Goal: Task Accomplishment & Management: Manage account settings

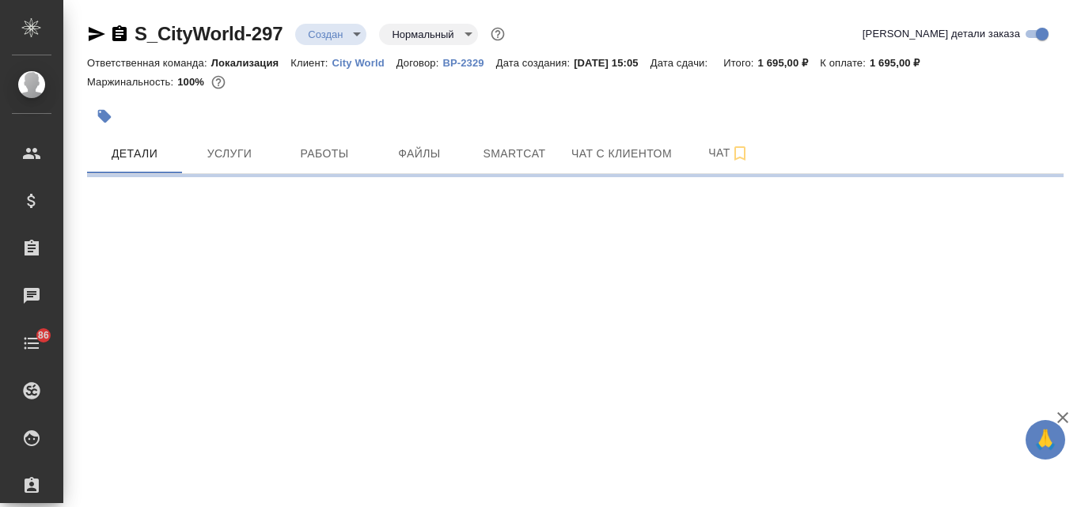
select select "RU"
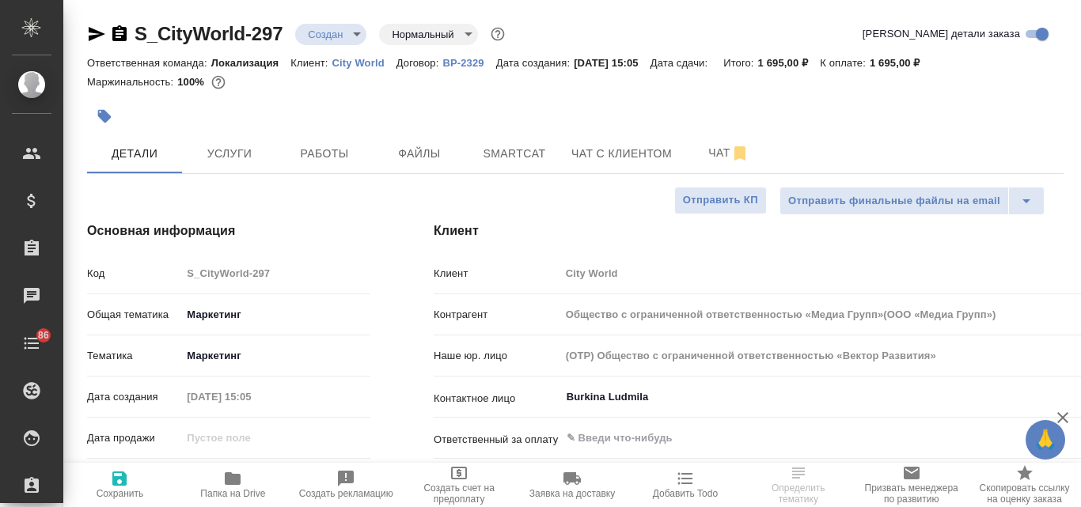
type input "Общество с ограниченной ответственностью «Медиа Групп»(ООО «Медиа Групп»)"
type textarea "x"
type input "Третьякова Ольга"
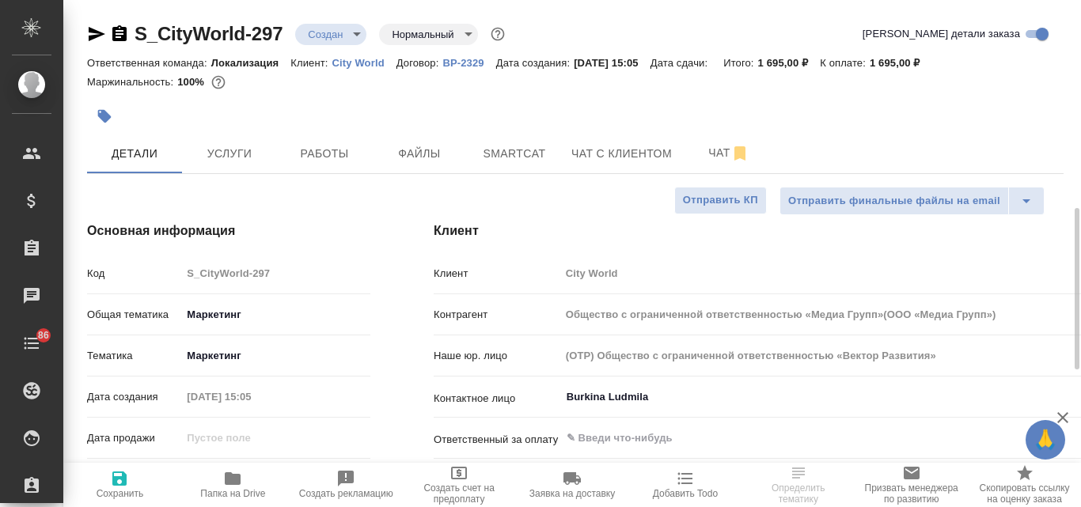
scroll to position [237, 0]
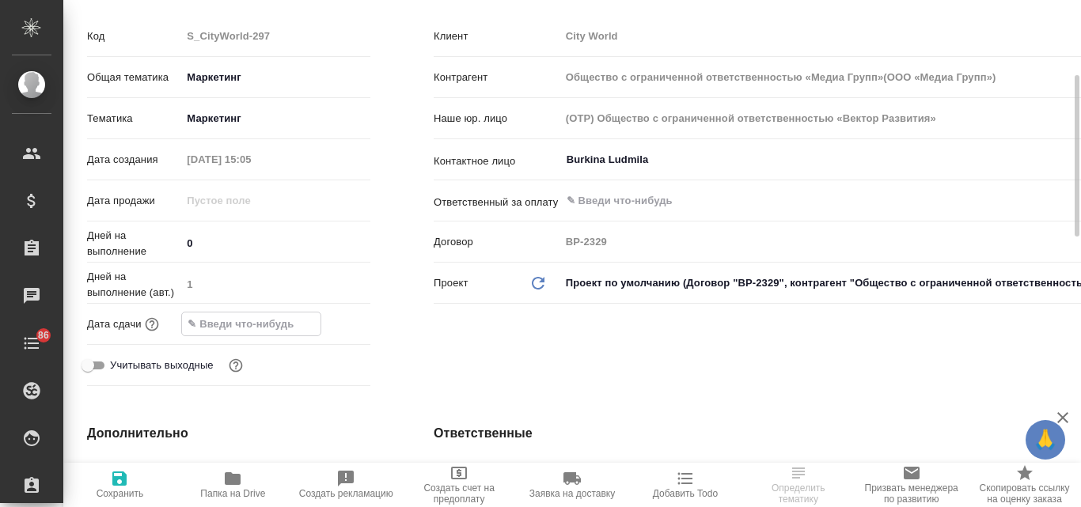
click at [210, 321] on input "text" at bounding box center [251, 323] width 138 height 23
click at [329, 327] on icon "button" at bounding box center [324, 322] width 19 height 19
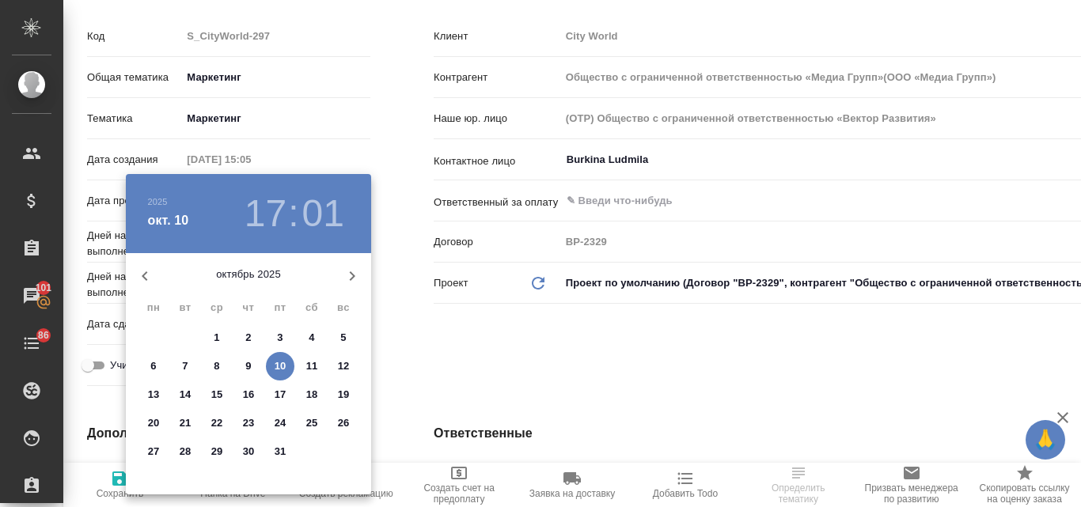
click at [153, 389] on p "13" at bounding box center [154, 395] width 12 height 16
type input "13.10.2025 17:01"
type input "Общество с ограниченной ответственностью «Медиа Групп»(ООО «Медиа Групп»)"
type textarea "x"
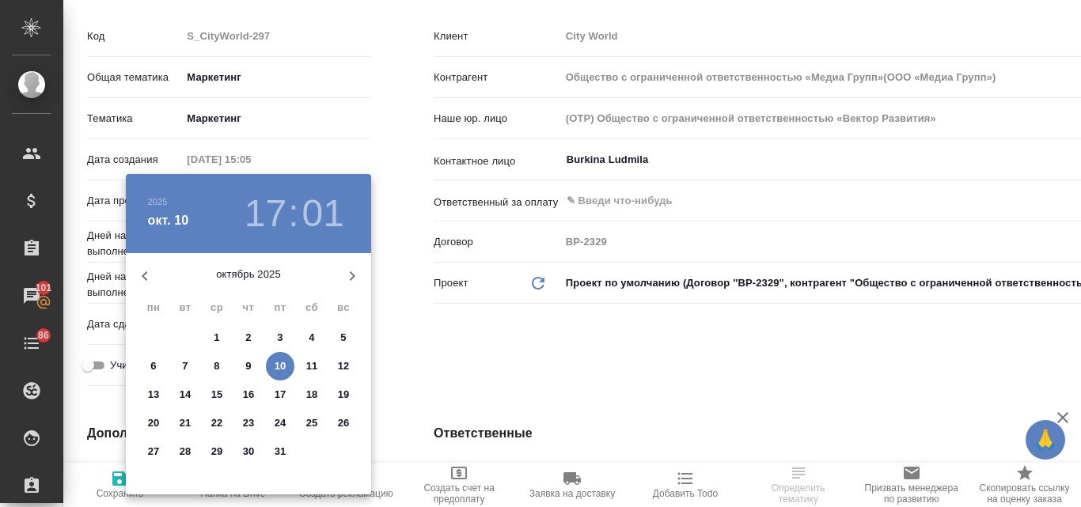
type textarea "x"
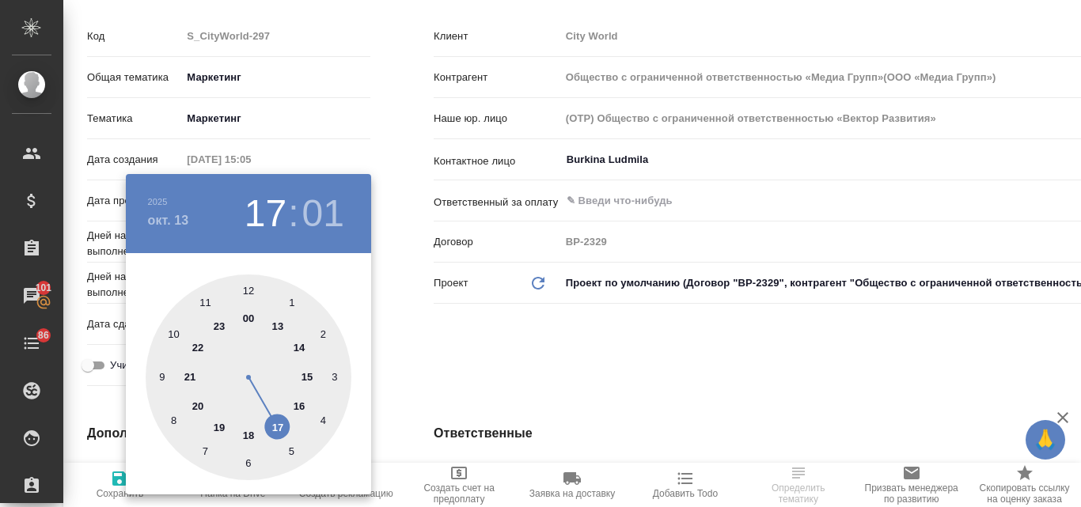
click at [278, 428] on div at bounding box center [249, 377] width 206 height 206
type input "Общество с ограниченной ответственностью «Медиа Групп»(ООО «Медиа Групп»)"
type textarea "x"
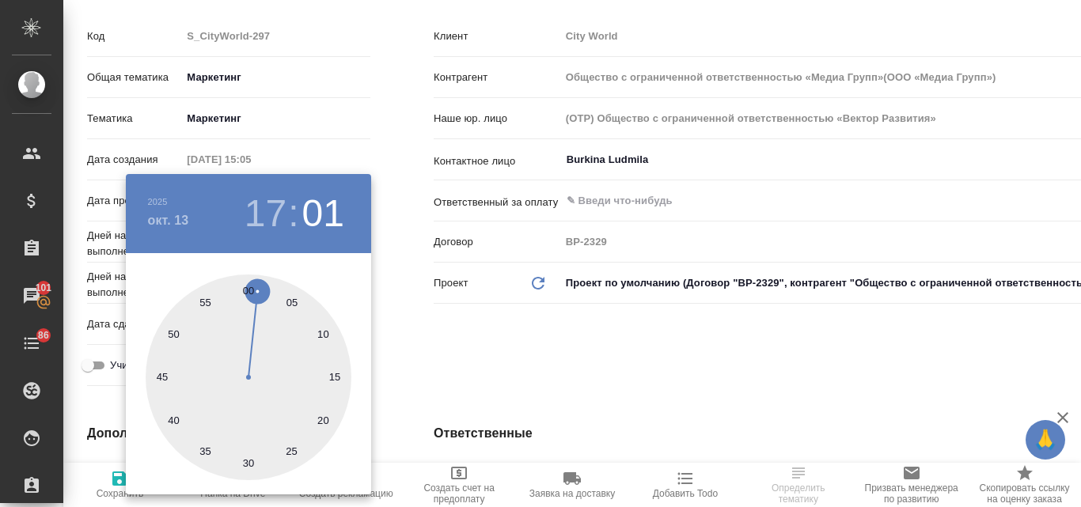
click at [246, 290] on div ".cls-1 fill:#fff; AWATERA Valyaeva Anna Клиенты Спецификации Заказы 101 Чаты 86…" at bounding box center [540, 253] width 1081 height 507
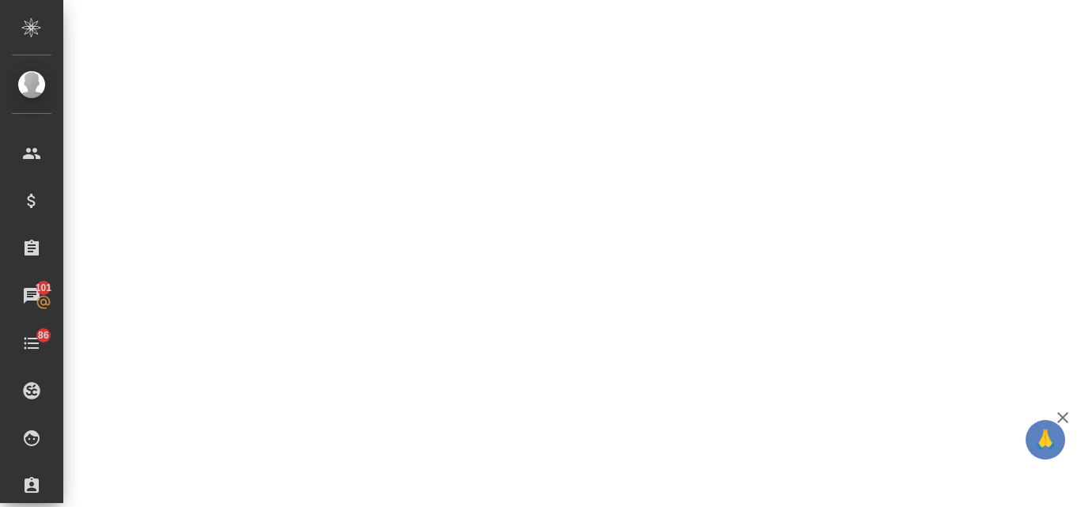
select select "RU"
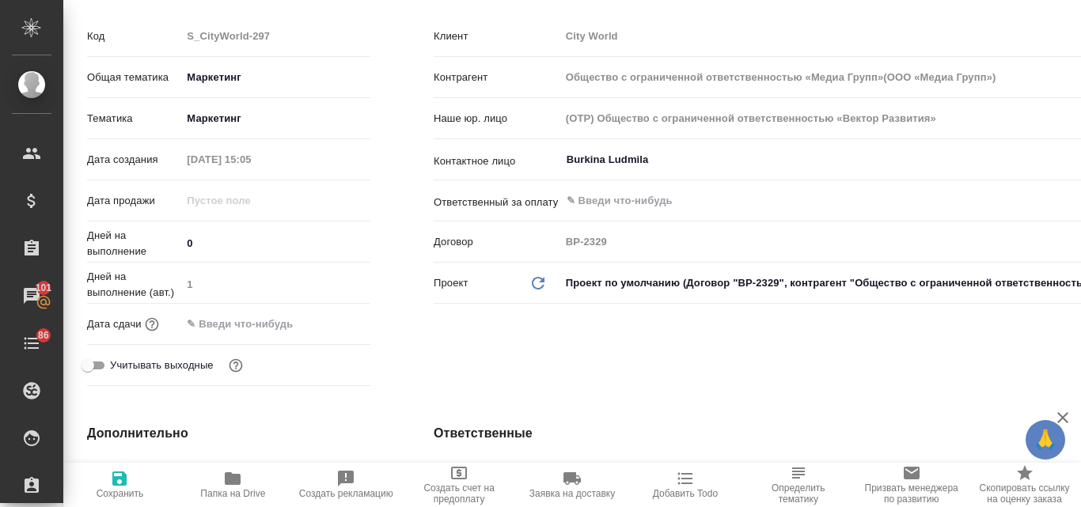
type textarea "x"
click at [231, 323] on input "text" at bounding box center [251, 323] width 138 height 23
click at [328, 330] on icon "button" at bounding box center [324, 323] width 14 height 16
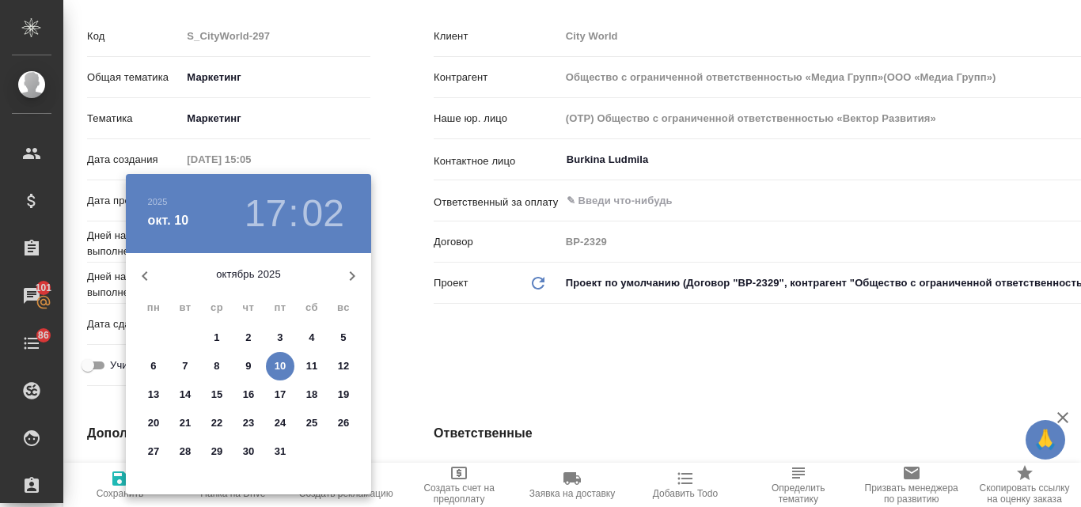
click at [153, 391] on p "13" at bounding box center [154, 395] width 12 height 16
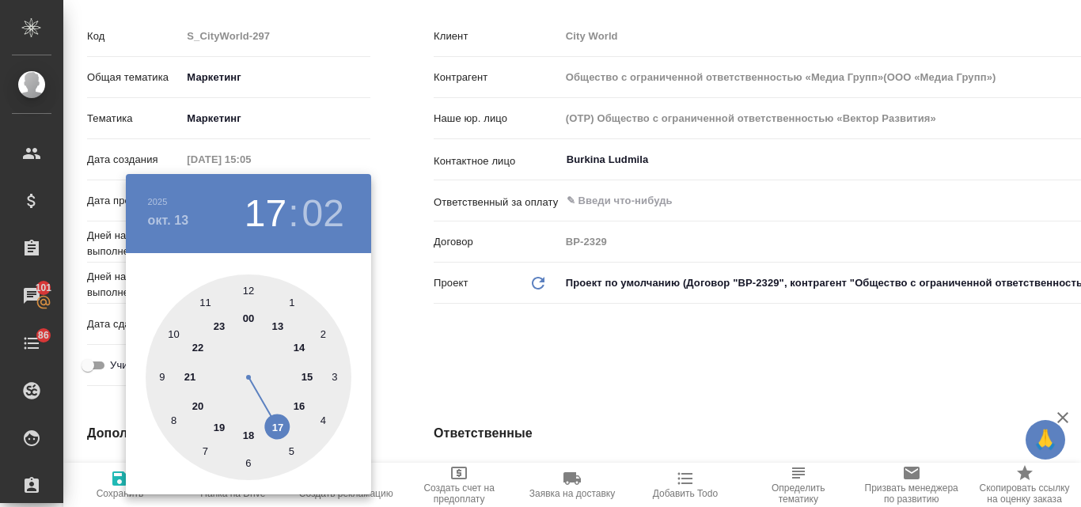
type input "13.10.2025 17:02"
type input "Общество с ограниченной ответственностью «Медиа Групп»(ООО «Медиа Групп»)"
type textarea "x"
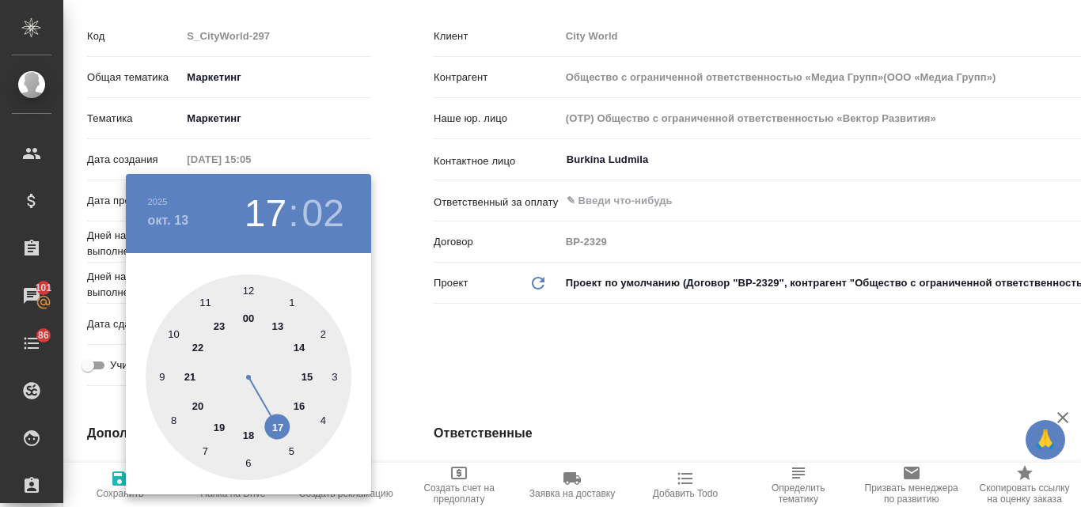
click at [278, 422] on div at bounding box center [249, 377] width 206 height 206
type input "Общество с ограниченной ответственностью «Медиа Групп»(ООО «Медиа Групп»)"
type textarea "x"
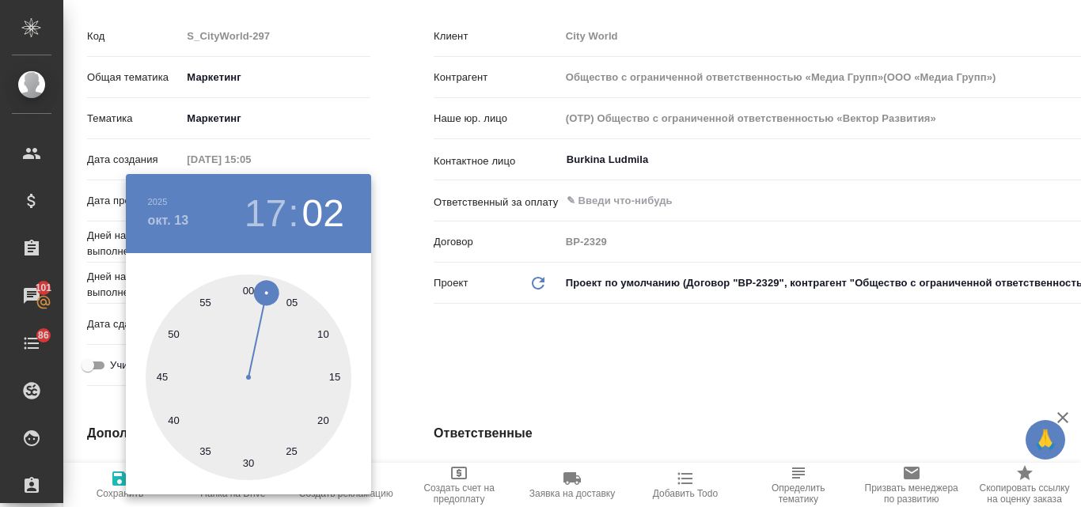
click at [247, 290] on div at bounding box center [249, 377] width 206 height 206
type input "13.10.2025 17:00"
type input "Общество с ограниченной ответственностью «Медиа Групп»(ООО «Медиа Групп»)"
type textarea "x"
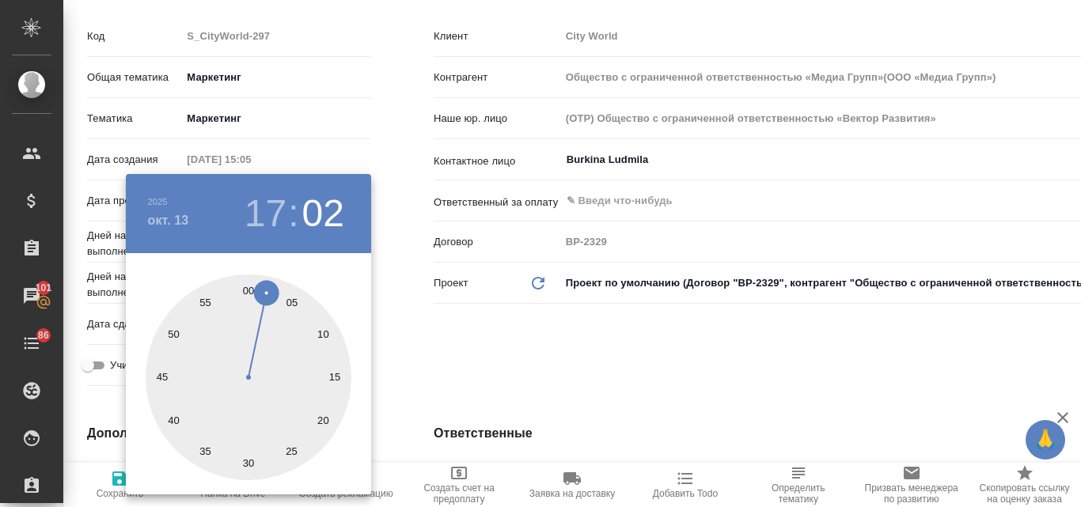
type textarea "x"
click at [401, 317] on div at bounding box center [540, 253] width 1081 height 507
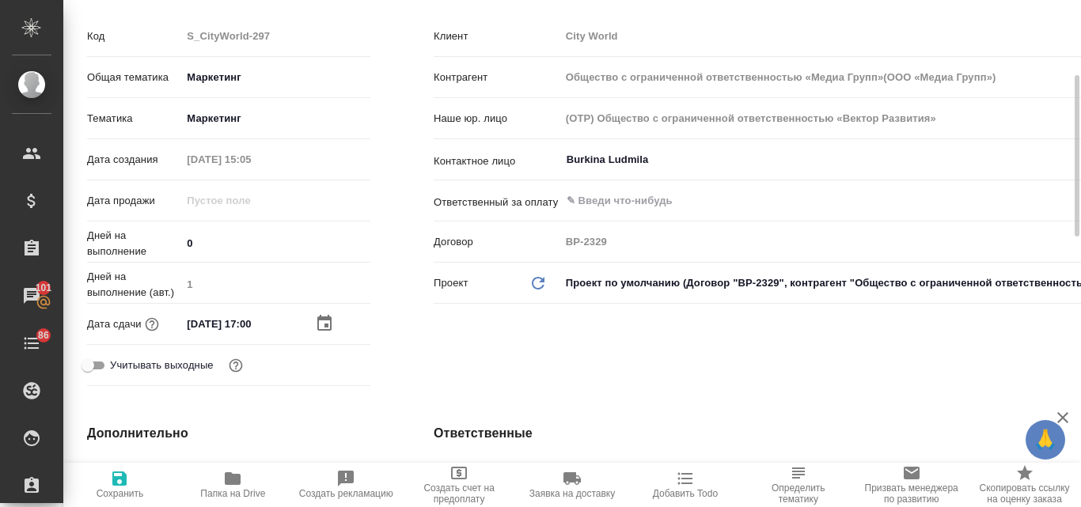
click at [112, 481] on icon "button" at bounding box center [119, 478] width 19 height 19
type input "Общество с ограниченной ответственностью «Медиа Групп»(ООО «Медиа Групп»)"
type textarea "x"
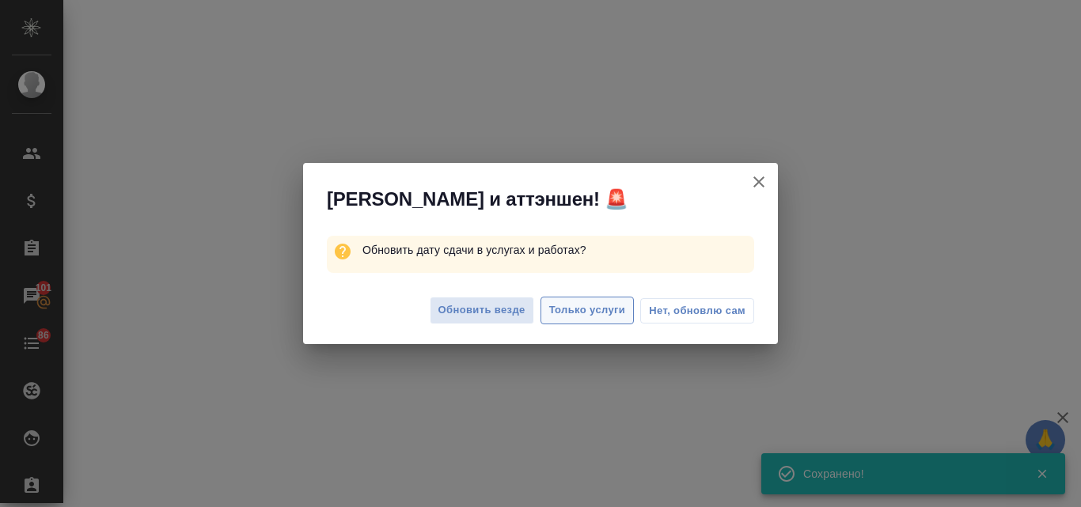
select select "RU"
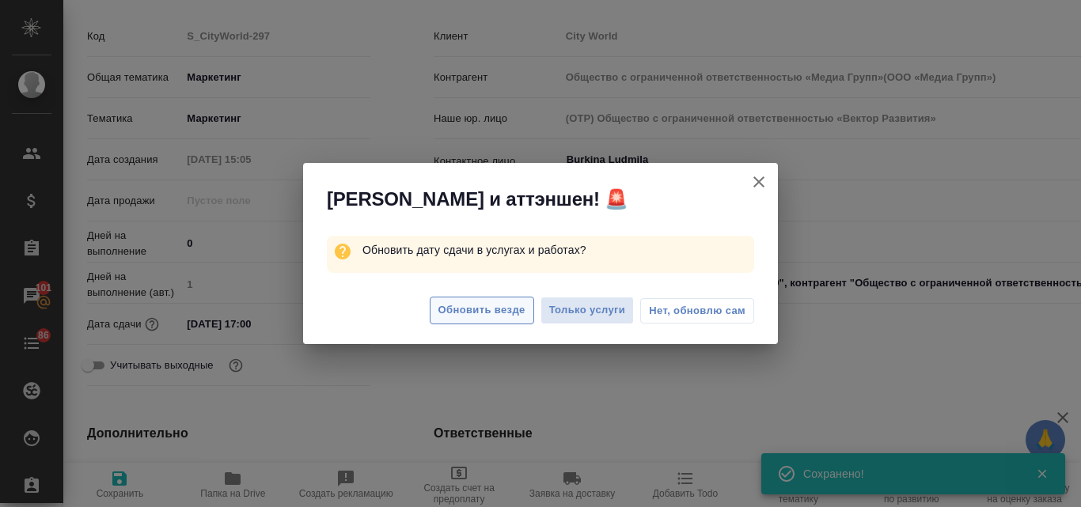
type textarea "x"
click at [497, 317] on span "Обновить везде" at bounding box center [481, 310] width 87 height 18
type input "Общество с ограниченной ответственностью «Медиа Групп»(ООО «Медиа Групп»)"
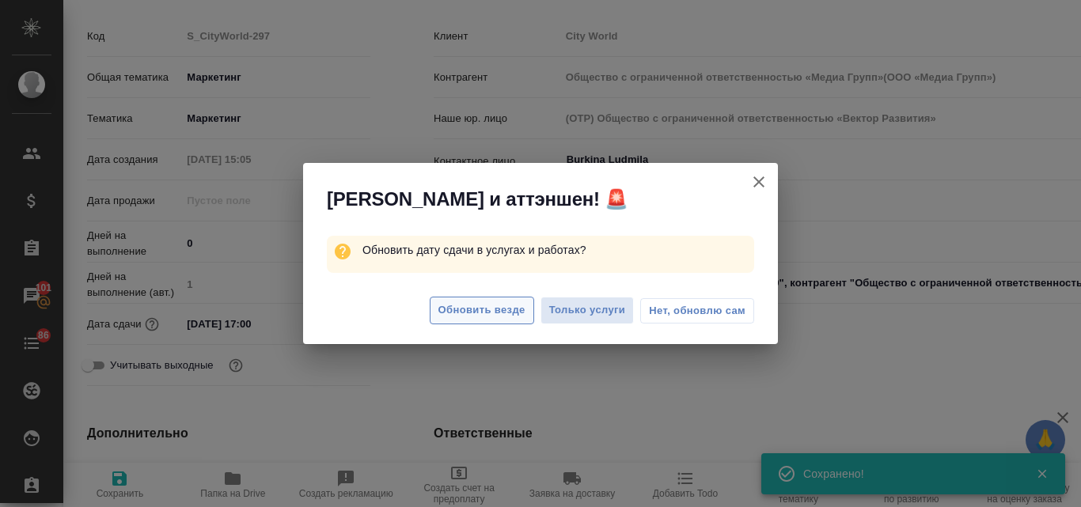
type textarea "x"
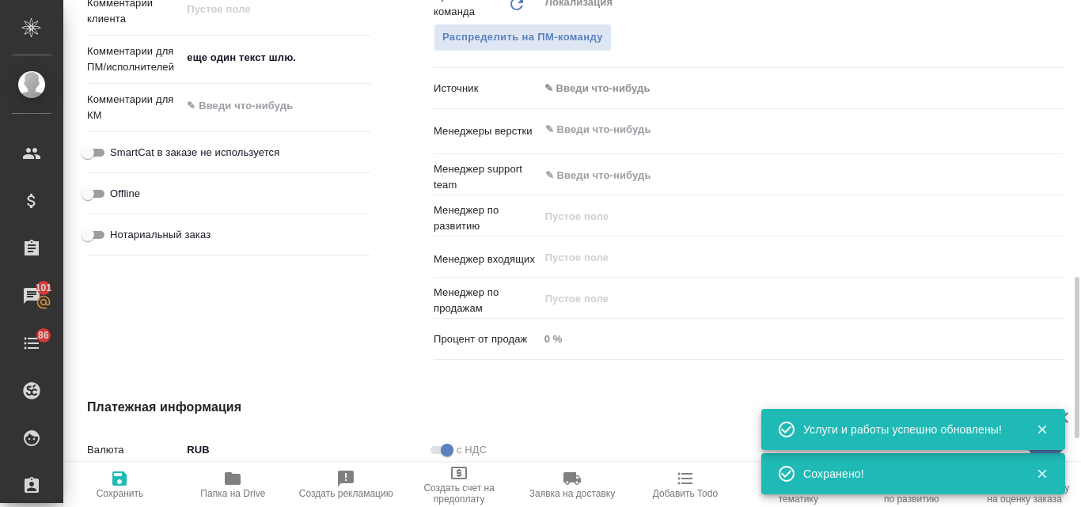
scroll to position [712, 0]
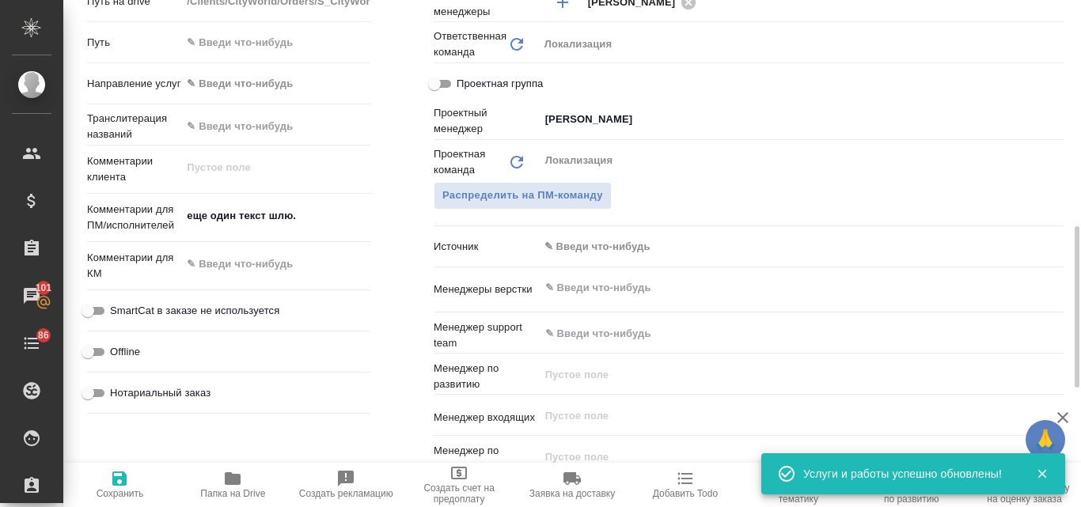
click at [582, 244] on body "🙏 .cls-1 fill:#fff; AWATERA Valyaeva Anna Клиенты Спецификации Заказы 101 Чаты …" at bounding box center [540, 253] width 1081 height 507
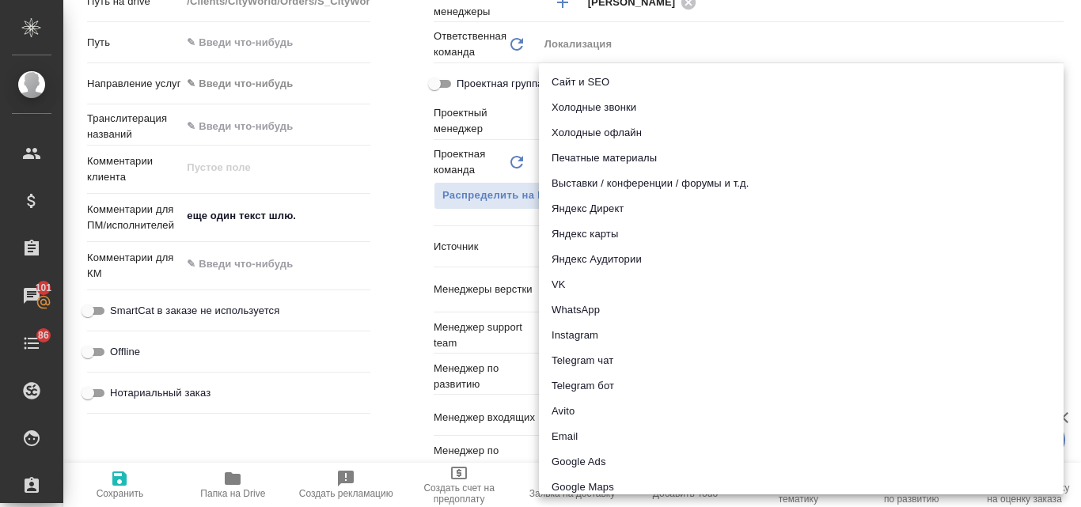
click at [583, 435] on li "Email" at bounding box center [801, 436] width 524 height 25
type input "Общество с ограниченной ответственностью «Медиа Групп»(ООО «Медиа Групп»)"
type textarea "x"
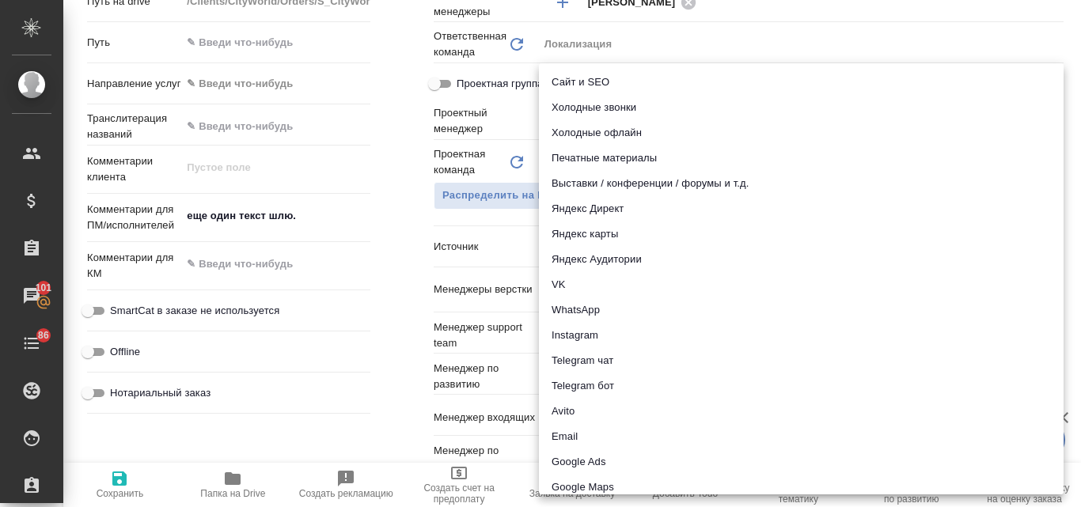
type input "emailAds"
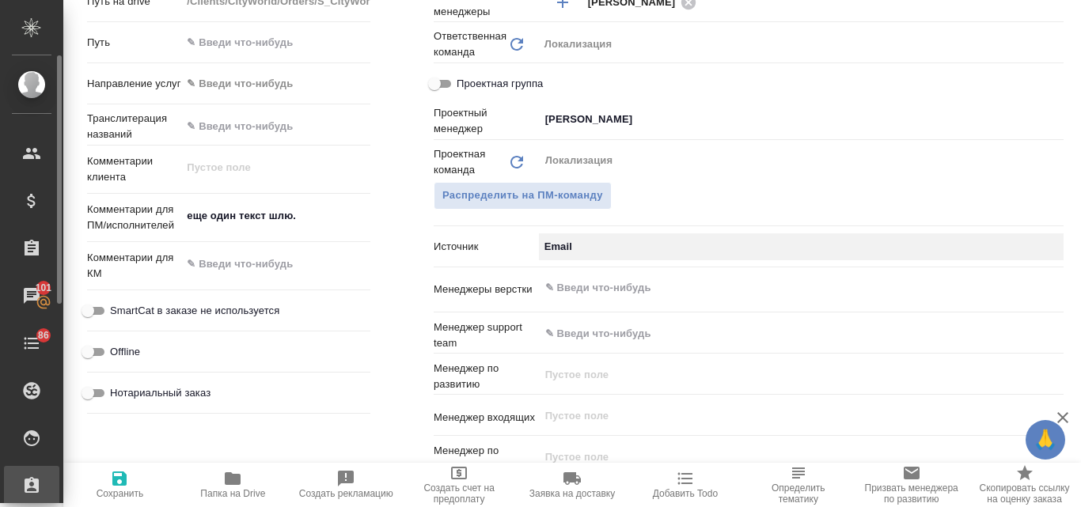
type input "Общество с ограниченной ответственностью «Медиа Групп»(ООО «Медиа Групп»)"
type textarea "x"
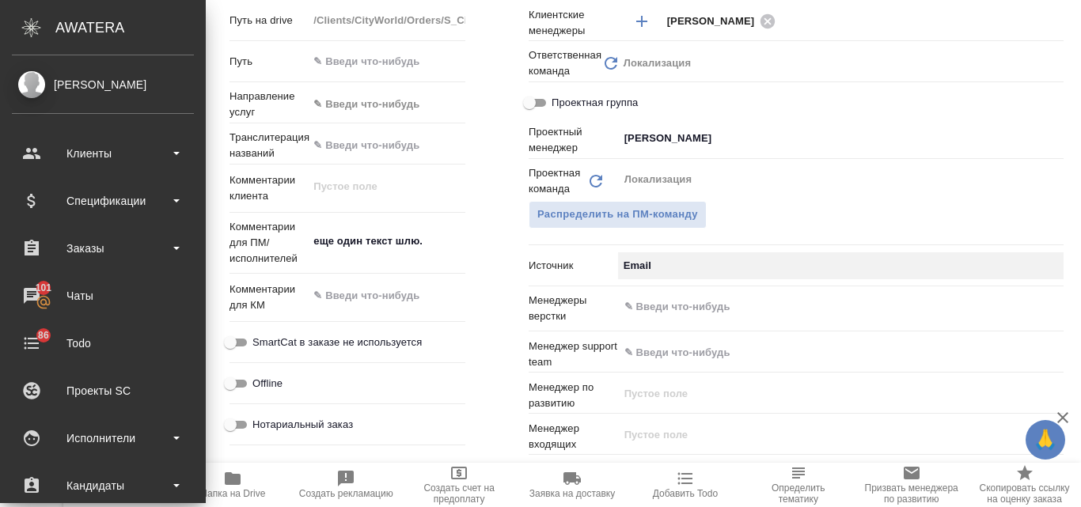
type input "Общество с ограниченной ответственностью «Медиа Групп»(ООО «Медиа Групп»)"
type textarea "x"
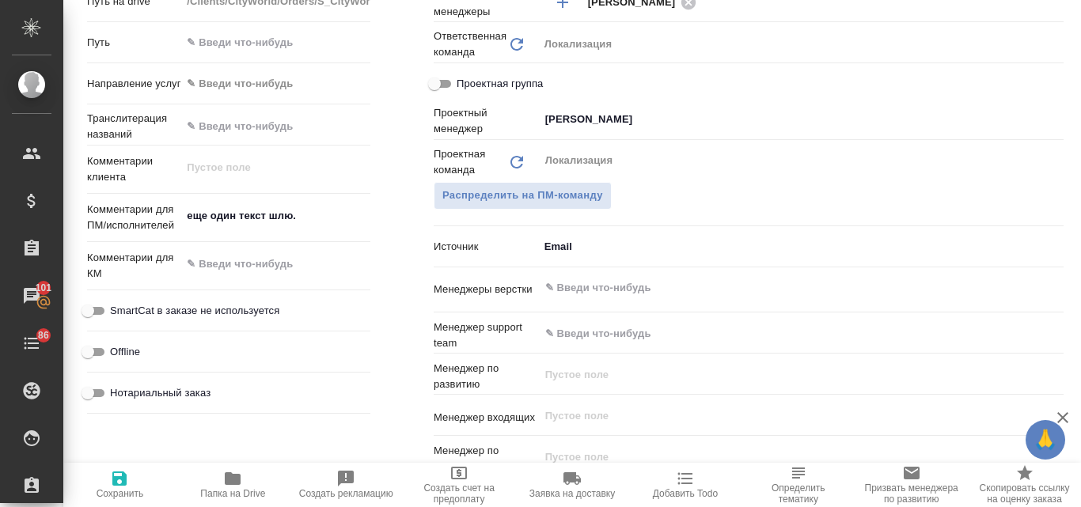
click at [124, 472] on icon "button" at bounding box center [119, 478] width 14 height 14
type input "Общество с ограниченной ответственностью «Медиа Групп»(ООО «Медиа Групп»)"
type textarea "x"
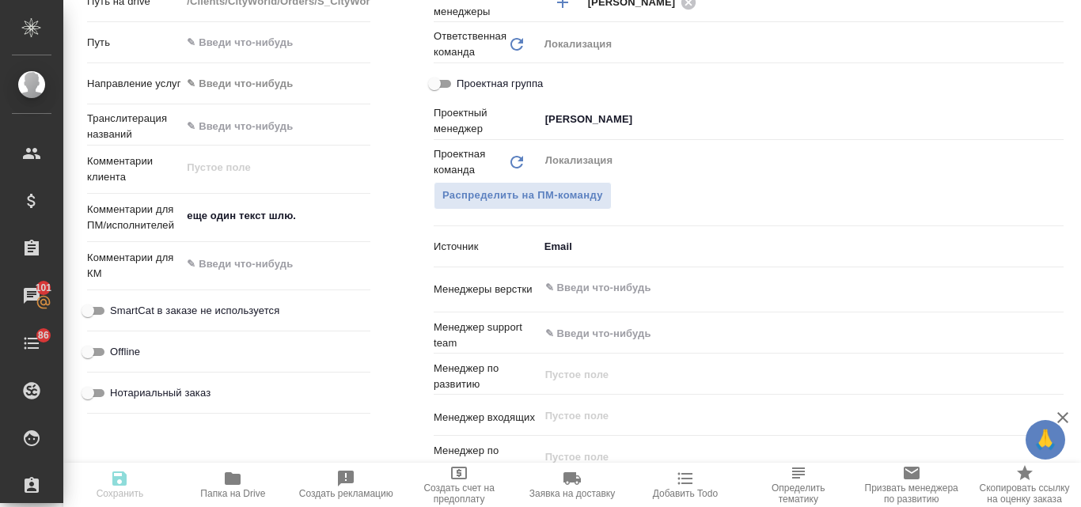
type input "Общество с ограниченной ответственностью «Медиа Групп»(ООО «Медиа Групп»)"
type textarea "x"
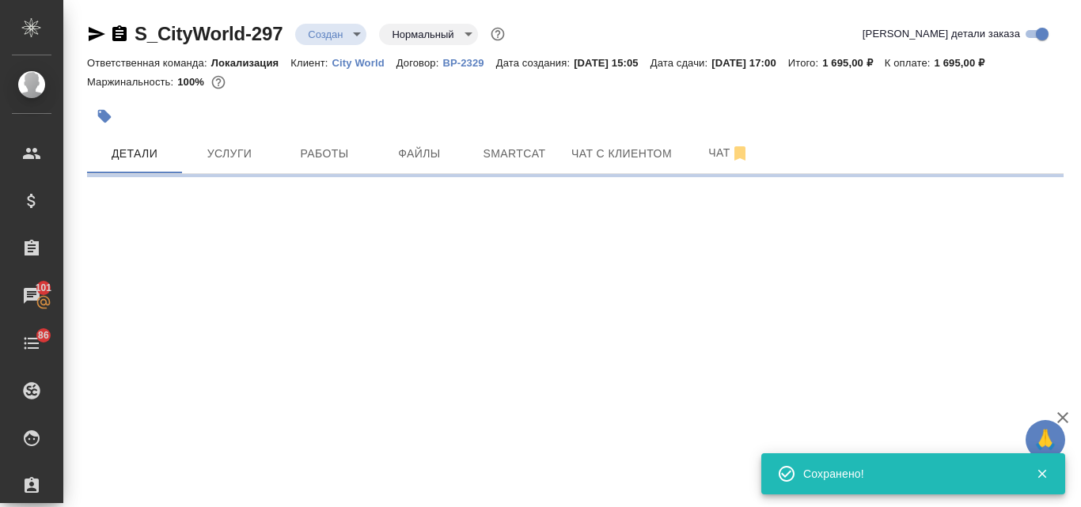
scroll to position [0, 0]
select select "RU"
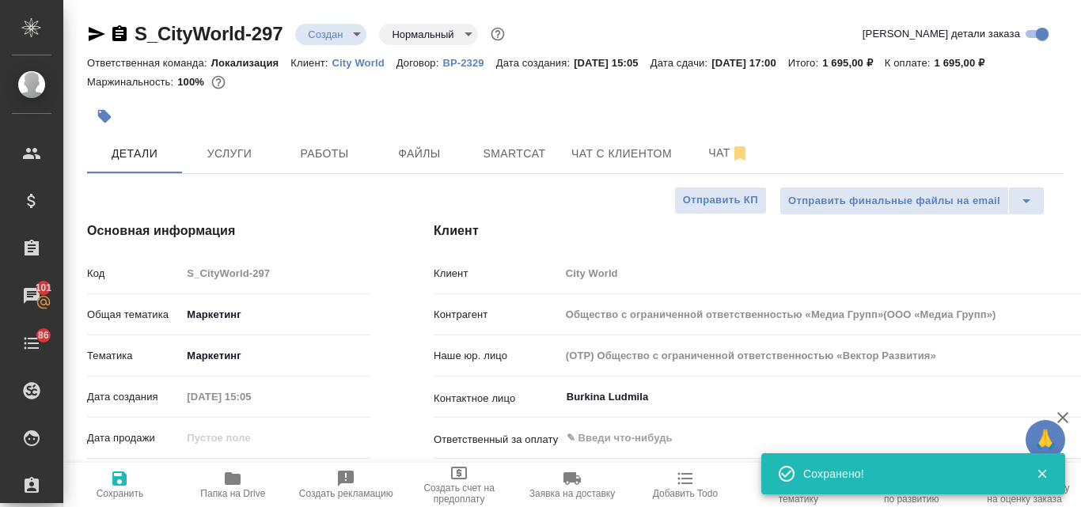
type textarea "x"
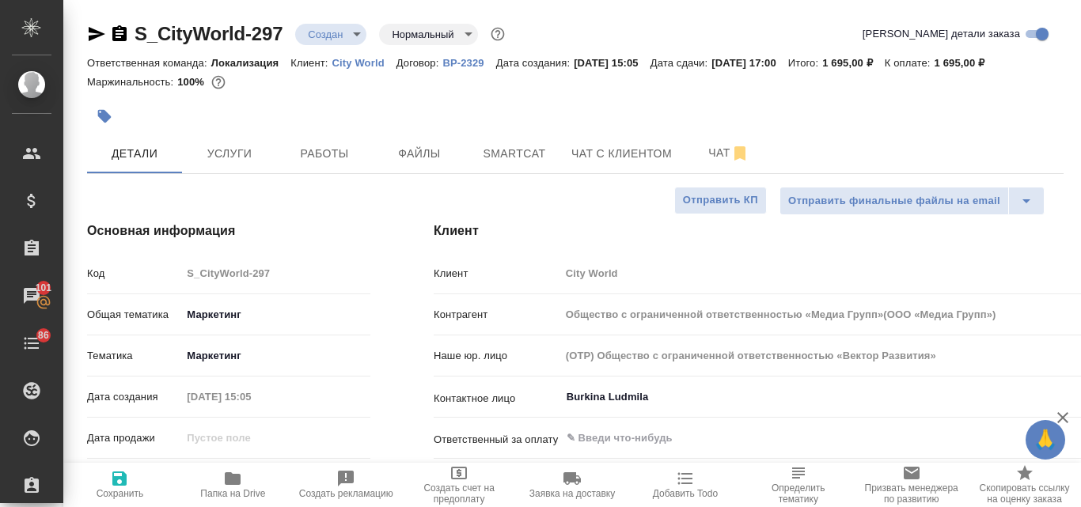
click at [352, 33] on body "🙏 .cls-1 fill:#fff; AWATERA Valyaeva Anna Клиенты Спецификации Заказы 101 Чаты …" at bounding box center [540, 253] width 1081 height 507
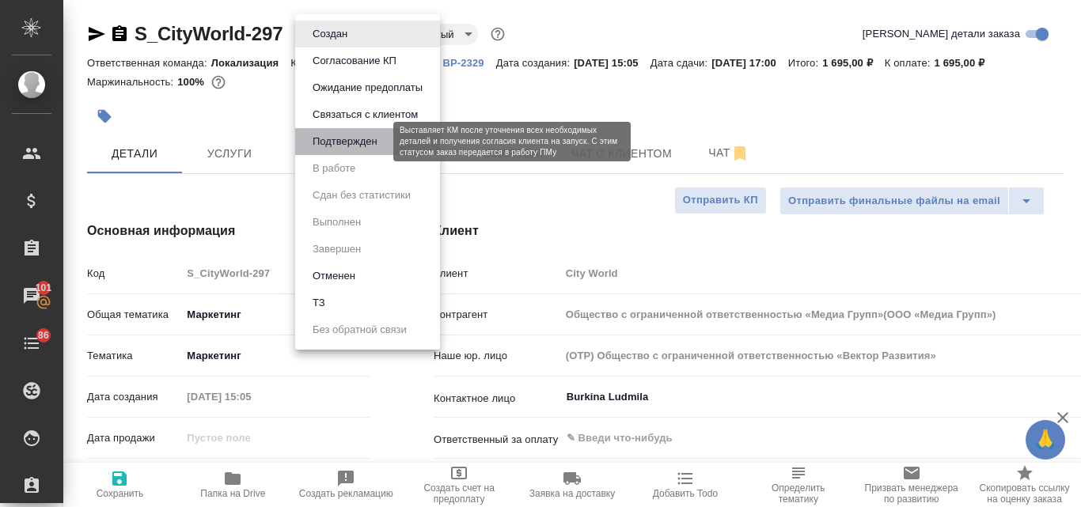
click at [343, 137] on button "Подтвержден" at bounding box center [345, 141] width 74 height 17
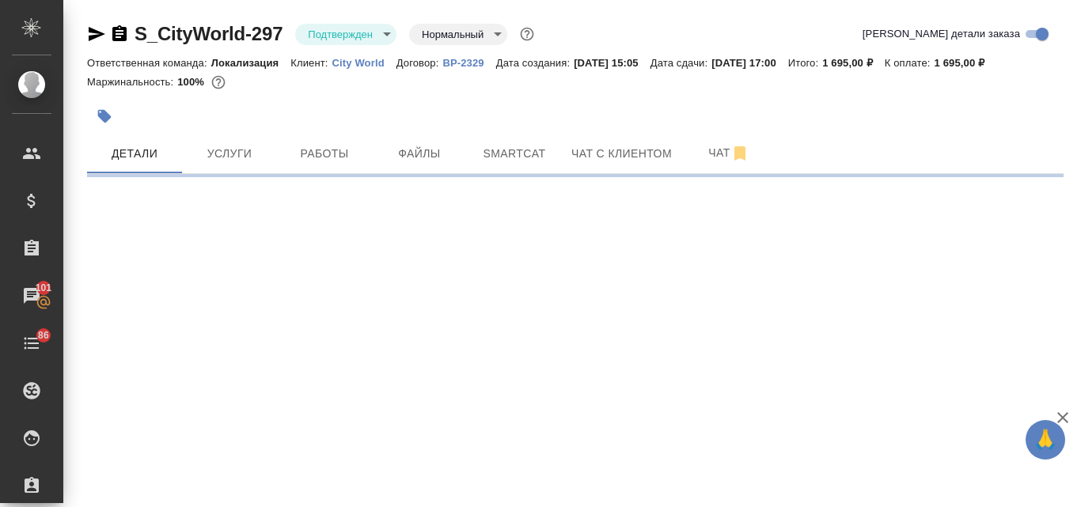
select select "RU"
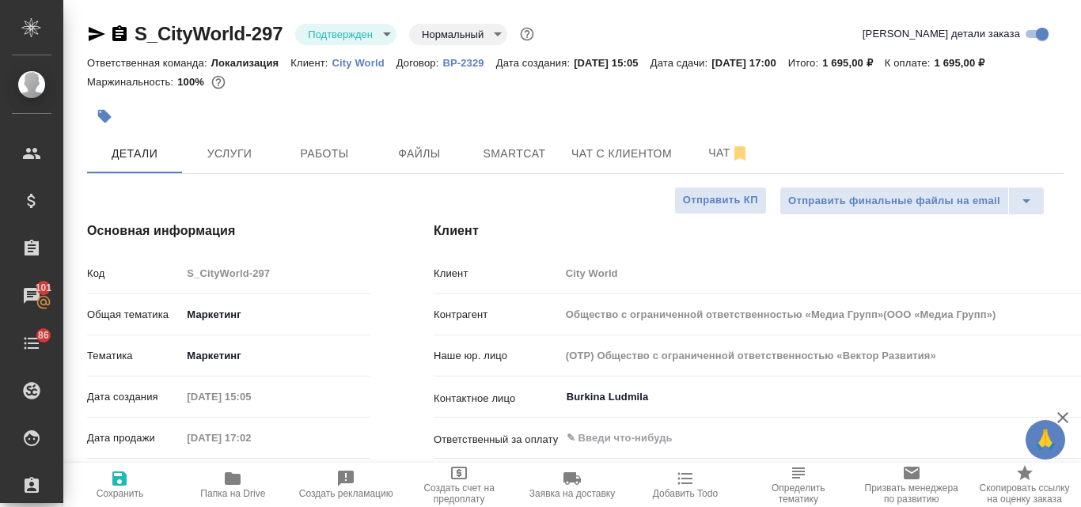
type textarea "x"
type input "Общество с ограниченной ответственностью «Медиа Групп»(ООО «Медиа Групп»)"
type textarea "x"
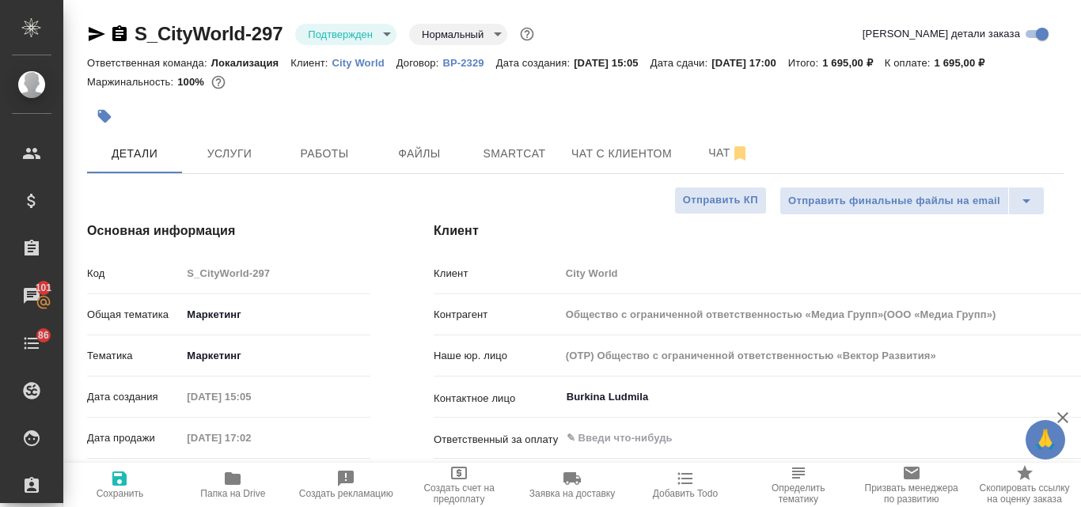
type textarea "x"
type input "Общество с ограниченной ответственностью «Медиа Групп»(ООО «Медиа Групп»)"
type textarea "x"
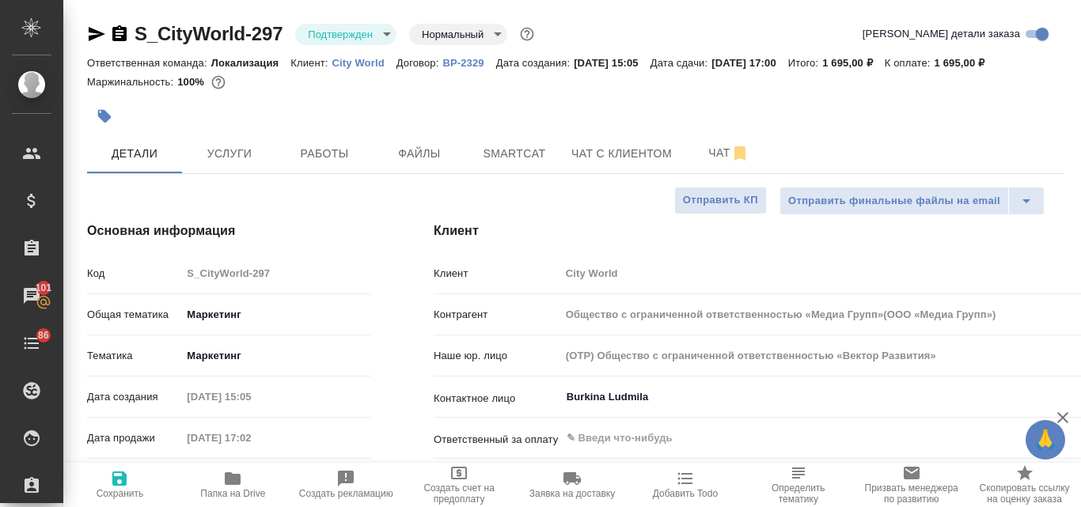
type textarea "x"
type input "Общество с ограниченной ответственностью «Медиа Групп»(ООО «Медиа Групп»)"
type textarea "x"
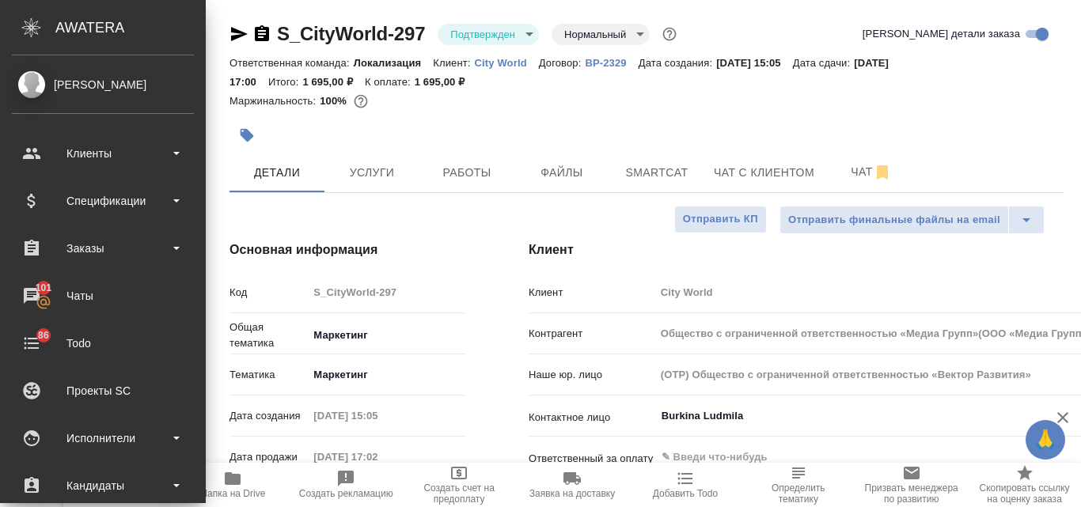
type input "Общество с ограниченной ответственностью «Медиа Групп»(ООО «Медиа Групп»)"
type textarea "x"
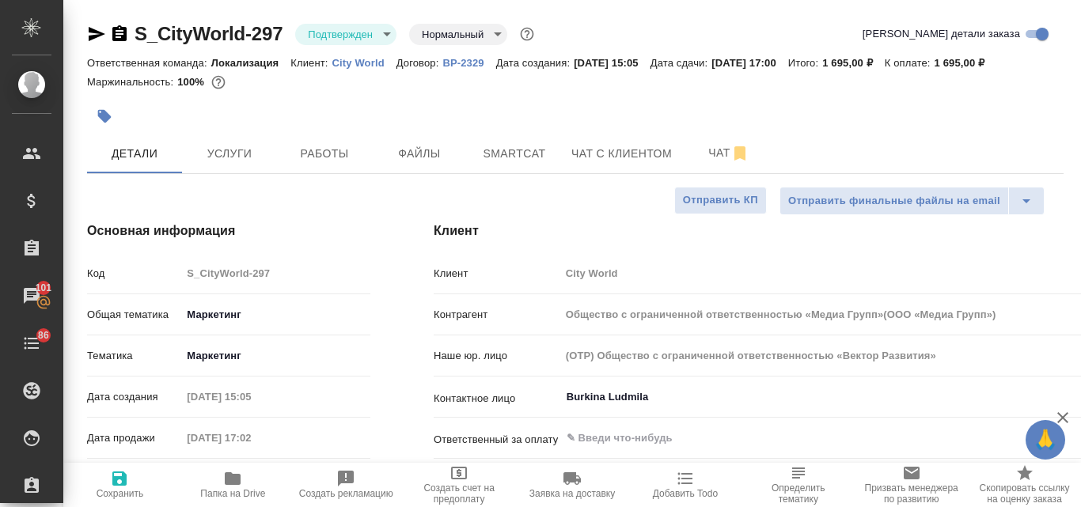
type input "Общество с ограниченной ответственностью «Медиа Групп»(ООО «Медиа Групп»)"
type textarea "x"
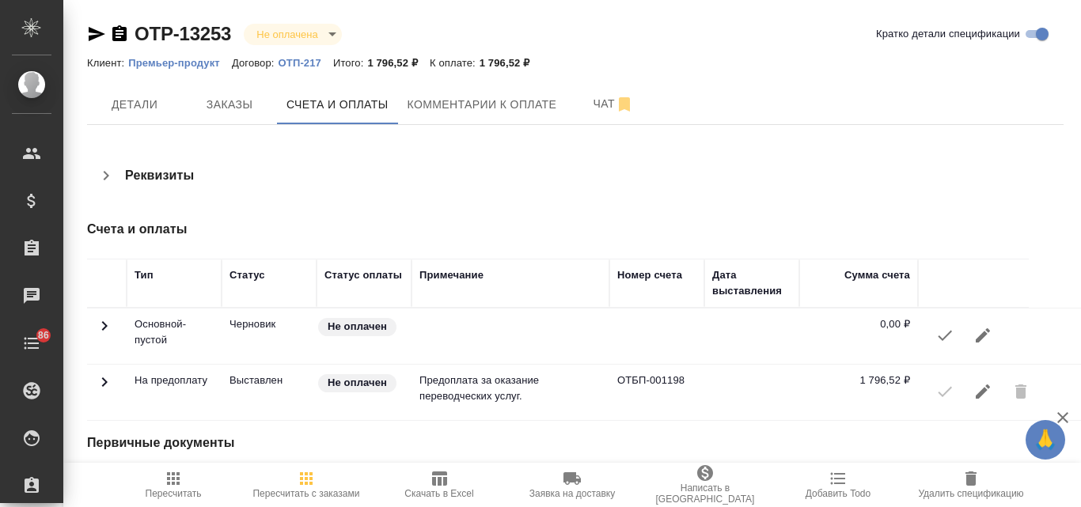
drag, startPoint x: 85, startPoint y: 33, endPoint x: 94, endPoint y: 38, distance: 10.6
click at [85, 33] on div "OTP-13253 Не оплачена notPayed Кратко детали спецификации Клиент: Премьер-проду…" at bounding box center [575, 265] width 994 height 531
click at [94, 38] on icon "button" at bounding box center [97, 34] width 17 height 14
click at [206, 100] on span "Заказы" at bounding box center [229, 105] width 76 height 20
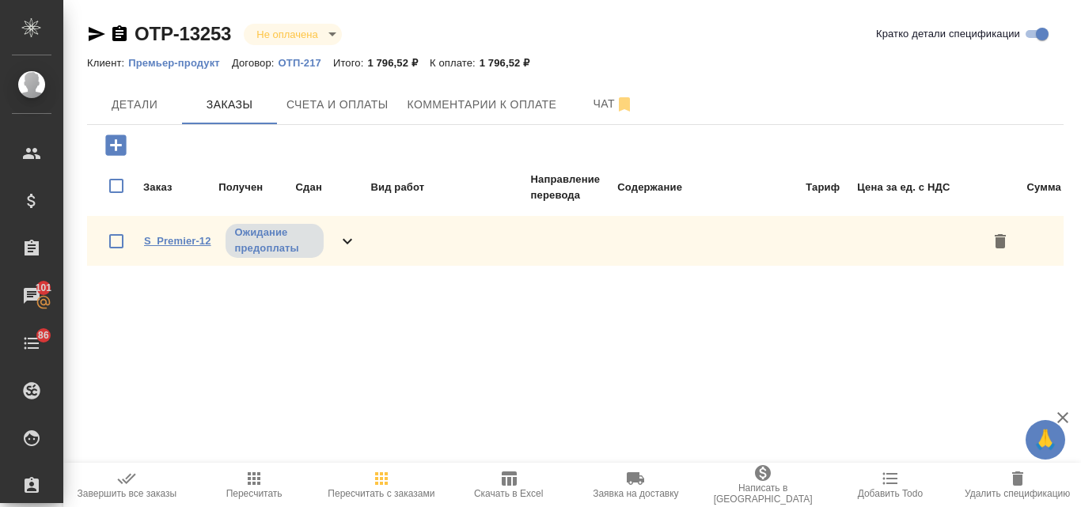
click at [179, 245] on link "S_Premier-12" at bounding box center [177, 241] width 67 height 12
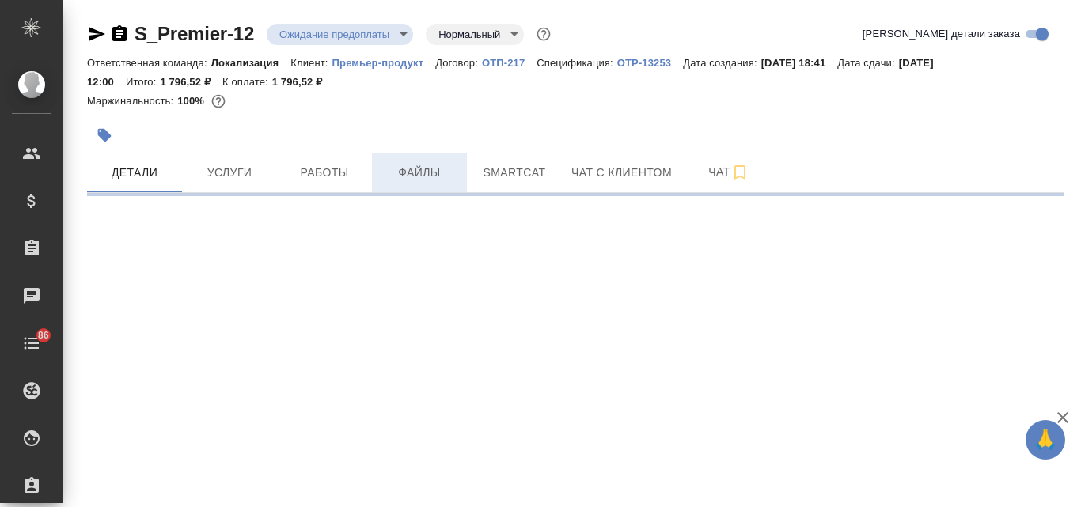
select select "RU"
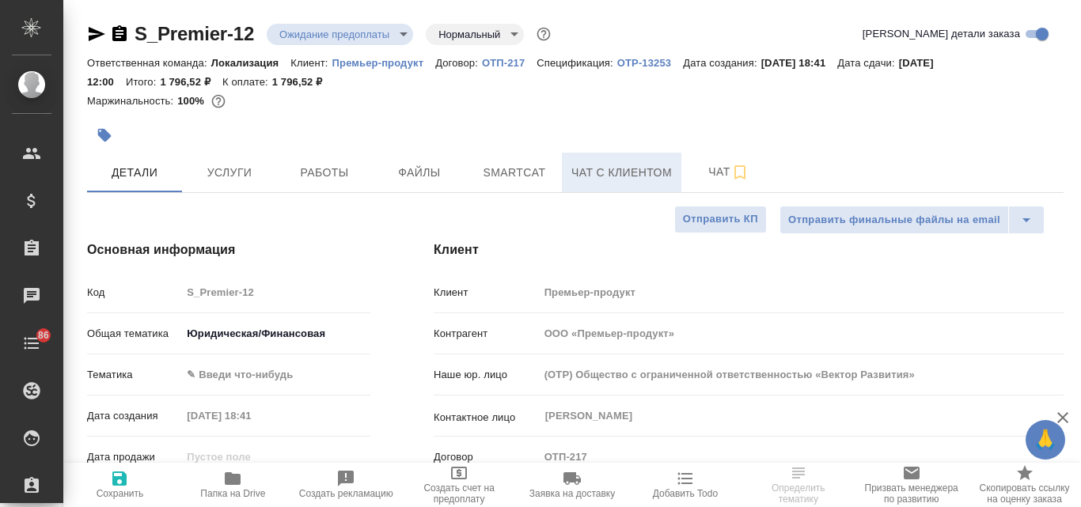
type textarea "x"
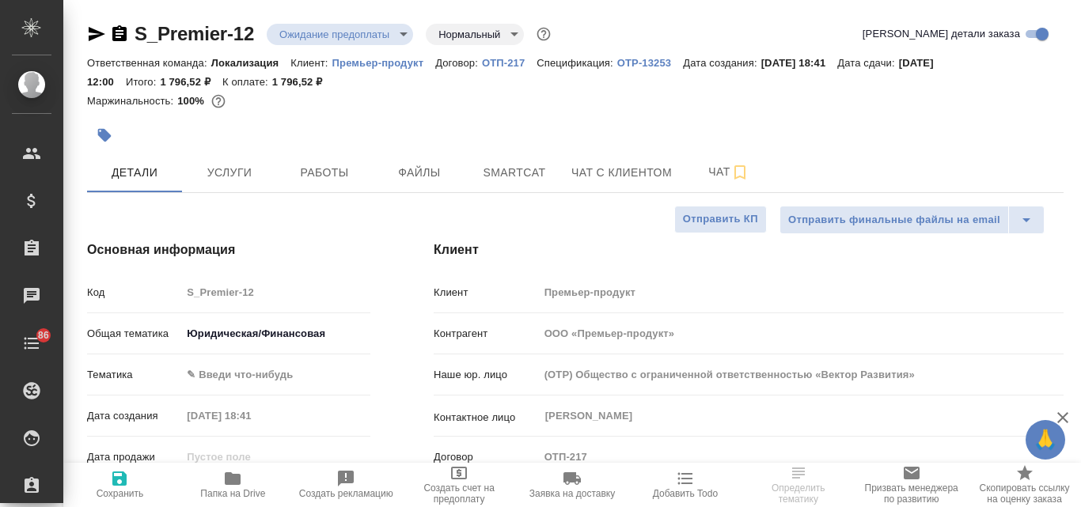
type textarea "x"
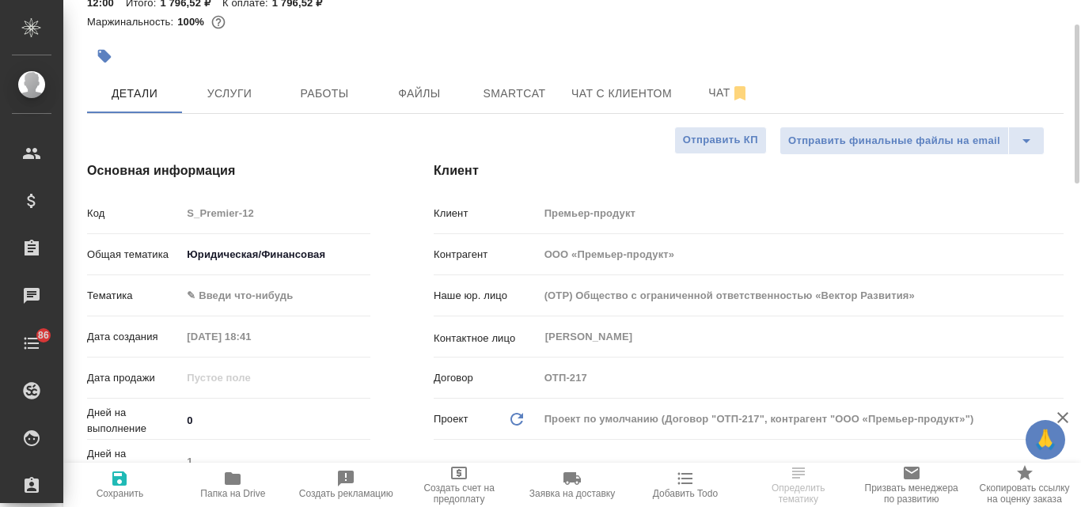
scroll to position [158, 0]
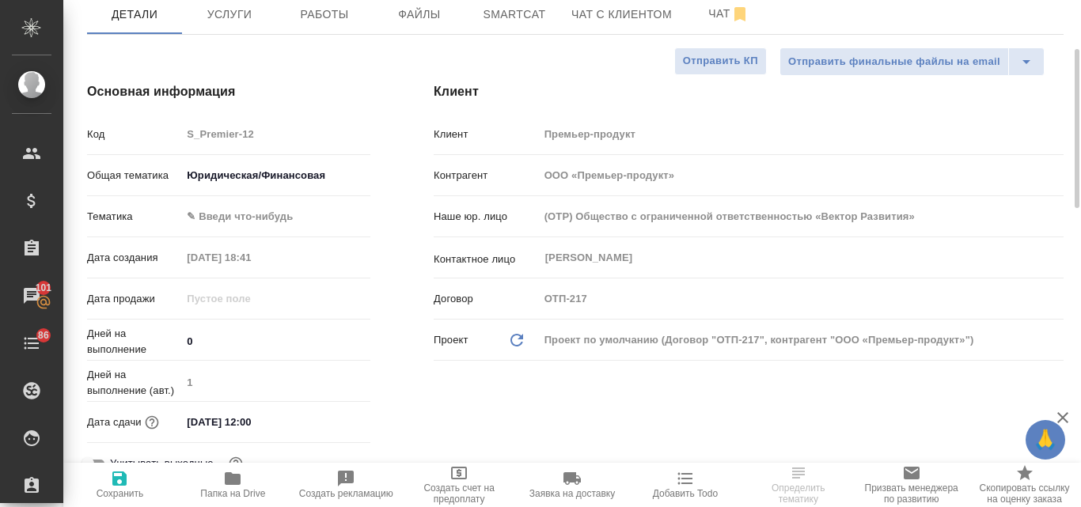
click at [516, 336] on icon "Обновить данные" at bounding box center [516, 340] width 19 height 19
type textarea "x"
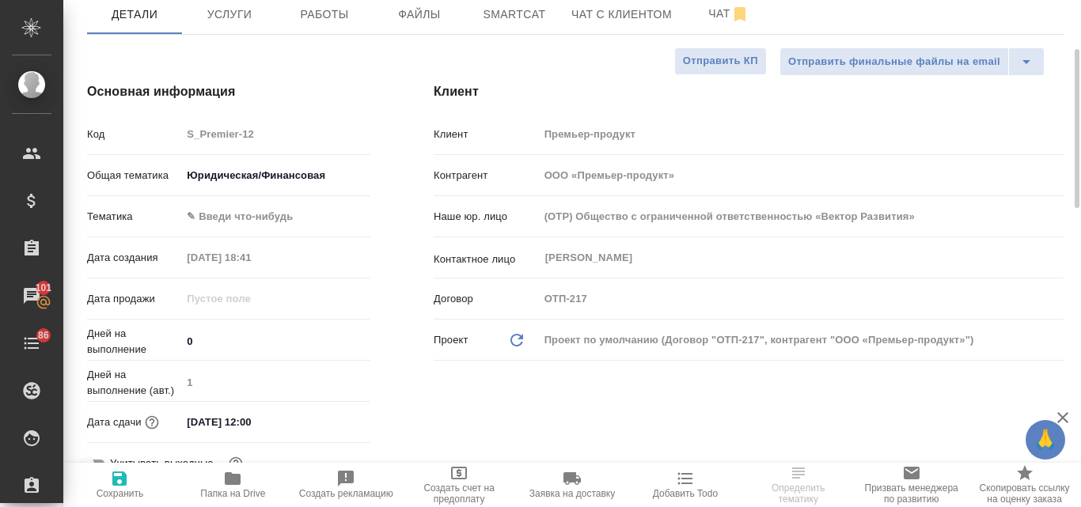
type textarea "x"
click at [519, 343] on icon "Обновить данные" at bounding box center [516, 340] width 19 height 19
type textarea "x"
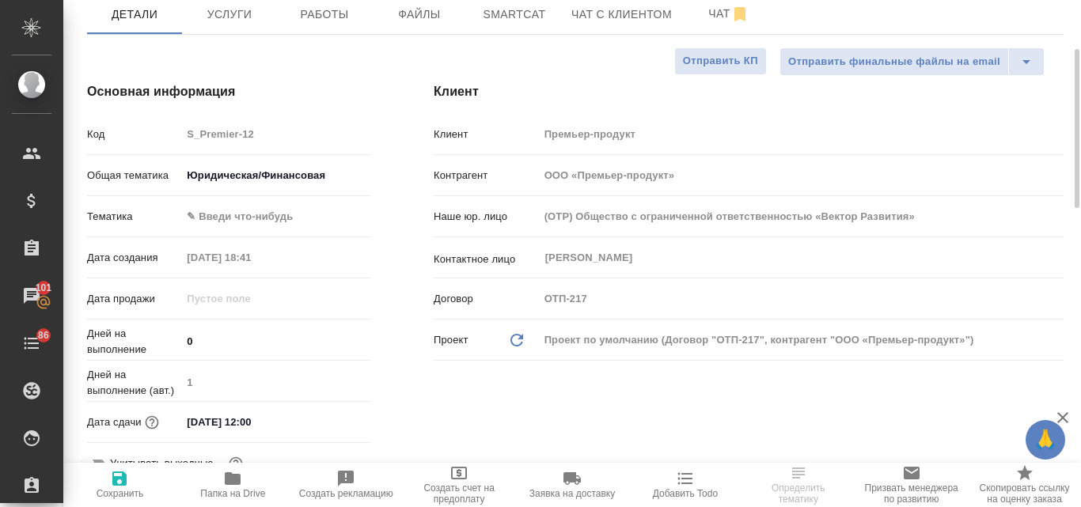
type textarea "x"
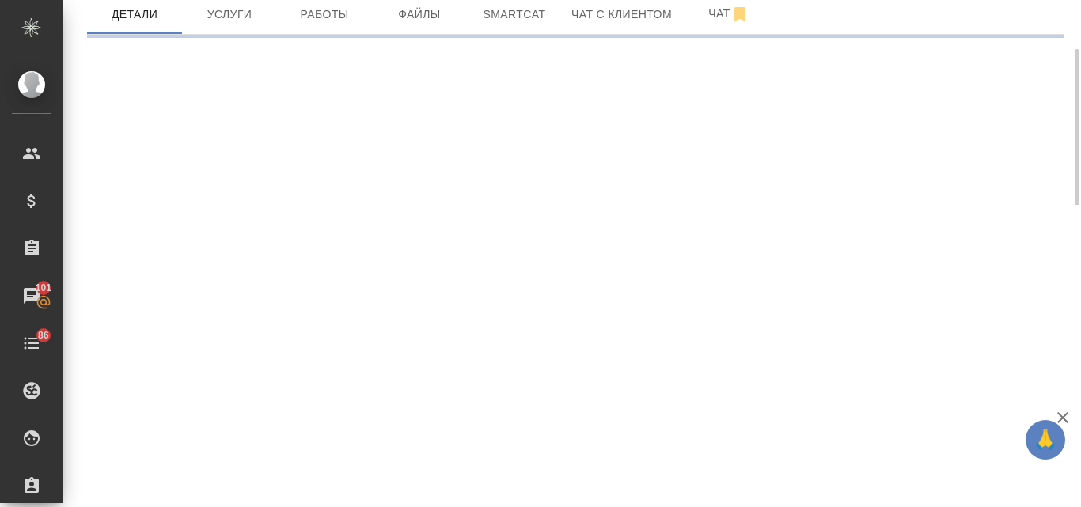
select select "RU"
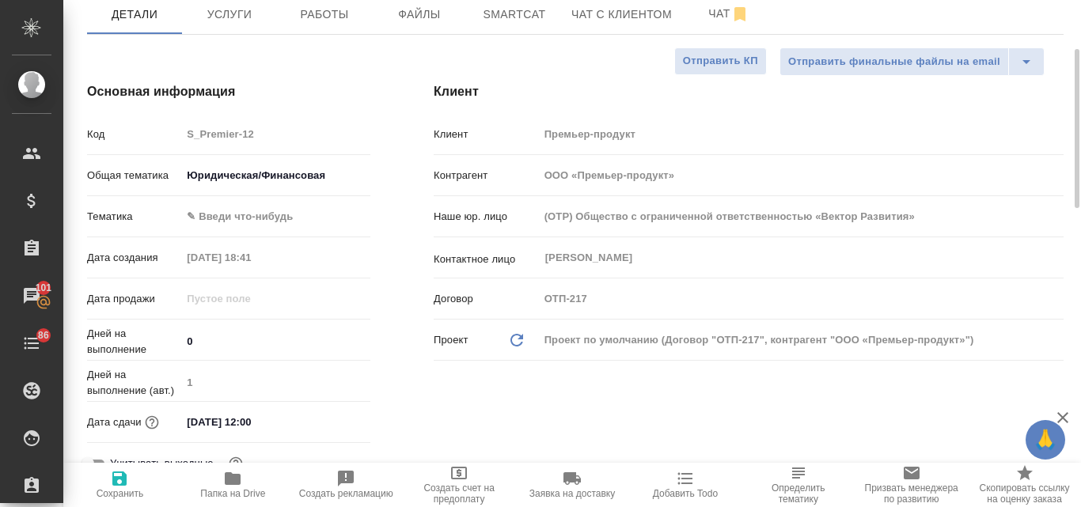
type textarea "x"
click at [519, 343] on icon "Обновить данные" at bounding box center [516, 340] width 19 height 19
type textarea "x"
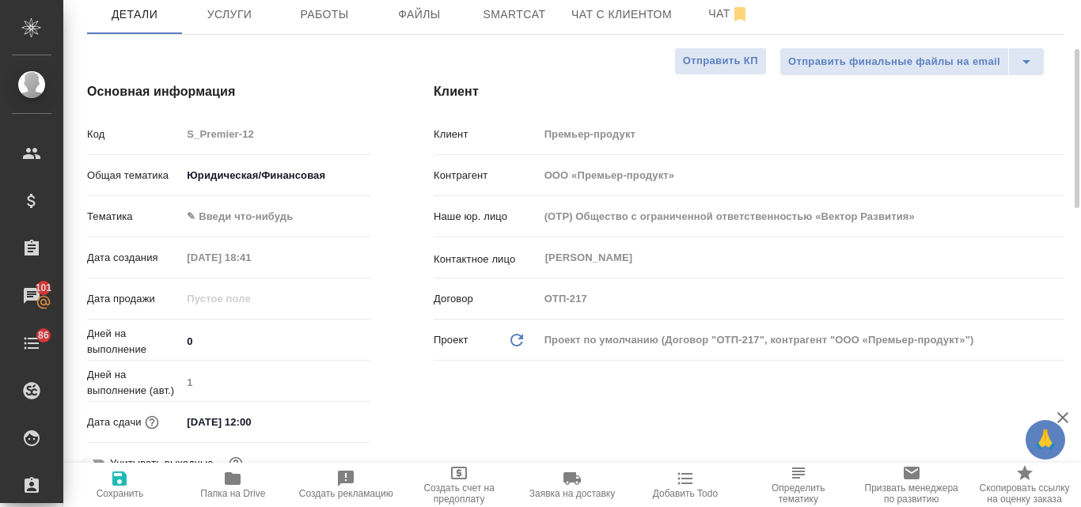
type textarea "x"
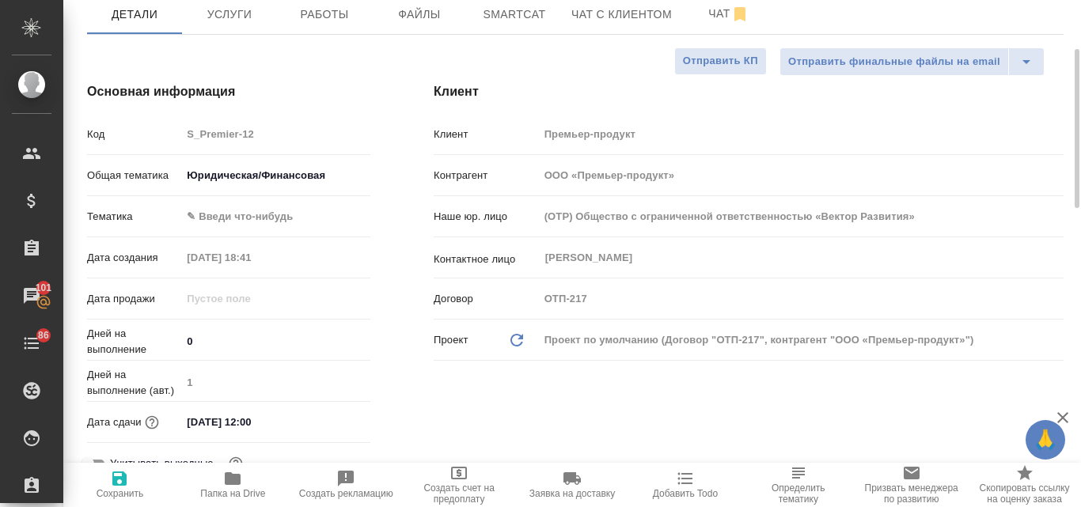
click at [516, 340] on icon "Обновить данные" at bounding box center [516, 340] width 19 height 19
type textarea "x"
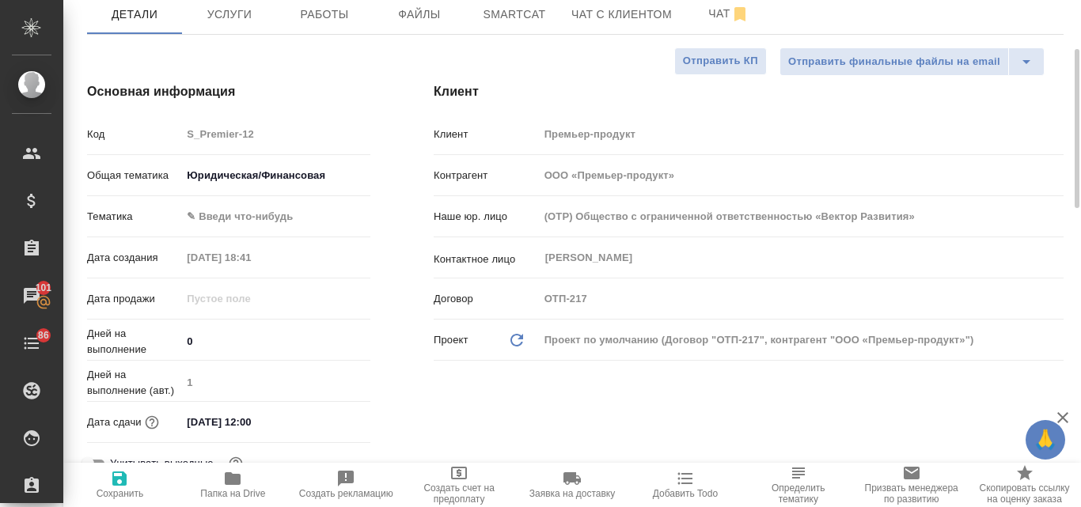
type textarea "x"
click at [517, 339] on icon "Обновить данные" at bounding box center [516, 340] width 19 height 19
type textarea "x"
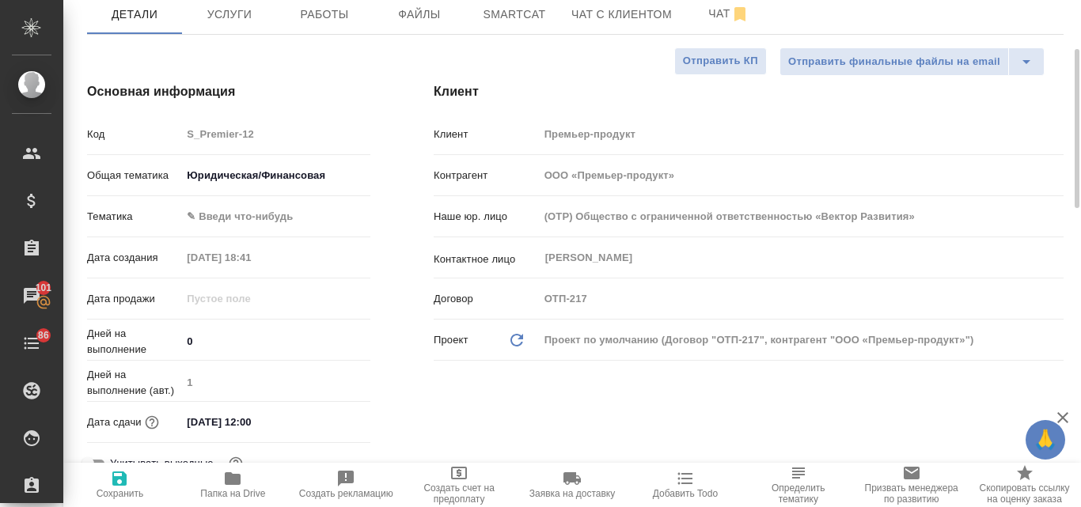
type textarea "x"
click at [590, 344] on div "Проект по умолчанию (Договор "ОТП-217", контрагент "ООО «Премьер-продукт»")" at bounding box center [801, 340] width 524 height 27
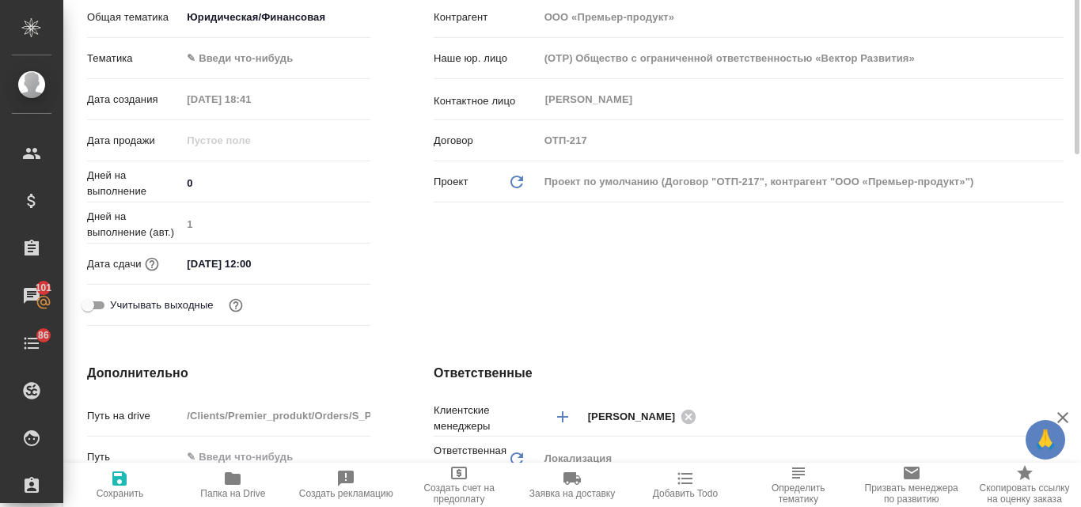
scroll to position [237, 0]
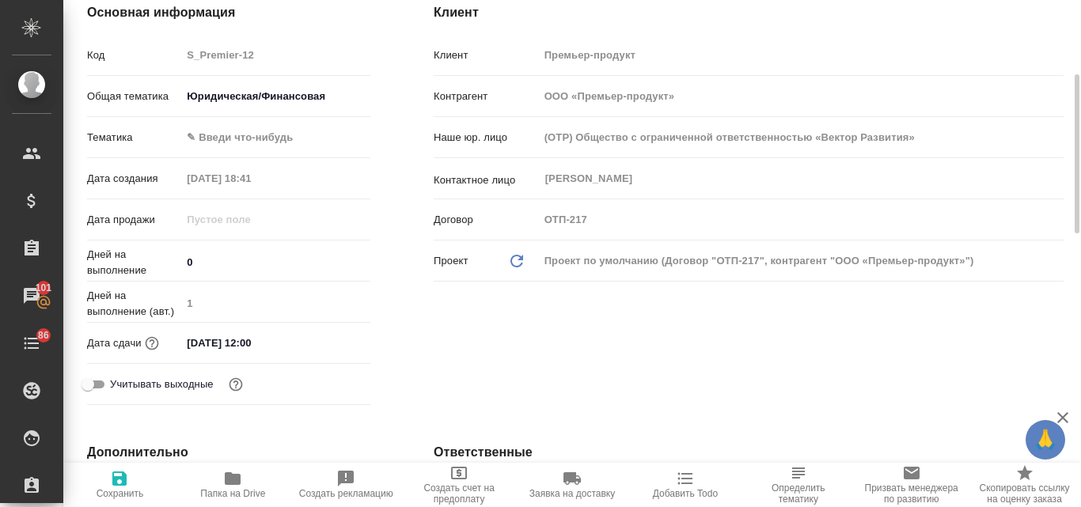
click at [520, 266] on icon at bounding box center [516, 261] width 13 height 13
type textarea "x"
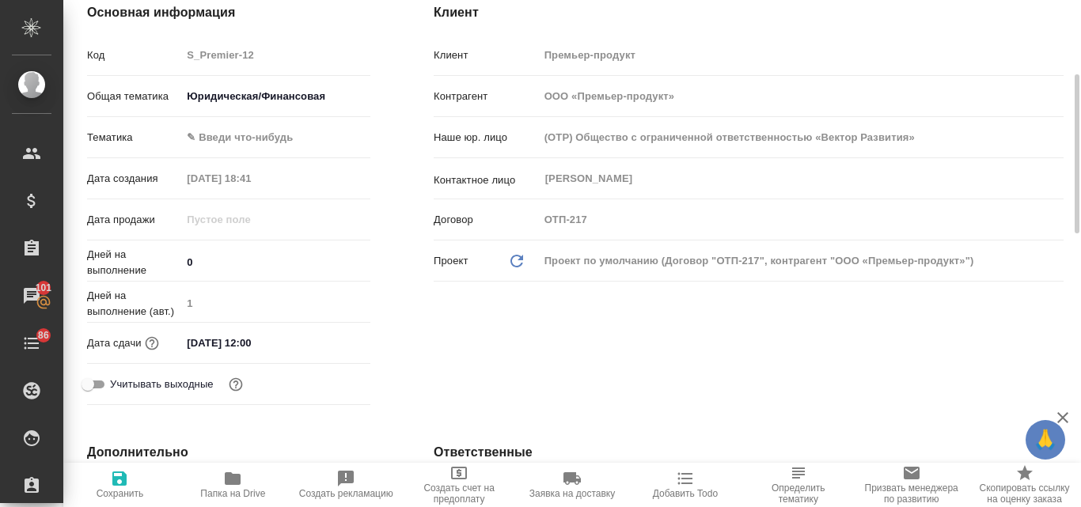
type textarea "x"
click at [520, 266] on icon at bounding box center [516, 261] width 13 height 13
type textarea "x"
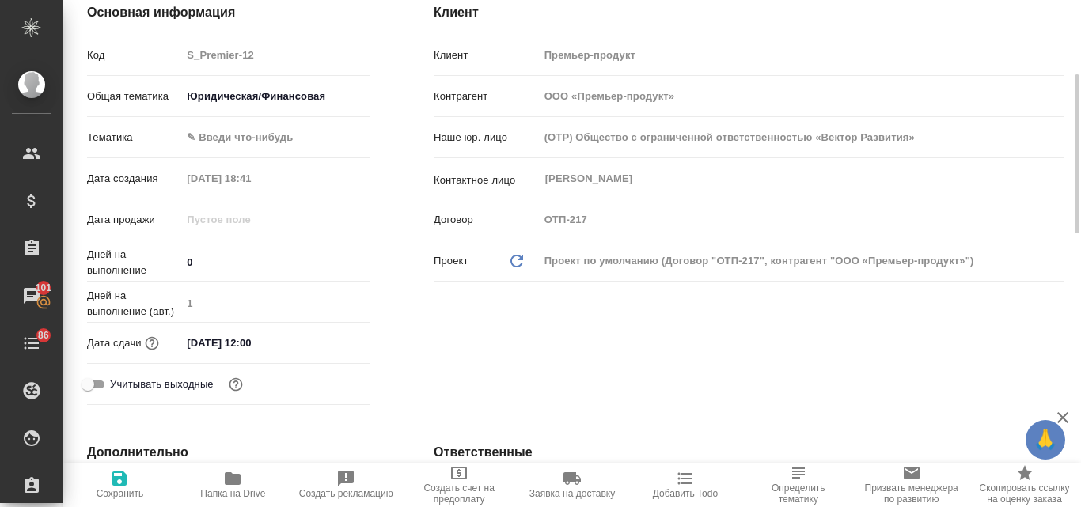
type textarea "x"
click at [514, 257] on icon "Обновить данные" at bounding box center [516, 261] width 19 height 19
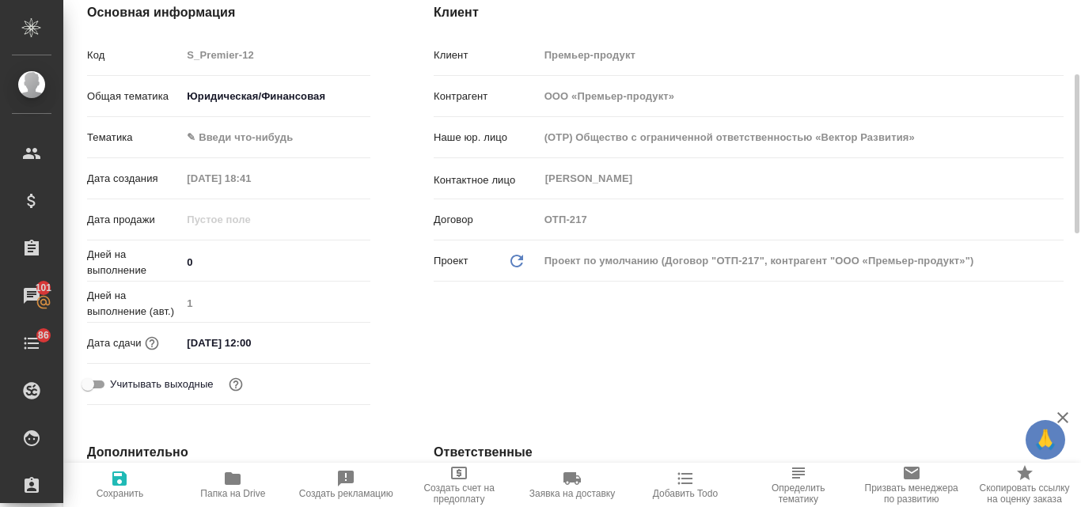
type textarea "x"
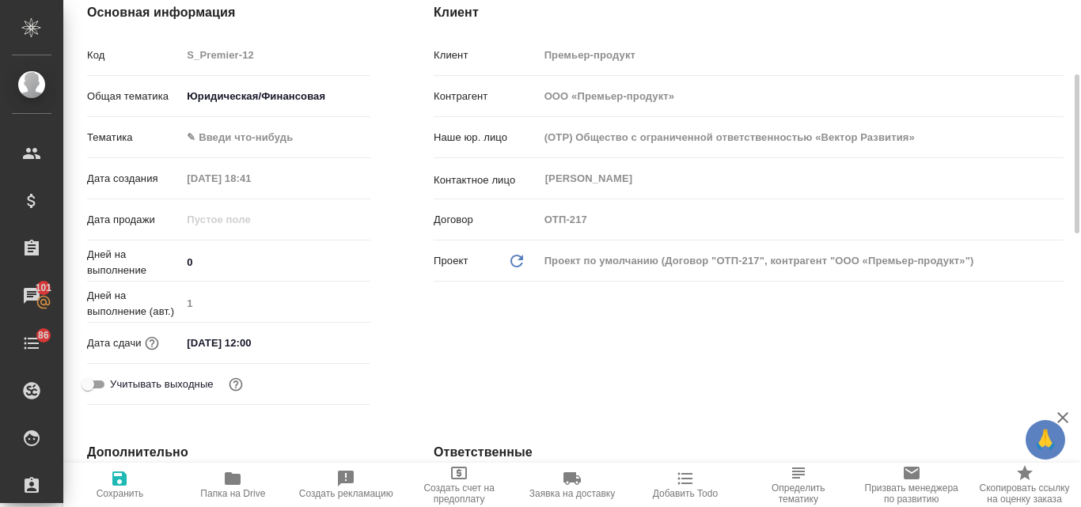
type textarea "x"
click at [514, 257] on icon "Обновить данные" at bounding box center [516, 261] width 19 height 19
type textarea "x"
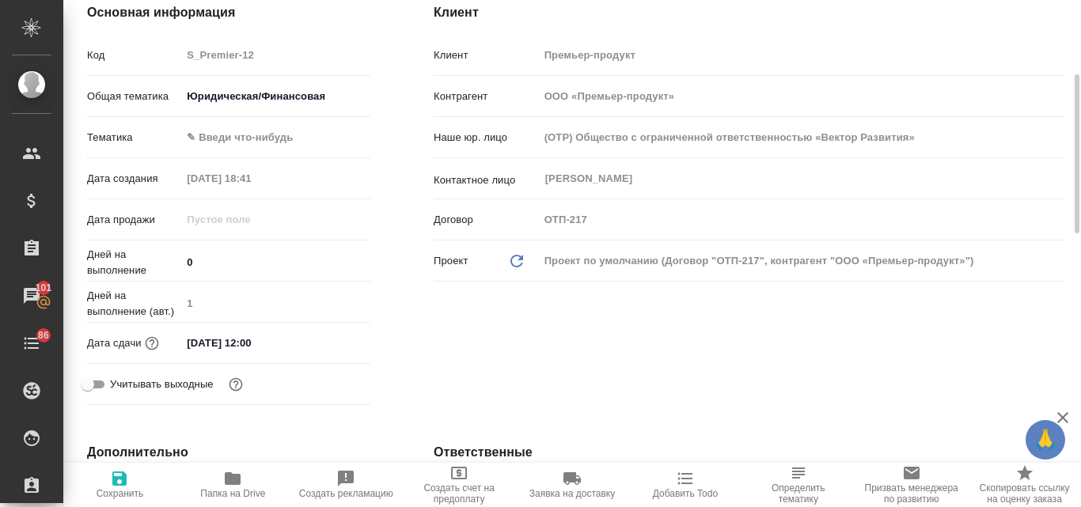
type textarea "x"
click at [566, 263] on div "Проект по умолчанию (Договор "ОТП-217", контрагент "ООО «Премьер-продукт»")" at bounding box center [801, 261] width 524 height 27
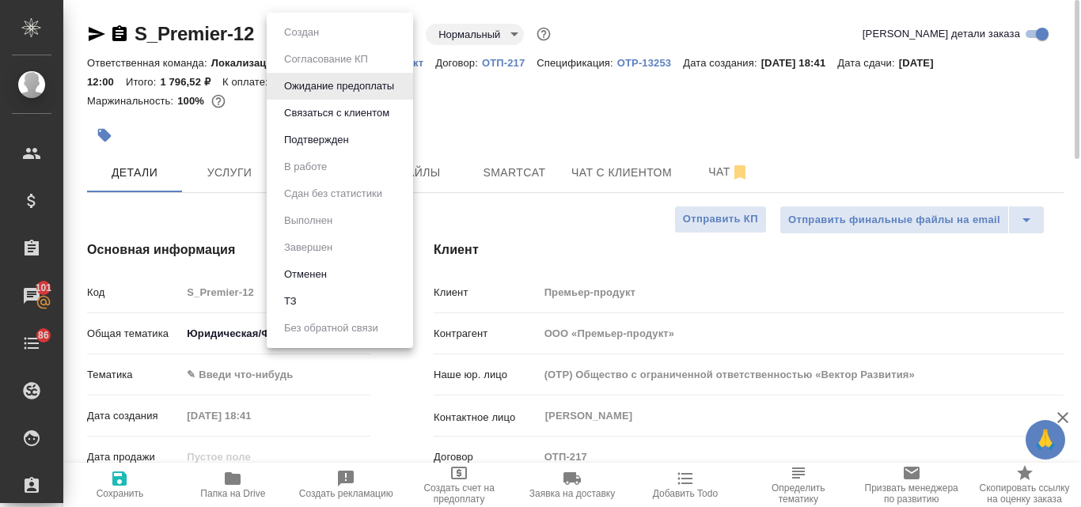
click at [403, 28] on body "🙏 .cls-1 fill:#fff; AWATERA Valyaeva Anna Клиенты Спецификации Заказы 101 Чаты …" at bounding box center [540, 253] width 1081 height 507
click at [467, 115] on div at bounding box center [540, 253] width 1081 height 507
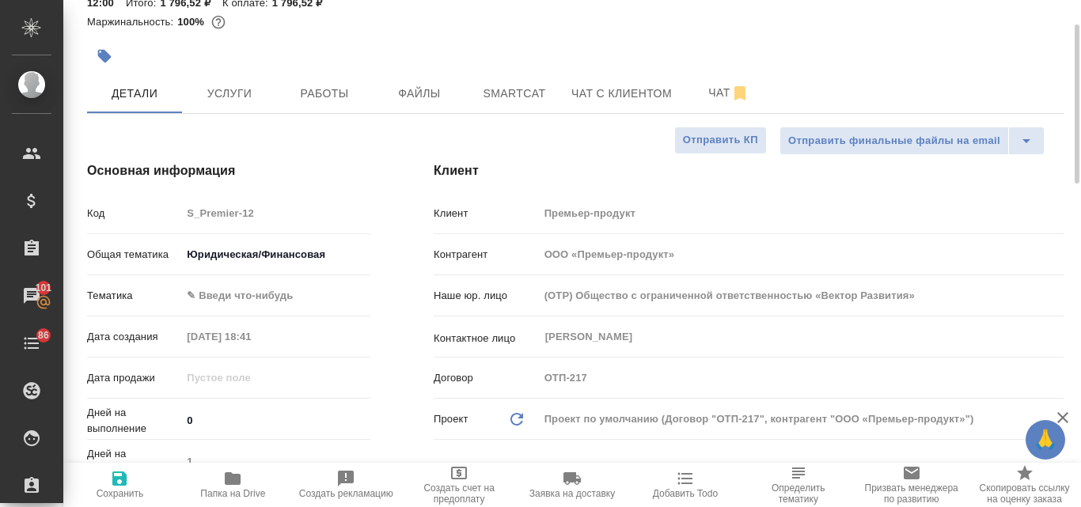
scroll to position [237, 0]
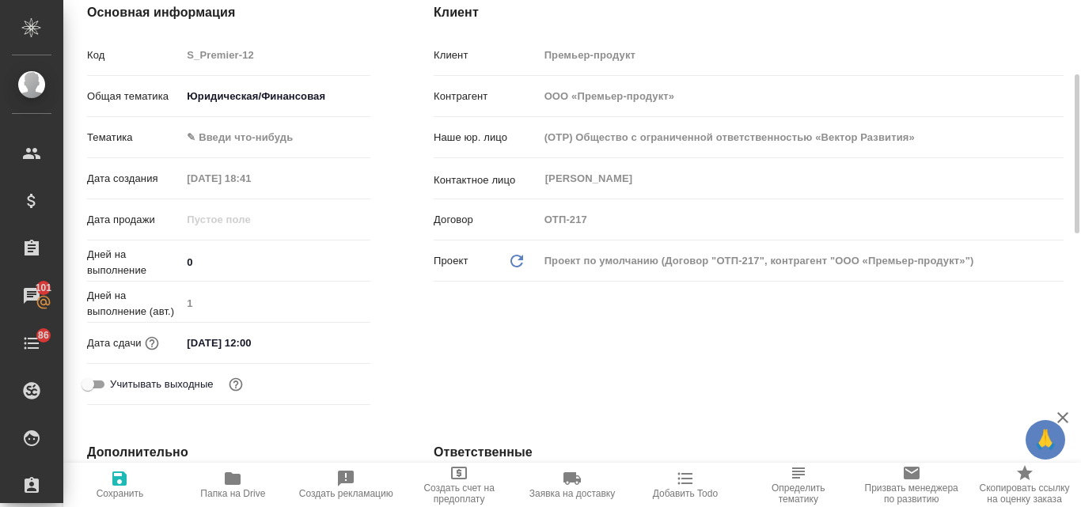
click at [513, 259] on icon "Обновить данные" at bounding box center [516, 261] width 19 height 19
type textarea "x"
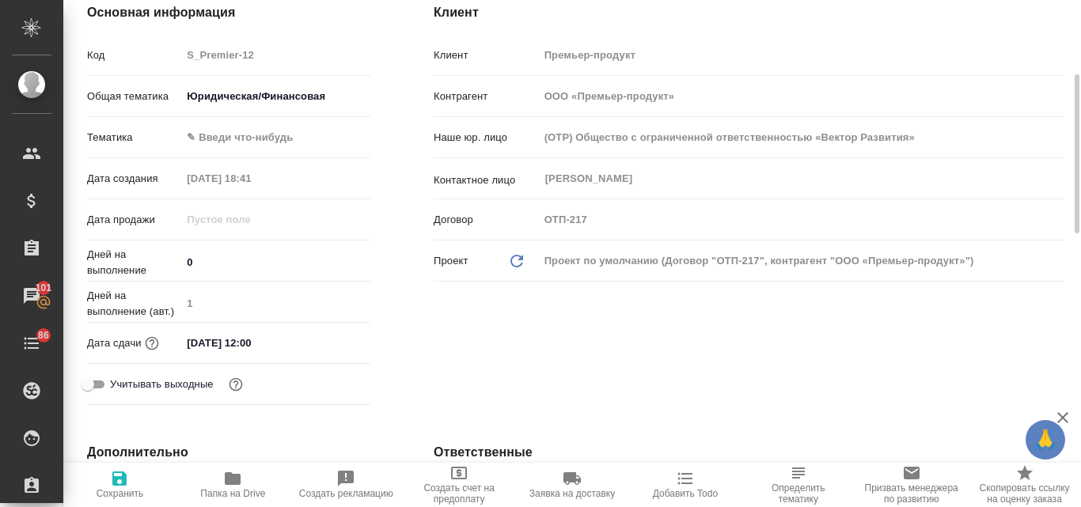
type textarea "x"
click at [513, 259] on icon "Обновить данные" at bounding box center [516, 261] width 19 height 19
type textarea "x"
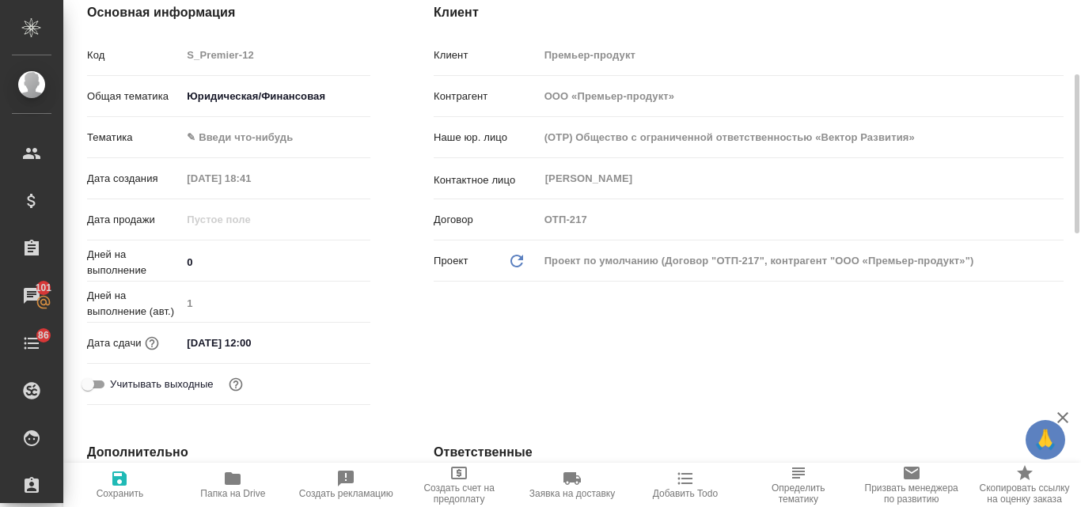
type textarea "x"
click at [513, 259] on icon "Обновить данные" at bounding box center [516, 261] width 19 height 19
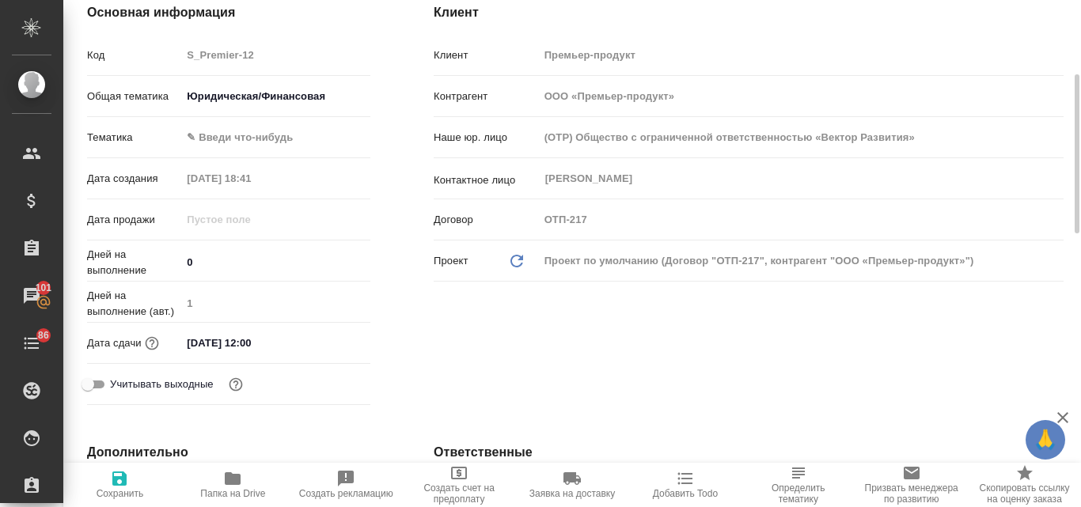
type textarea "x"
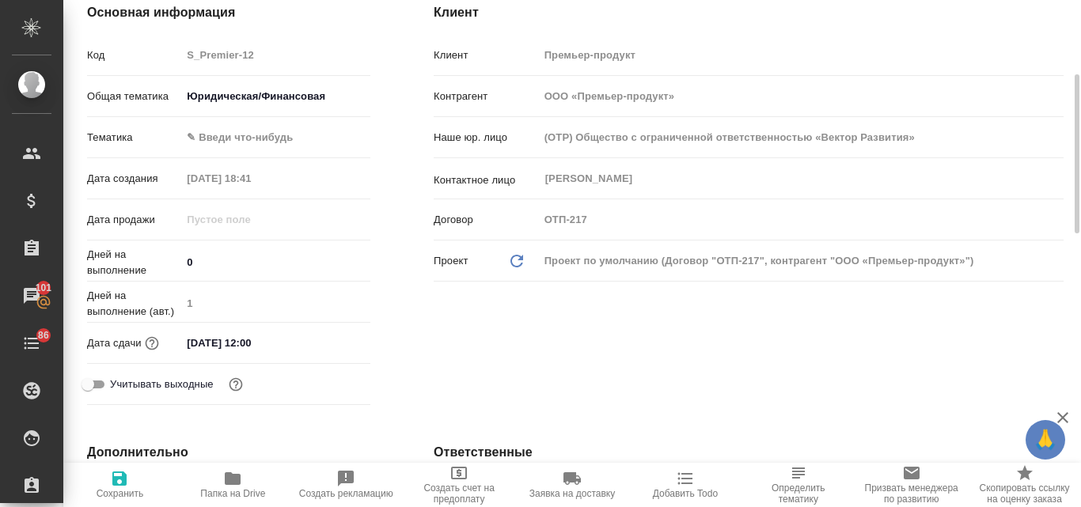
type textarea "x"
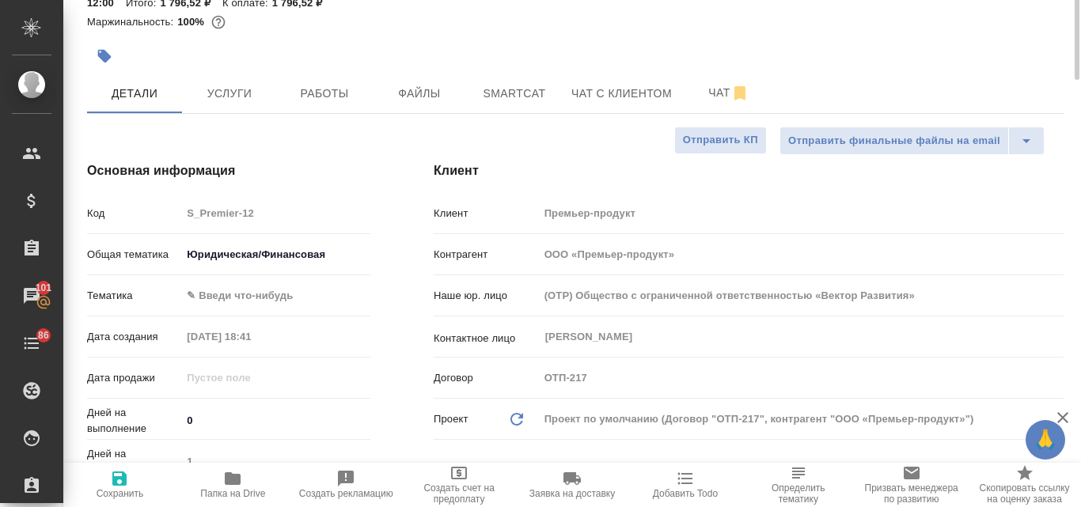
scroll to position [0, 0]
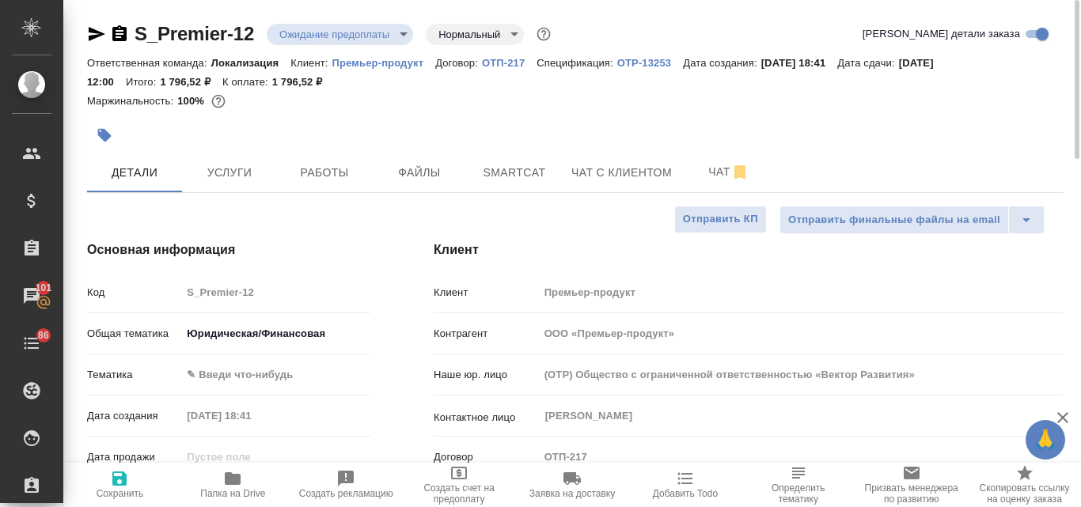
click at [87, 28] on icon "button" at bounding box center [96, 34] width 19 height 19
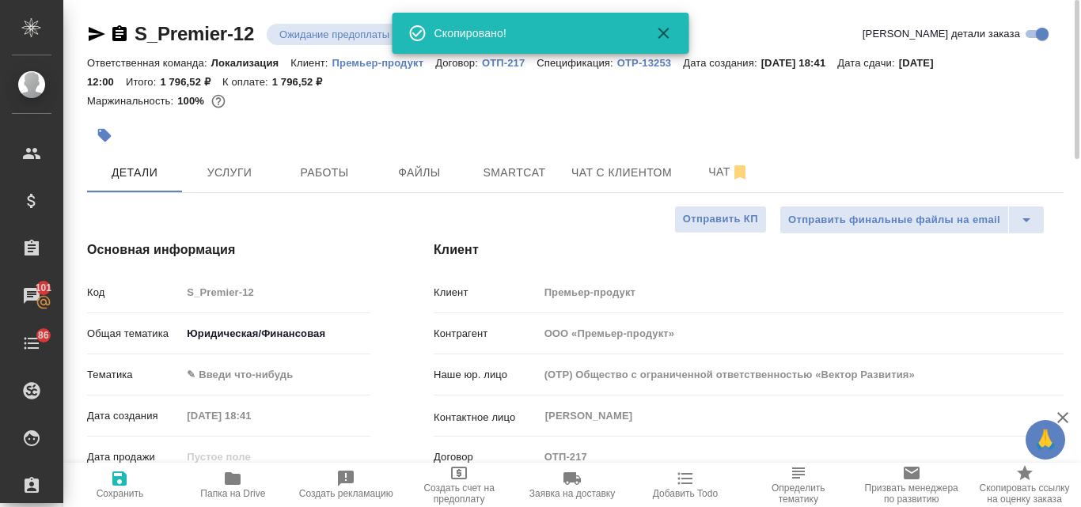
type textarea "x"
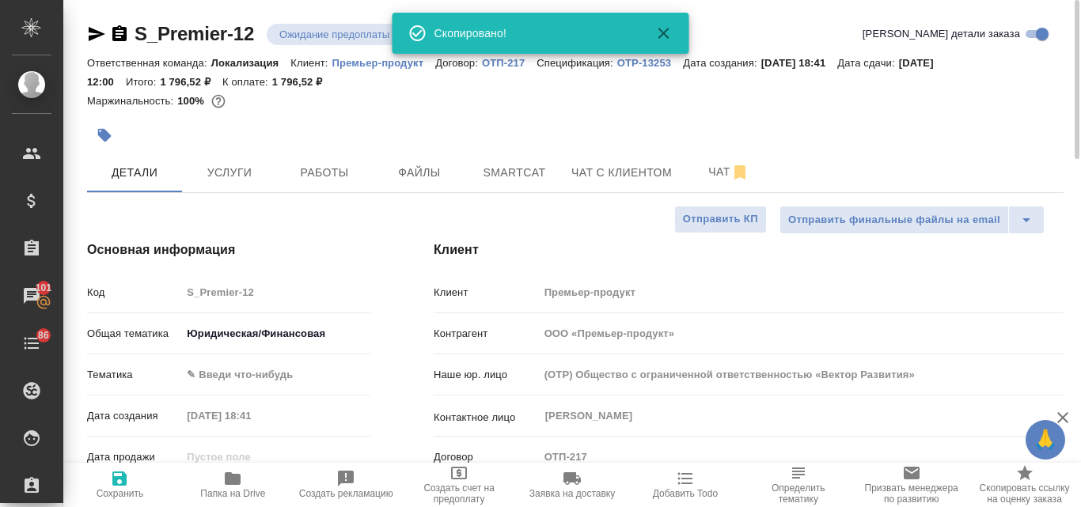
type textarea "x"
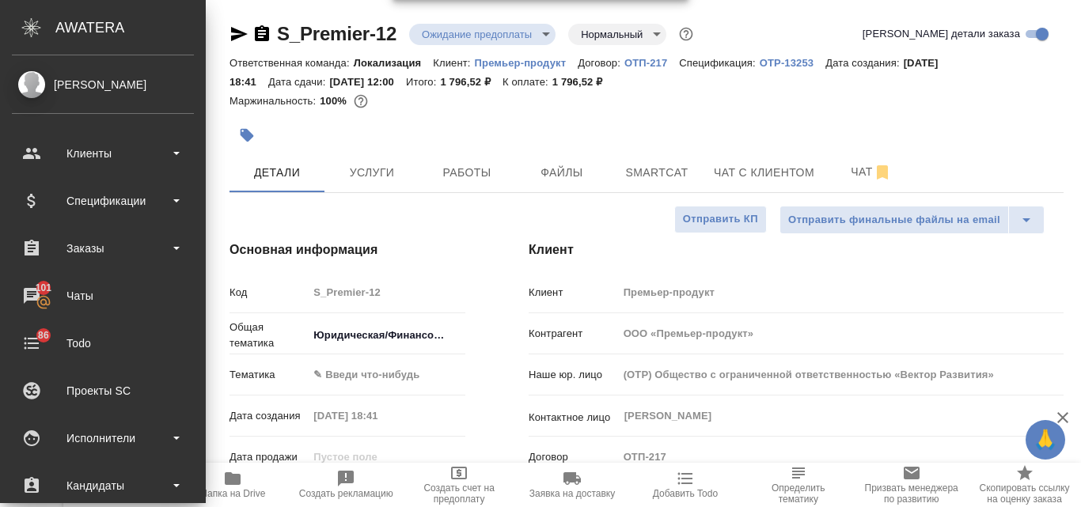
type textarea "x"
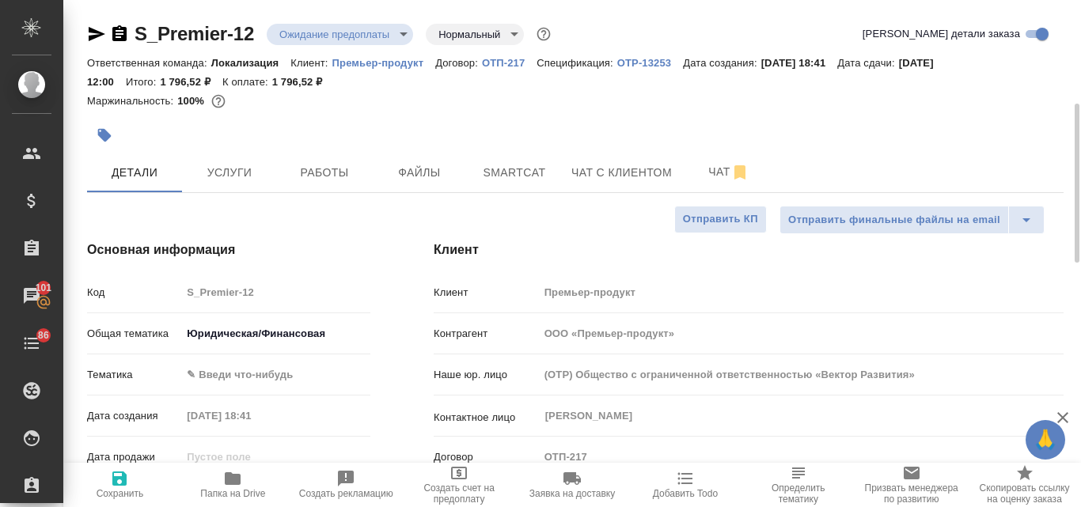
scroll to position [158, 0]
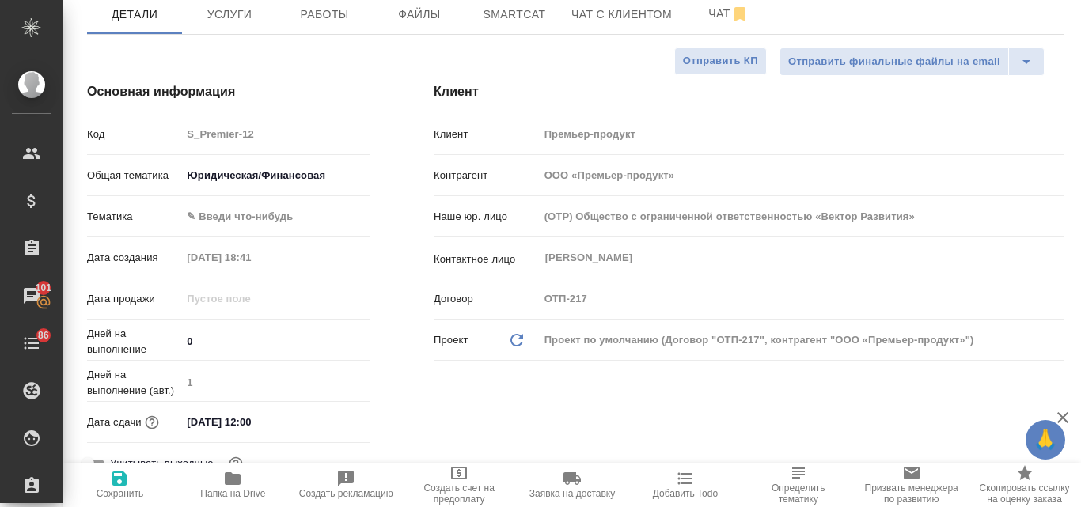
click at [508, 334] on icon "Обновить данные" at bounding box center [516, 340] width 19 height 19
type textarea "x"
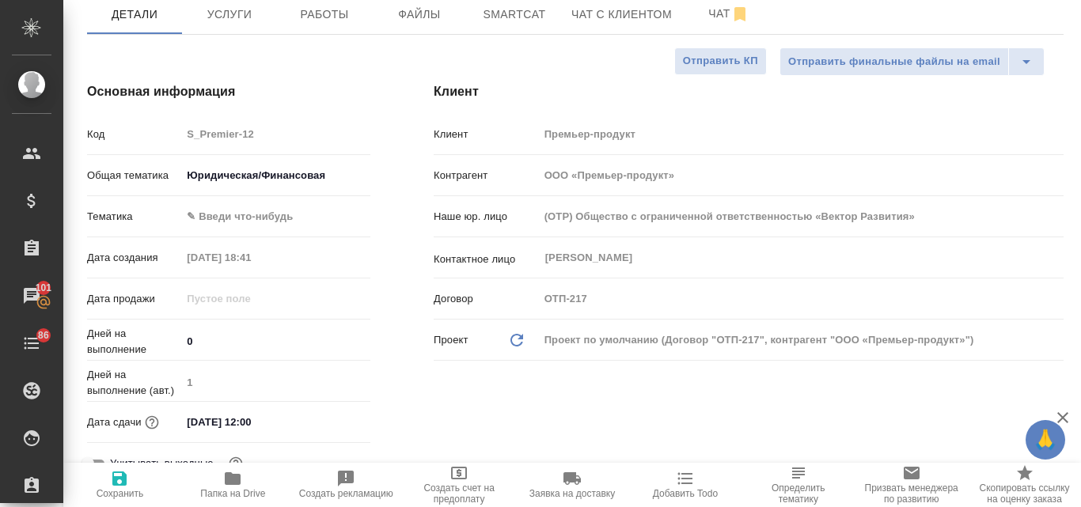
type textarea "x"
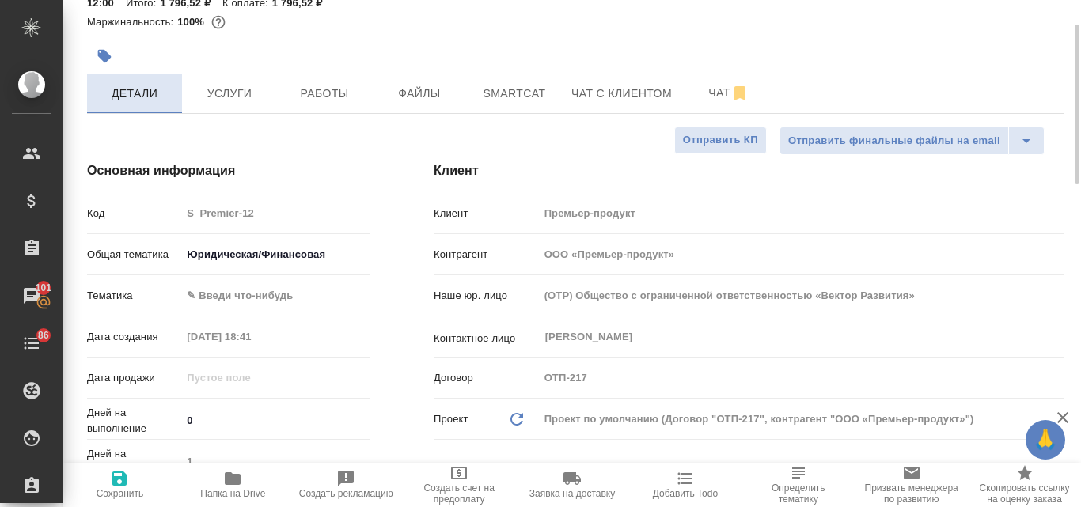
scroll to position [0, 0]
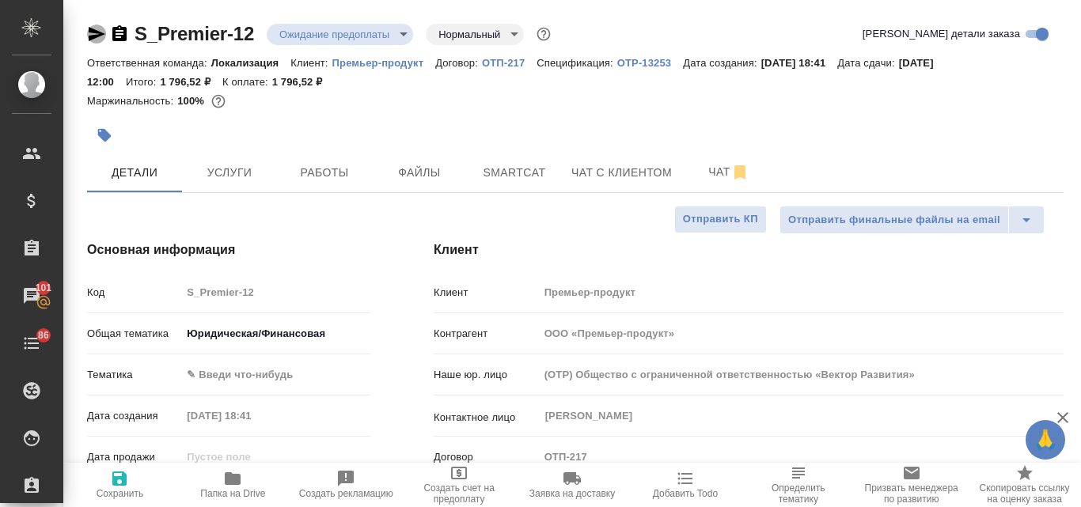
click at [97, 28] on icon "button" at bounding box center [96, 34] width 19 height 19
type textarea "x"
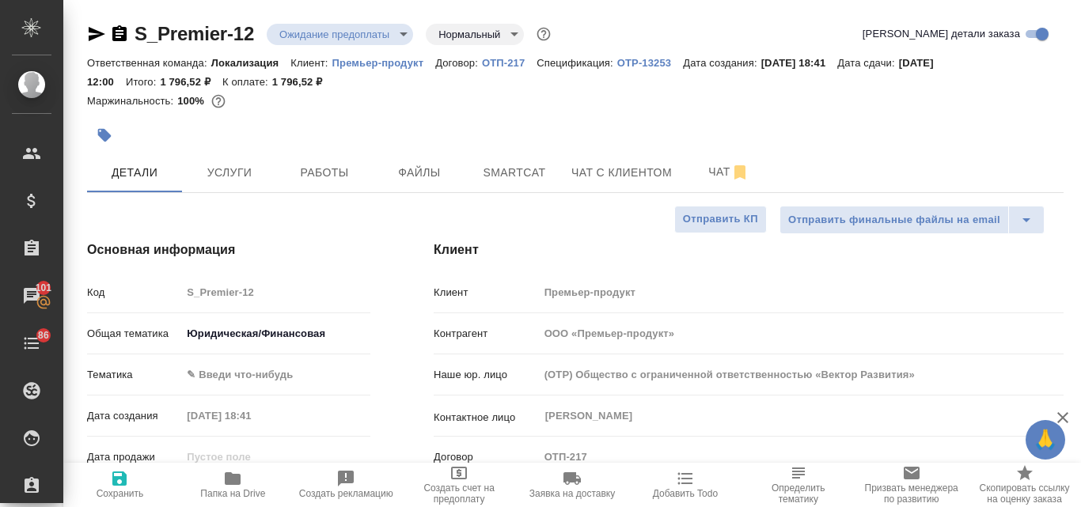
type textarea "x"
click at [367, 67] on p "Премьер-продукт" at bounding box center [384, 63] width 104 height 12
type textarea "x"
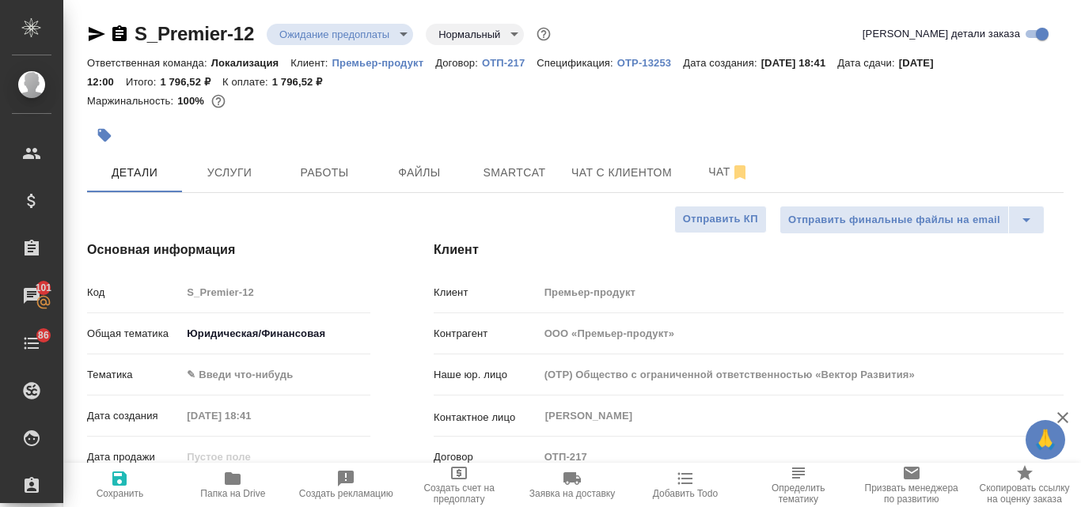
type textarea "x"
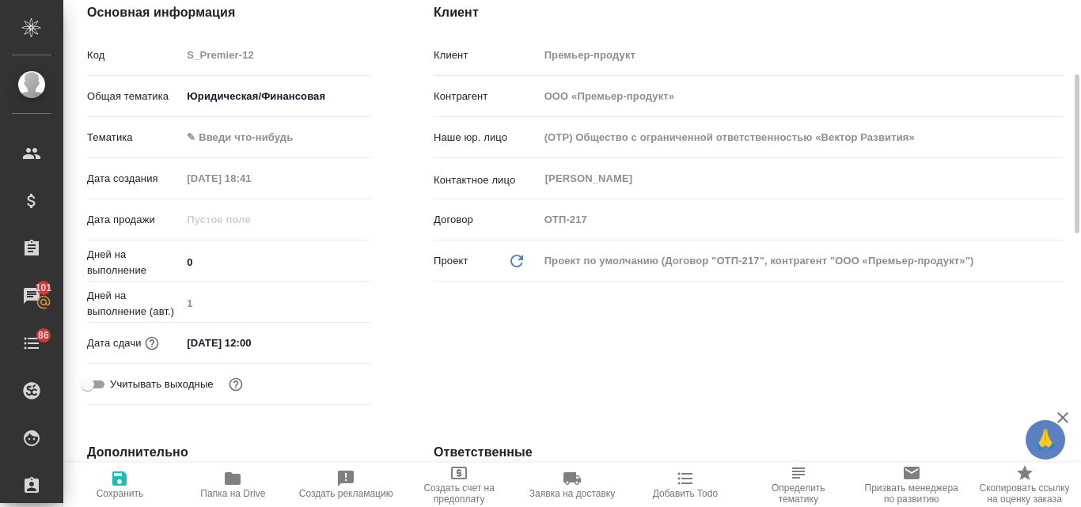
click at [513, 267] on icon "Обновить данные" at bounding box center [516, 261] width 19 height 19
type textarea "x"
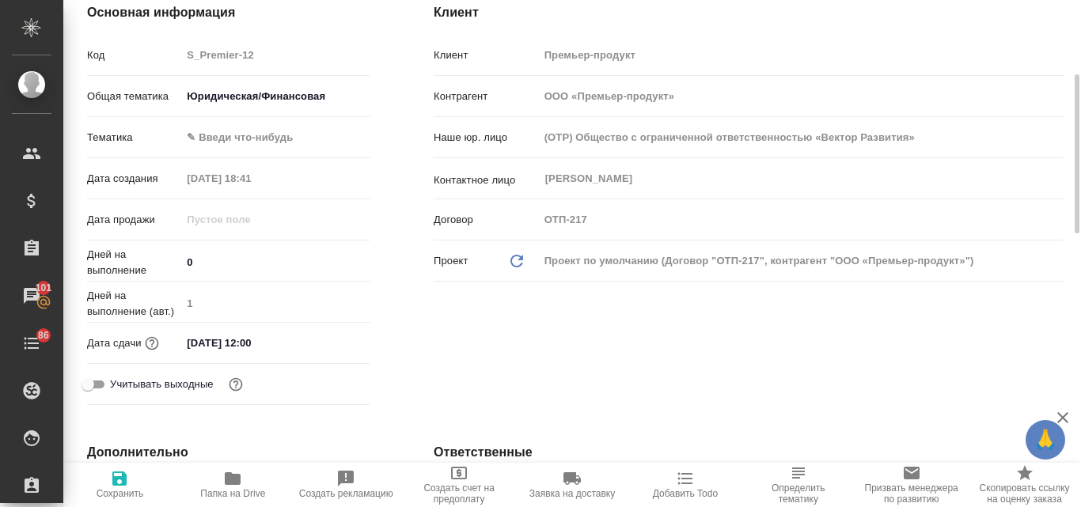
type textarea "x"
click at [513, 267] on icon "Обновить данные" at bounding box center [516, 261] width 19 height 19
type textarea "x"
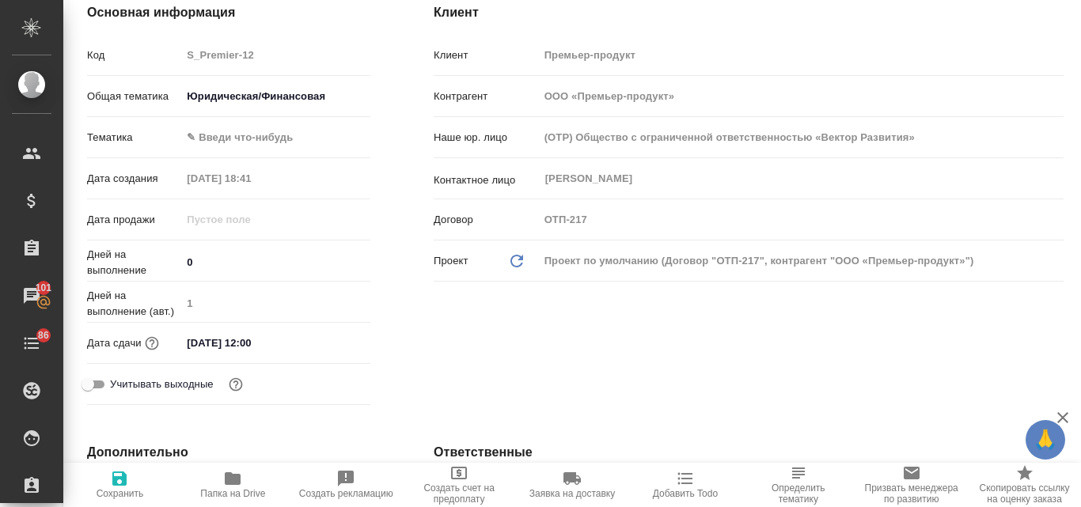
type textarea "x"
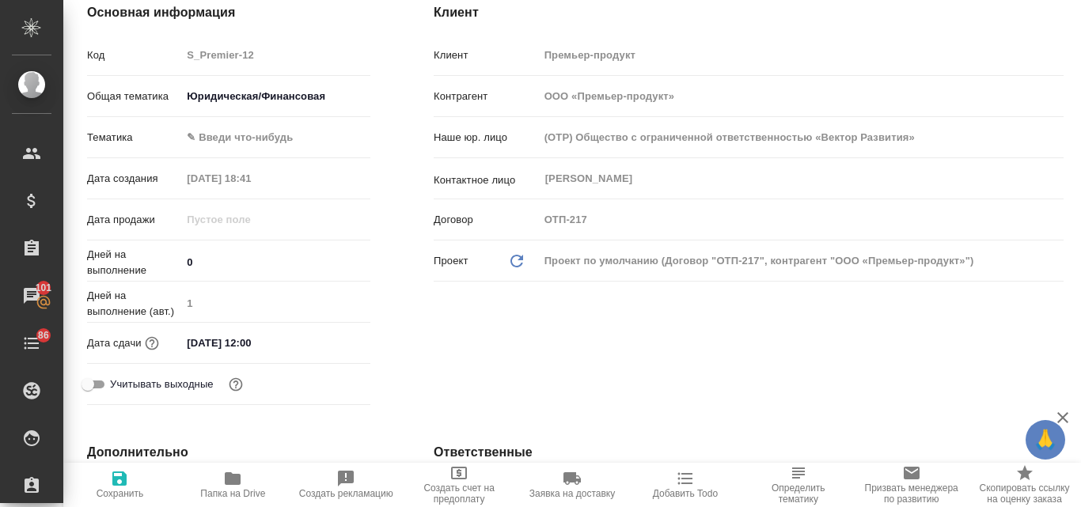
type textarea "x"
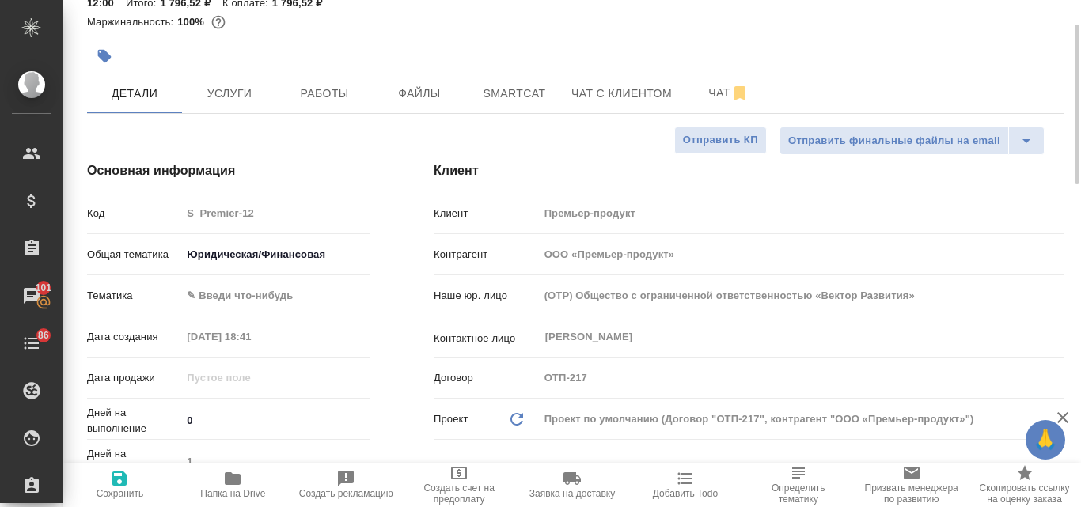
scroll to position [0, 0]
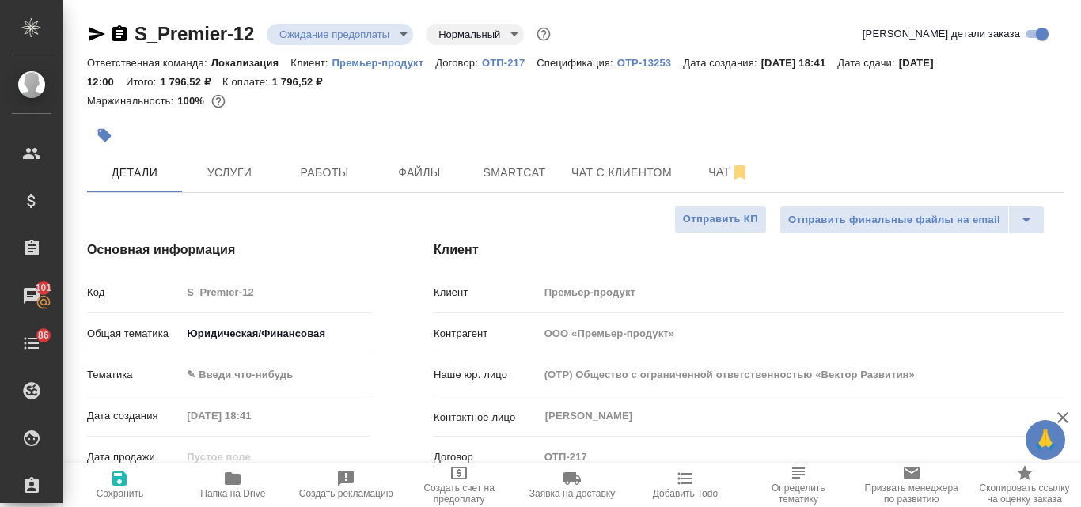
type textarea "x"
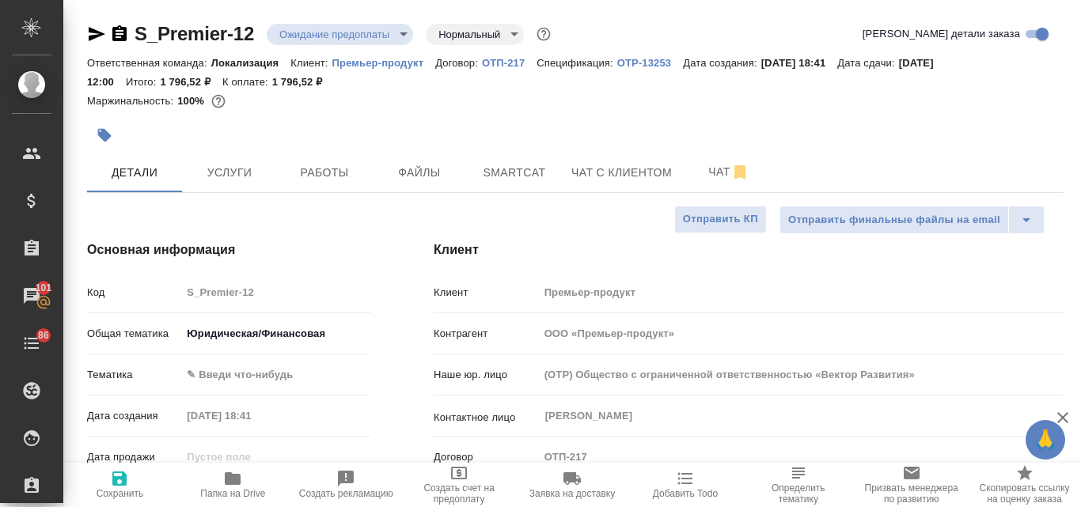
type textarea "x"
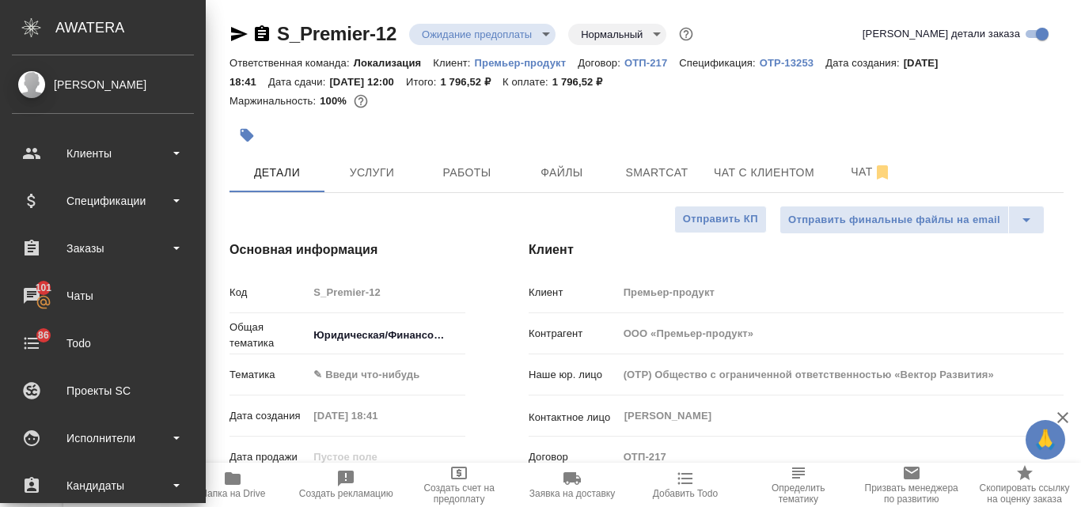
type textarea "x"
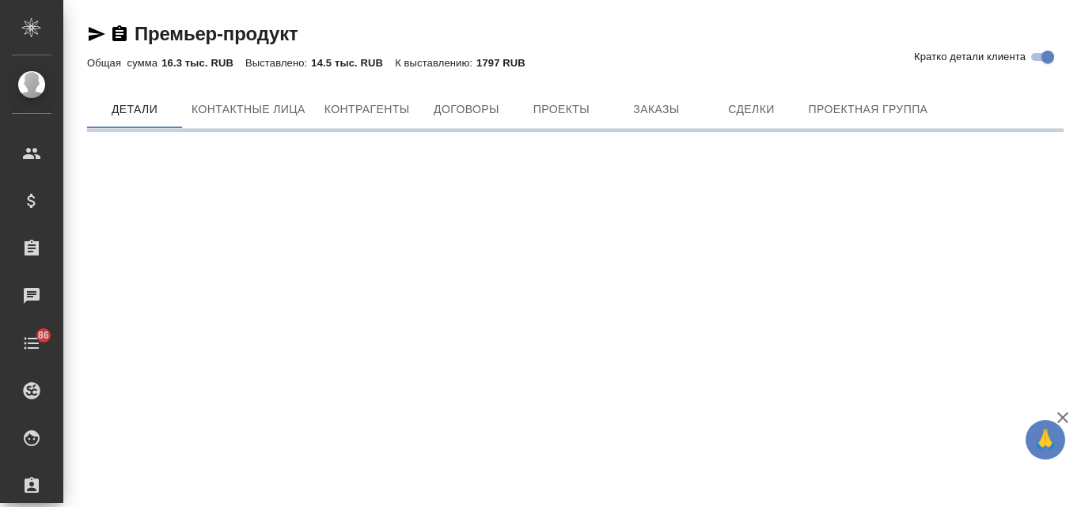
click at [93, 33] on icon "button" at bounding box center [96, 34] width 19 height 19
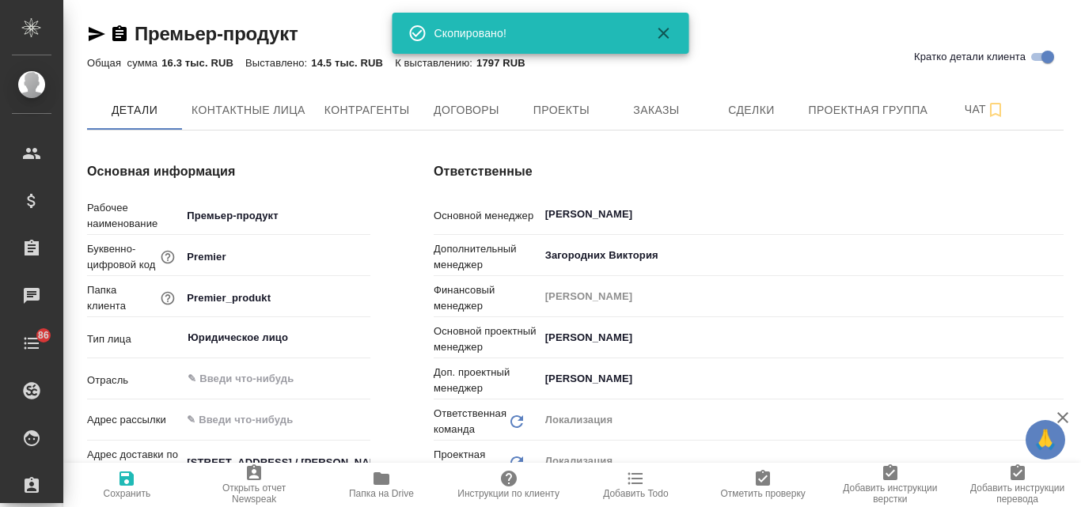
type textarea "x"
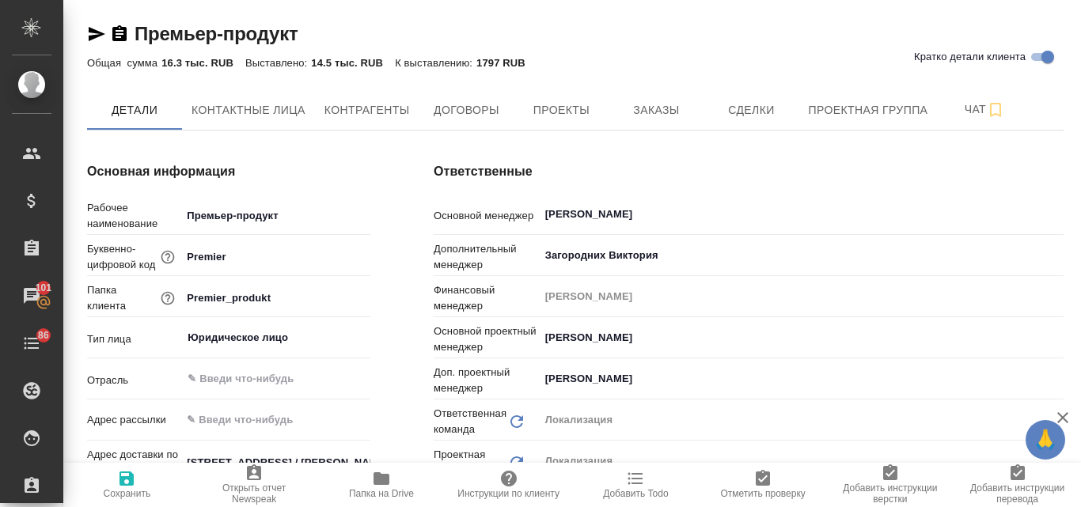
click at [100, 29] on icon "button" at bounding box center [96, 34] width 19 height 19
click at [653, 106] on span "Заказы" at bounding box center [656, 110] width 76 height 20
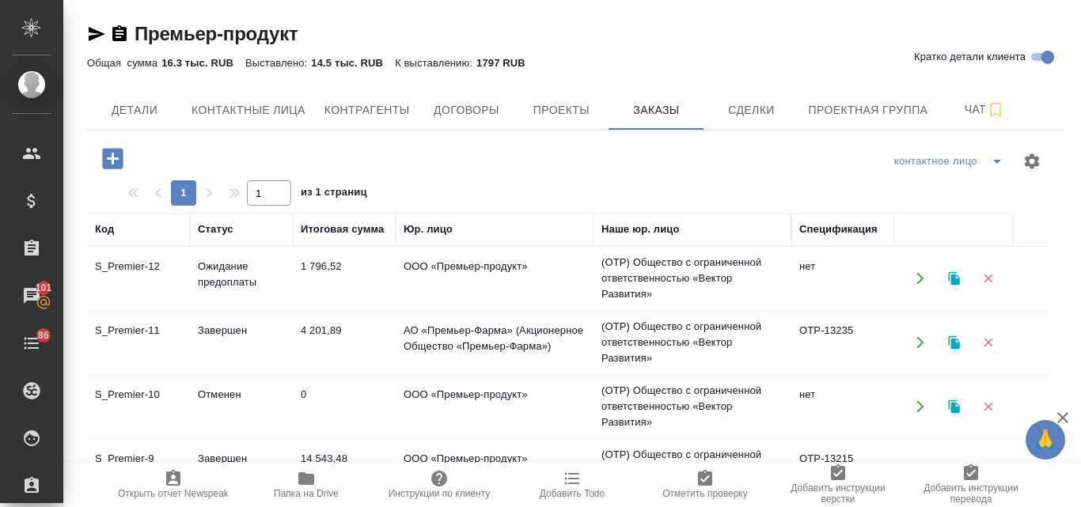
click at [273, 270] on td "Ожидание предоплаты" at bounding box center [241, 278] width 103 height 55
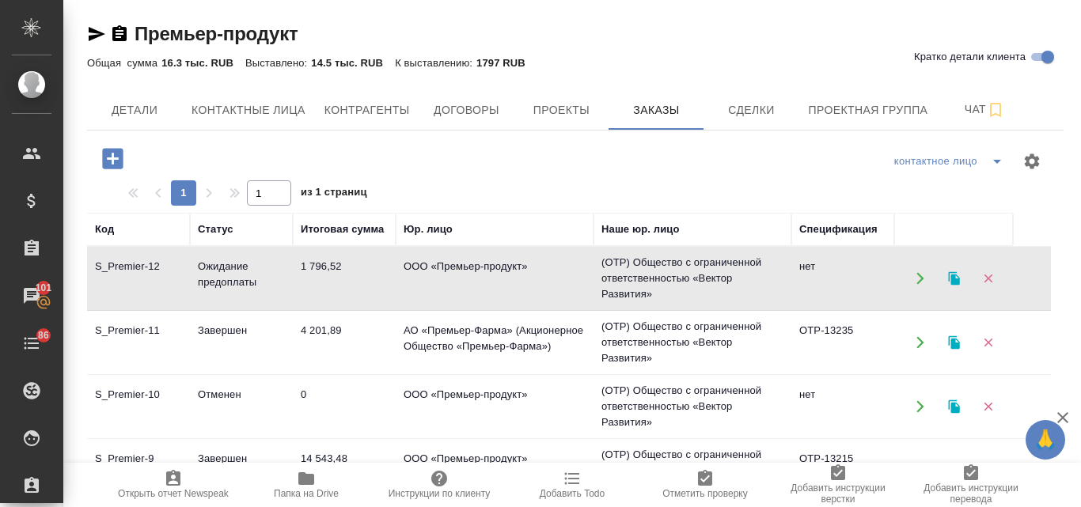
click at [273, 270] on td "Ожидание предоплаты" at bounding box center [241, 278] width 103 height 55
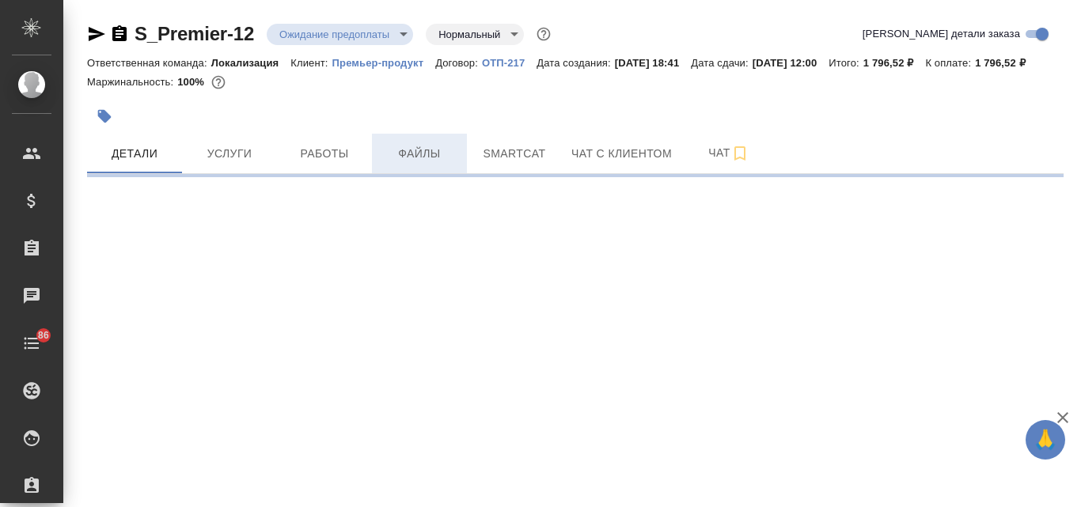
select select "RU"
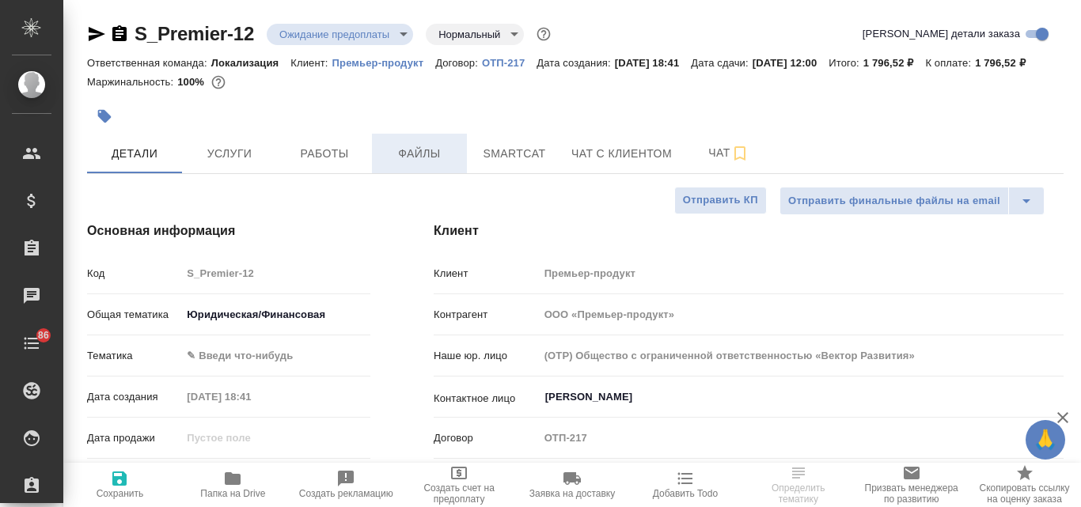
type textarea "x"
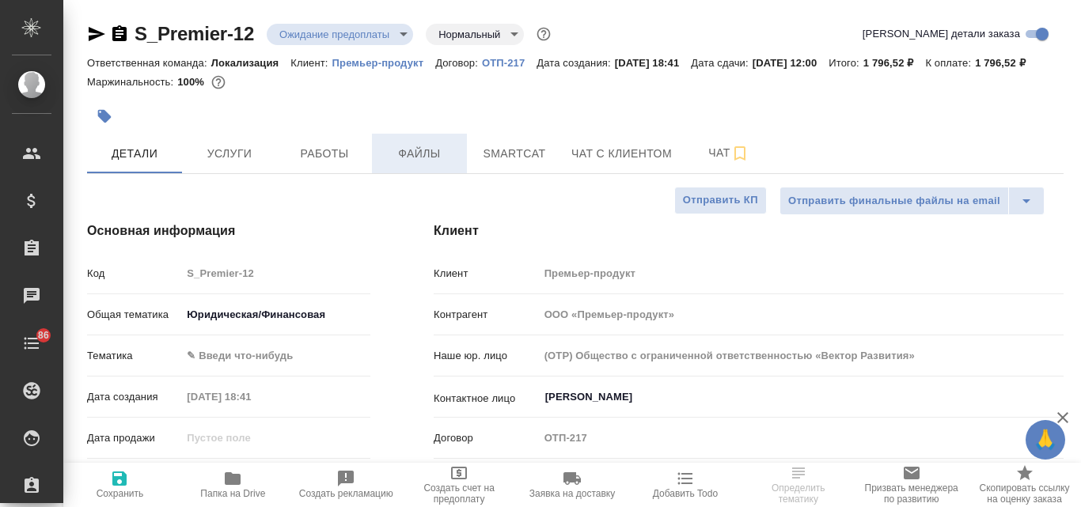
type textarea "x"
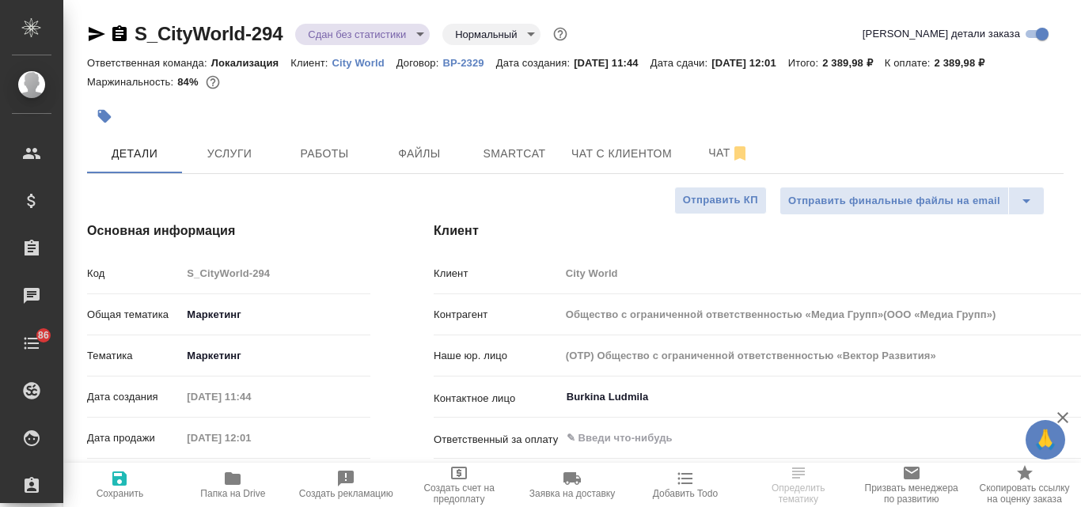
select select "RU"
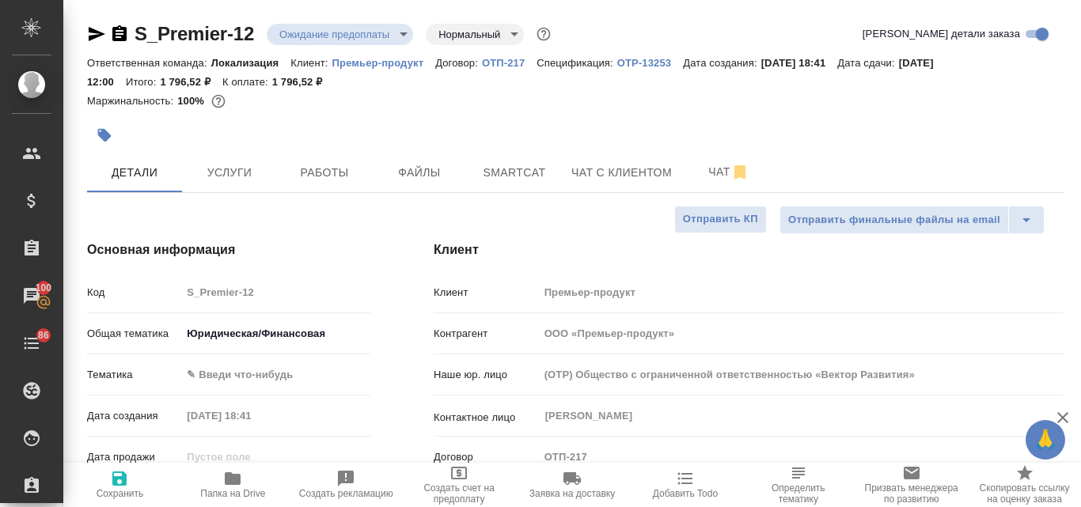
select select "RU"
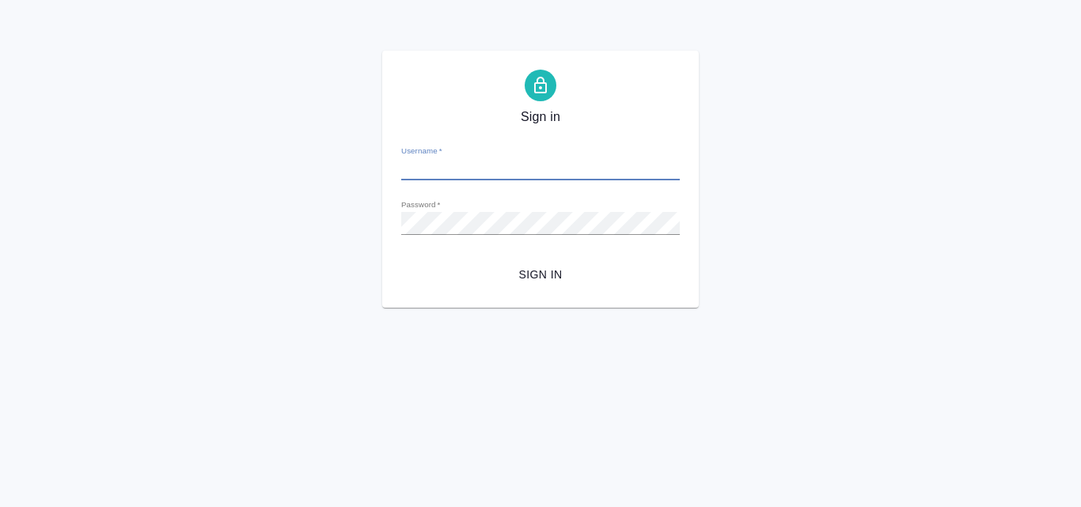
type input "[EMAIL_ADDRESS][DOMAIN_NAME]"
click at [533, 267] on span "Sign in" at bounding box center [540, 275] width 253 height 20
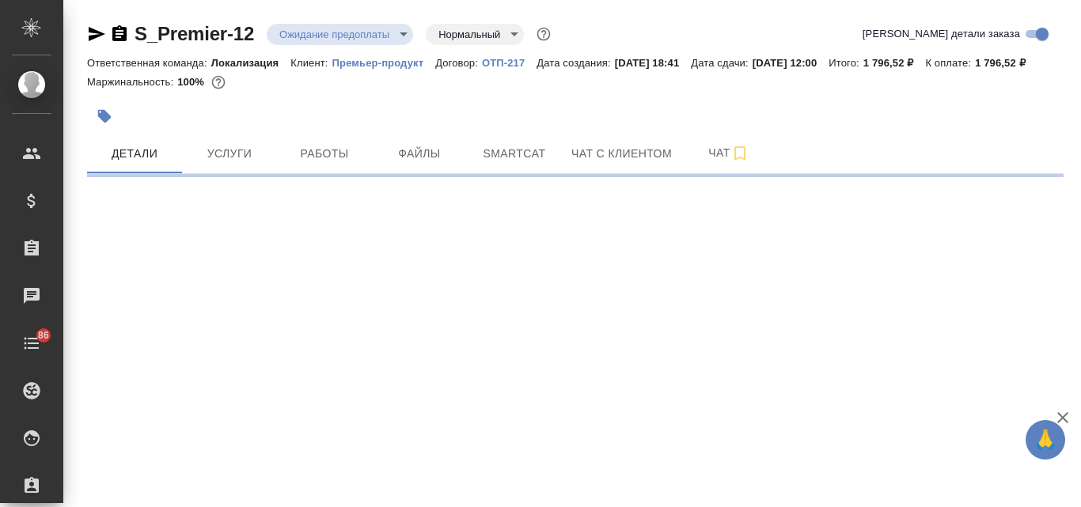
select select "RU"
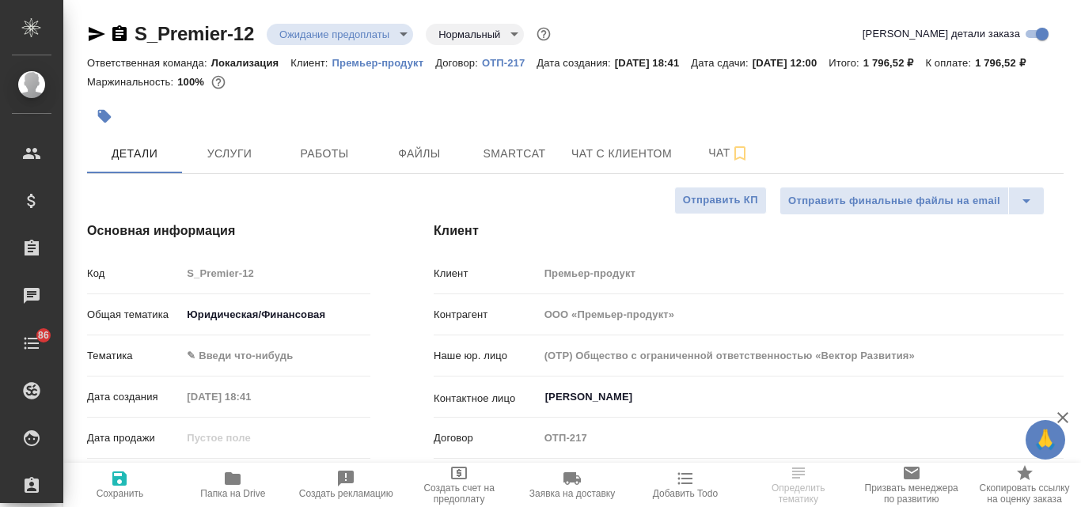
type textarea "x"
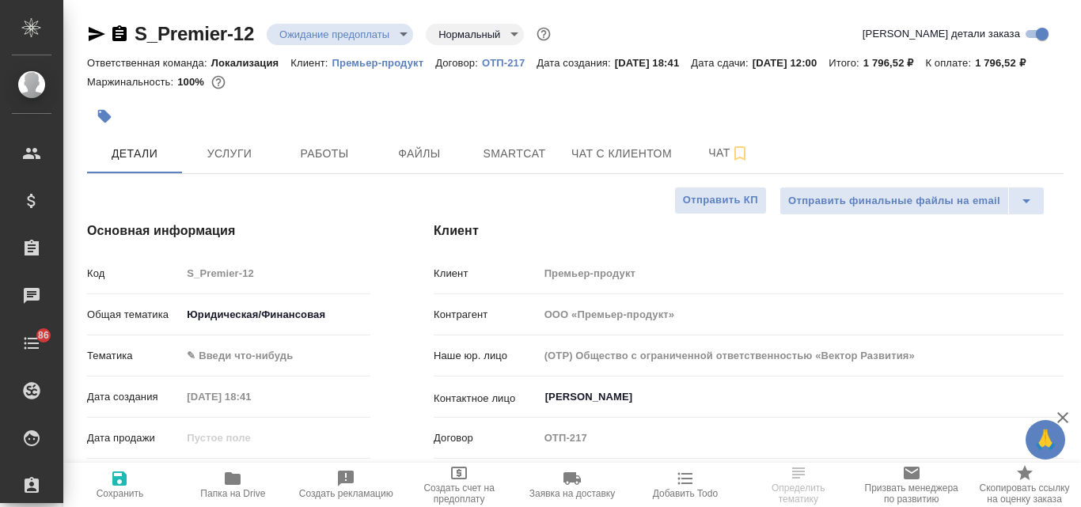
type textarea "x"
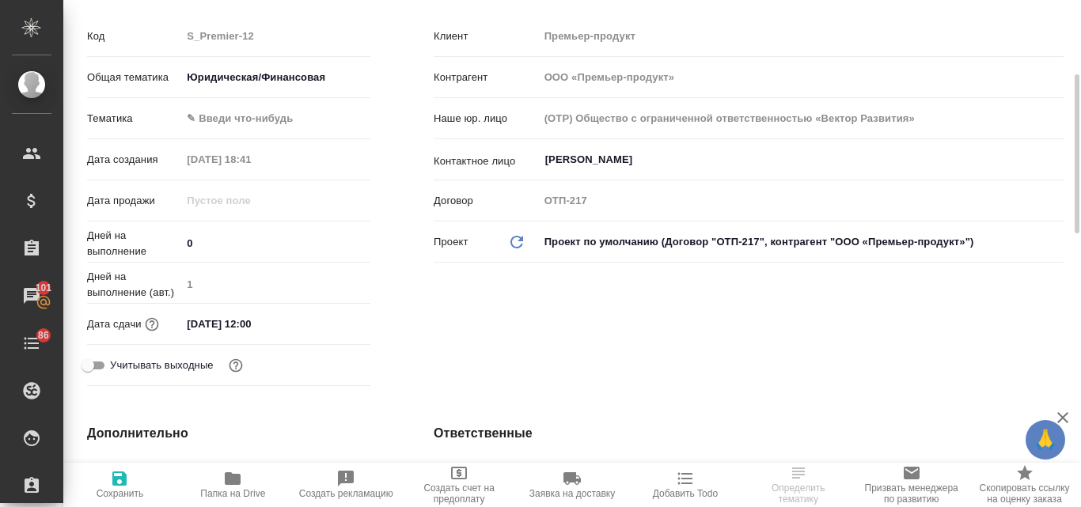
click at [520, 252] on icon "Обновить данные" at bounding box center [516, 242] width 19 height 19
type textarea "x"
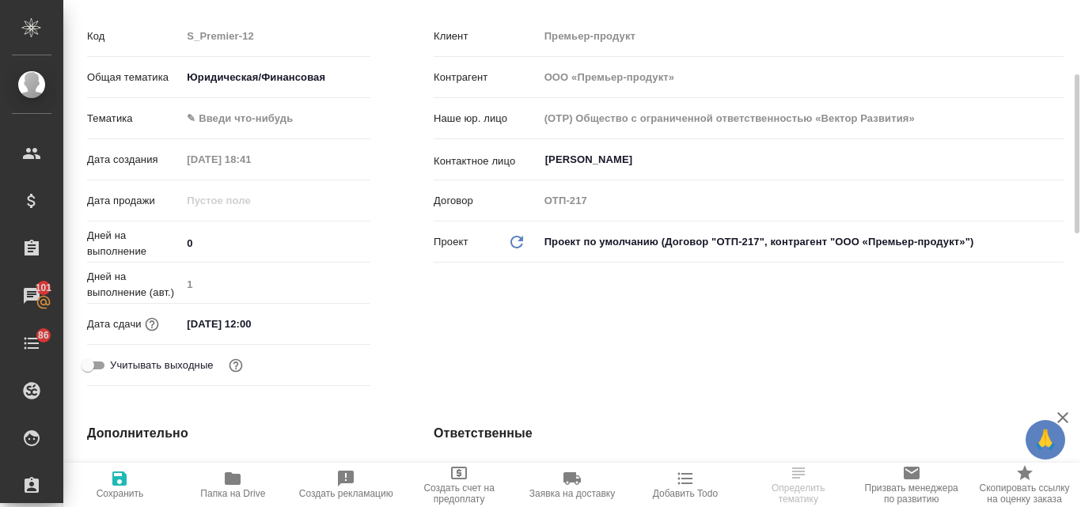
type textarea "x"
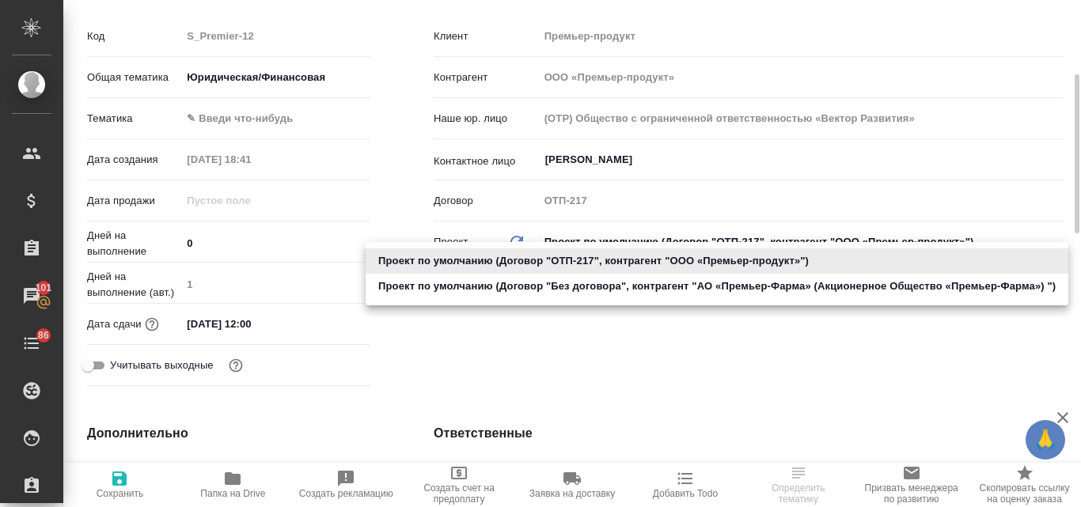
click at [562, 263] on body "🙏 .cls-1 fill:#fff; AWATERA Valyaeva Anna Клиенты Спецификации Заказы 101 Чаты …" at bounding box center [540, 253] width 1081 height 507
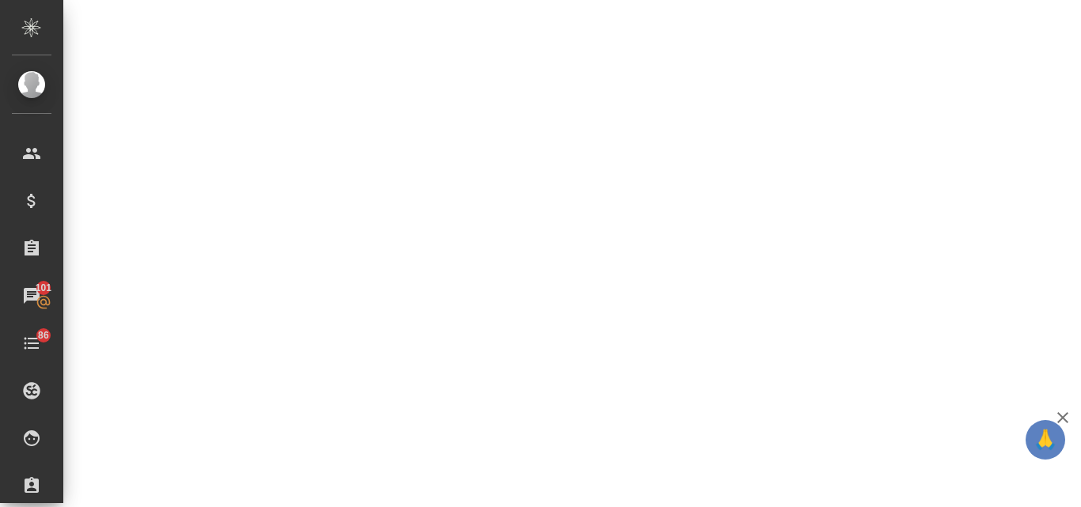
select select "RU"
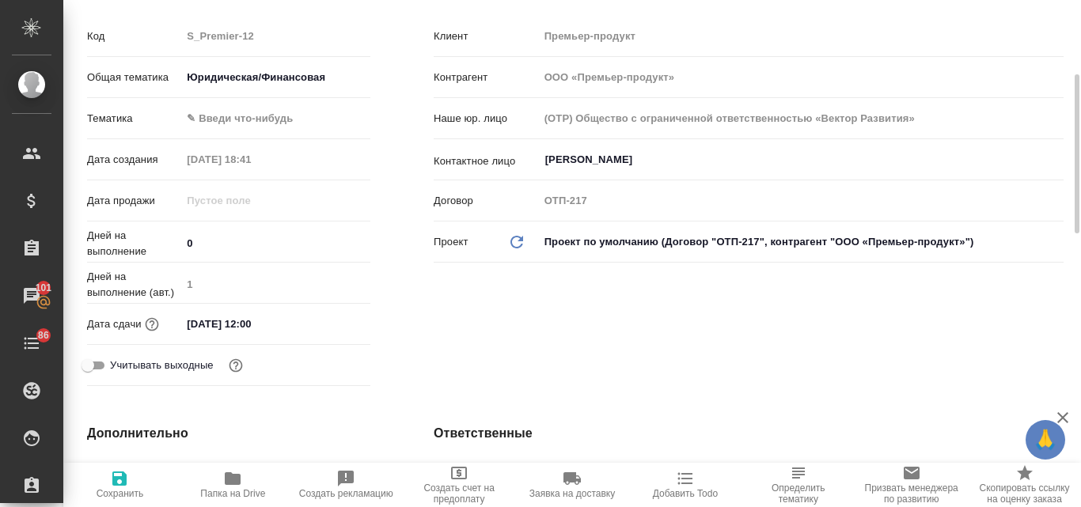
type textarea "x"
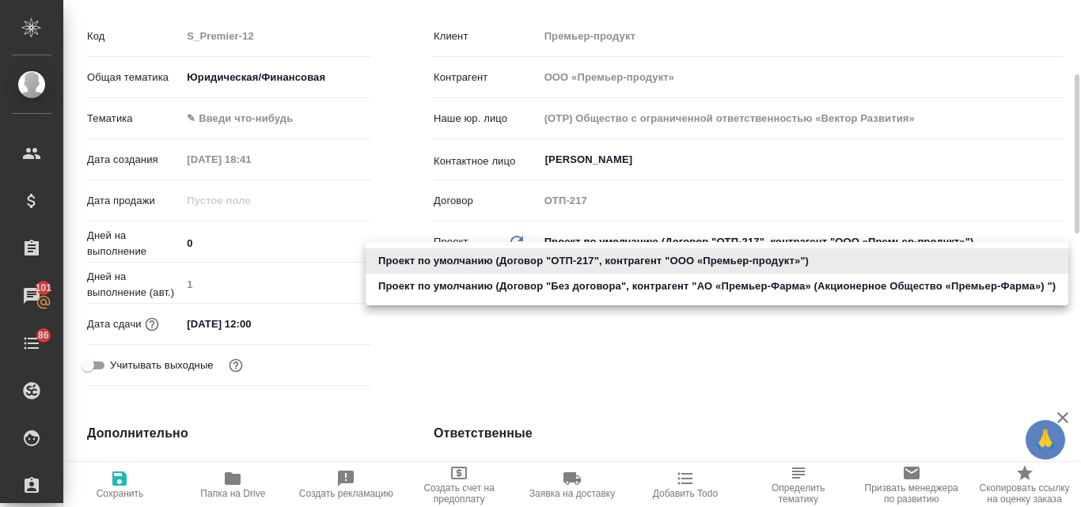
click at [590, 259] on body "🙏 .cls-1 fill:#fff; AWATERA Valyaeva Anna Клиенты Спецификации Заказы 101 Чаты …" at bounding box center [540, 253] width 1081 height 507
click at [594, 290] on li "Проект по умолчанию (Договор "Без договора", контрагент "АО «Премьер-Фарма» (Ак…" at bounding box center [716, 286] width 702 height 25
type input "6674820c34ee0d351bb47df4"
type textarea "x"
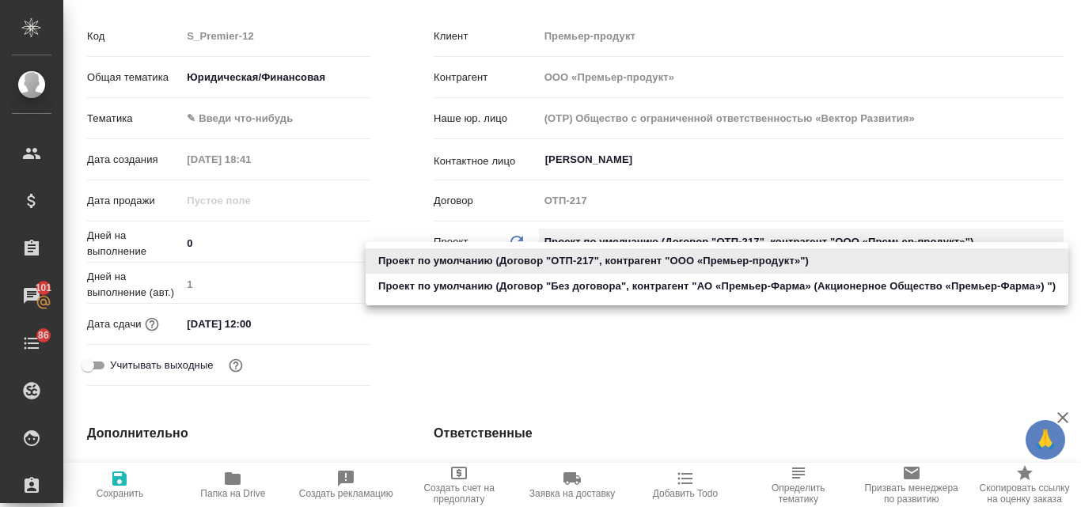
type textarea "x"
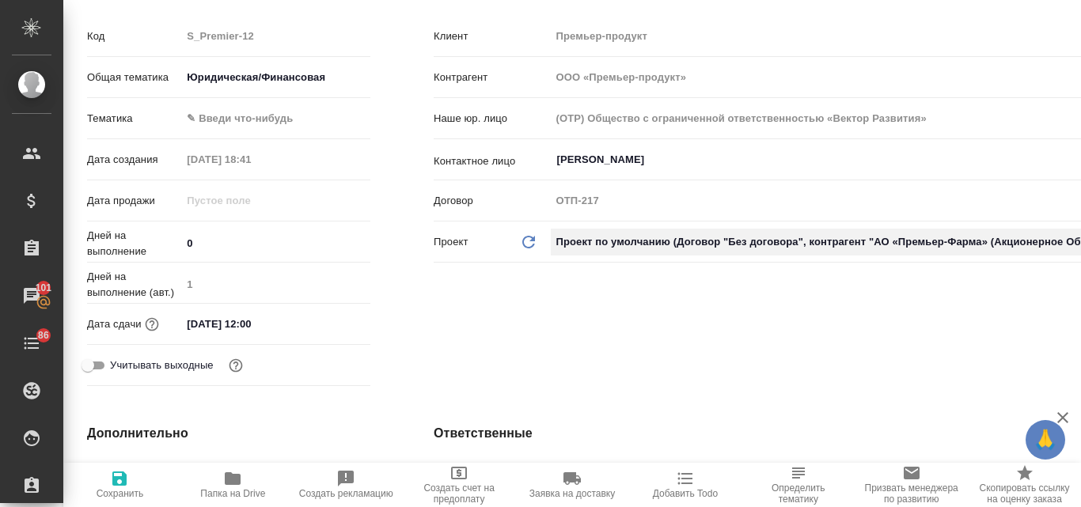
type input "АО «Премьер-Фарма» (Акционерное Общество «Премьер-Фарма»)"
type input "Без договора"
type textarea "x"
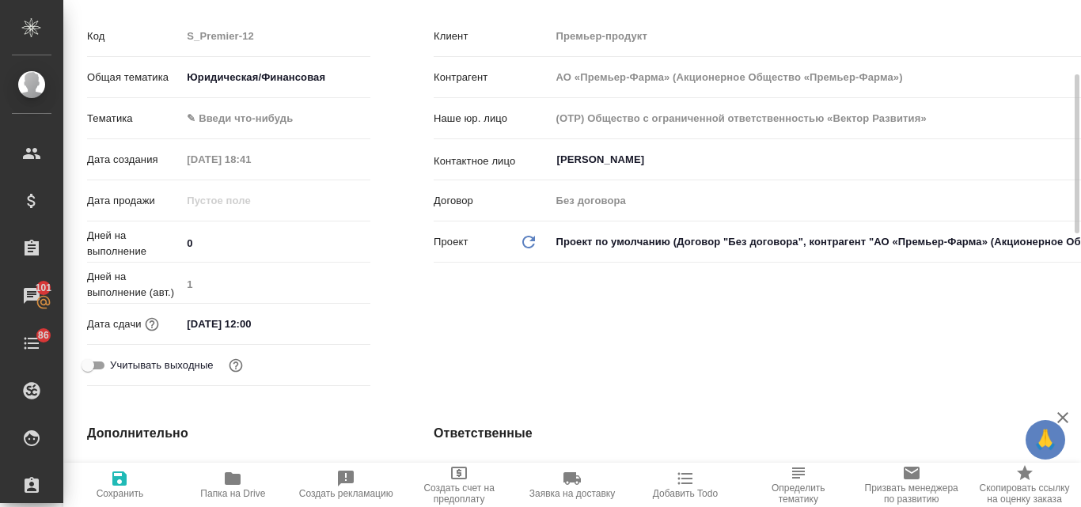
click at [114, 480] on icon "button" at bounding box center [119, 478] width 14 height 14
type input "АО «Премьер-Фарма» (Акционерное Общество «Премьер-Фарма»)"
type textarea "x"
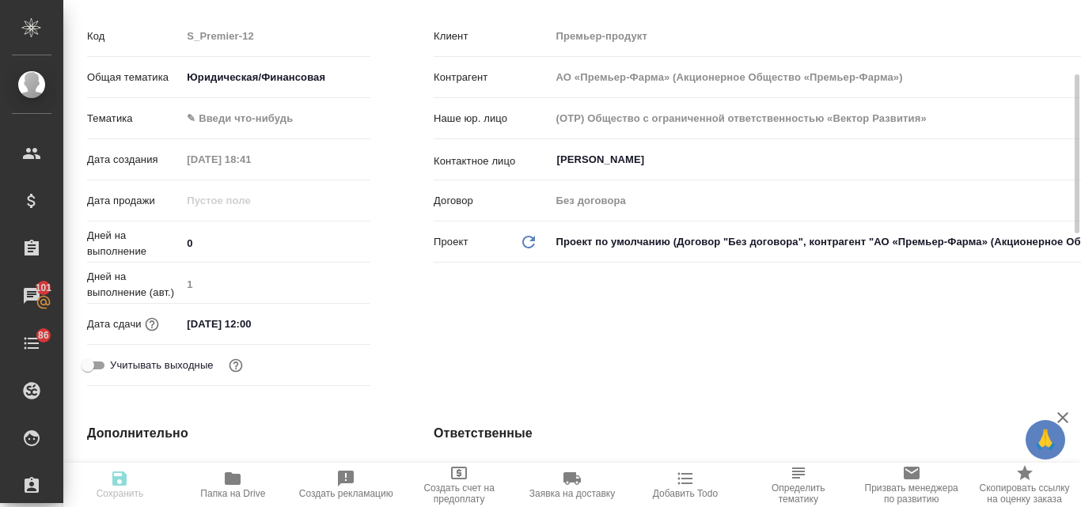
type input "АО «Премьер-Фарма» (Акционерное Общество «Премьер-Фарма»)"
type textarea "x"
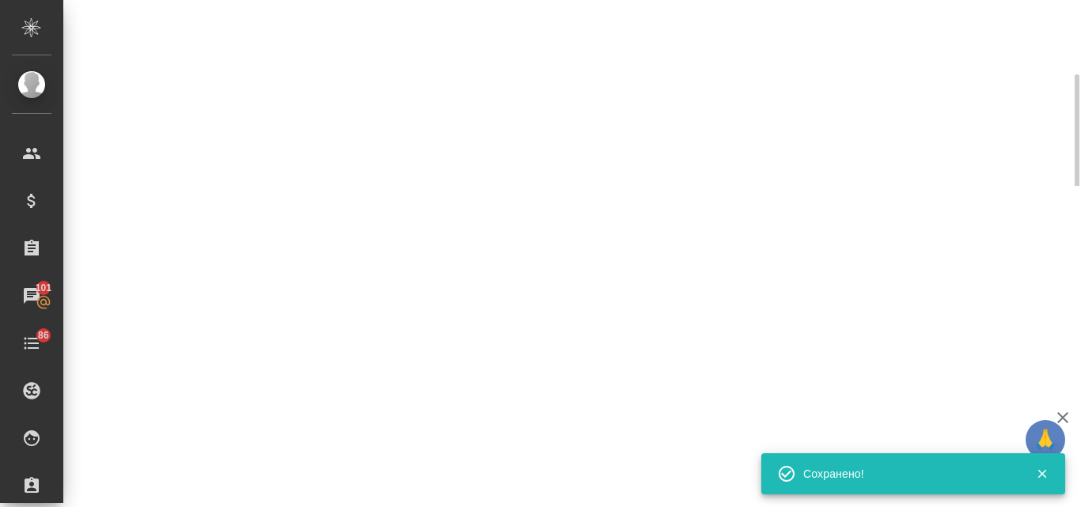
select select "RU"
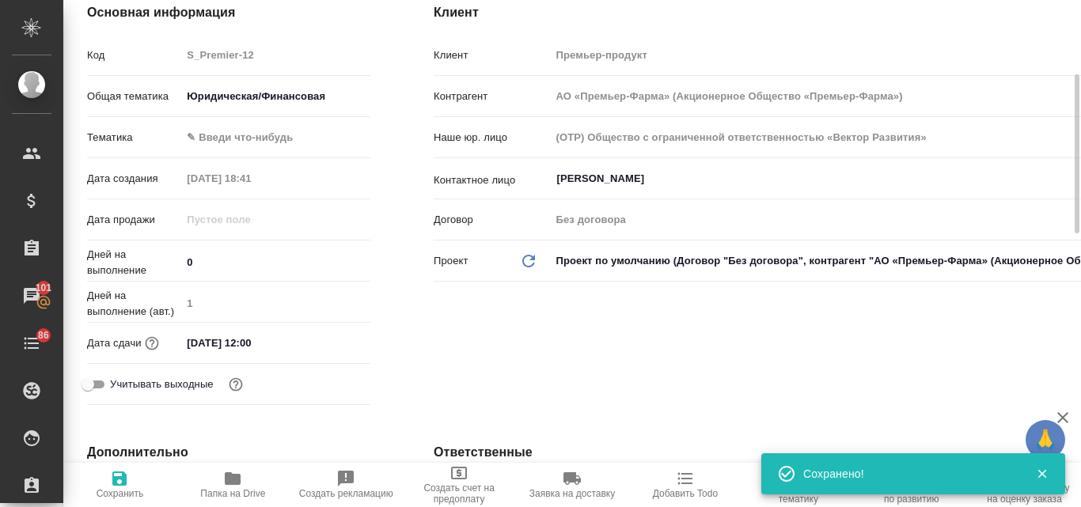
type textarea "x"
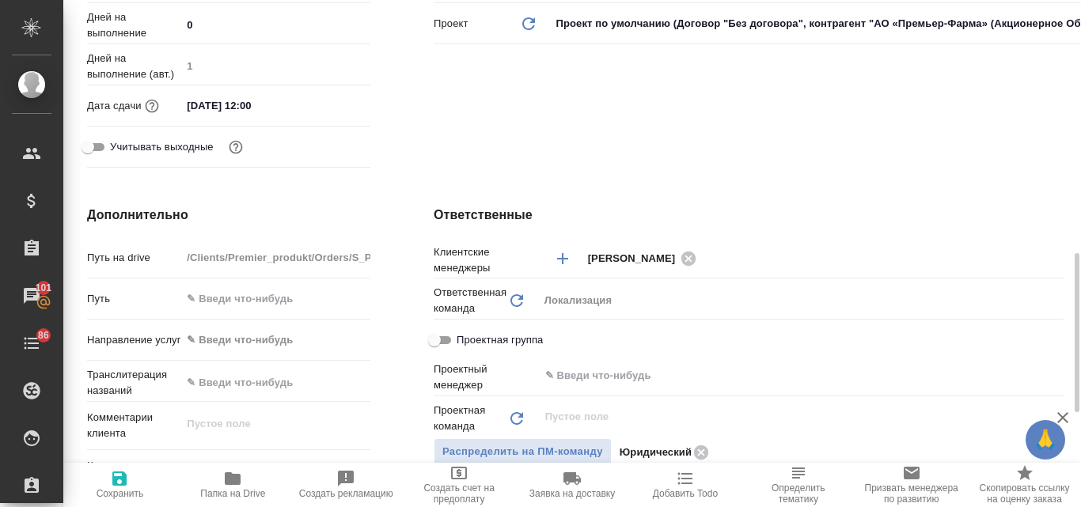
scroll to position [633, 0]
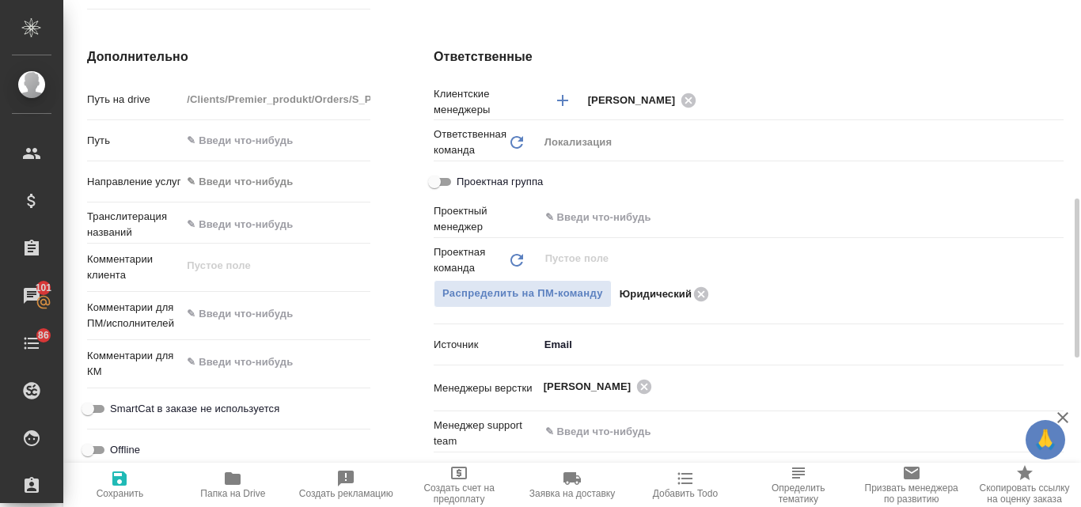
click at [453, 486] on span "Создать счет на предоплату" at bounding box center [459, 494] width 94 height 22
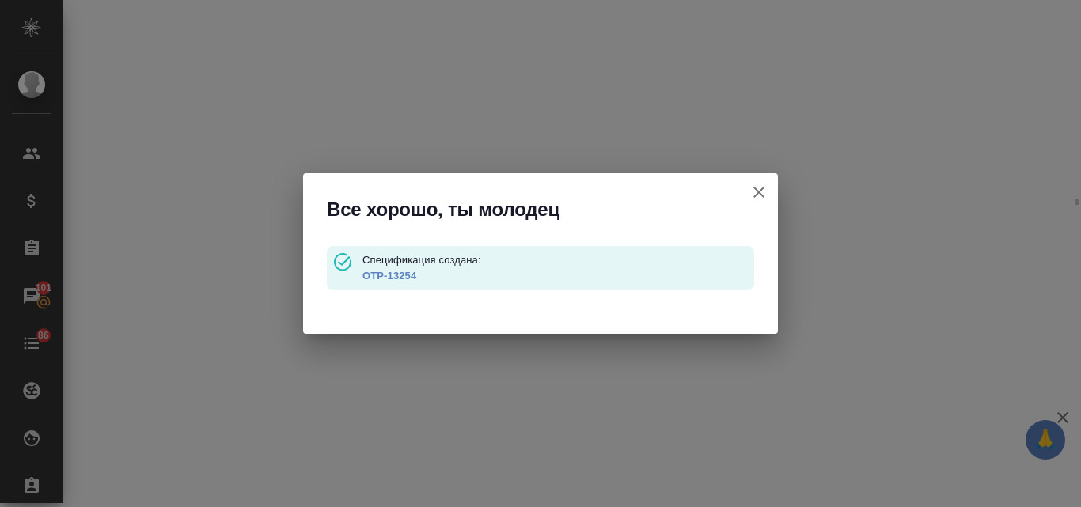
select select "RU"
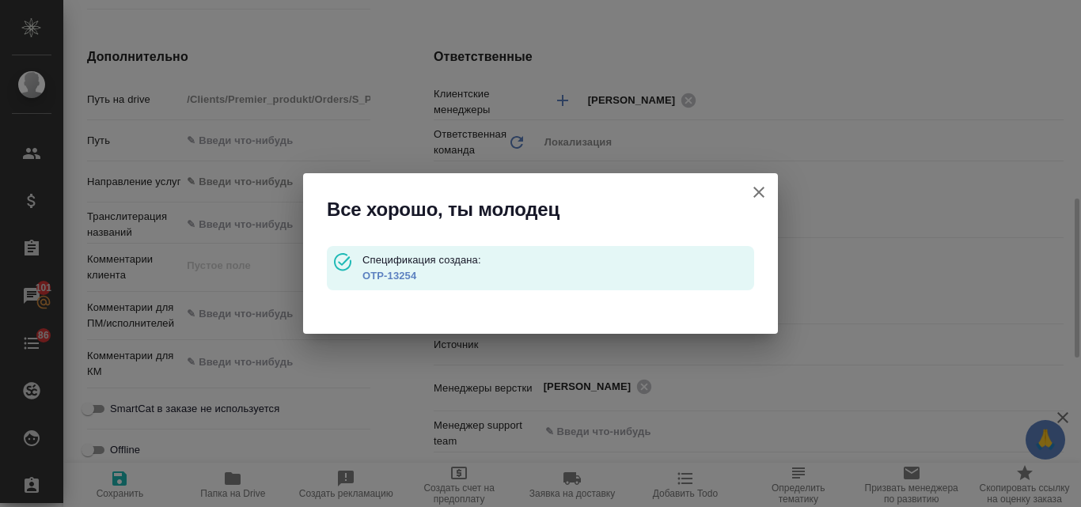
type textarea "x"
click at [406, 275] on link "OTP-13254" at bounding box center [389, 276] width 54 height 12
type input "АО «Премьер-Фарма» (Акционерное Общество «Премьер-Фарма»)"
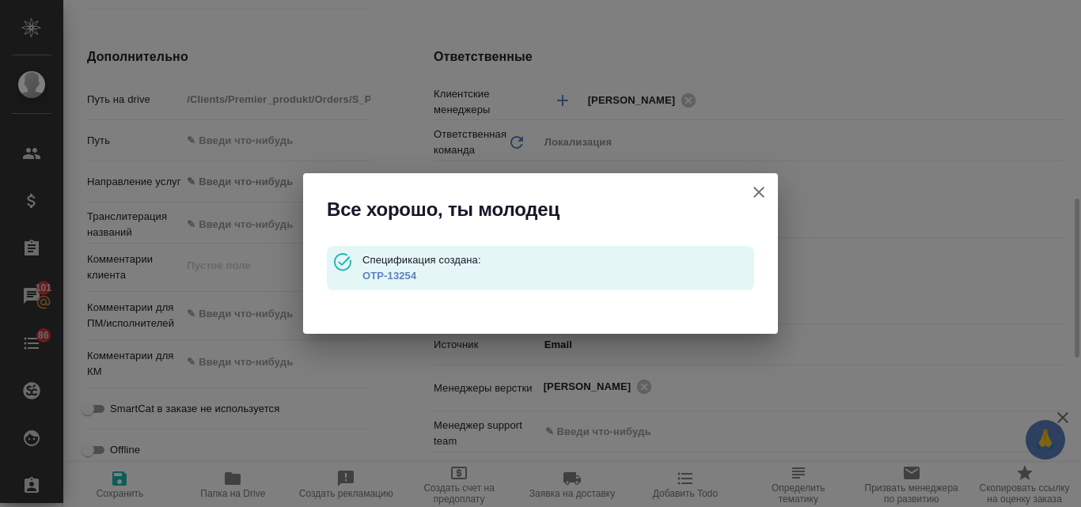
type textarea "x"
type input "АО «Премьер-Фарма» (Акционерное Общество «Премьер-Фарма»)"
type textarea "x"
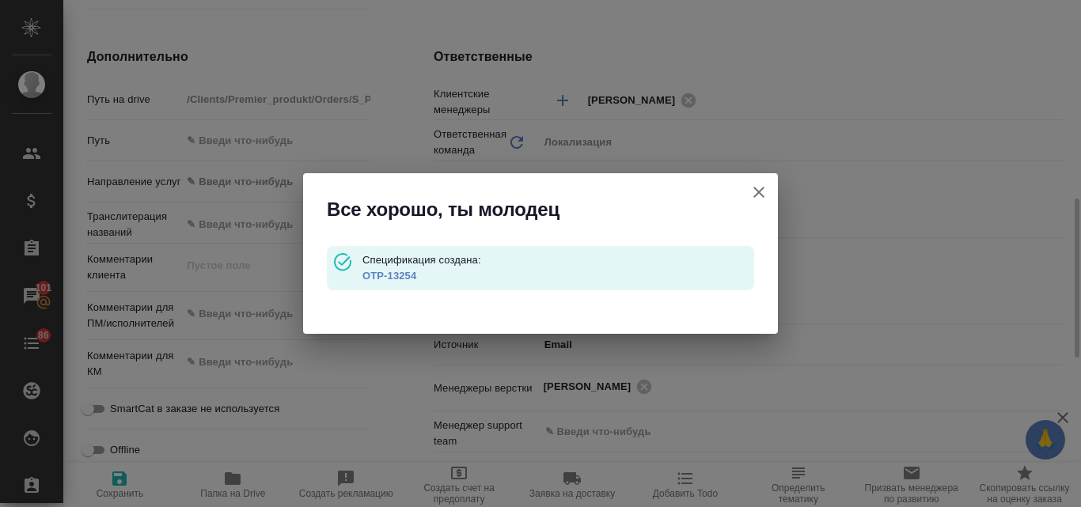
type textarea "x"
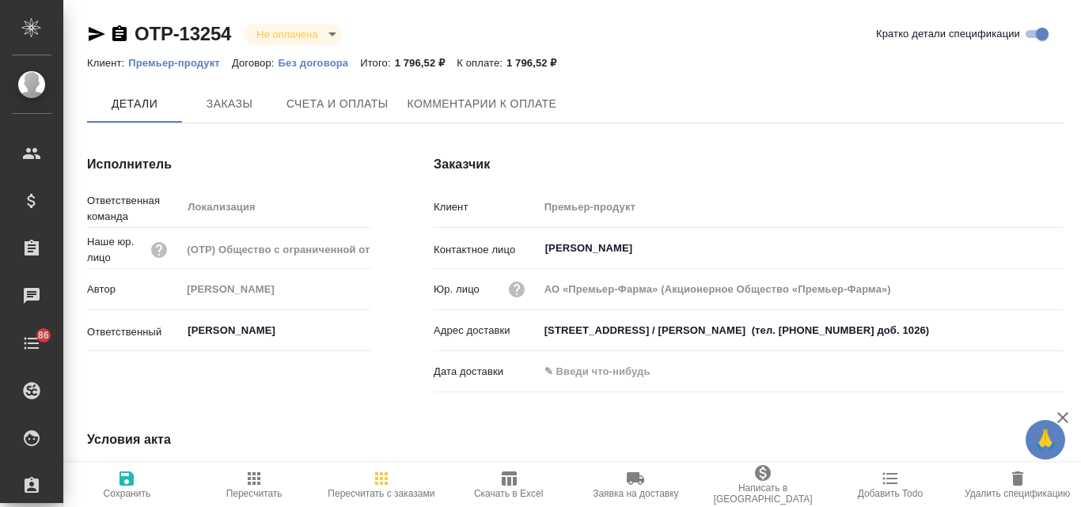
type input "АО «Премьер-Фарма» (Акционерное Общество «Премьер-Фарма»)"
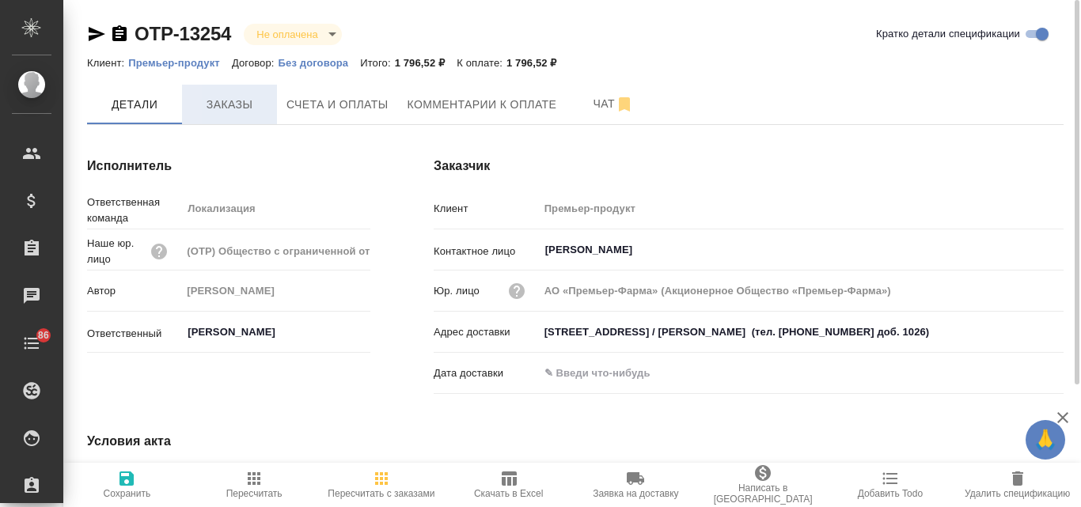
click at [254, 101] on span "Заказы" at bounding box center [229, 105] width 76 height 20
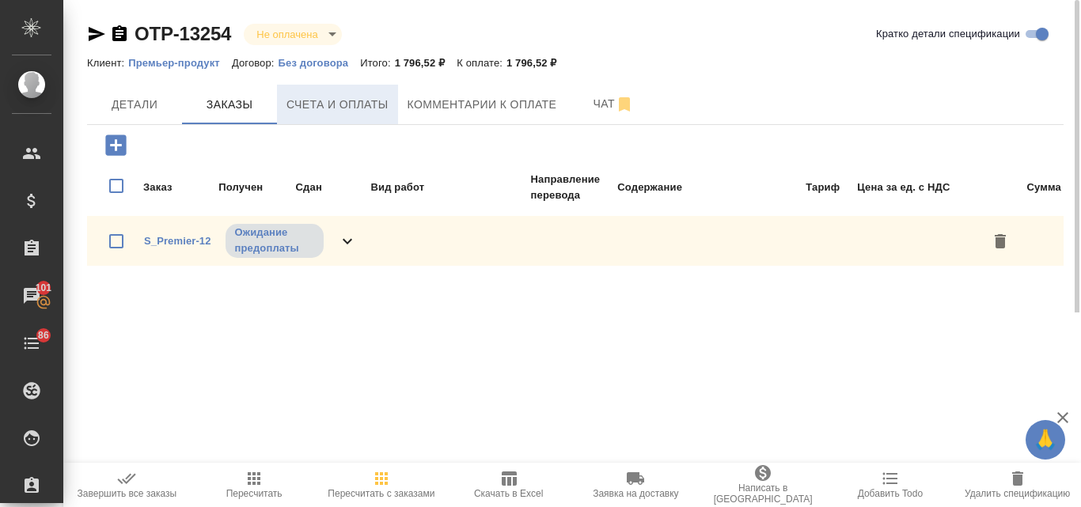
click at [339, 117] on button "Счета и оплаты" at bounding box center [337, 105] width 121 height 40
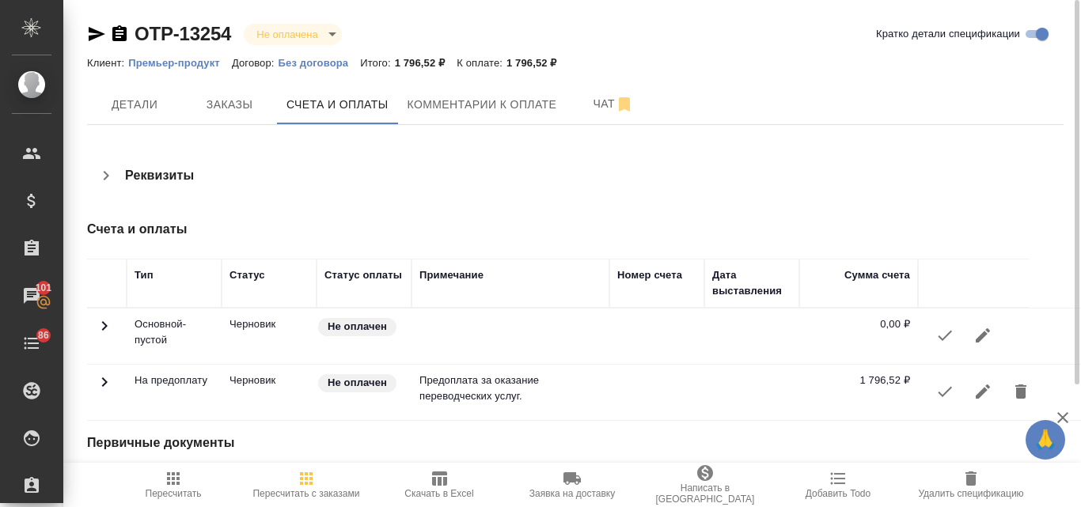
click at [940, 393] on icon "button" at bounding box center [944, 392] width 14 height 10
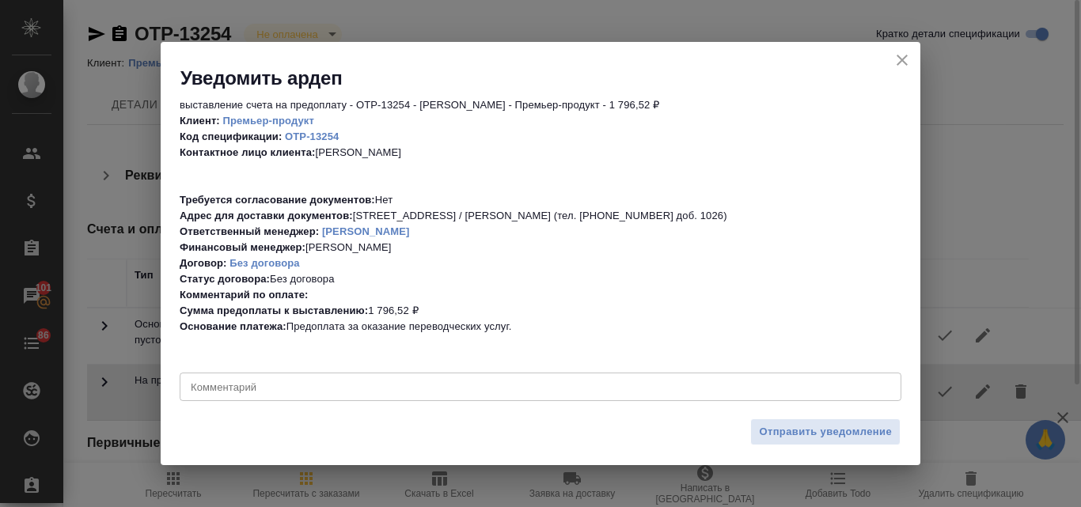
click at [801, 433] on span "Отправить уведомление" at bounding box center [825, 432] width 133 height 18
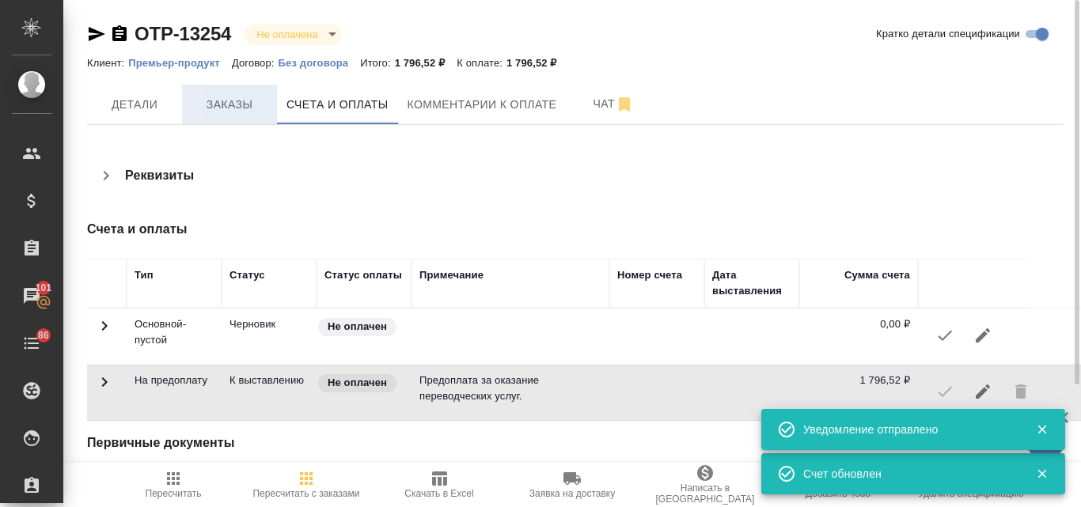
click at [211, 97] on span "Заказы" at bounding box center [229, 105] width 76 height 20
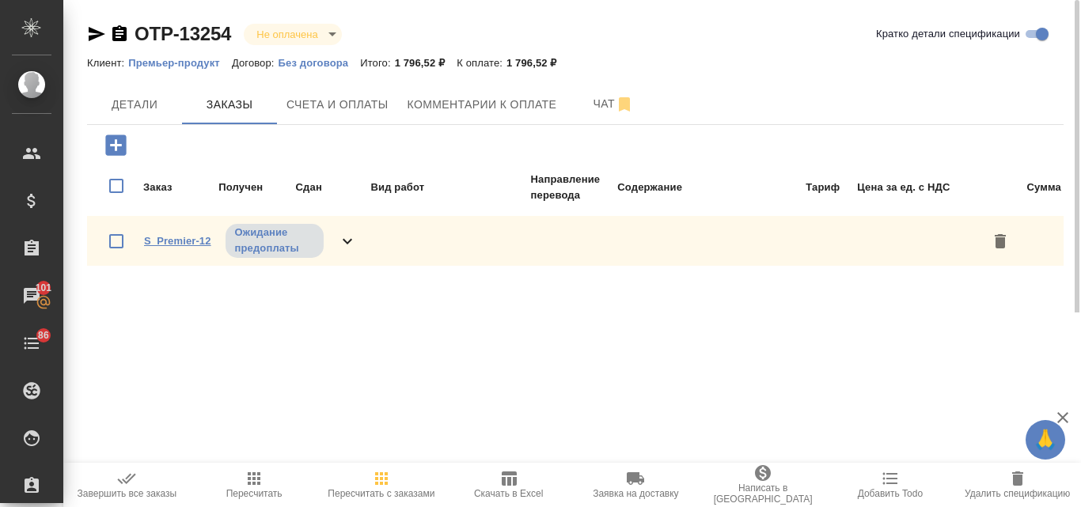
click at [190, 239] on link "S_Premier-12" at bounding box center [177, 241] width 67 height 12
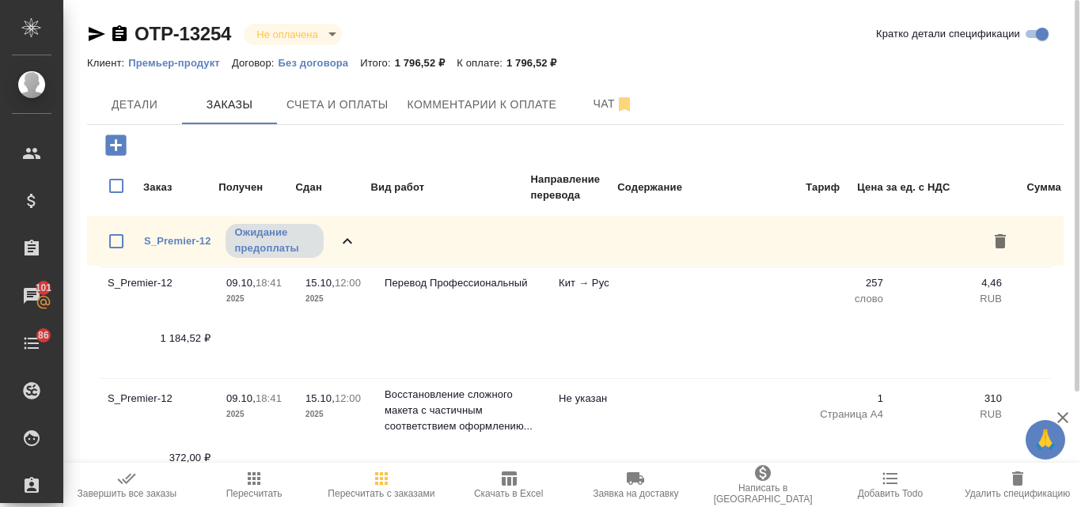
click at [93, 37] on icon "button" at bounding box center [97, 34] width 17 height 14
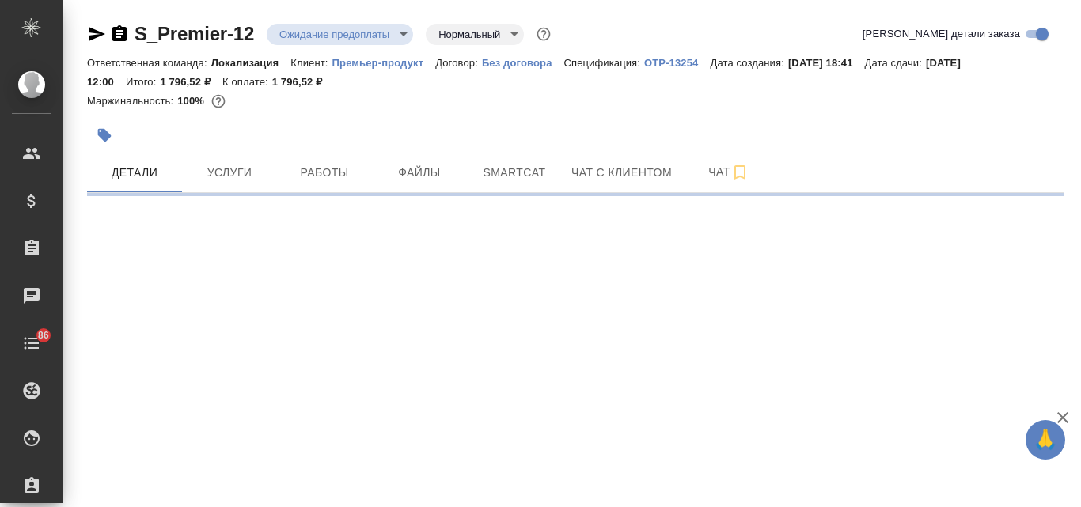
select select "RU"
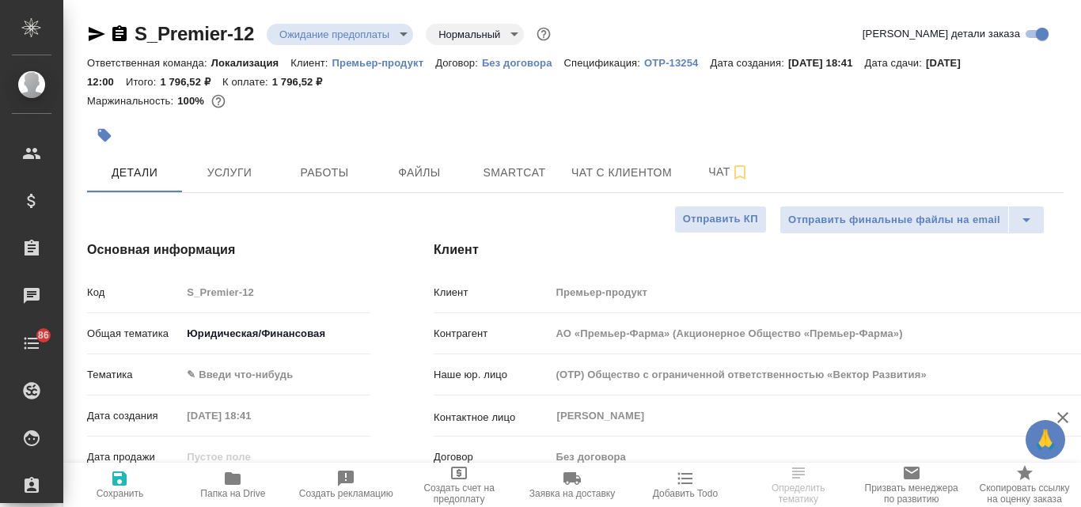
type input "АО «Премьер-Фарма» (Акционерное Общество «Премьер-Фарма»)"
type textarea "x"
type input "АО «Премьер-Фарма» (Акционерное Общество «Премьер-Фарма»)"
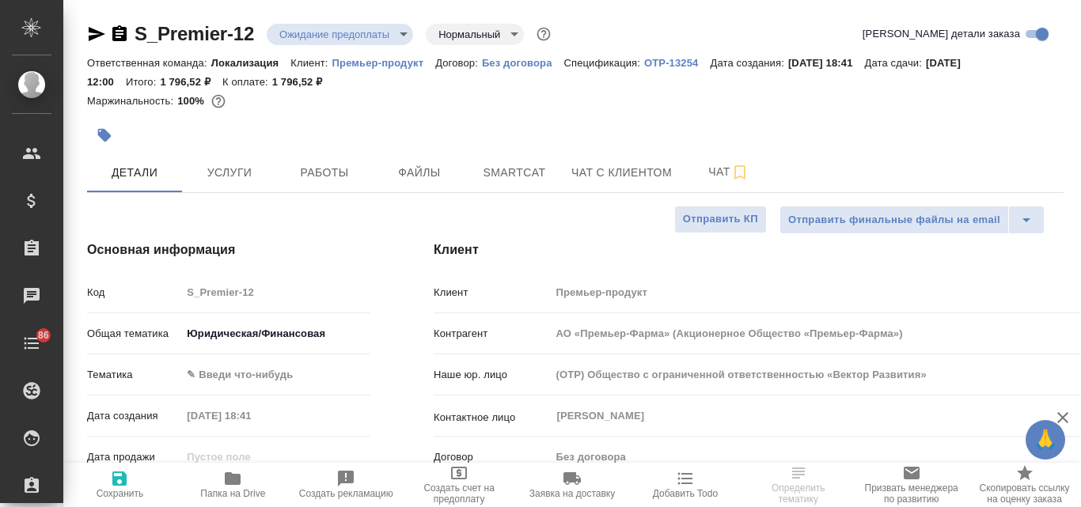
type textarea "x"
type input "АО «Премьер-Фарма» (Акционерное Общество «Премьер-Фарма»)"
type textarea "x"
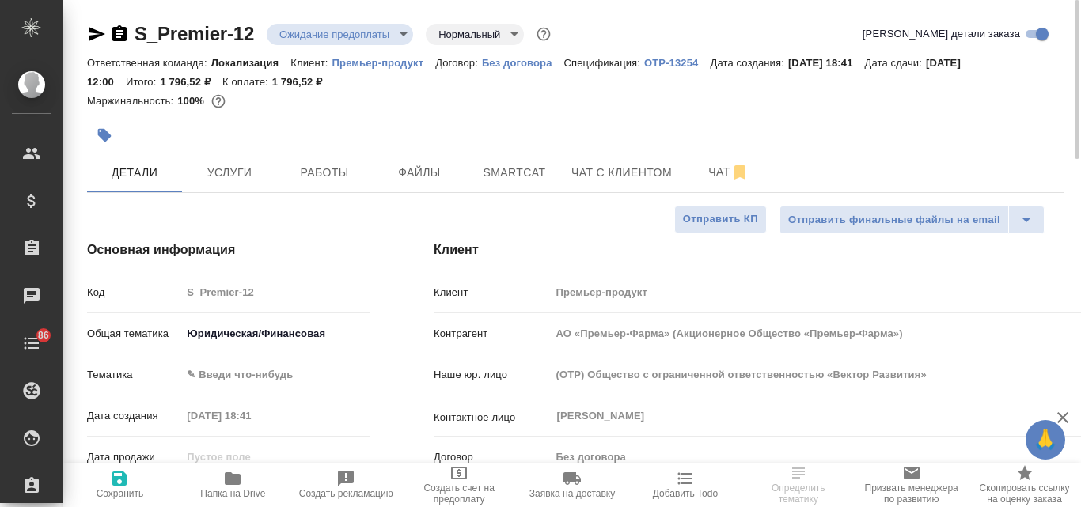
type textarea "x"
click at [97, 36] on icon "button" at bounding box center [97, 34] width 17 height 14
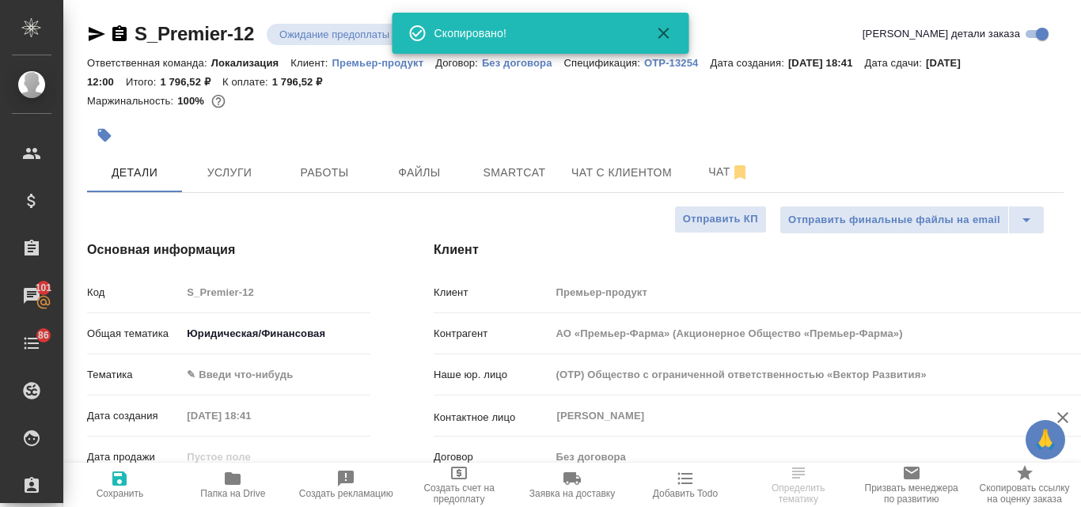
select select "RU"
type textarea "x"
type input "АО «Премьер-Фарма» (Акционерное Общество «Премьер-Фарма»)"
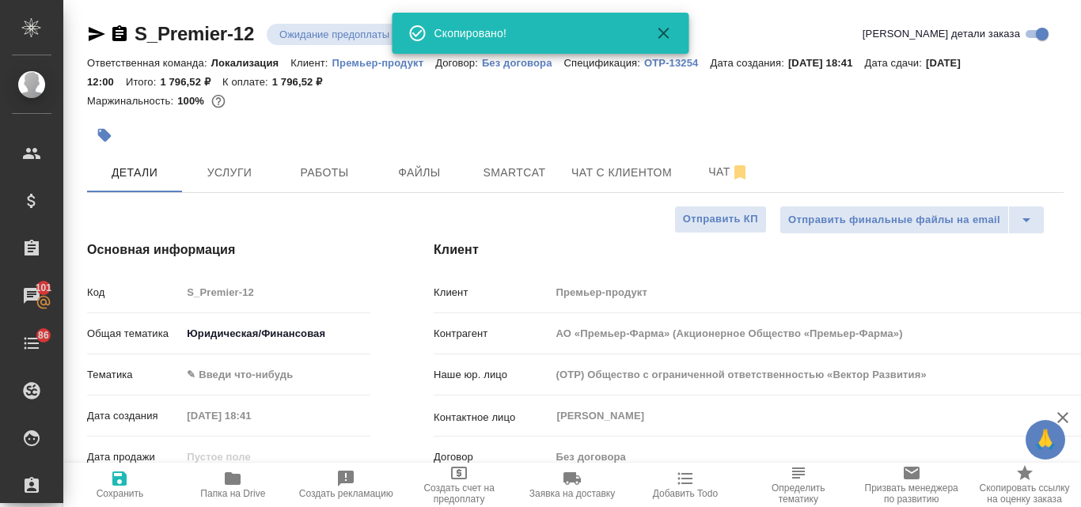
type textarea "x"
type input "АО «Премьер-Фарма» (Акционерное Общество «Премьер-Фарма»)"
type textarea "x"
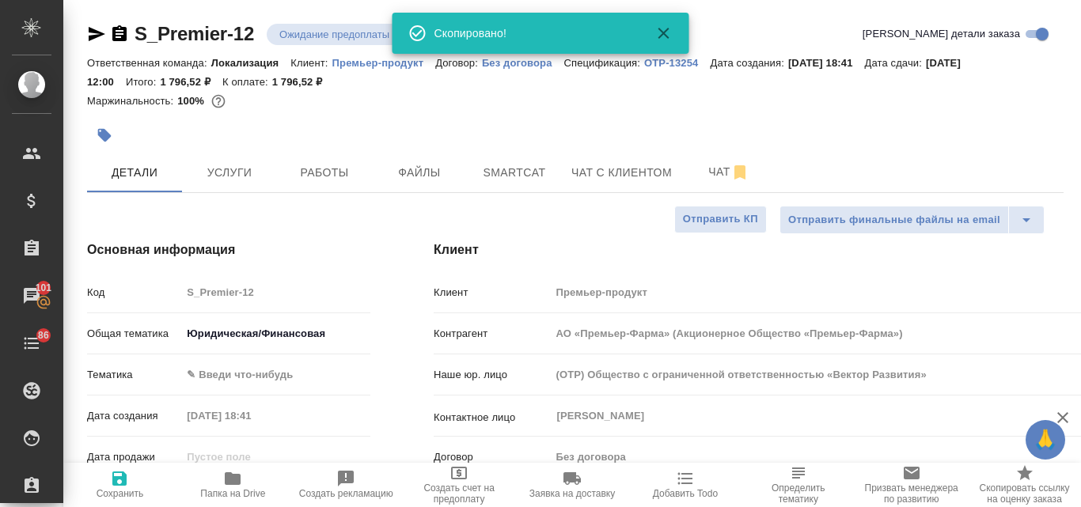
type textarea "x"
type input "АО «Премьер-Фарма» (Акционерное Общество «Премьер-Фарма»)"
type textarea "x"
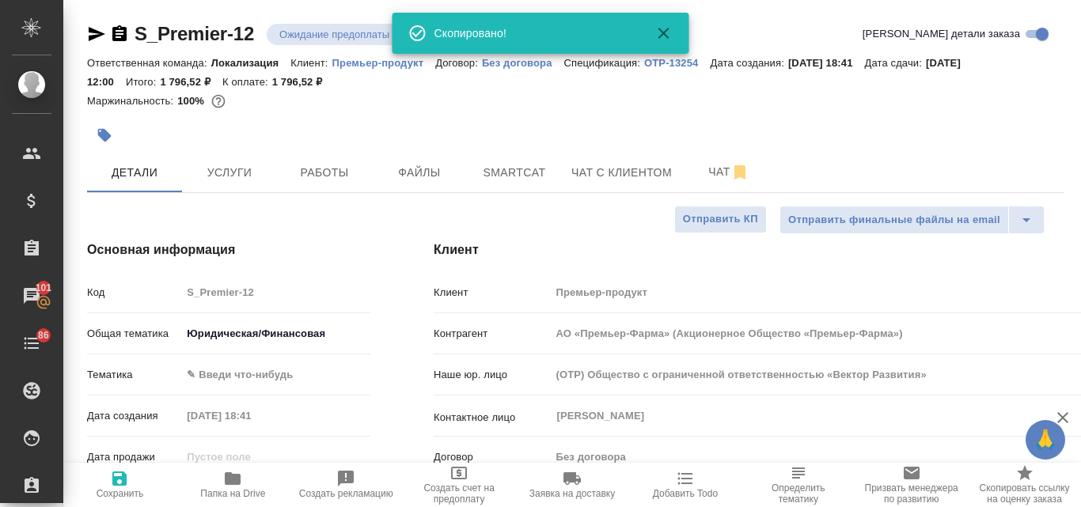
type textarea "x"
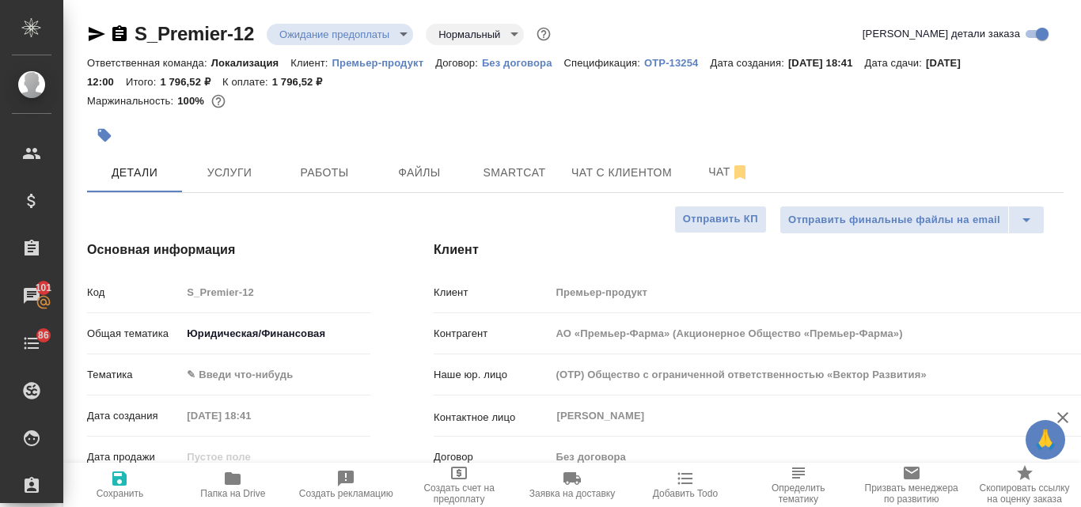
type input "АО «Премьер-Фарма» (Акционерное Общество «Премьер-Фарма»)"
type textarea "x"
type input "АО «Премьер-Фарма» (Акционерное Общество «Премьер-Фарма»)"
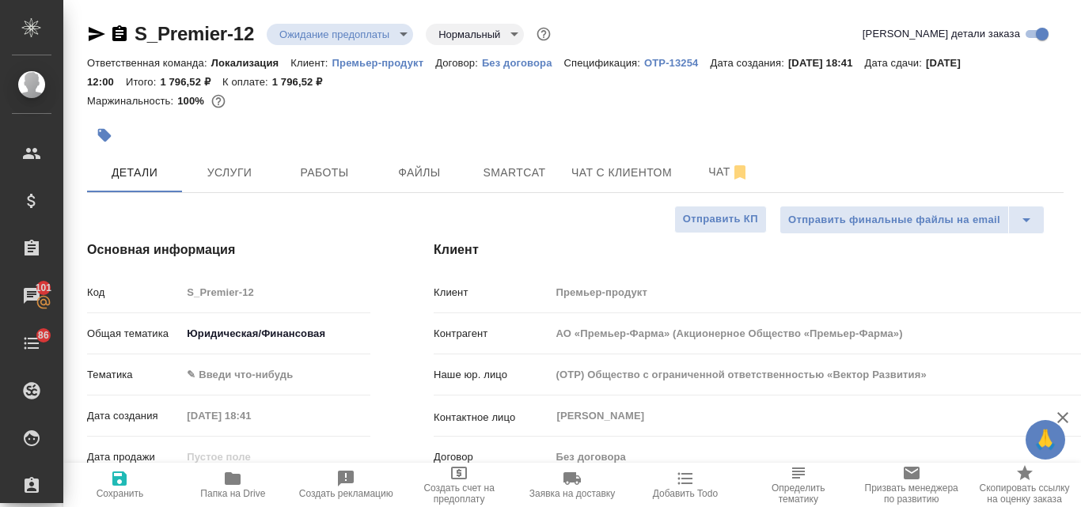
type textarea "x"
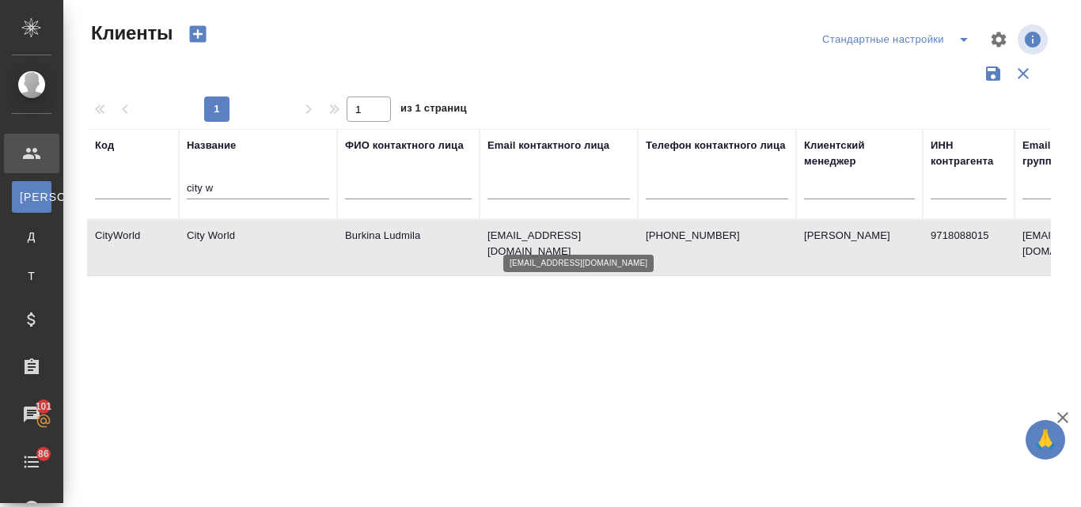
select select "RU"
drag, startPoint x: 233, startPoint y: 186, endPoint x: 180, endPoint y: 184, distance: 52.3
click at [180, 184] on th "Название city w" at bounding box center [258, 174] width 158 height 90
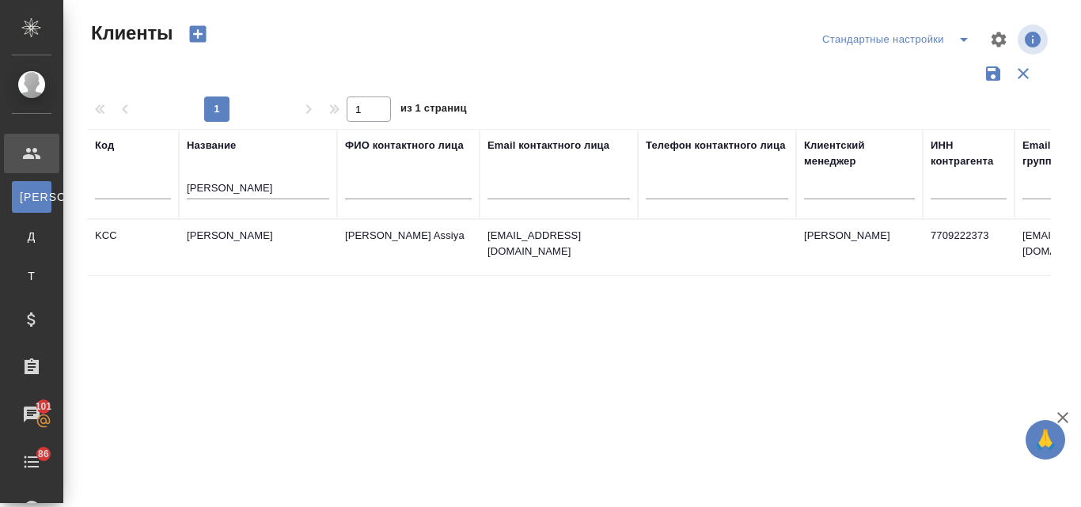
click at [205, 241] on td "[PERSON_NAME]" at bounding box center [258, 247] width 158 height 55
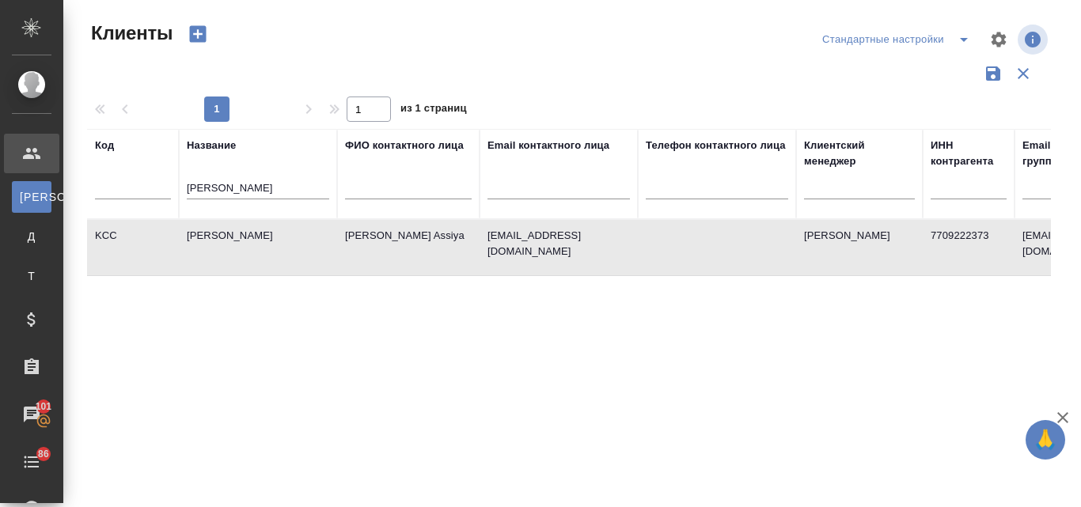
click at [205, 241] on td "[PERSON_NAME]" at bounding box center [258, 247] width 158 height 55
drag, startPoint x: 226, startPoint y: 184, endPoint x: 172, endPoint y: 187, distance: 53.8
click at [172, 187] on tr "Код Название [PERSON_NAME] контактного лица Email контактного лица Телефон конт…" at bounding box center [685, 174] width 1196 height 90
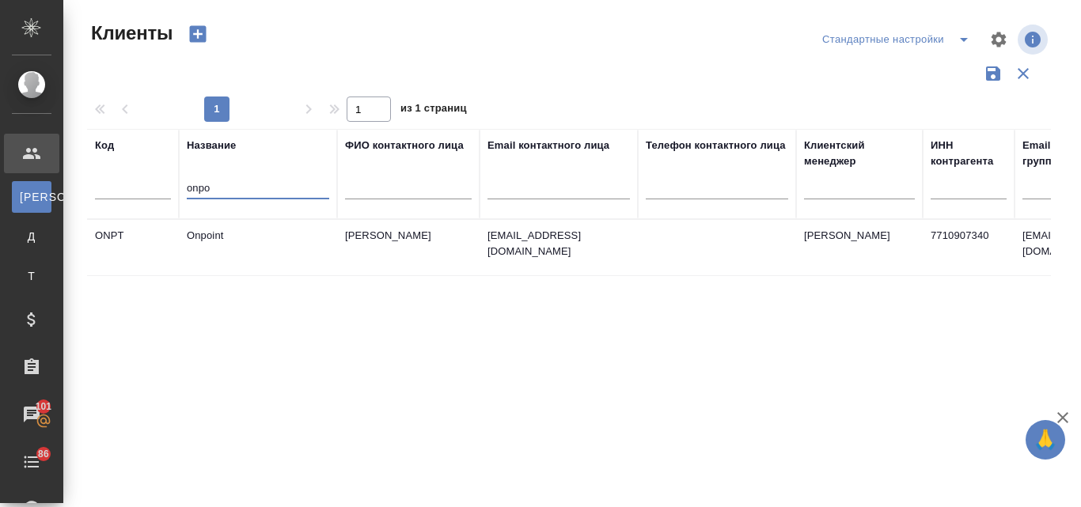
type input "onpo"
click at [226, 239] on td "Onpoint" at bounding box center [258, 247] width 158 height 55
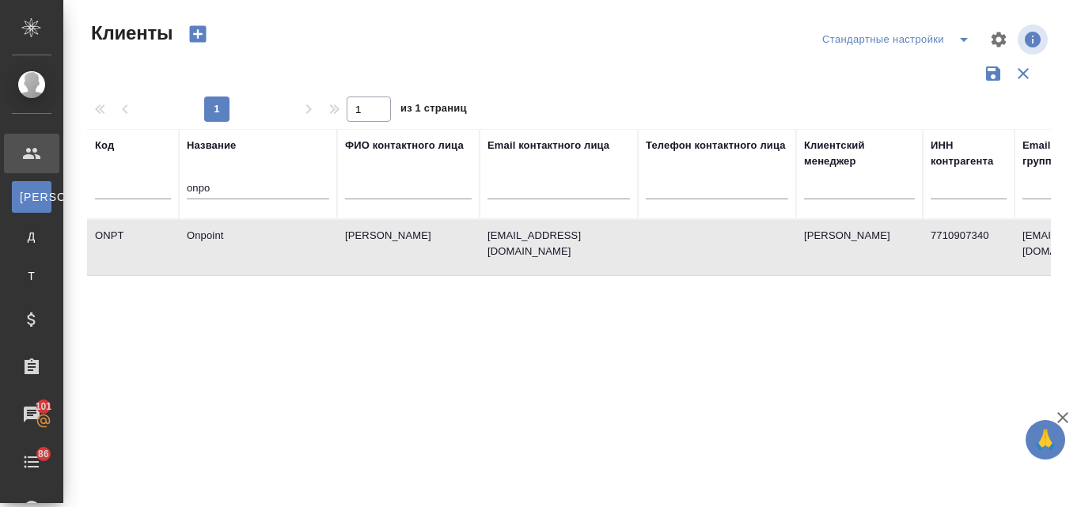
click at [226, 239] on td "Onpoint" at bounding box center [258, 247] width 158 height 55
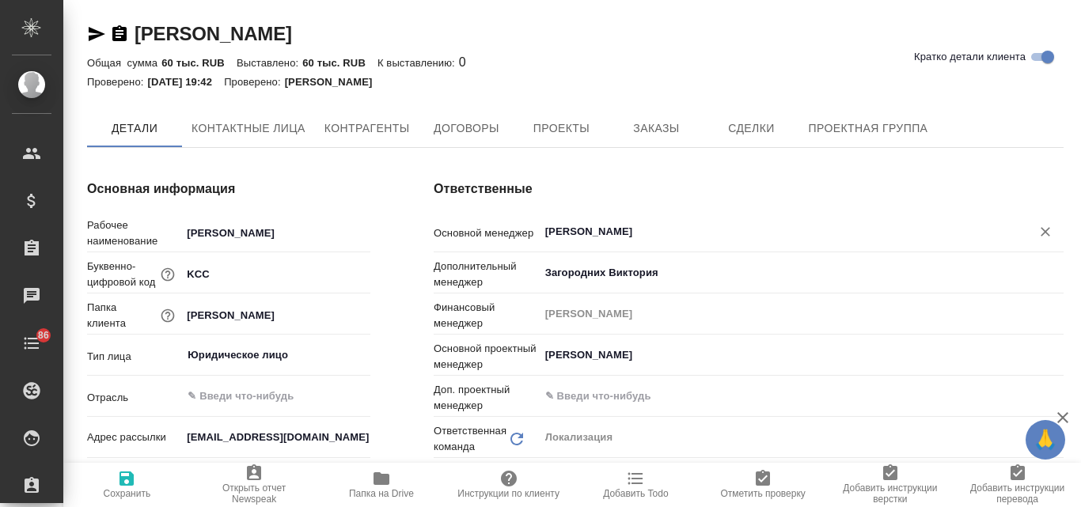
type textarea "x"
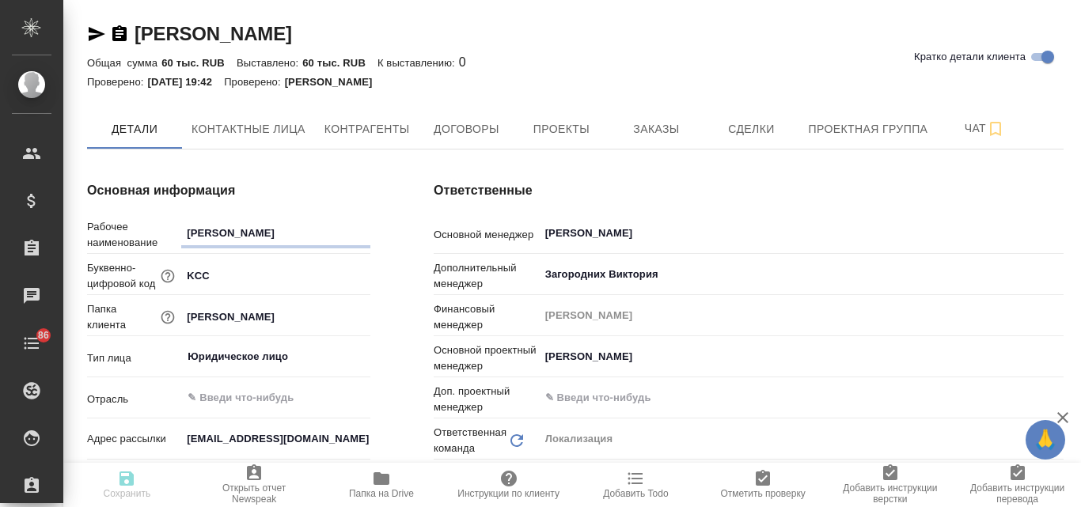
type textarea "x"
click at [651, 119] on span "Заказы" at bounding box center [656, 129] width 76 height 20
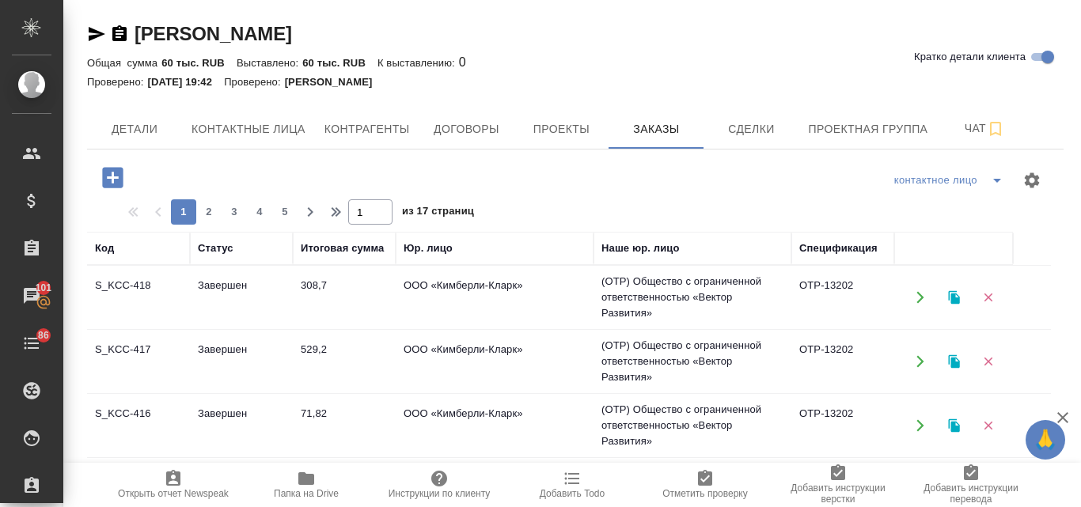
click at [954, 301] on icon "button" at bounding box center [953, 297] width 11 height 13
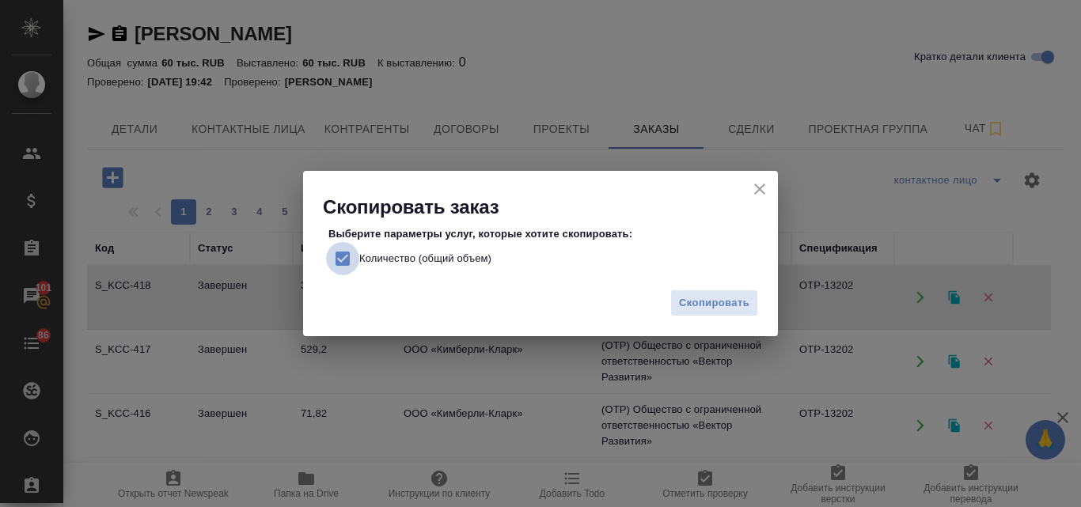
click at [346, 255] on input "Количество (общий объем)" at bounding box center [342, 258] width 33 height 33
checkbox input "false"
click at [715, 309] on span "Скопировать" at bounding box center [714, 303] width 70 height 18
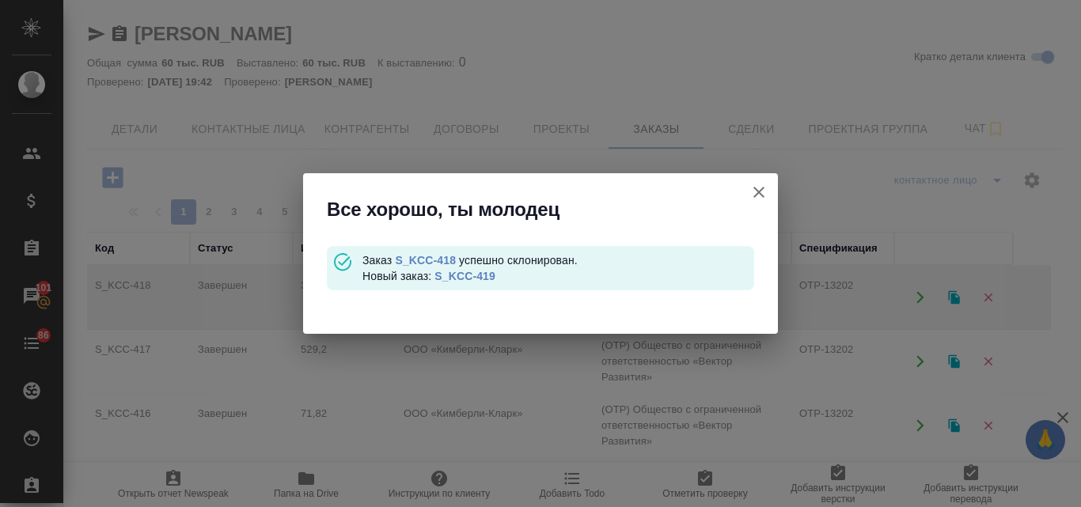
click at [460, 279] on link "S_KCC-419" at bounding box center [464, 276] width 61 height 13
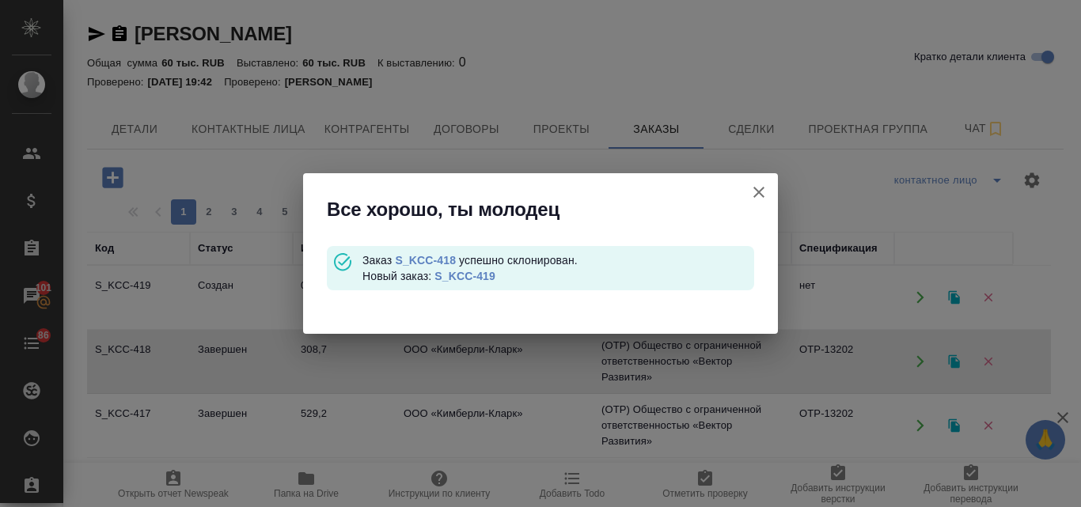
click at [228, 135] on div "Все хорошо, ты молодец Заказ S_KCC-418 успешно склонирован. Новый заказ: S_KCC-…" at bounding box center [540, 253] width 1081 height 507
click at [764, 199] on icon "button" at bounding box center [758, 192] width 19 height 19
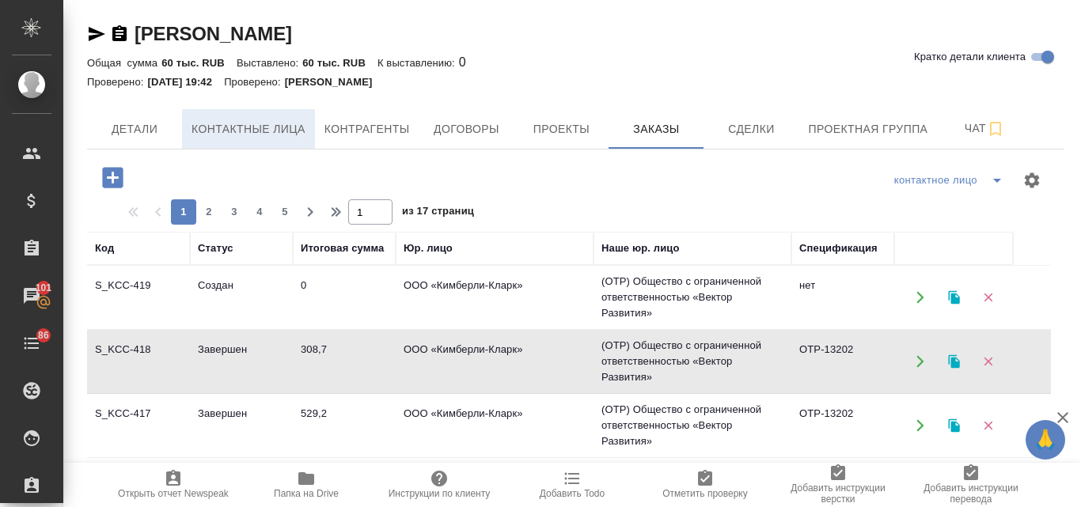
click at [276, 124] on span "Контактные лица" at bounding box center [248, 129] width 114 height 20
select select "RU"
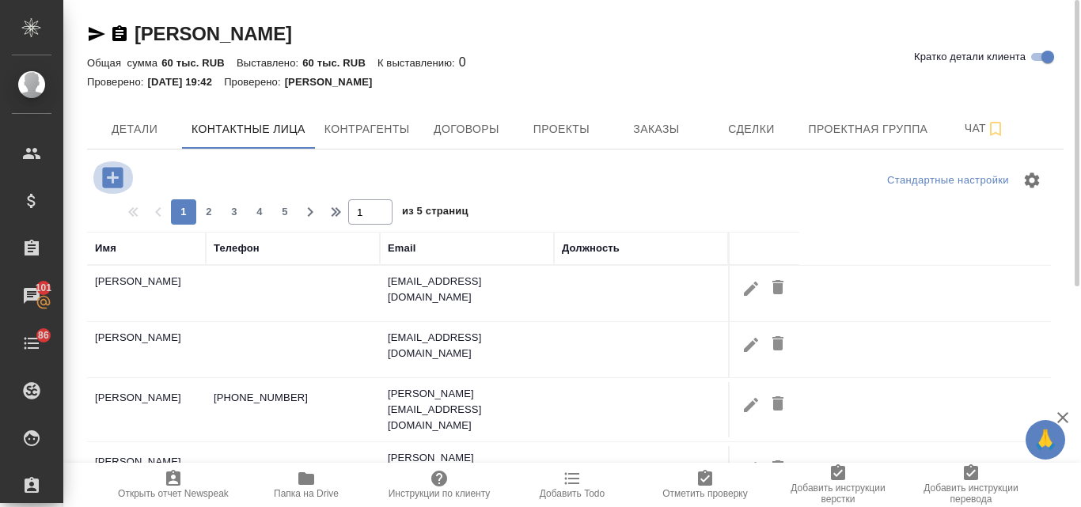
click at [107, 174] on icon "button" at bounding box center [112, 177] width 21 height 21
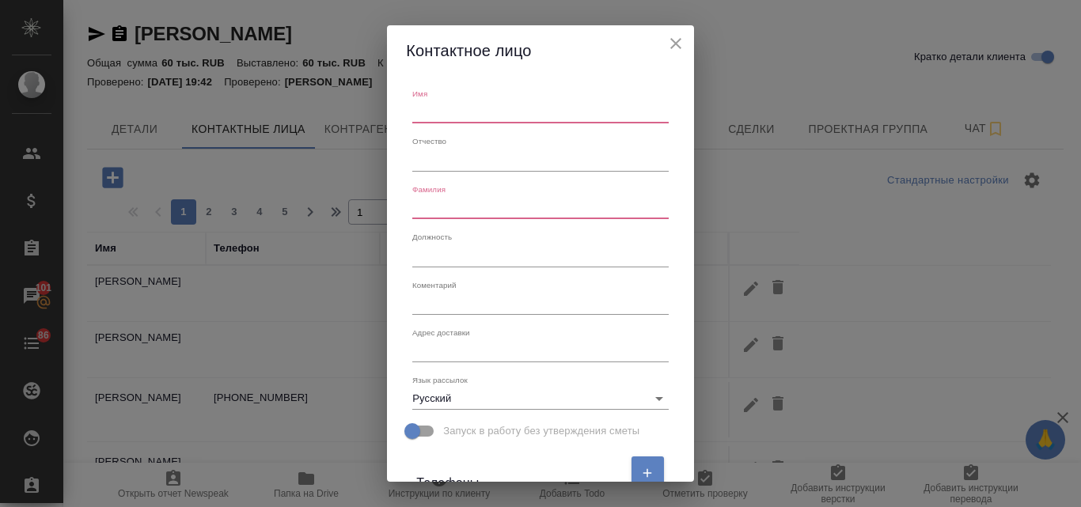
click at [422, 103] on input "text" at bounding box center [540, 112] width 256 height 22
type input "Мария"
click at [430, 210] on input "text" at bounding box center [540, 208] width 256 height 22
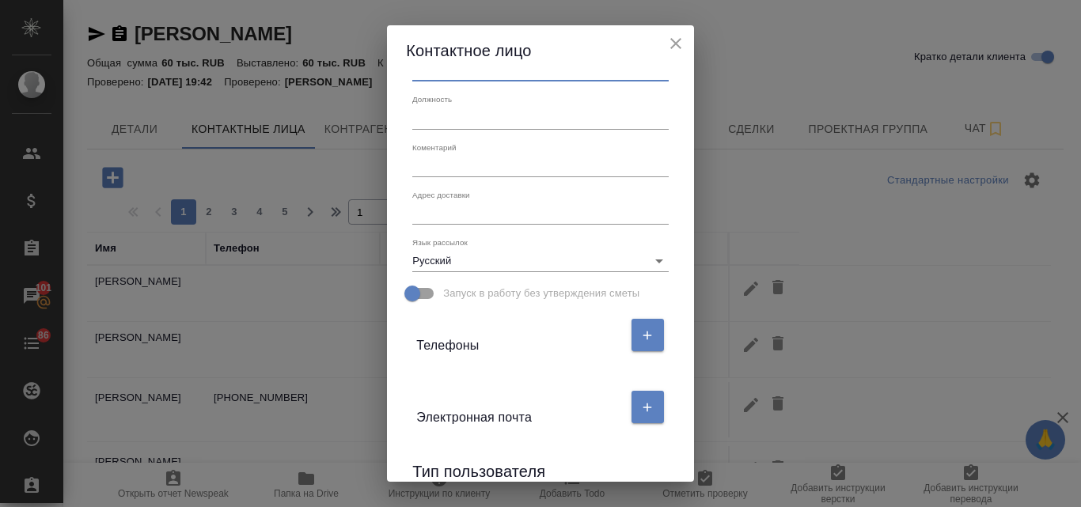
scroll to position [158, 0]
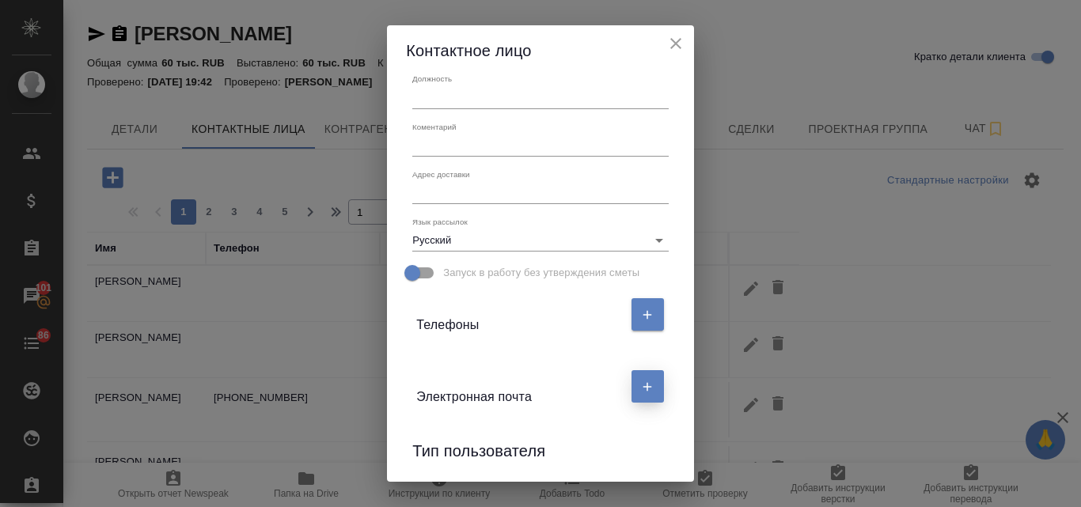
type input "Третьякова"
click at [647, 376] on button "button" at bounding box center [647, 386] width 32 height 32
click at [448, 441] on input "text" at bounding box center [482, 448] width 133 height 22
paste input "mariya.tretyakova@kcc.com"
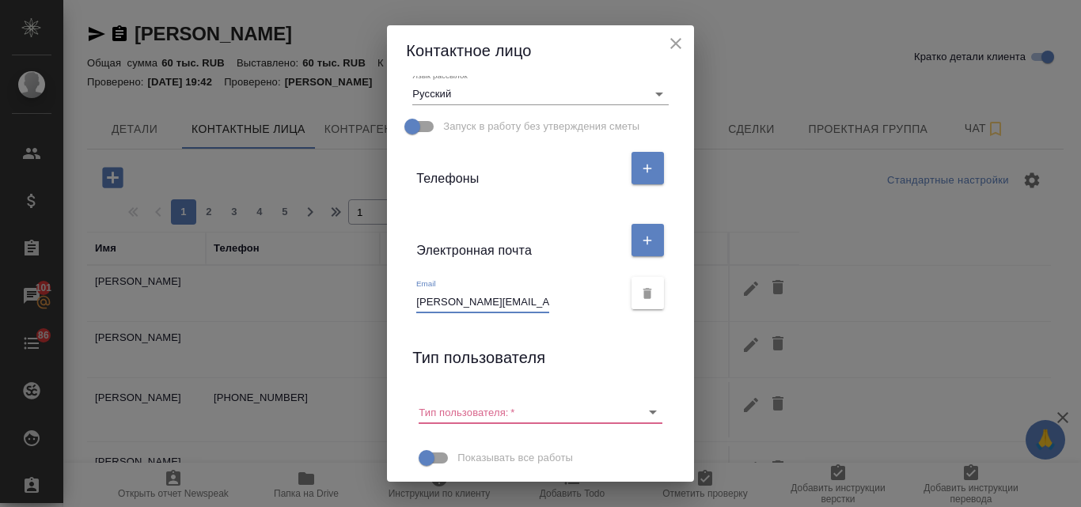
scroll to position [316, 0]
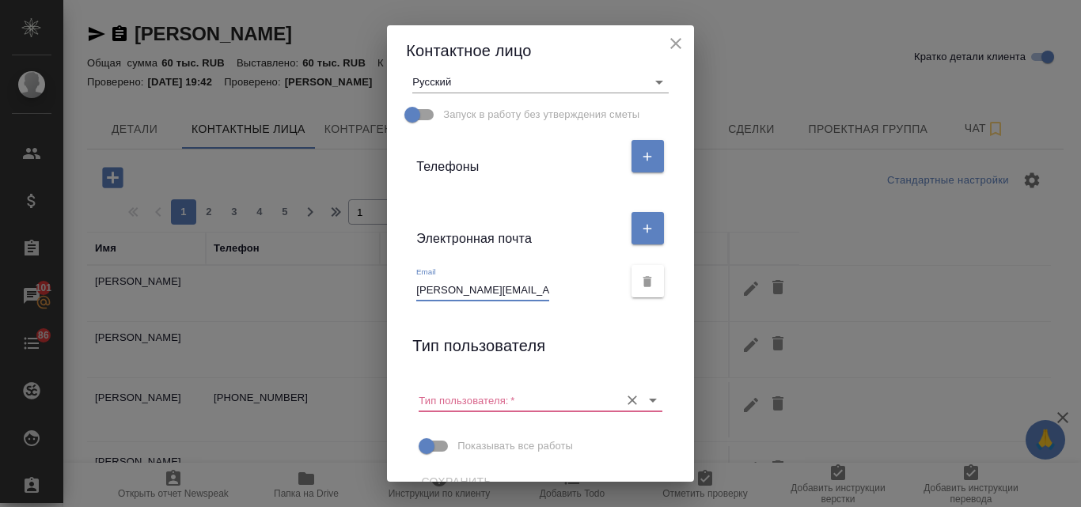
type input "mariya.tretyakova@kcc.com"
click at [485, 405] on input "Тип пользователя:   *" at bounding box center [514, 399] width 192 height 21
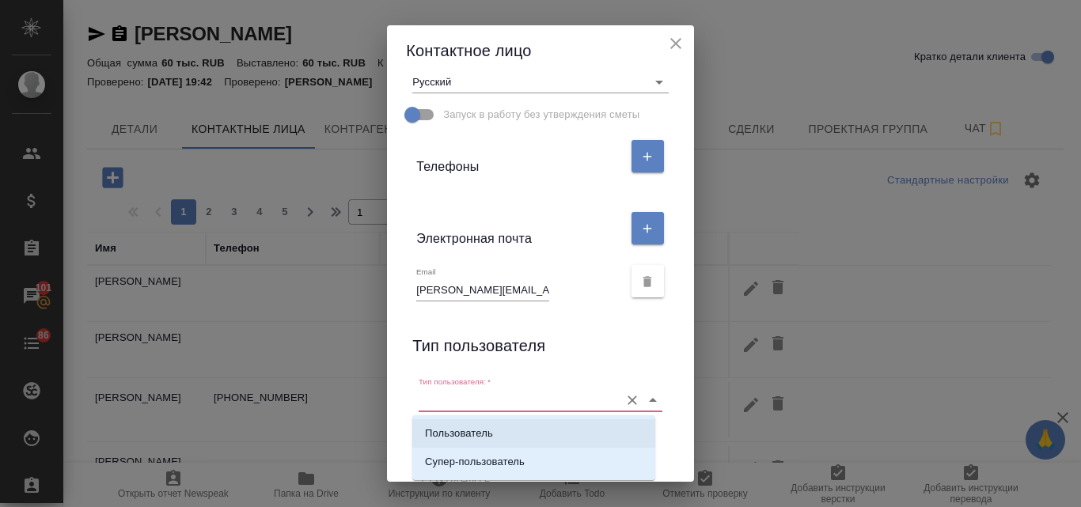
click at [483, 438] on p "Пользователь" at bounding box center [459, 434] width 68 height 16
type input "Пользователь"
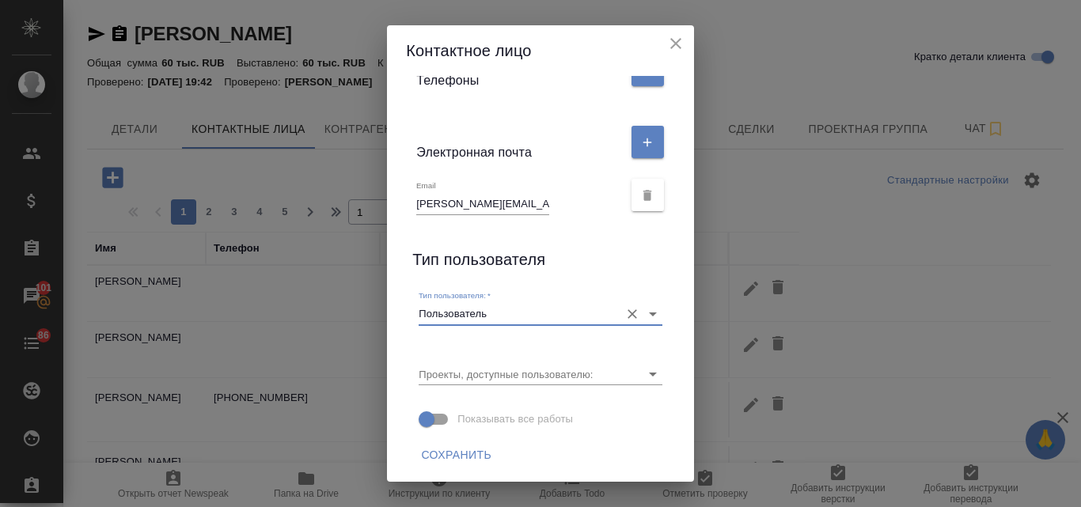
scroll to position [403, 0]
click at [436, 447] on span "Сохранить" at bounding box center [456, 455] width 70 height 20
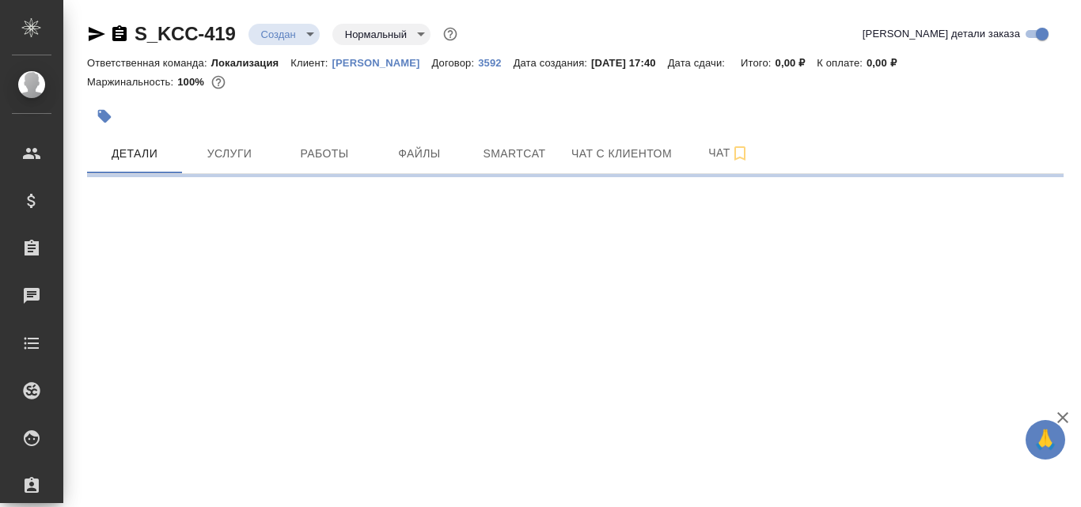
select select "RU"
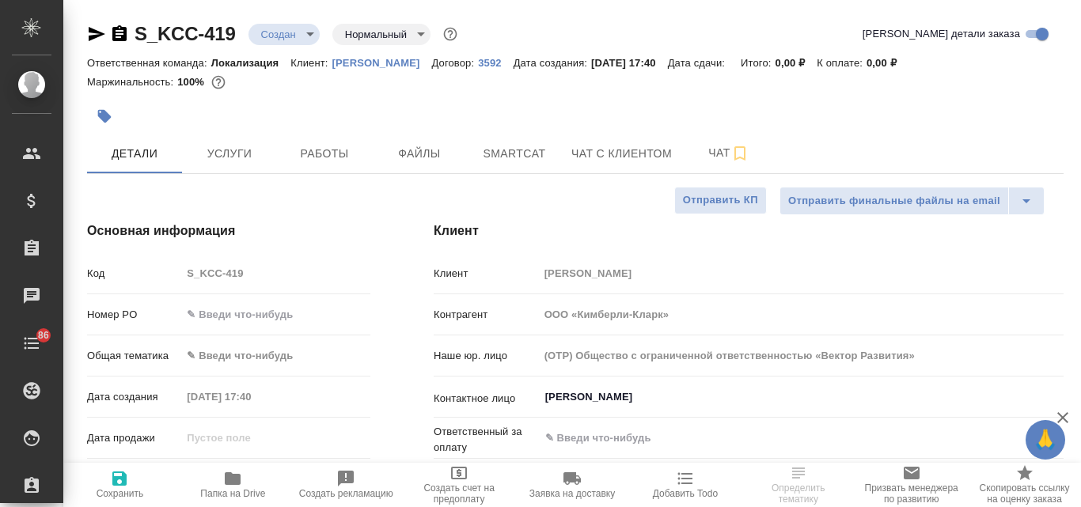
type textarea "x"
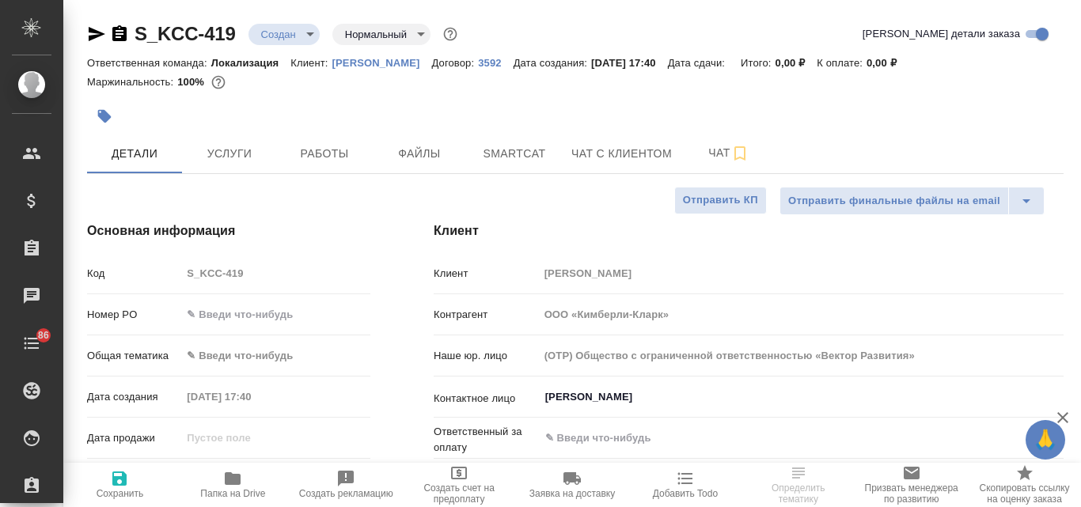
type textarea "x"
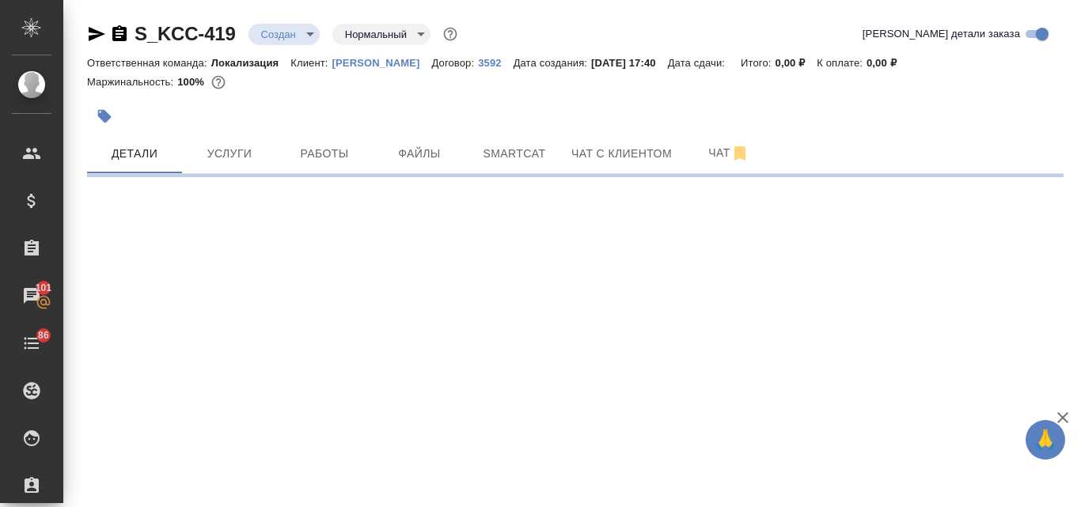
select select "RU"
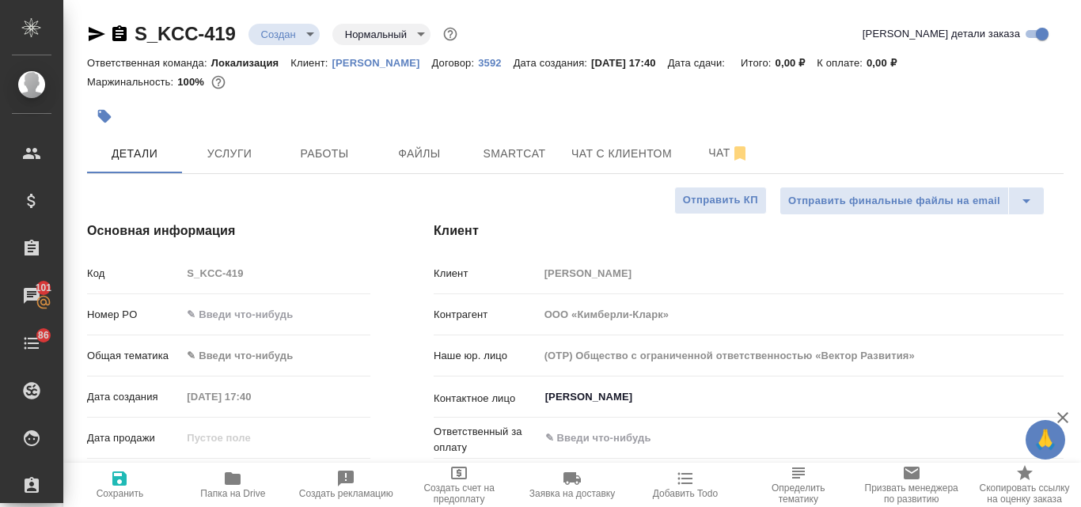
type textarea "x"
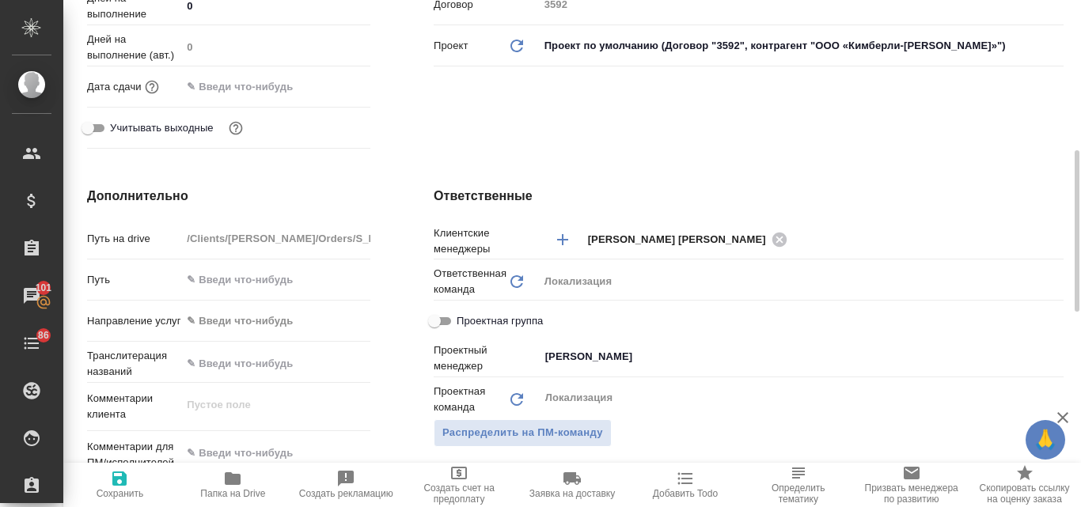
scroll to position [633, 0]
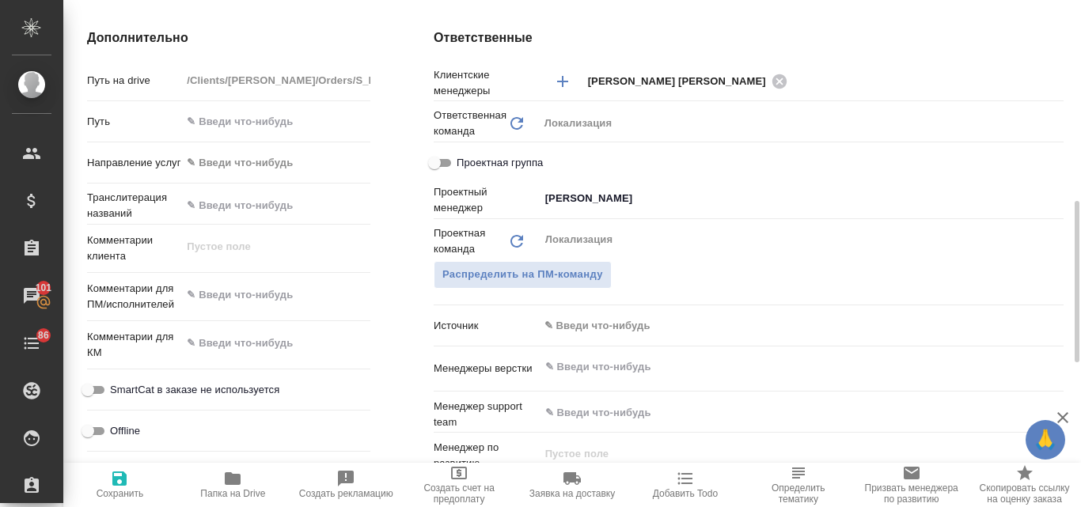
type textarea "x"
click at [232, 292] on textarea at bounding box center [275, 295] width 189 height 27
paste textarea "Нам необходимо выполнить перевод с русского на кыргызский язык Правил акции, от…"
type textarea "Нам необходимо выполнить перевод с русского на кыргызский язык Правил акции, от…"
type textarea "x"
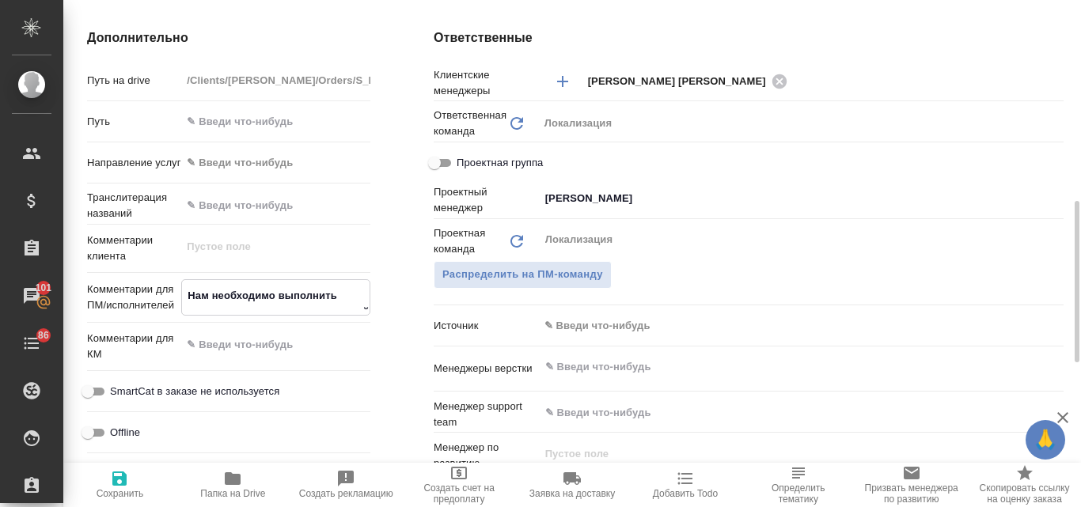
type textarea "x"
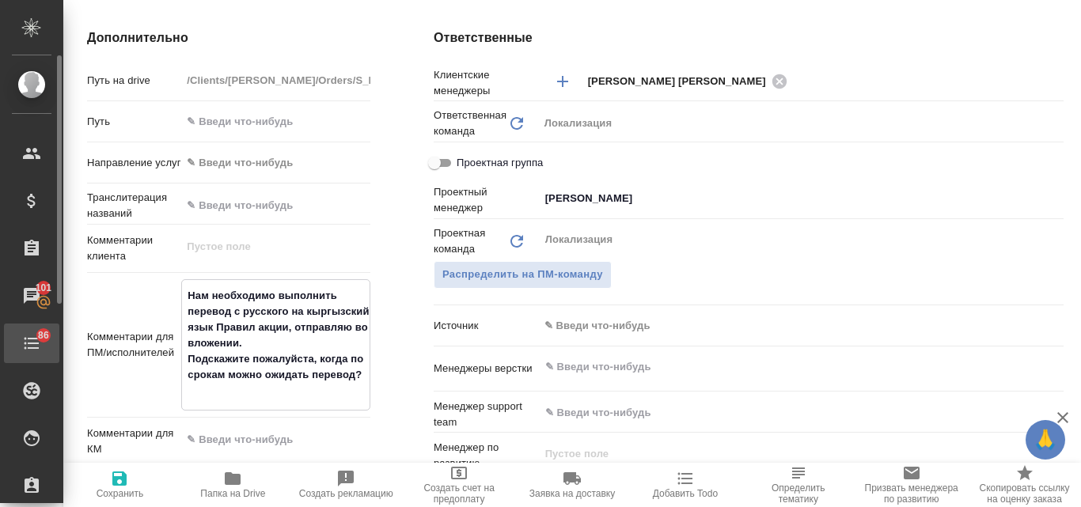
type textarea "x"
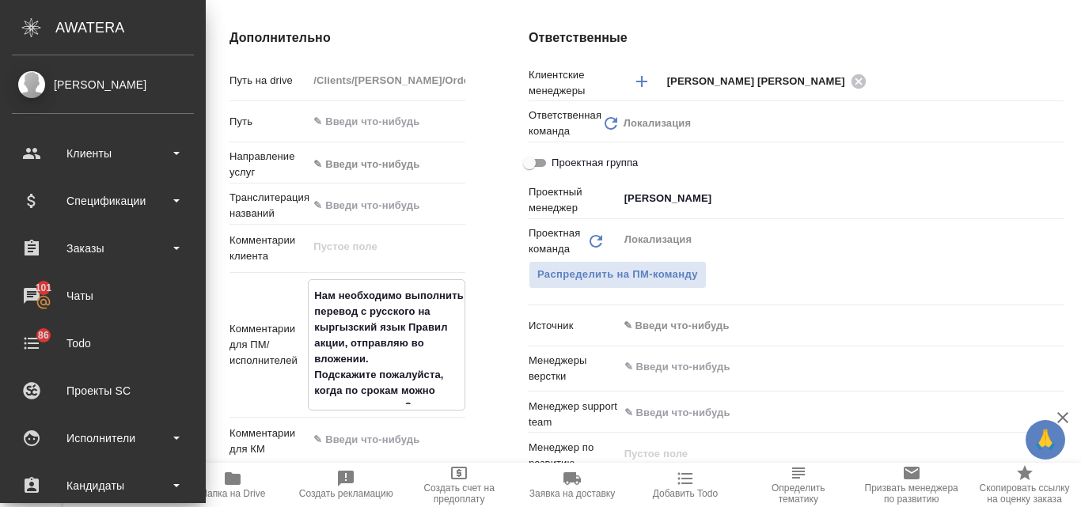
type textarea "x"
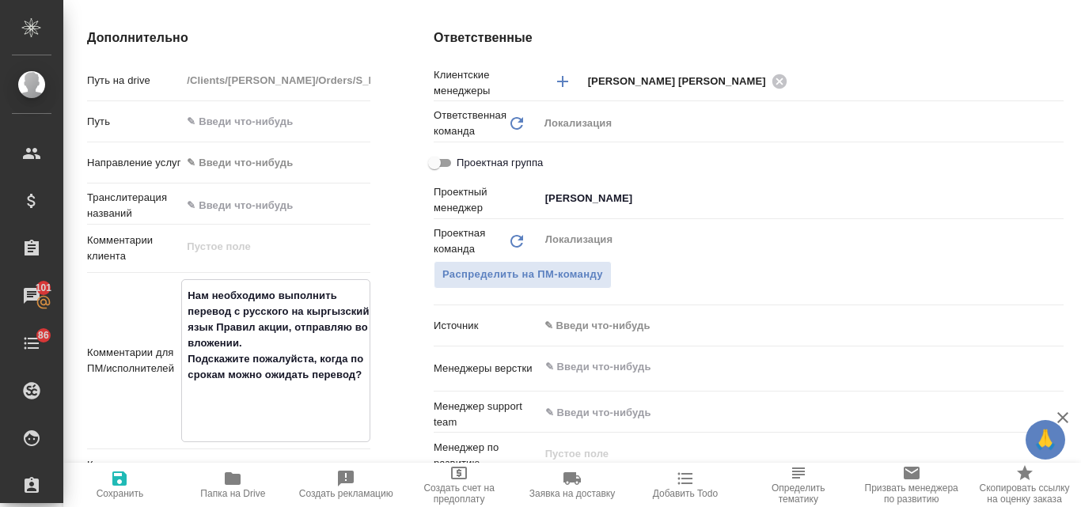
type textarea "Нам необходимо выполнить перевод с русского на кыргызский язык Правил акции, от…"
click at [119, 483] on icon "button" at bounding box center [119, 478] width 19 height 19
type textarea "x"
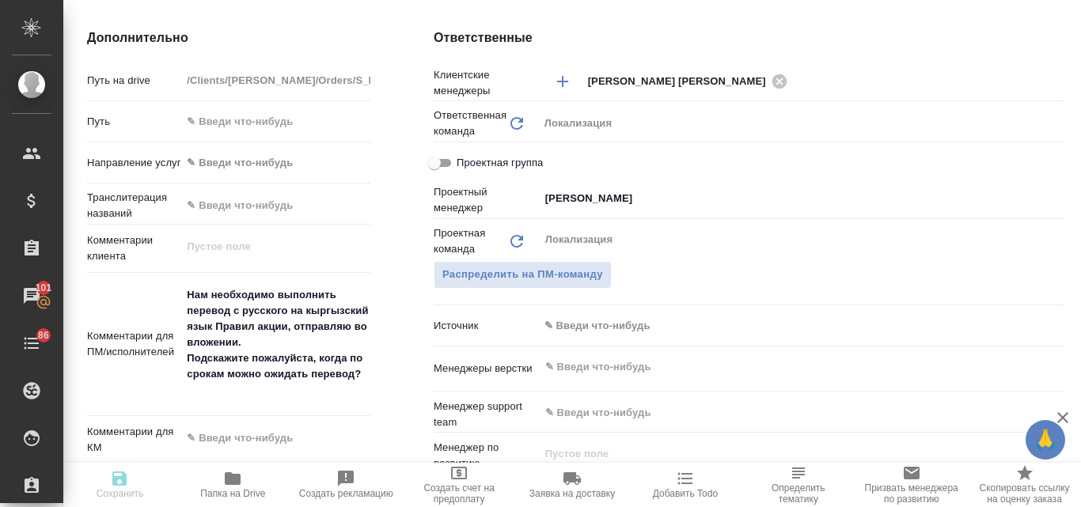
type textarea "x"
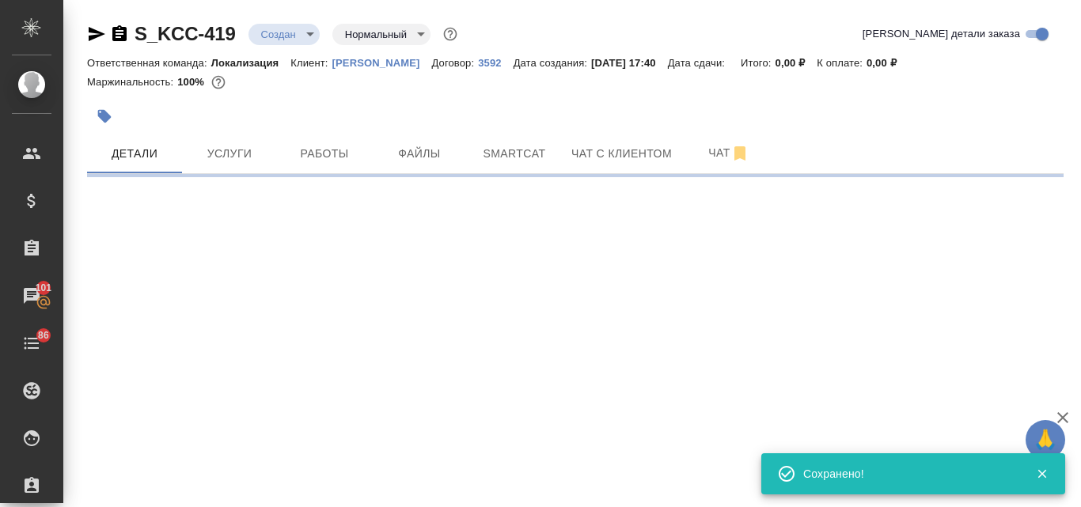
scroll to position [0, 0]
select select "RU"
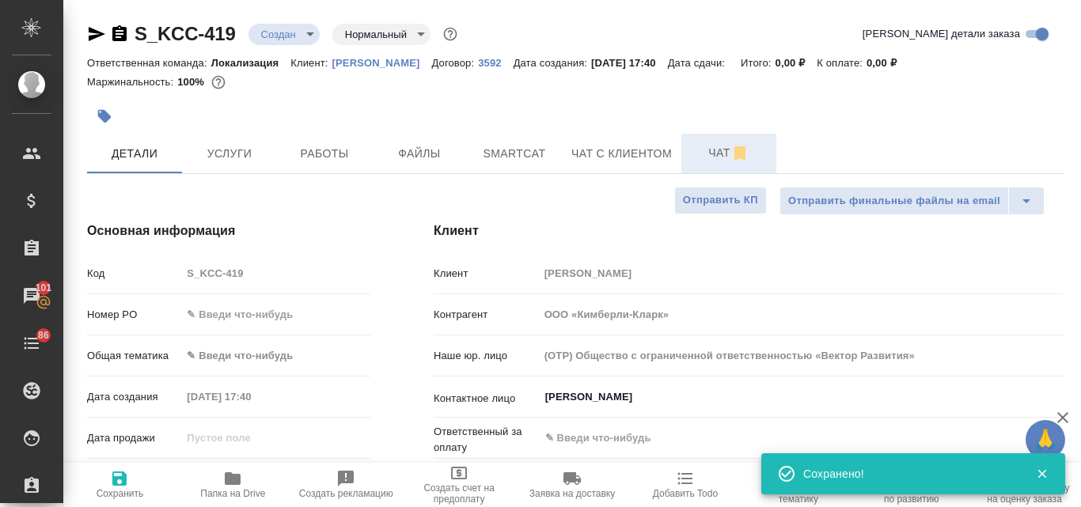
type textarea "x"
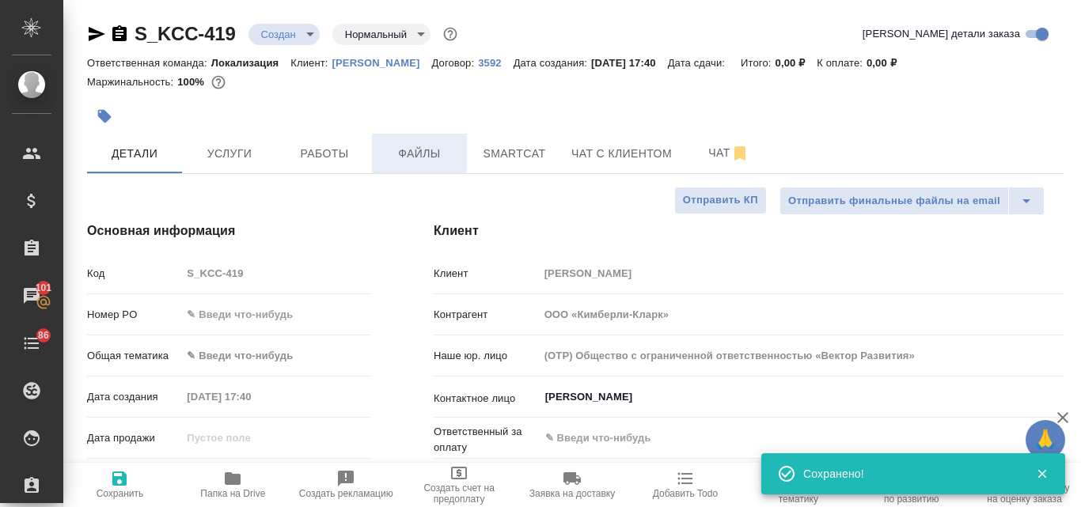
click at [437, 146] on span "Файлы" at bounding box center [419, 154] width 76 height 20
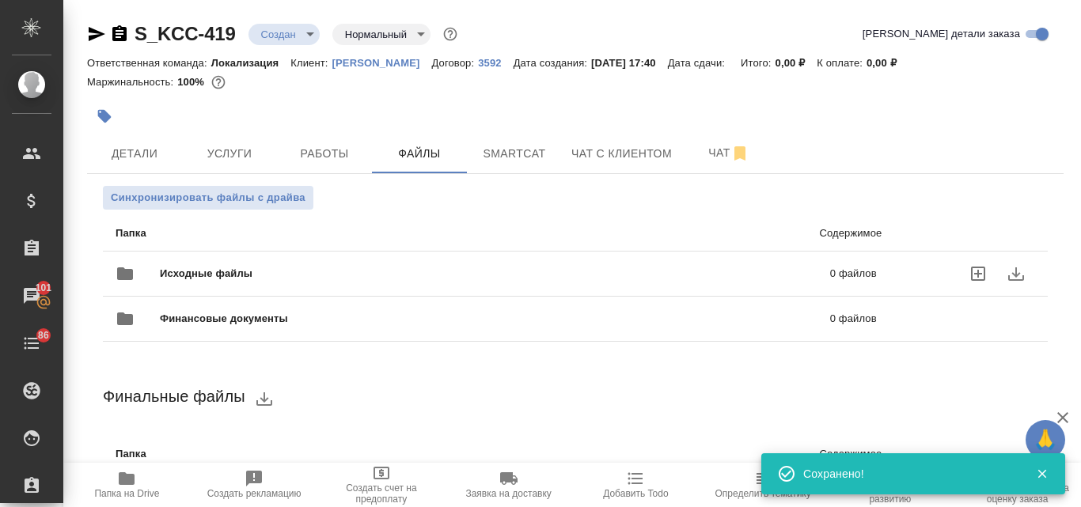
click at [395, 267] on span "Исходные файлы" at bounding box center [350, 274] width 381 height 16
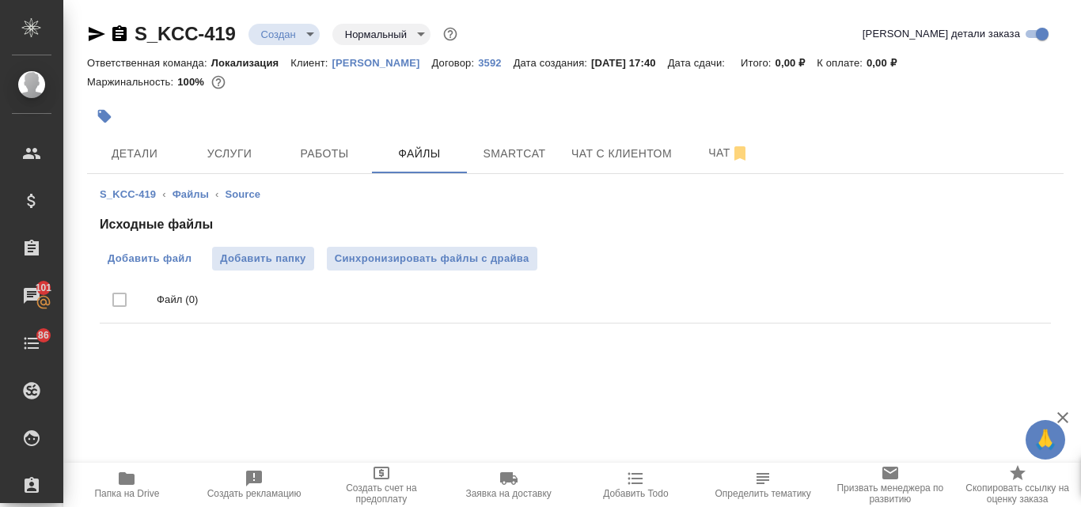
click at [180, 254] on span "Добавить файл" at bounding box center [150, 259] width 84 height 16
click at [0, 0] on input "Добавить файл" at bounding box center [0, 0] width 0 height 0
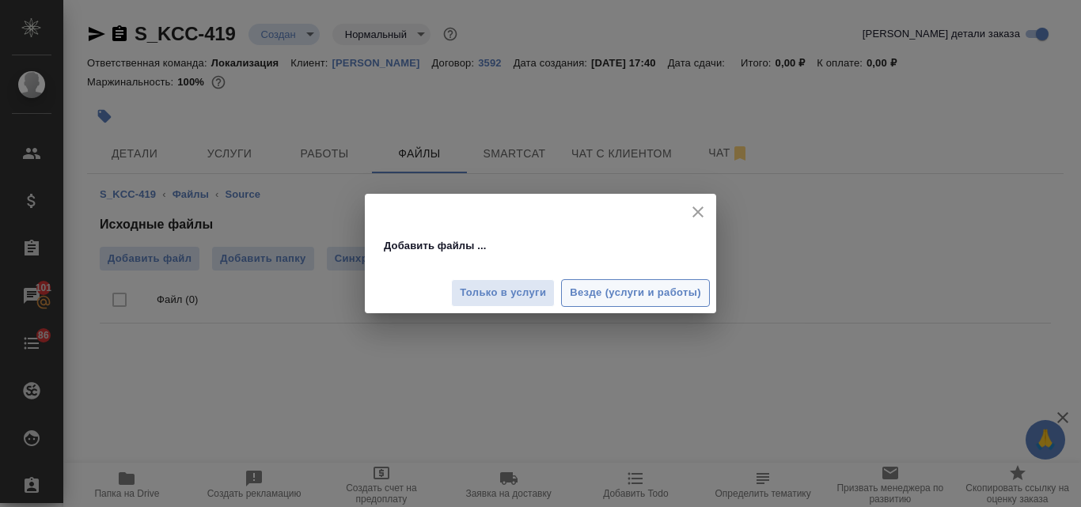
click at [573, 290] on span "Везде (услуги и работы)" at bounding box center [635, 293] width 131 height 18
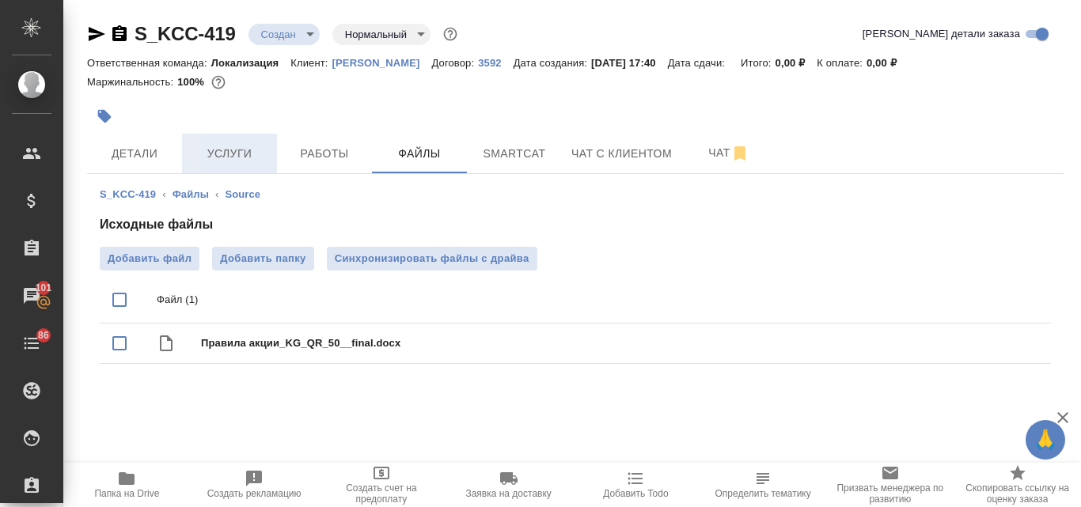
click at [240, 144] on span "Услуги" at bounding box center [229, 154] width 76 height 20
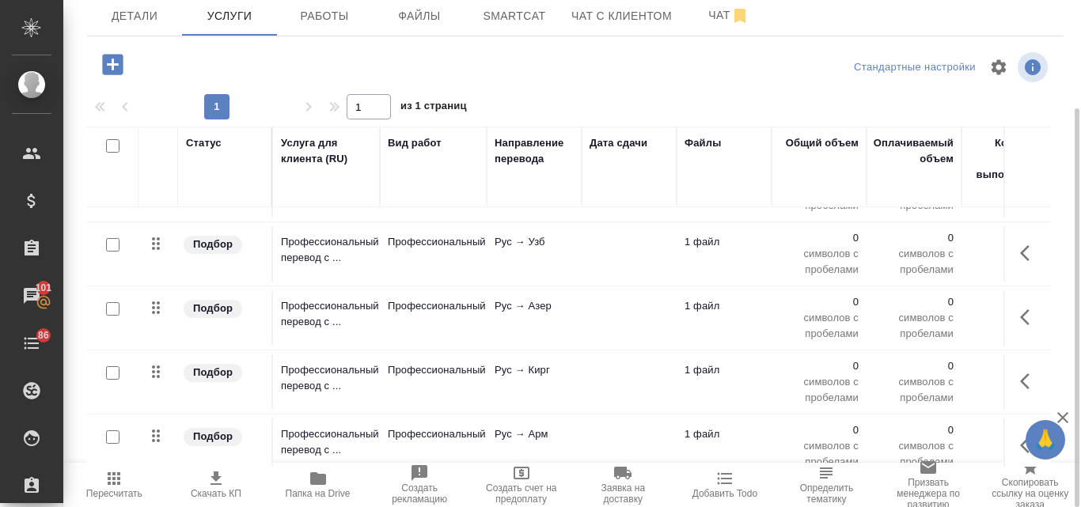
scroll to position [79, 0]
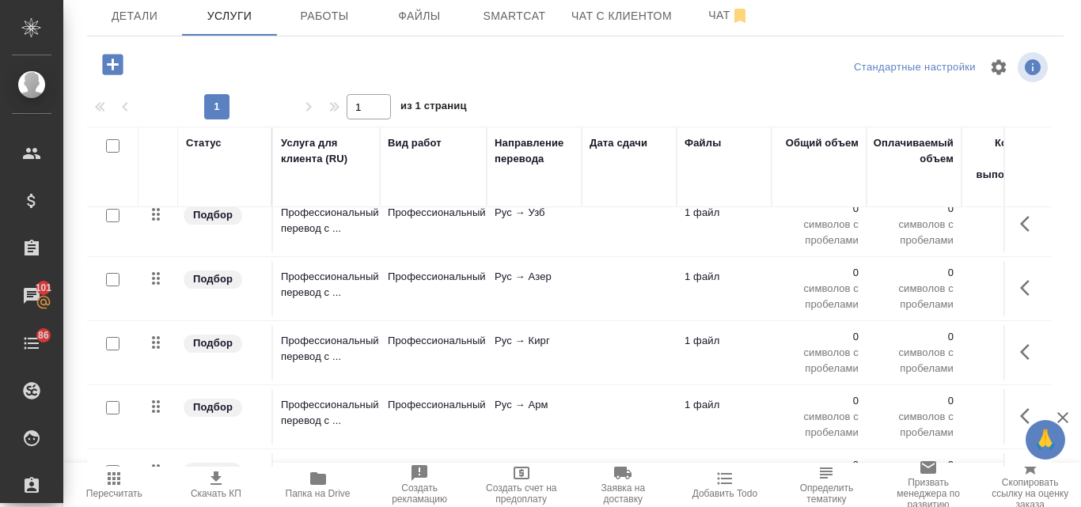
click at [108, 146] on input "checkbox" at bounding box center [112, 145] width 13 height 13
checkbox input "true"
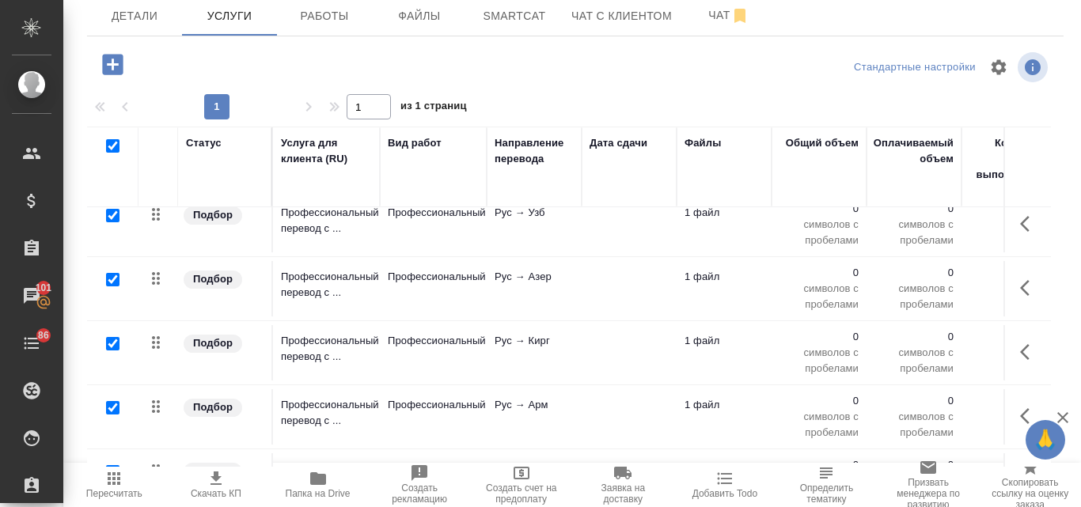
checkbox input "true"
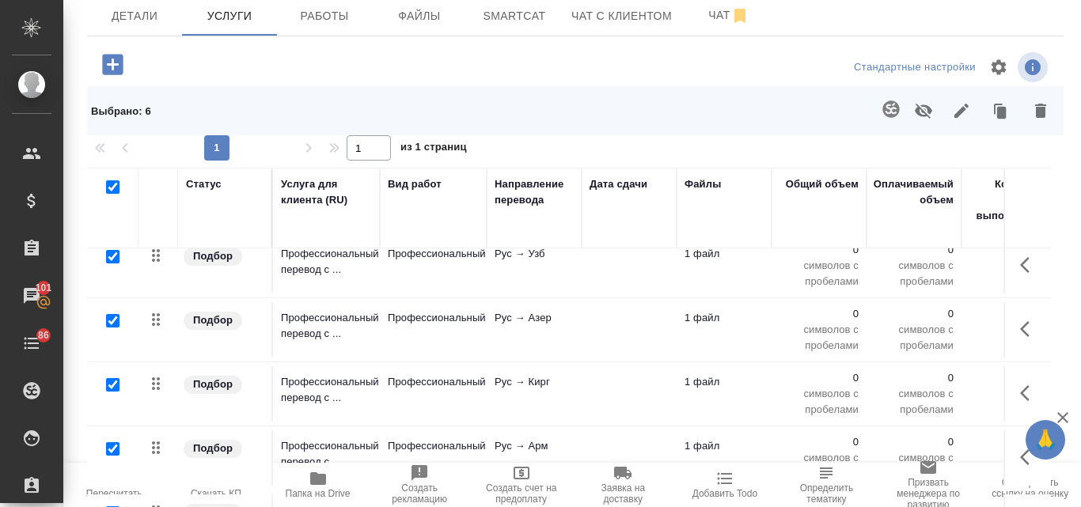
click at [1035, 106] on icon "button" at bounding box center [1040, 111] width 11 height 14
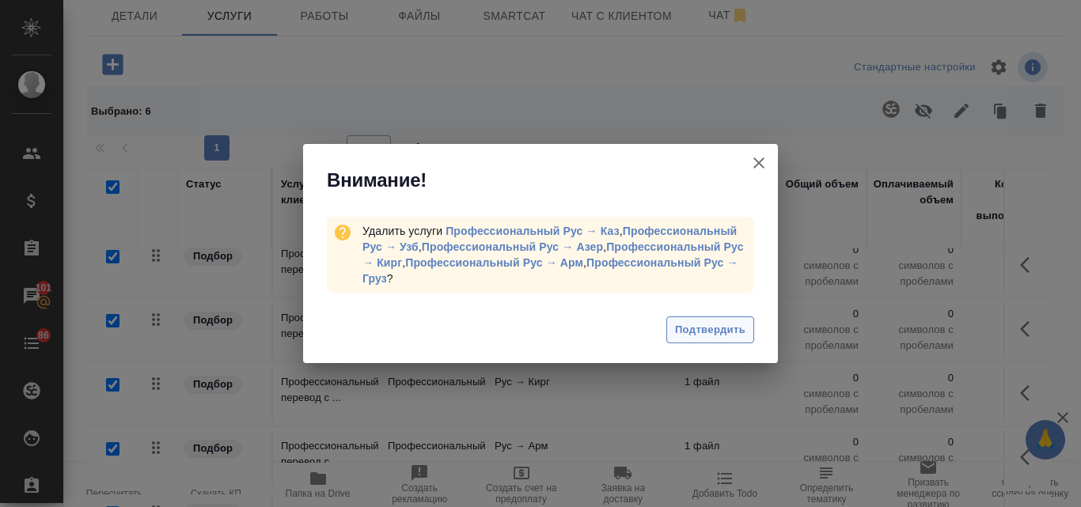
click at [683, 331] on span "Подтвердить" at bounding box center [710, 330] width 70 height 18
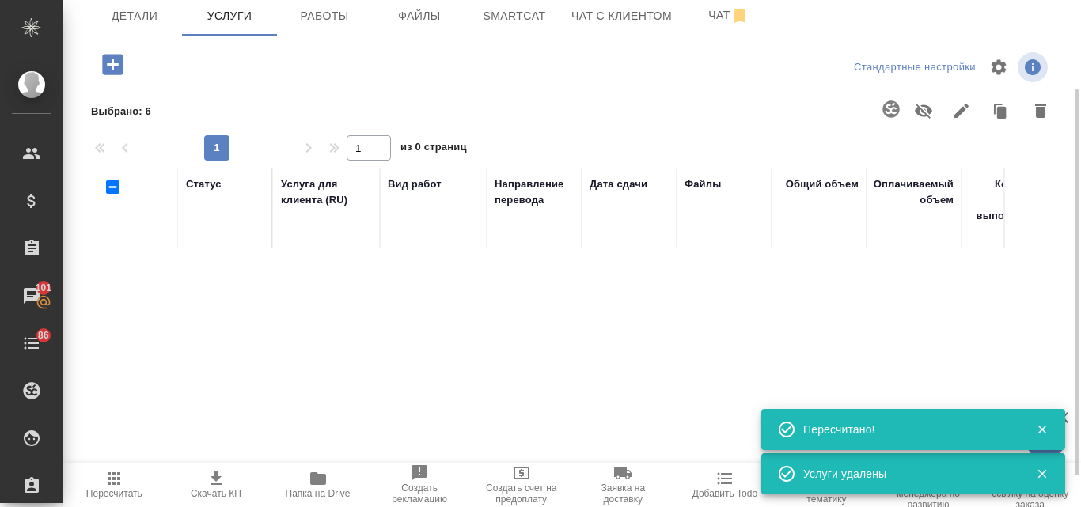
scroll to position [0, 0]
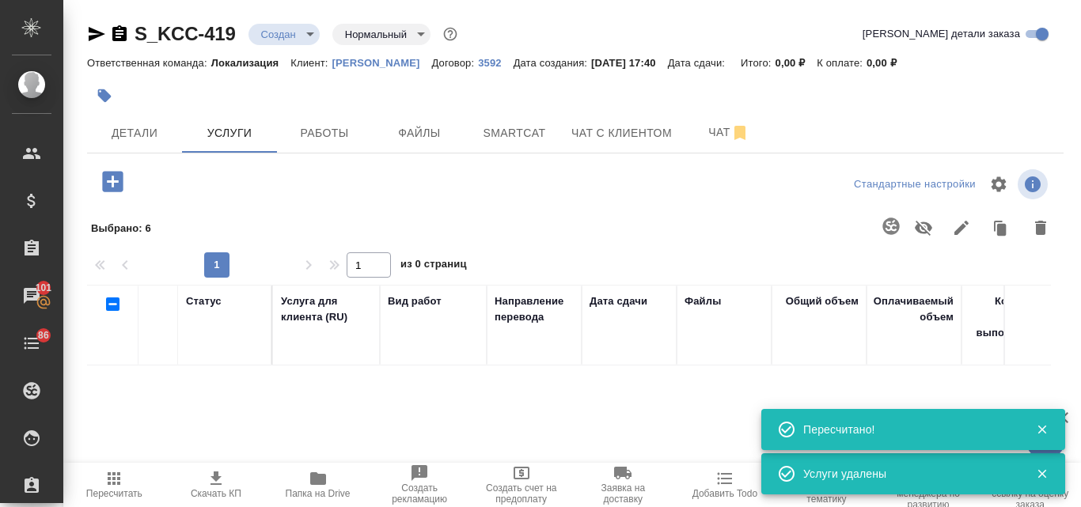
click at [310, 36] on body "🙏 .cls-1 fill:#fff; AWATERA Valyaeva Anna Клиенты Спецификации Заказы 101 Чаты …" at bounding box center [540, 253] width 1081 height 507
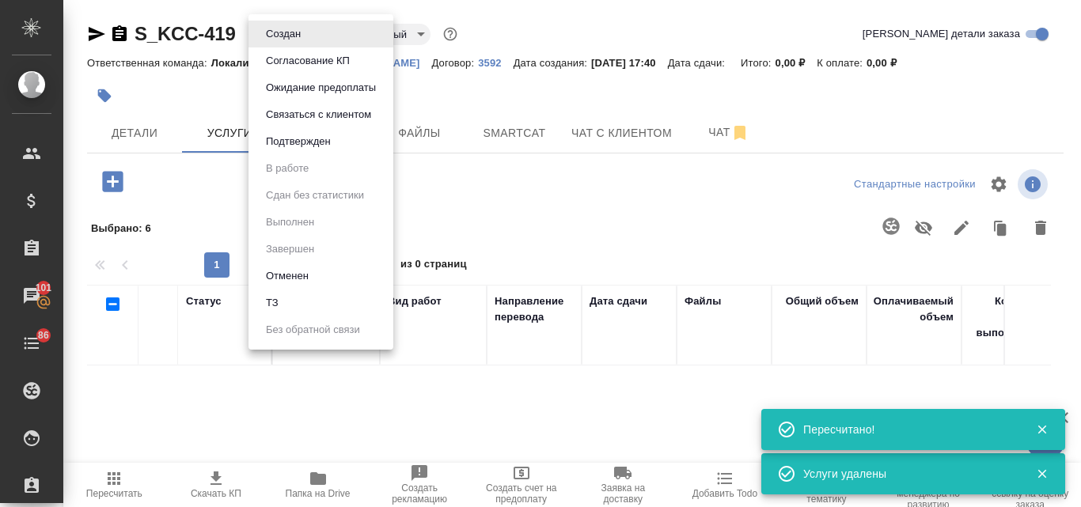
click at [312, 304] on li "ТЗ" at bounding box center [320, 303] width 145 height 27
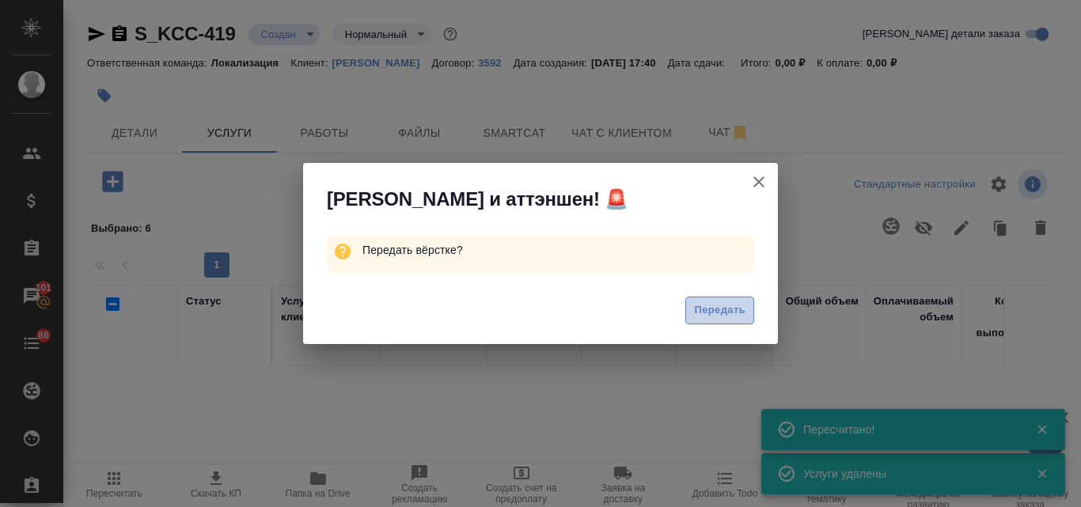
click at [705, 309] on span "Передать" at bounding box center [719, 310] width 51 height 18
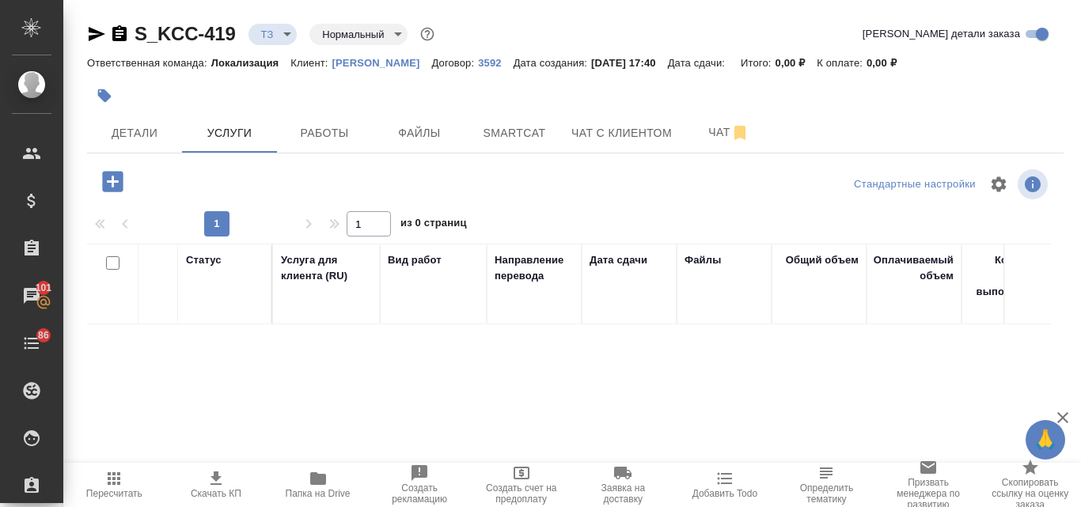
click at [115, 183] on icon "button" at bounding box center [112, 181] width 21 height 21
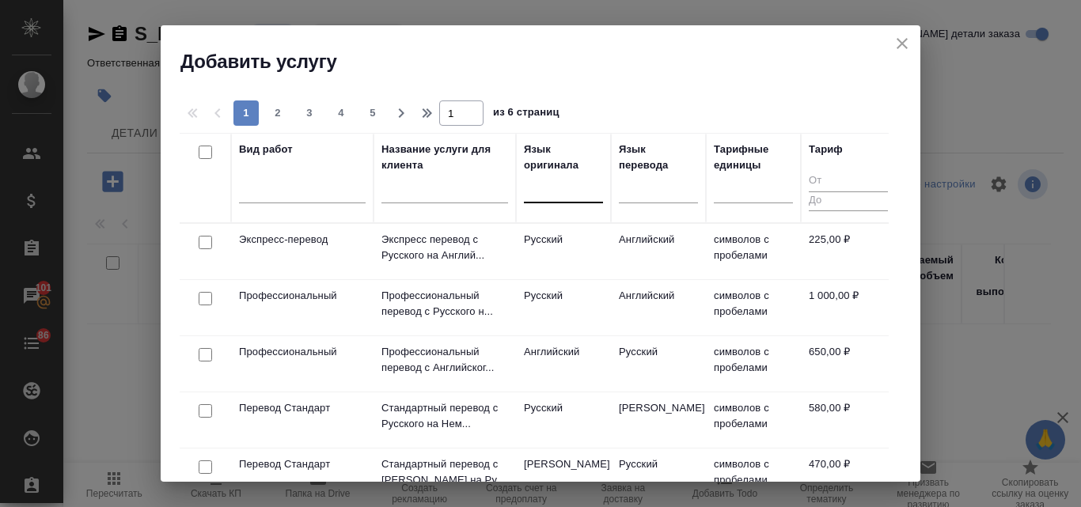
click at [566, 197] on div at bounding box center [563, 187] width 79 height 23
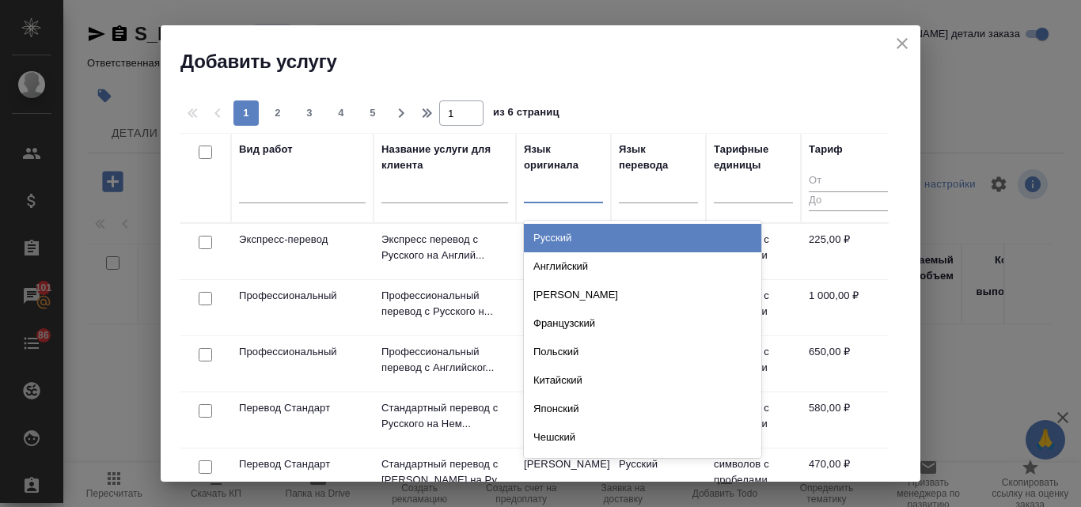
click at [581, 240] on div "Русский" at bounding box center [642, 238] width 237 height 28
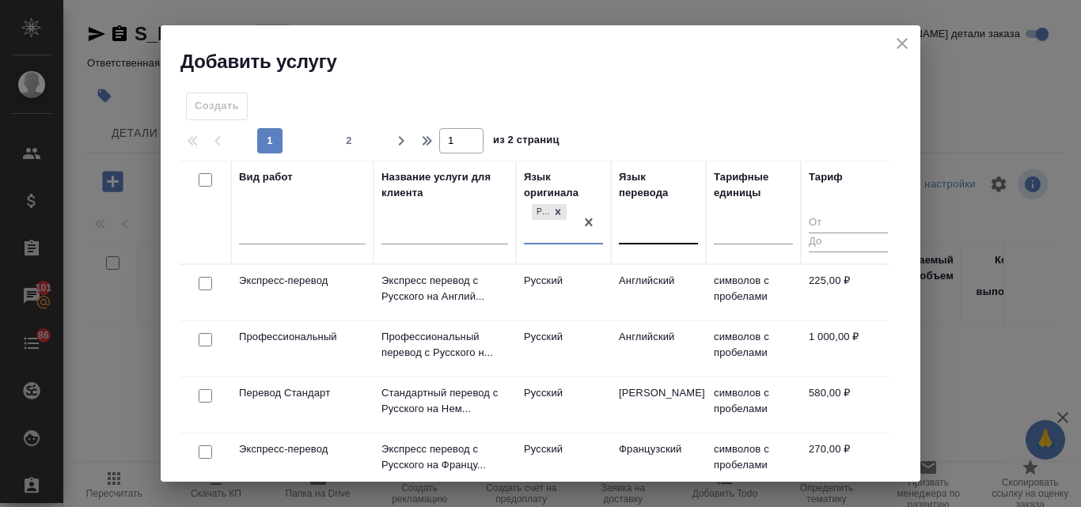
click at [657, 225] on div at bounding box center [658, 229] width 79 height 23
type input "r"
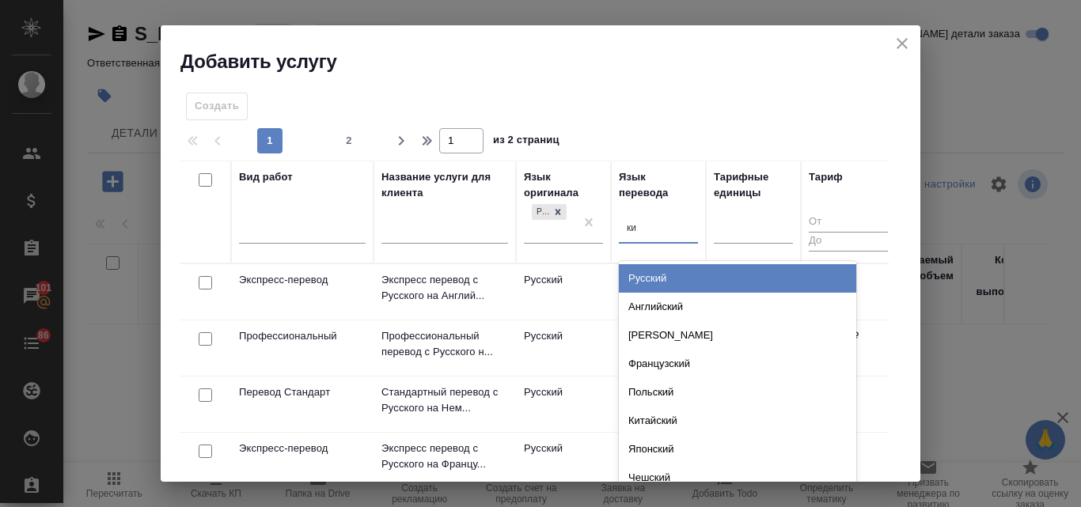
type input "кир"
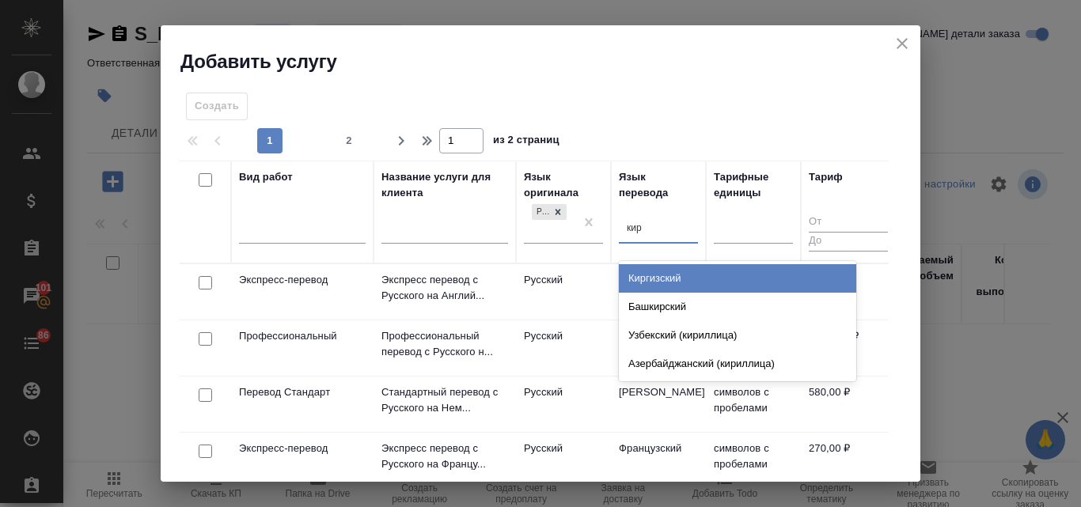
click at [687, 279] on div "Киргизский" at bounding box center [737, 278] width 237 height 28
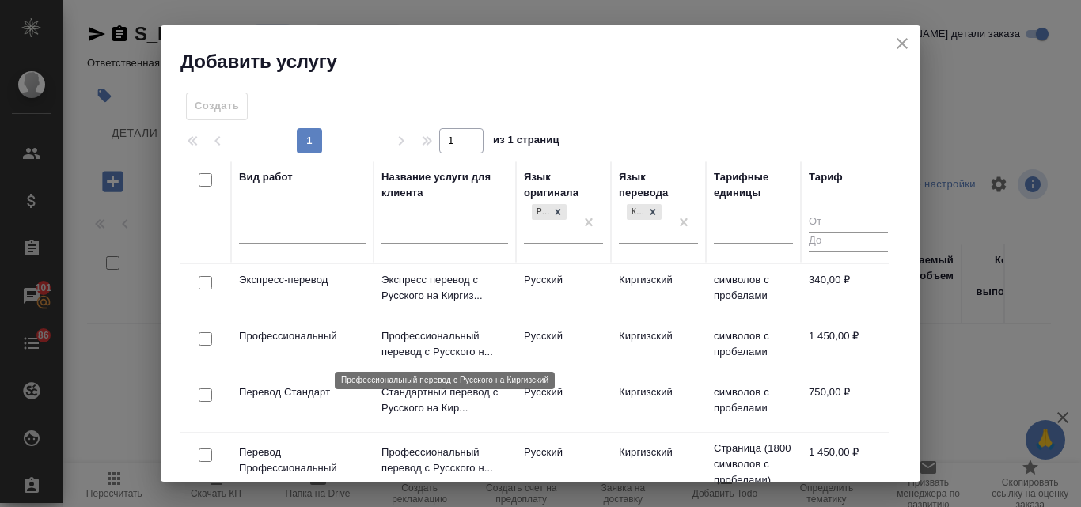
click at [423, 332] on p "Профессиональный перевод с Русского н..." at bounding box center [444, 344] width 127 height 32
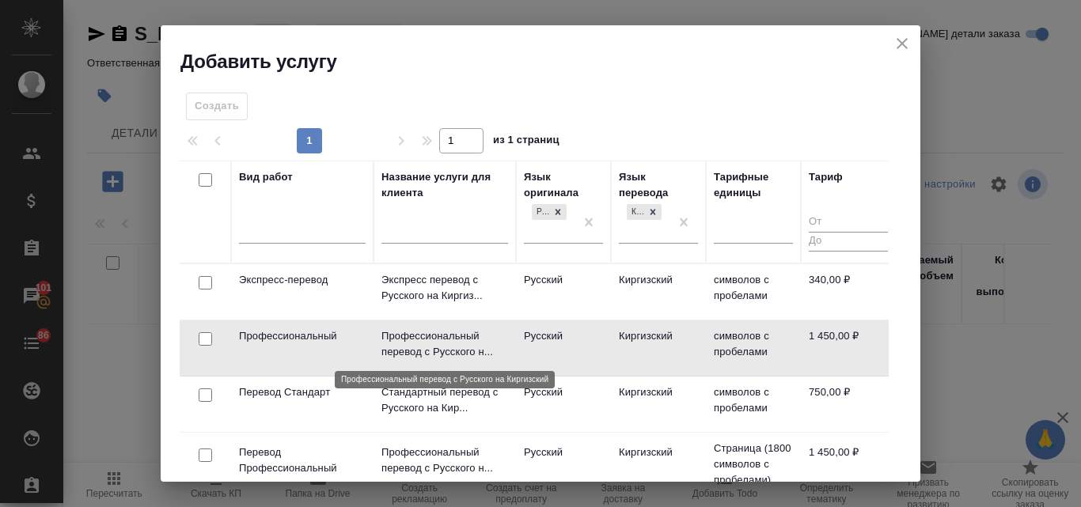
click at [423, 332] on p "Профессиональный перевод с Русского н..." at bounding box center [444, 344] width 127 height 32
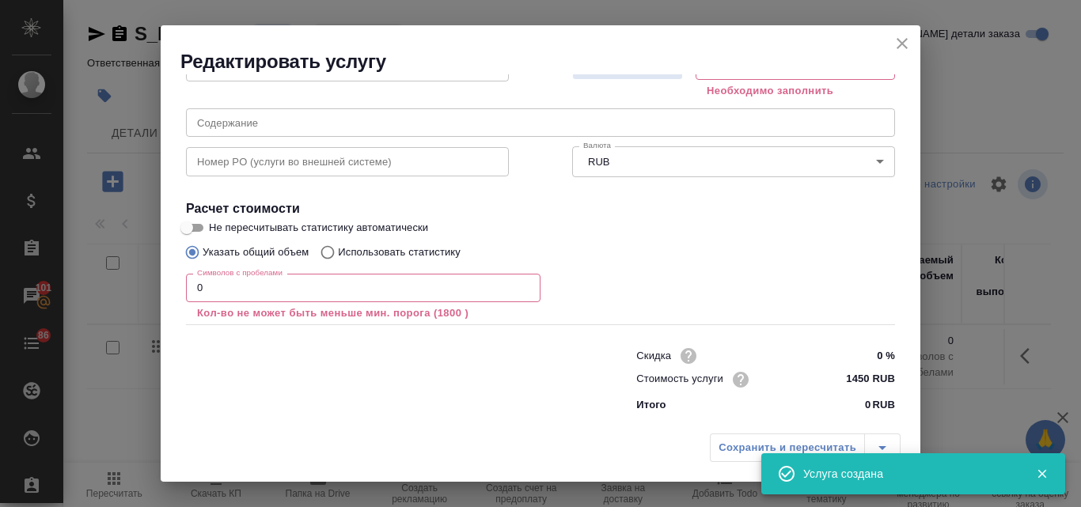
scroll to position [119, 0]
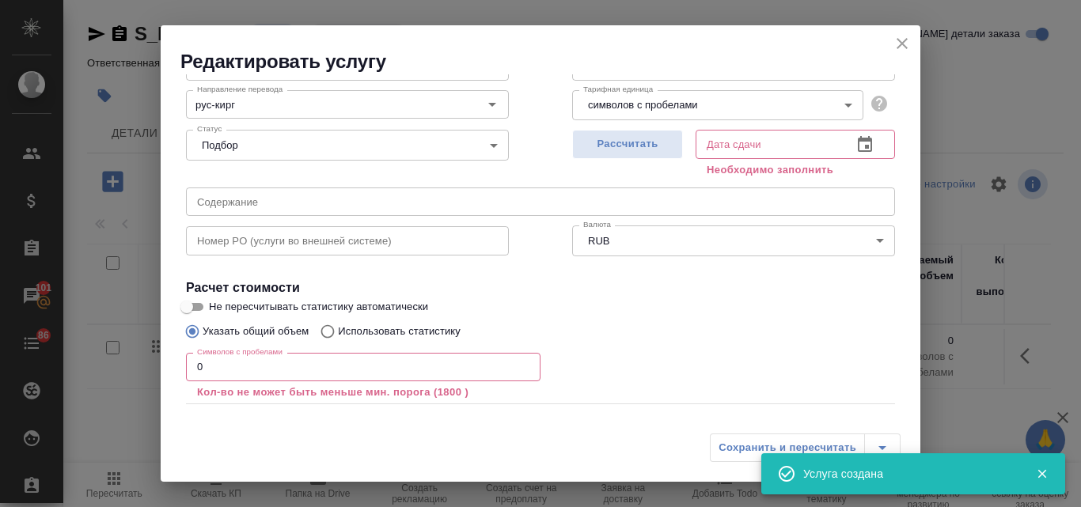
click at [903, 43] on icon "close" at bounding box center [901, 43] width 11 height 11
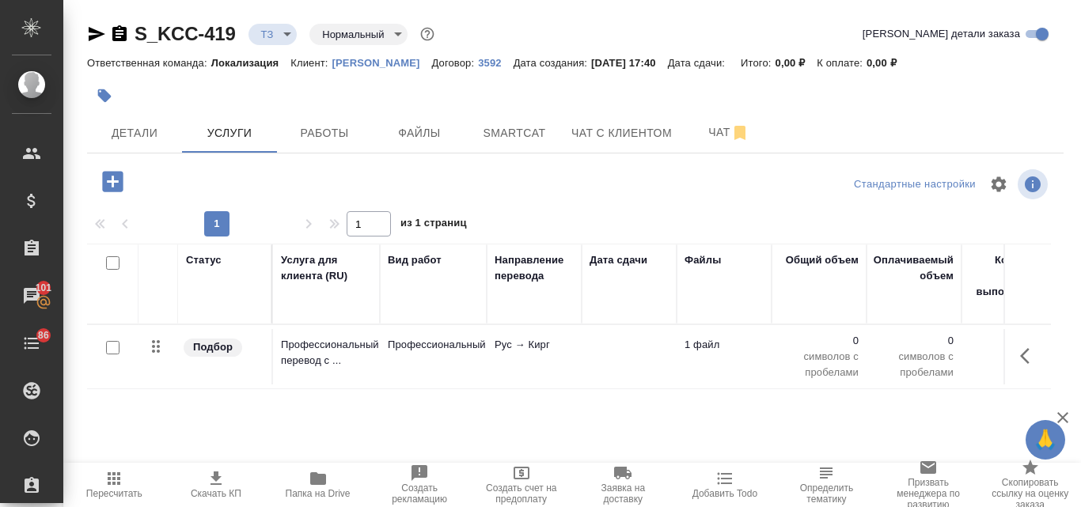
click at [110, 350] on input "checkbox" at bounding box center [112, 347] width 13 height 13
checkbox input "true"
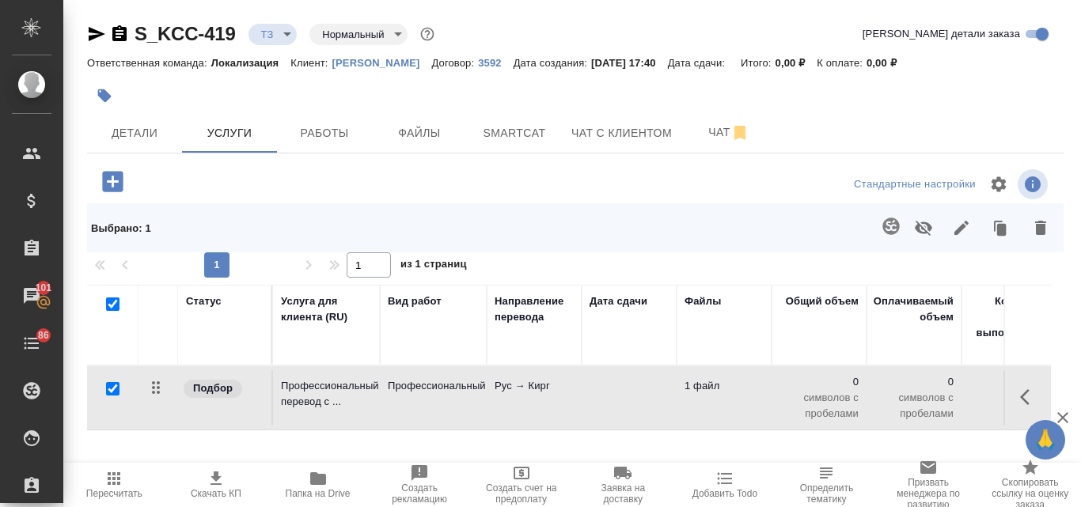
click at [882, 231] on icon "button" at bounding box center [890, 226] width 17 height 17
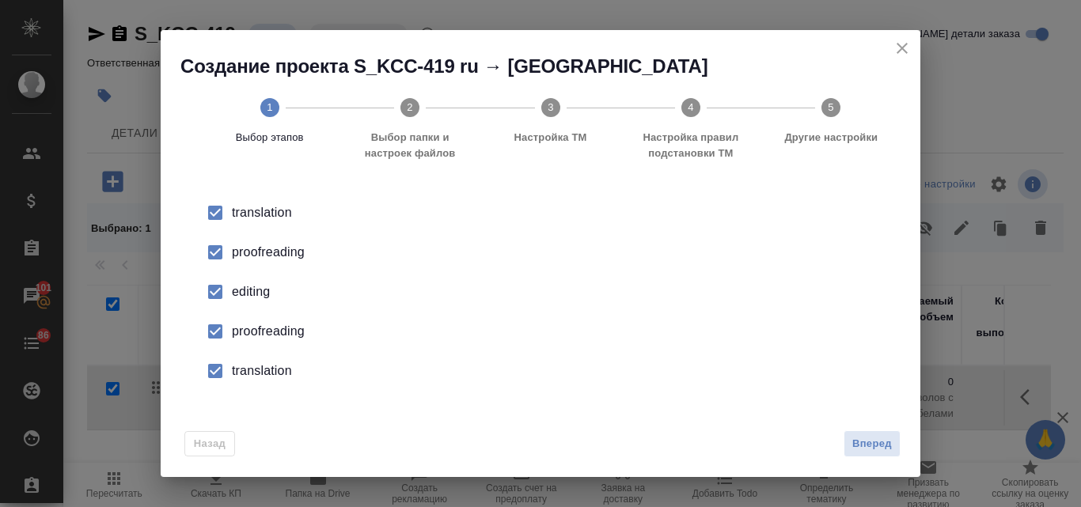
click at [286, 257] on div "proofreading" at bounding box center [557, 252] width 650 height 19
click at [254, 286] on div "editing" at bounding box center [557, 291] width 650 height 19
click at [252, 334] on div "proofreading" at bounding box center [557, 331] width 650 height 19
click at [259, 376] on div "translation" at bounding box center [557, 371] width 650 height 19
click at [846, 437] on button "Вперед" at bounding box center [871, 444] width 57 height 28
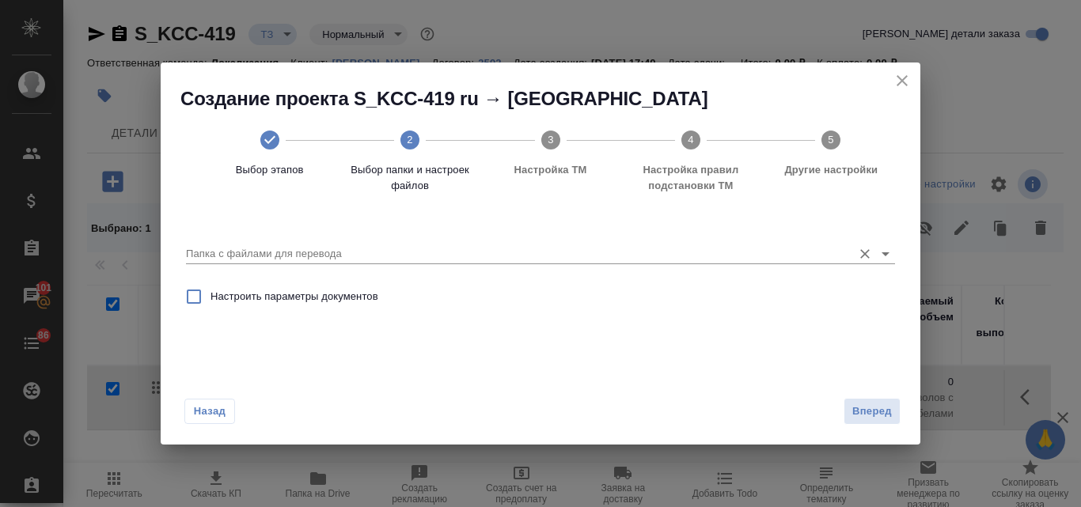
click at [486, 252] on input "Папка с файлами для перевода" at bounding box center [515, 253] width 658 height 19
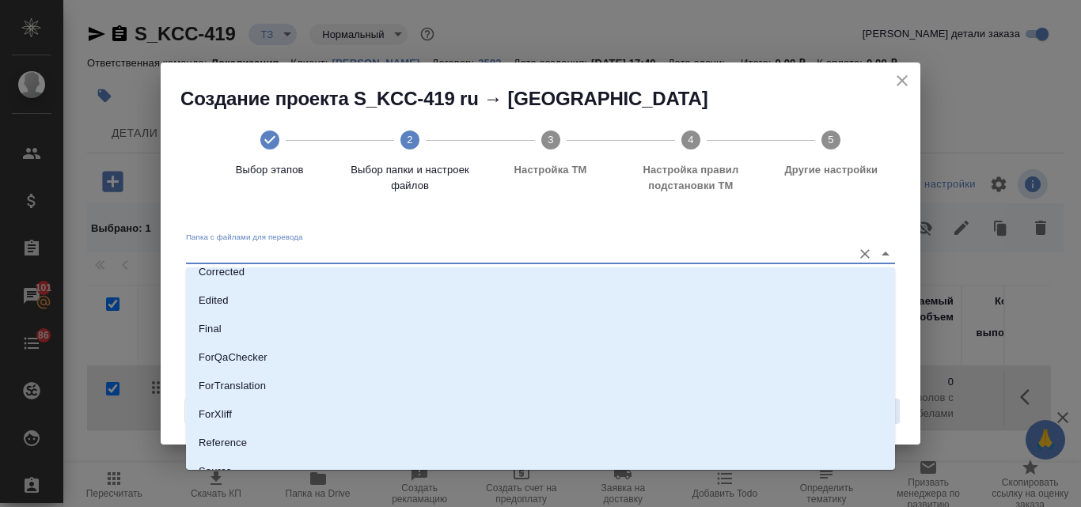
scroll to position [158, 0]
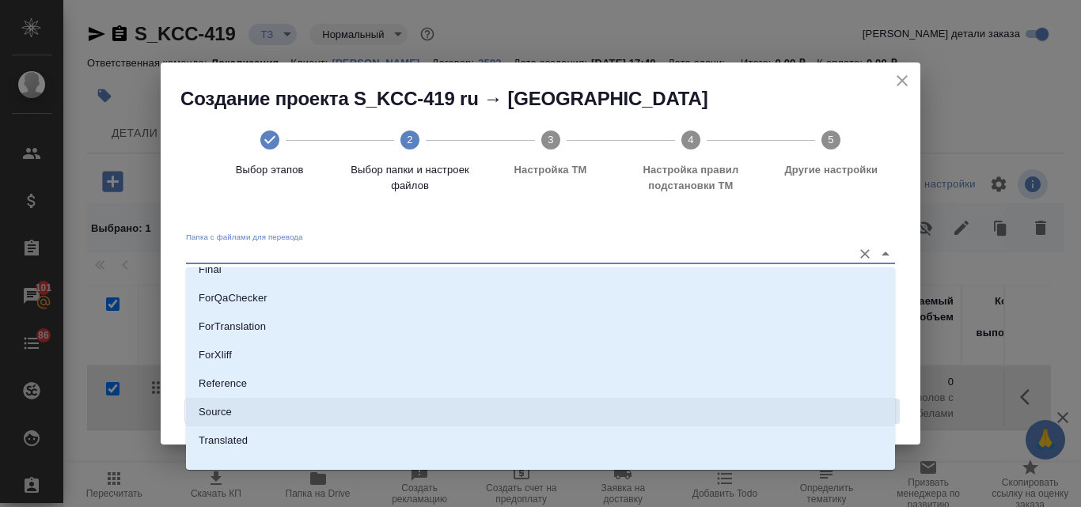
click at [233, 406] on li "Source" at bounding box center [540, 412] width 709 height 28
type input "Source"
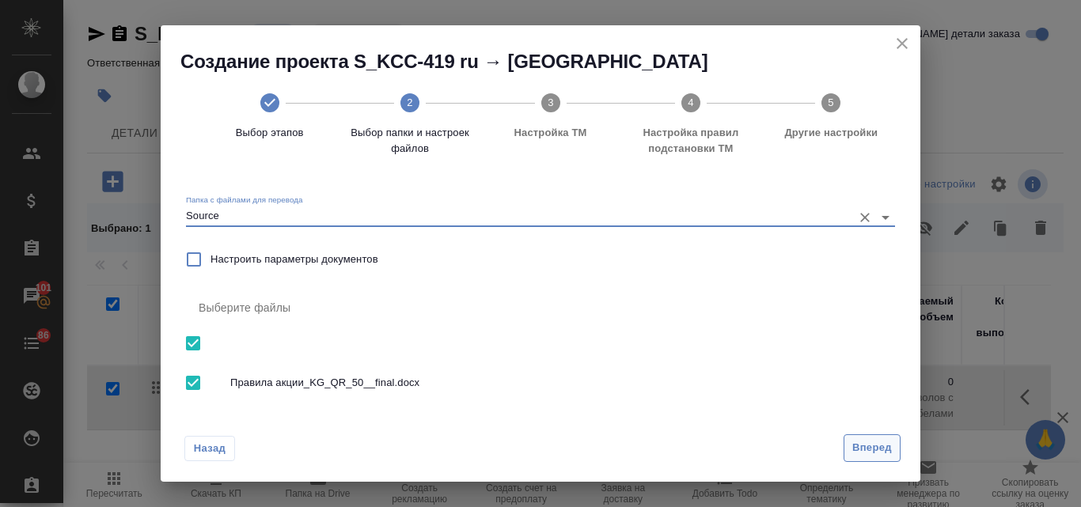
click at [872, 452] on span "Вперед" at bounding box center [872, 448] width 40 height 18
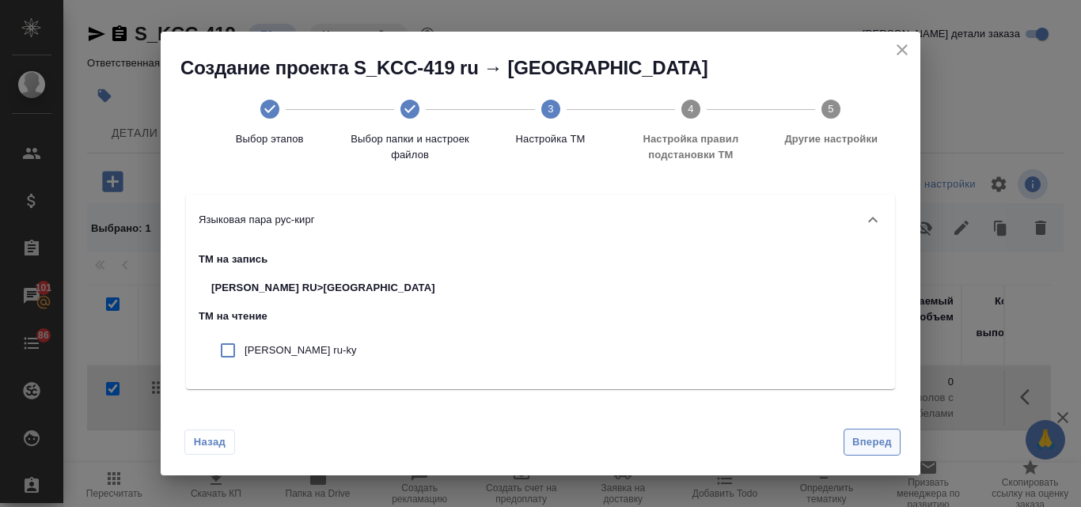
click at [863, 432] on button "Вперед" at bounding box center [871, 443] width 57 height 28
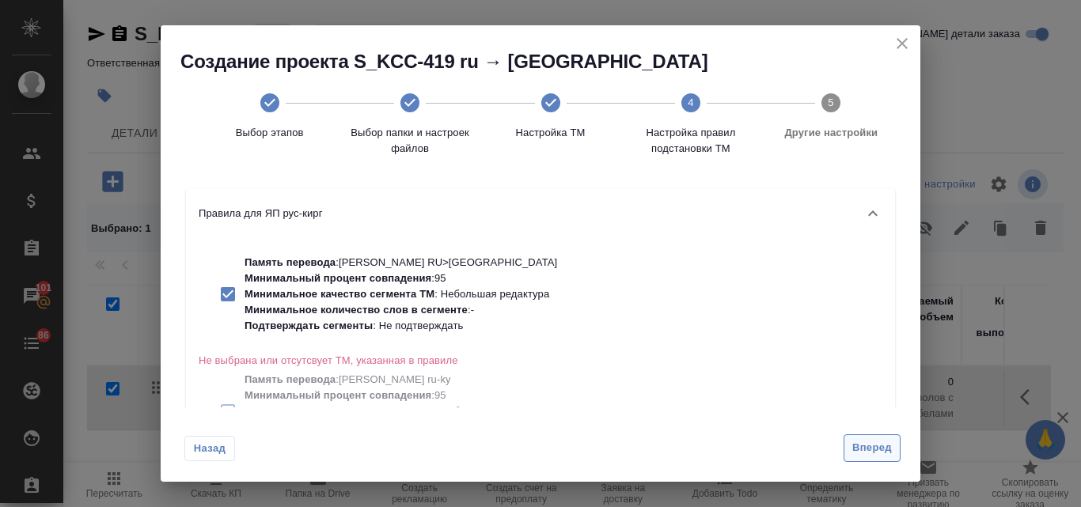
click at [864, 450] on span "Вперед" at bounding box center [872, 448] width 40 height 18
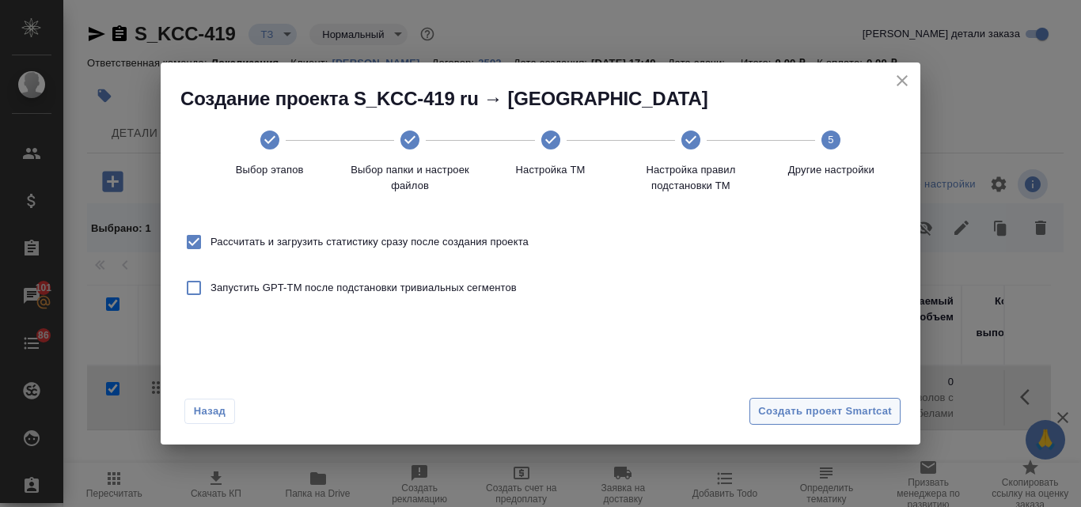
click at [805, 411] on span "Создать проект Smartcat" at bounding box center [825, 412] width 134 height 18
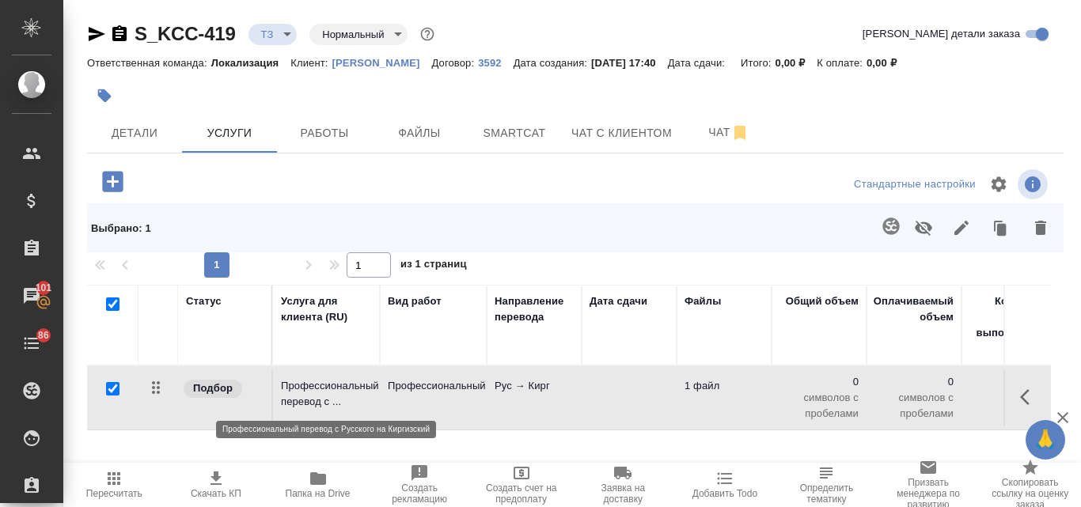
click at [307, 387] on p "Профессиональный перевод с ..." at bounding box center [326, 394] width 91 height 32
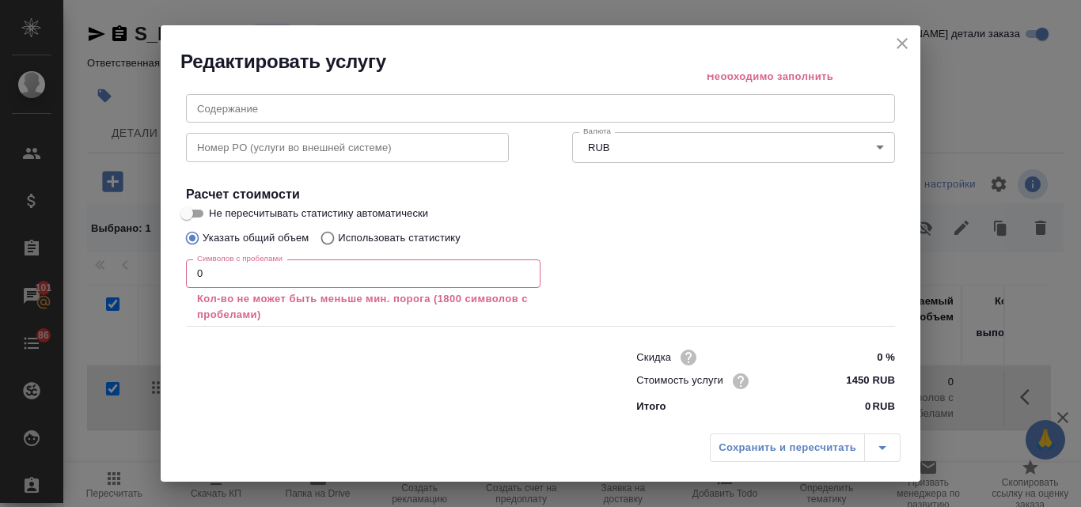
scroll to position [214, 0]
drag, startPoint x: 213, startPoint y: 271, endPoint x: 179, endPoint y: 272, distance: 34.0
click at [179, 272] on div "Параметры Файлы Вид работ Профессиональный Вид работ Название для клиента Профе…" at bounding box center [540, 249] width 759 height 351
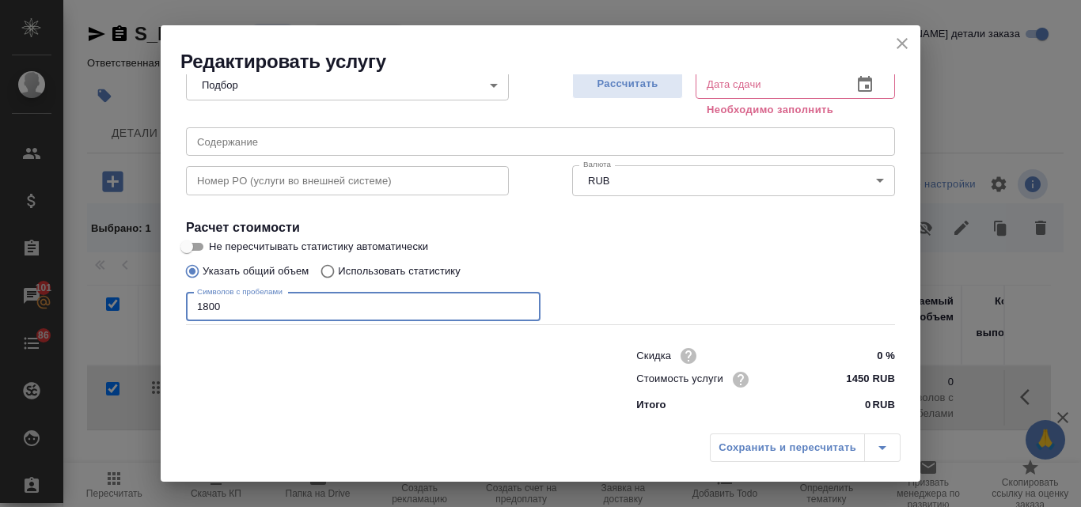
scroll to position [179, 0]
type input "1800"
click at [324, 277] on input "Использовать статистику" at bounding box center [324, 271] width 25 height 30
radio input "true"
radio input "false"
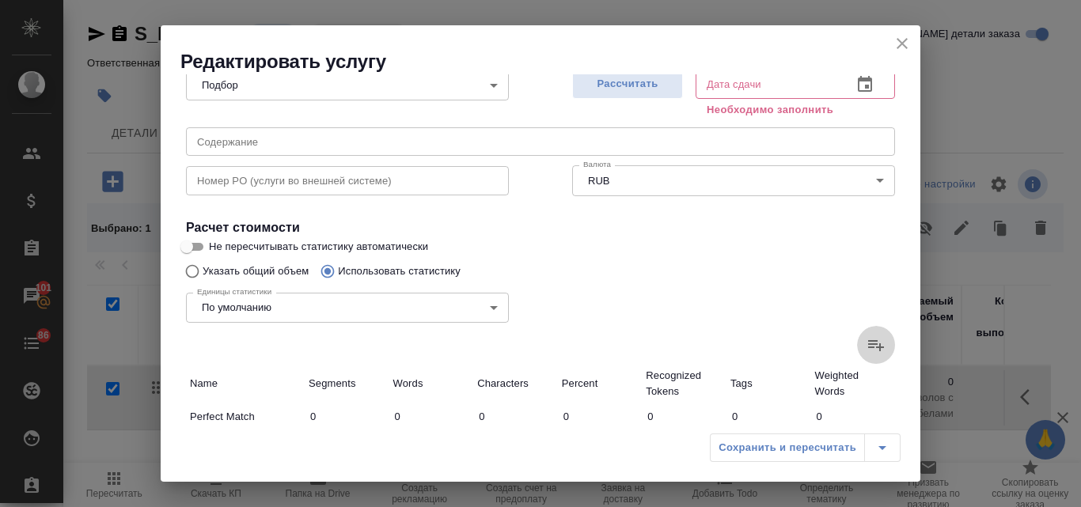
click at [857, 350] on label at bounding box center [876, 345] width 38 height 38
click at [0, 0] on input "file" at bounding box center [0, 0] width 0 height 0
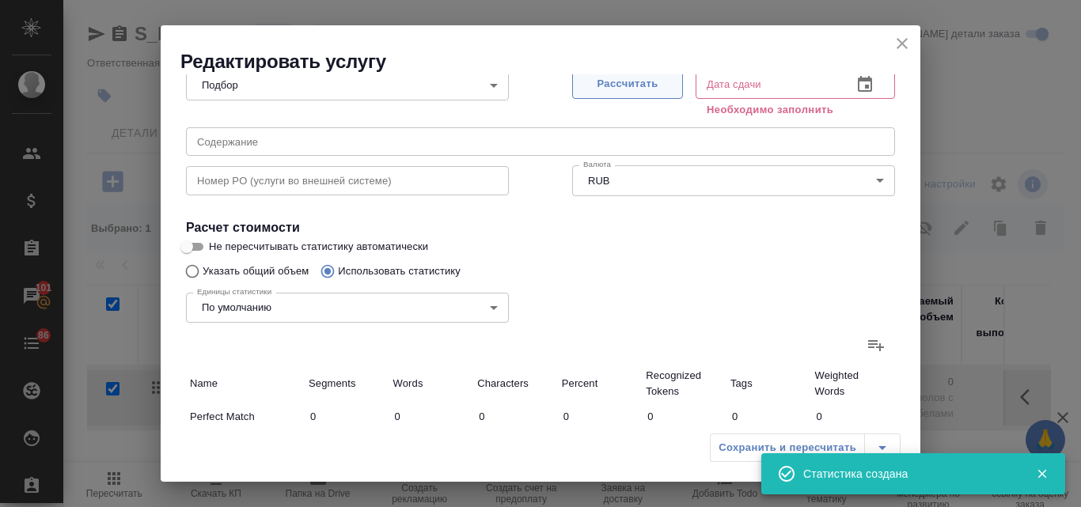
type input "17"
type input "102"
type input "115"
type input "1099"
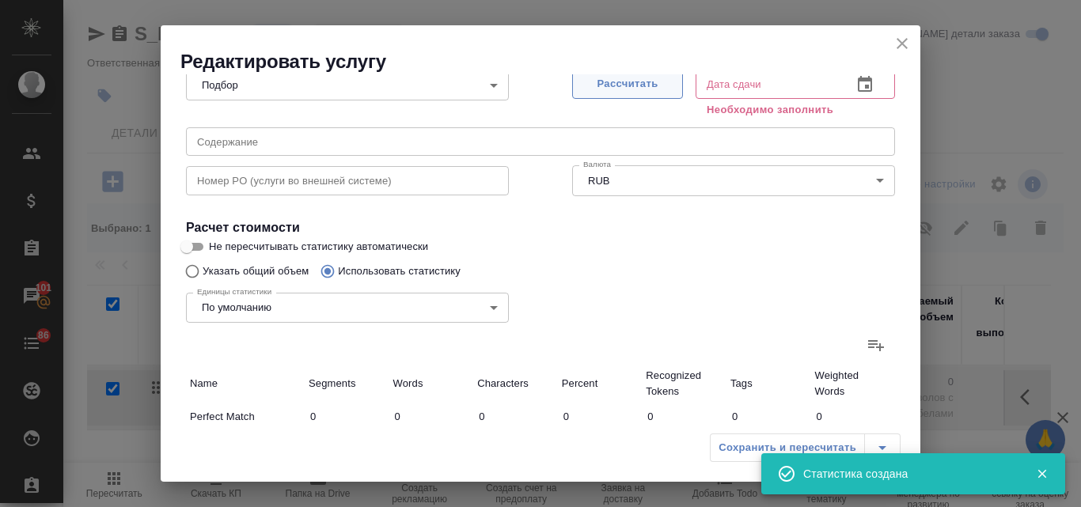
type input "8038"
type input "114"
type input "1099"
type input "8037"
type input "131"
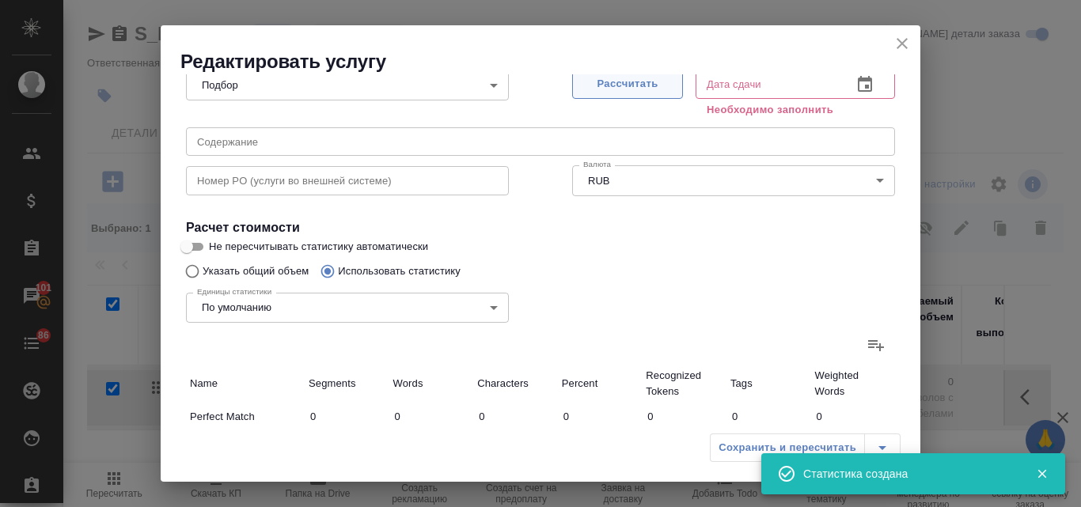
type input "1116"
type input "8139"
click at [649, 80] on span "Рассчитать" at bounding box center [627, 84] width 93 height 18
type input "13.10.2025 10:44"
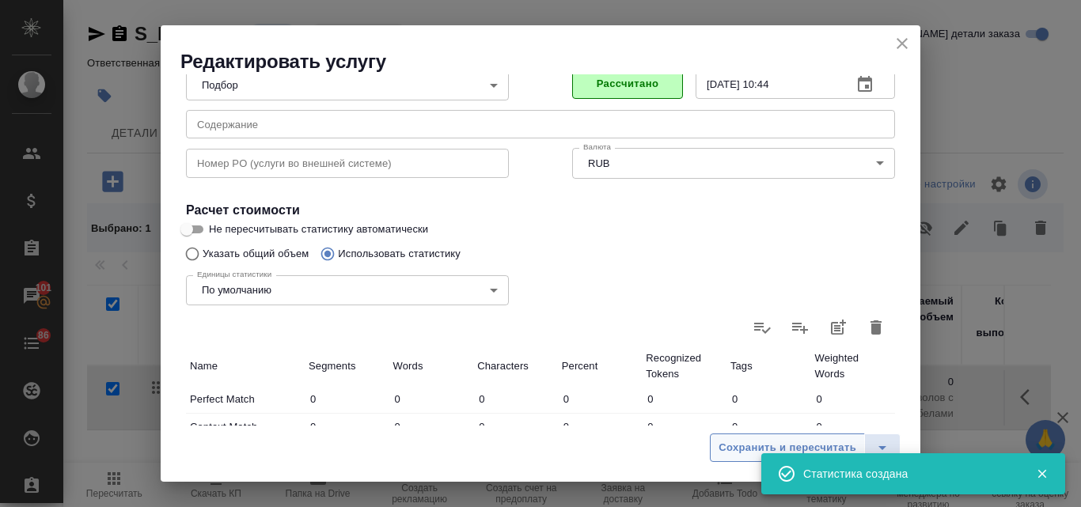
click at [732, 443] on span "Сохранить и пересчитать" at bounding box center [787, 448] width 138 height 18
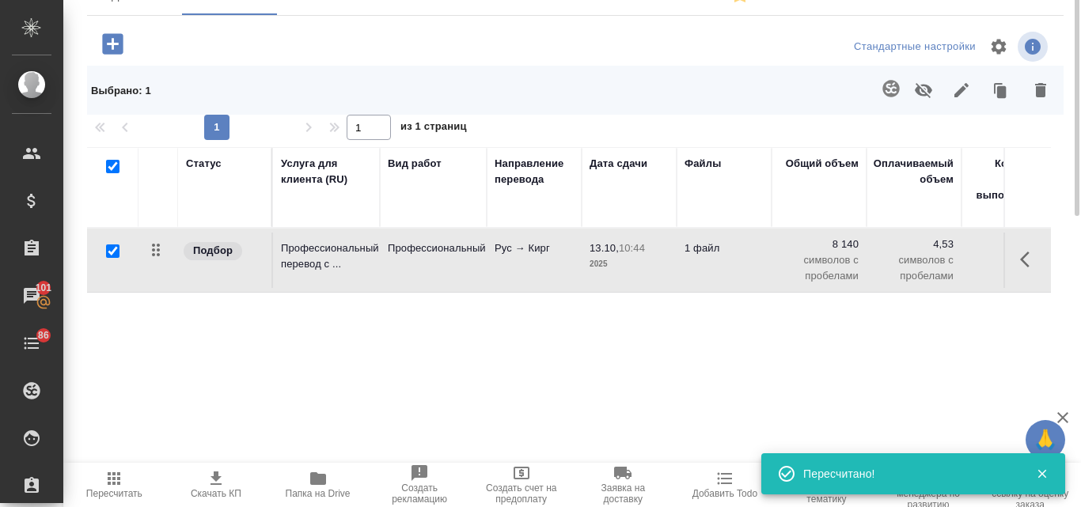
scroll to position [0, 0]
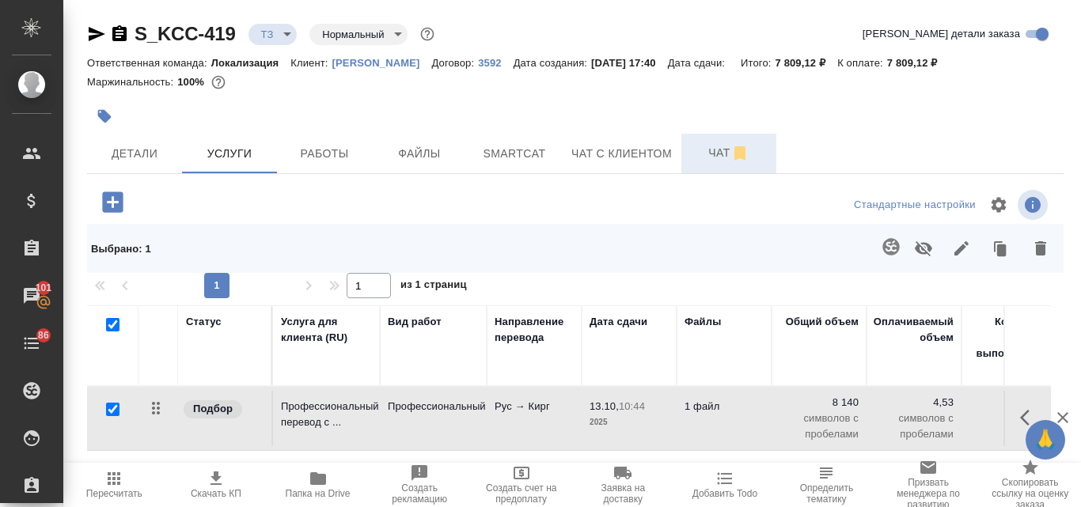
click at [720, 158] on span "Чат" at bounding box center [729, 153] width 76 height 20
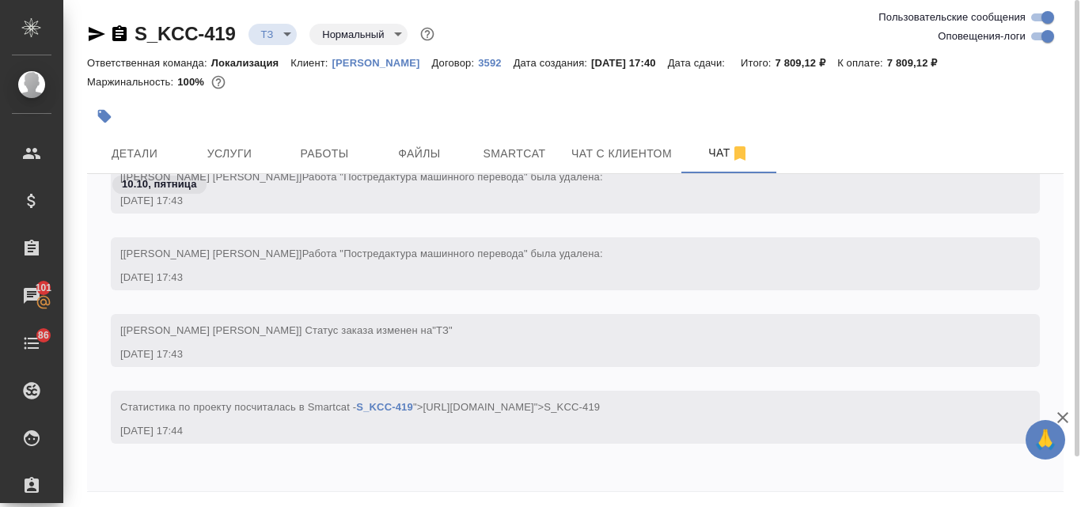
click at [256, 90] on div "Маржинальность: 100%" at bounding box center [575, 82] width 976 height 21
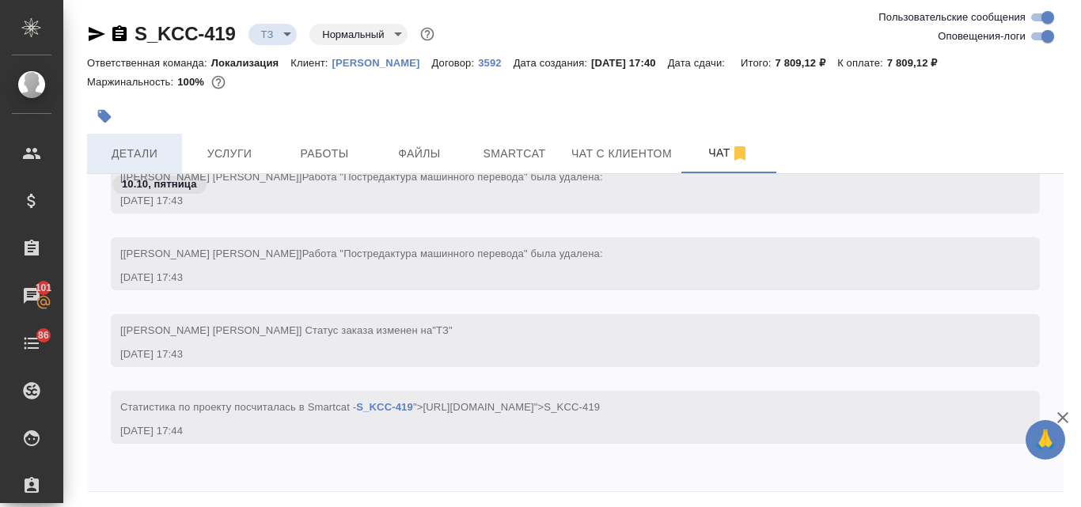
click at [123, 150] on span "Детали" at bounding box center [135, 154] width 76 height 20
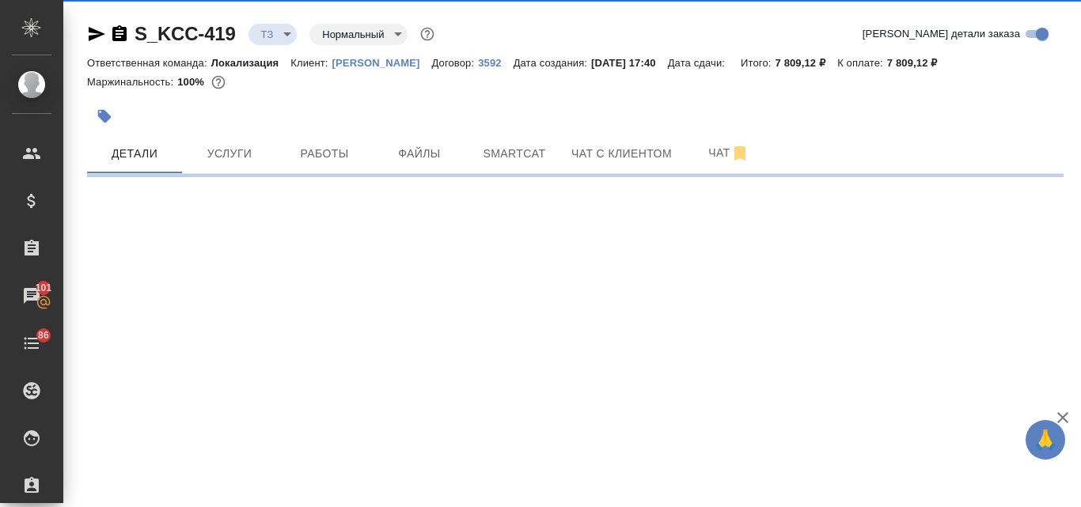
select select "RU"
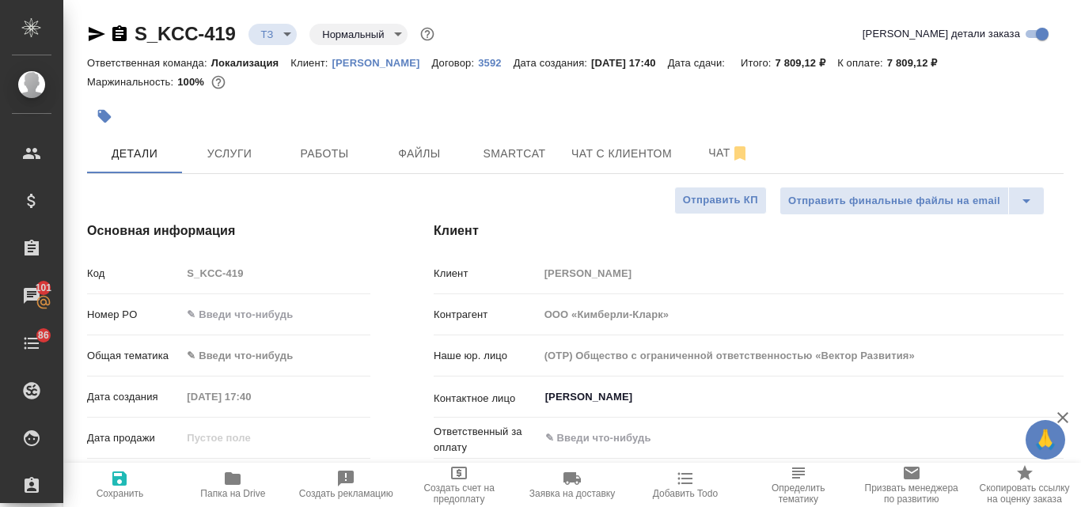
type textarea "x"
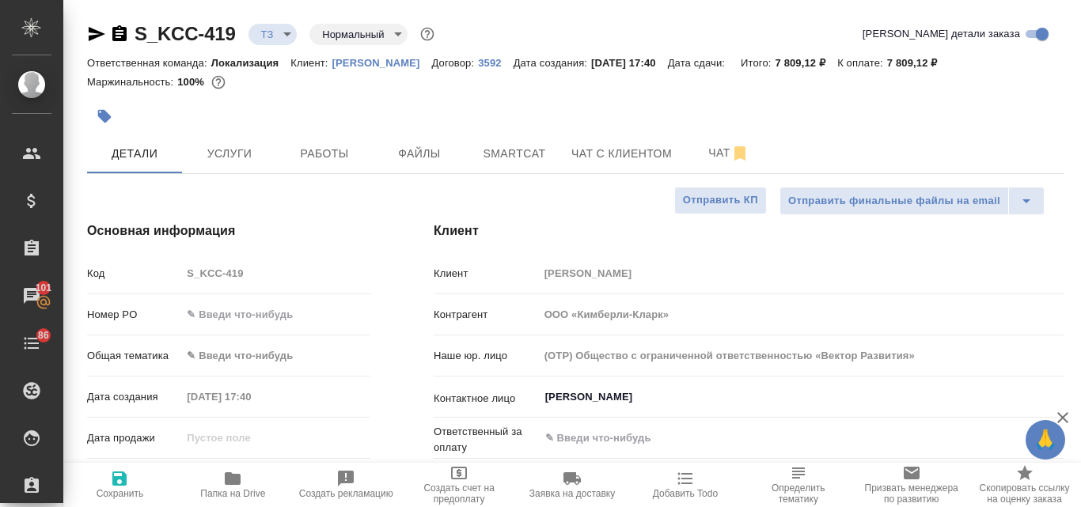
type textarea "x"
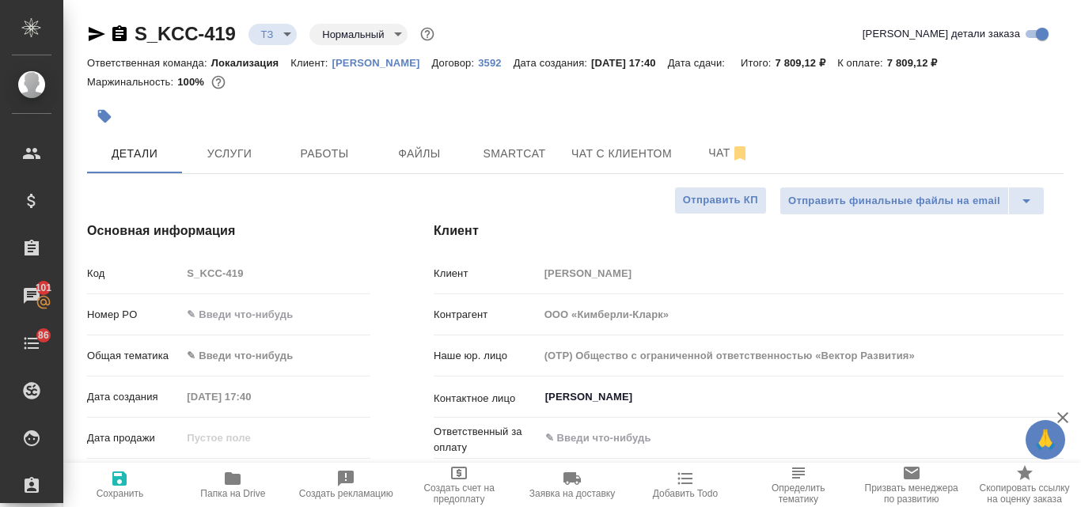
type textarea "x"
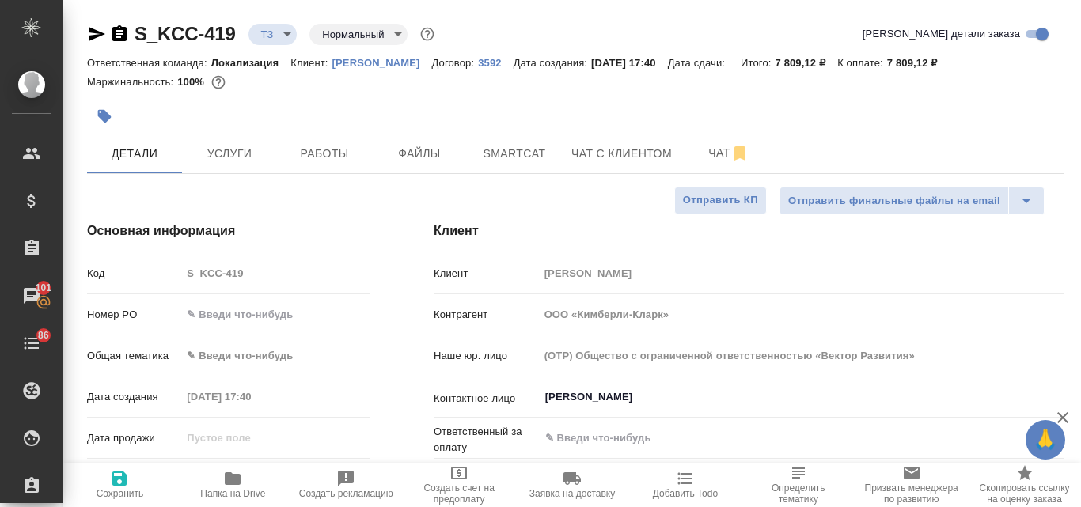
click at [91, 32] on icon "button" at bounding box center [97, 34] width 17 height 14
type textarea "x"
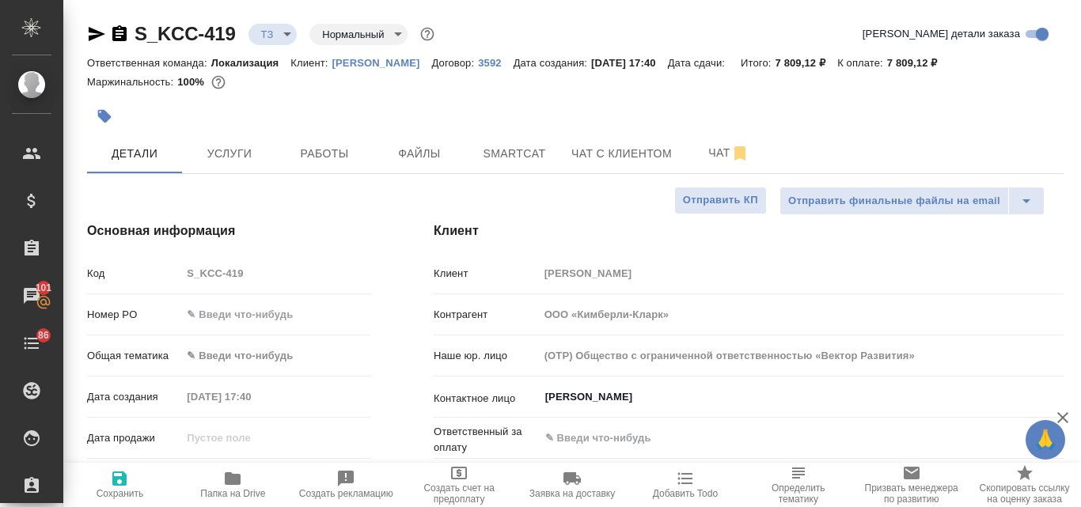
type textarea "x"
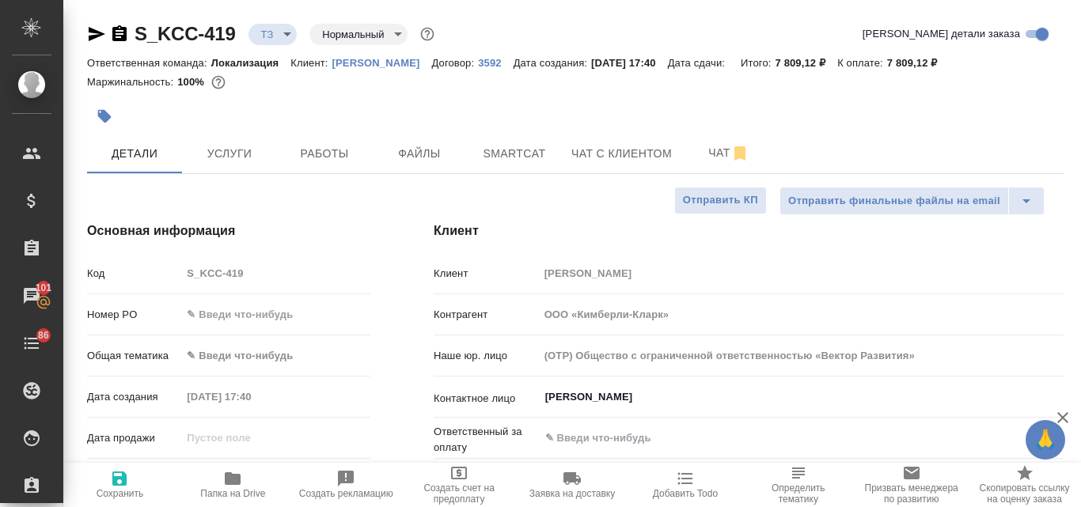
type textarea "x"
click at [707, 161] on span "Чат" at bounding box center [729, 153] width 76 height 20
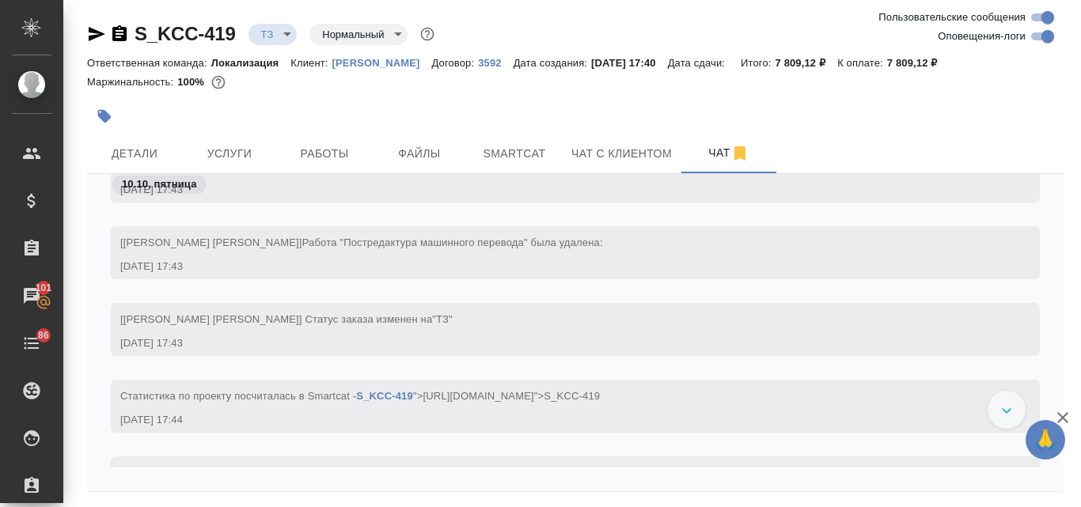
scroll to position [979, 0]
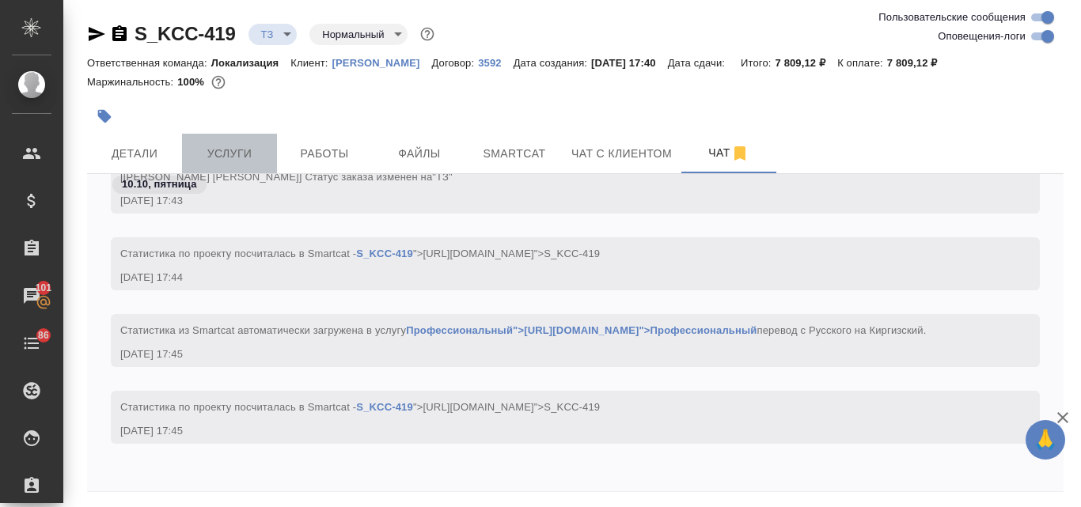
click at [245, 157] on span "Услуги" at bounding box center [229, 154] width 76 height 20
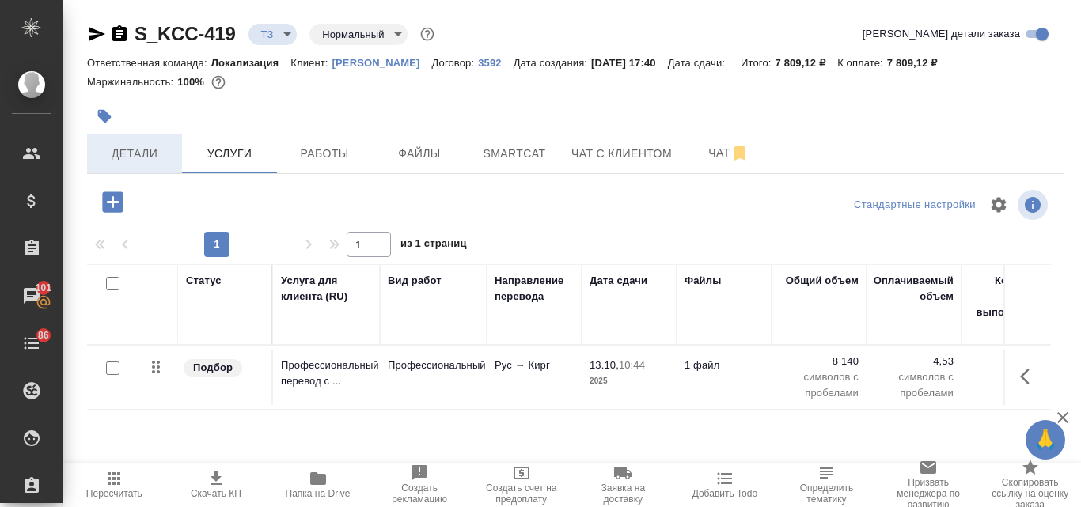
click at [131, 153] on span "Детали" at bounding box center [135, 154] width 76 height 20
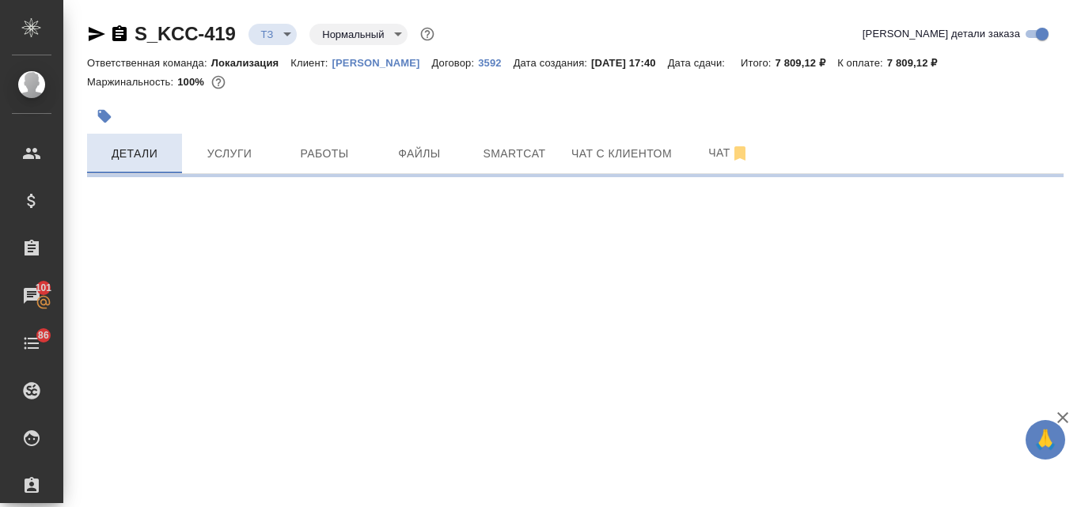
select select "RU"
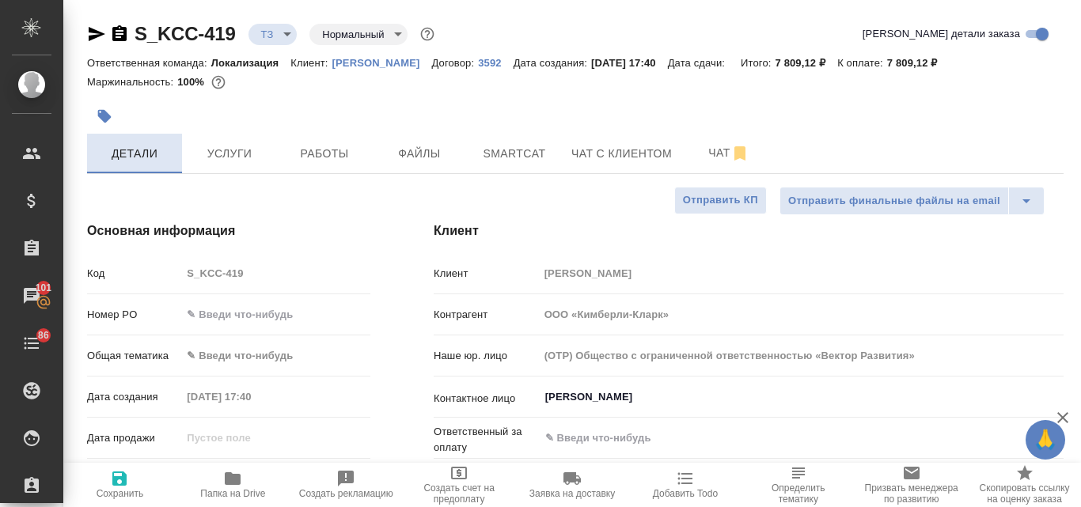
type textarea "x"
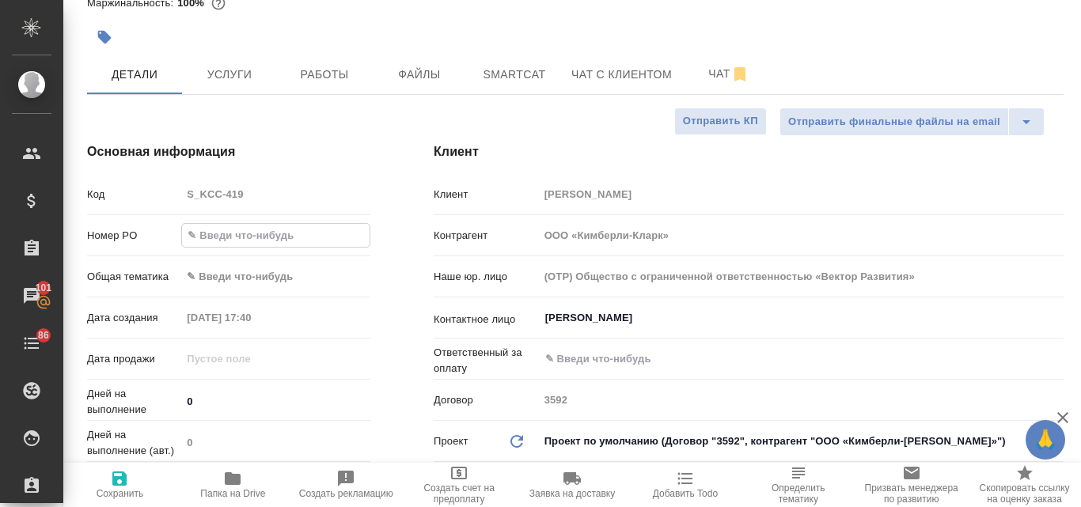
click at [236, 229] on input "text" at bounding box center [275, 235] width 187 height 23
type input "!"
type textarea "x"
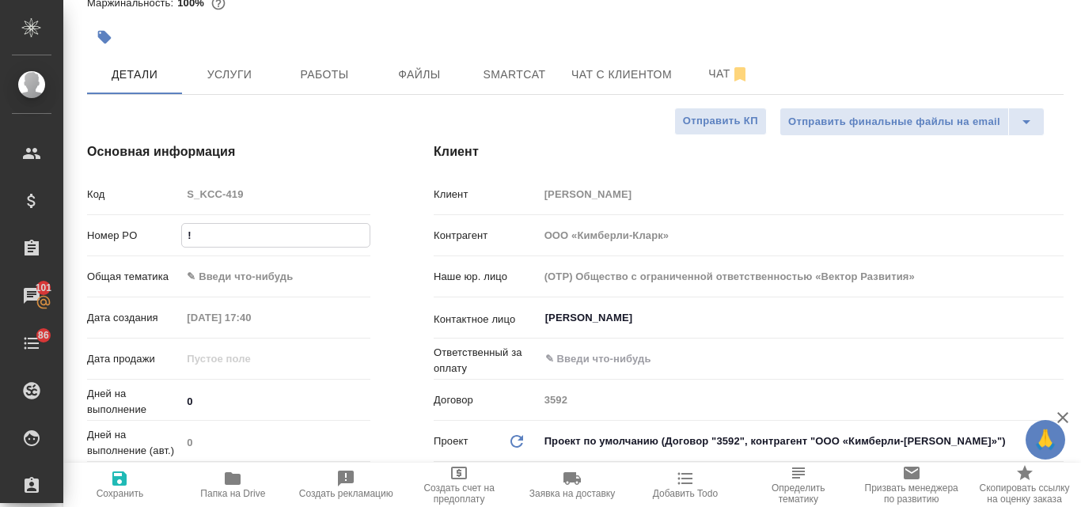
click at [107, 475] on span "Сохранить" at bounding box center [120, 484] width 94 height 30
type textarea "x"
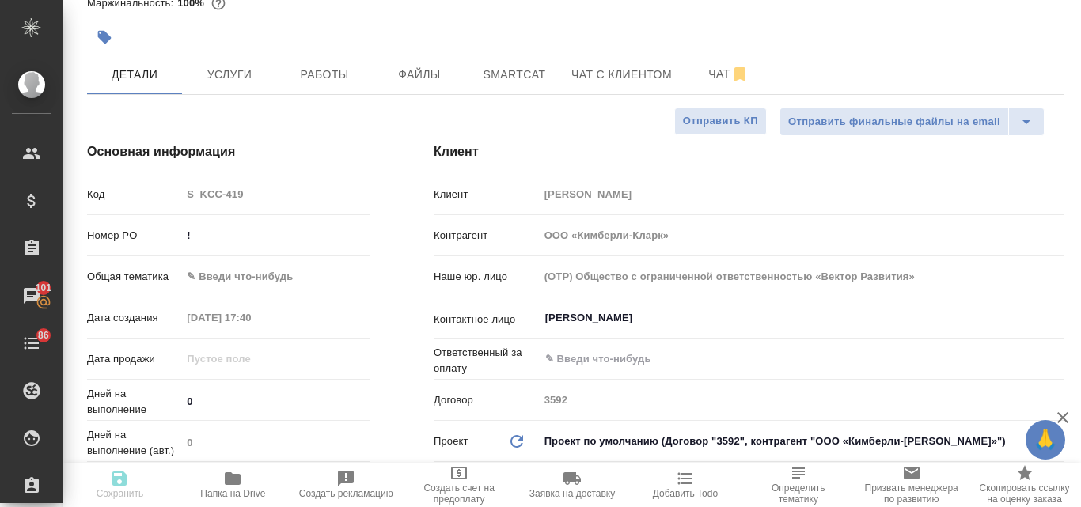
type textarea "x"
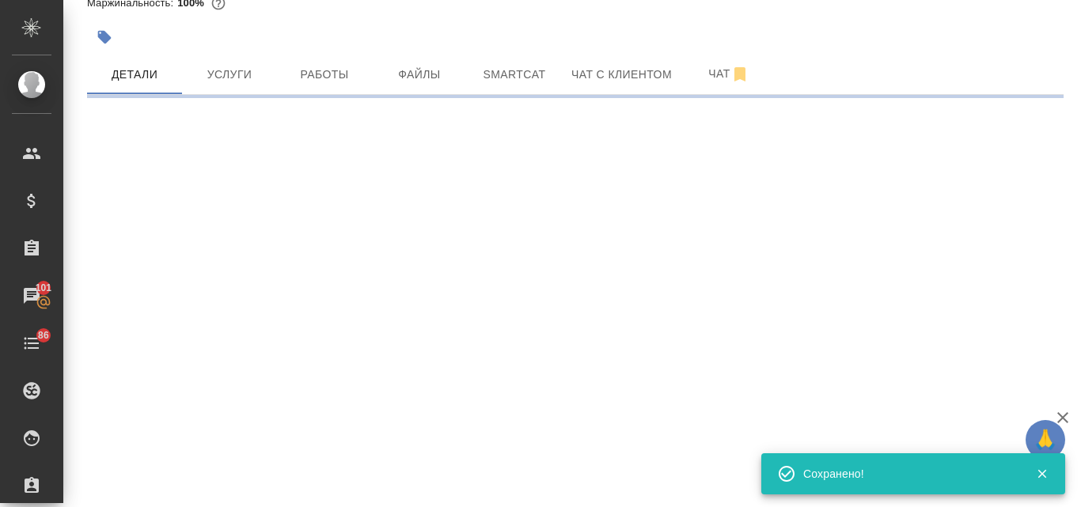
select select "RU"
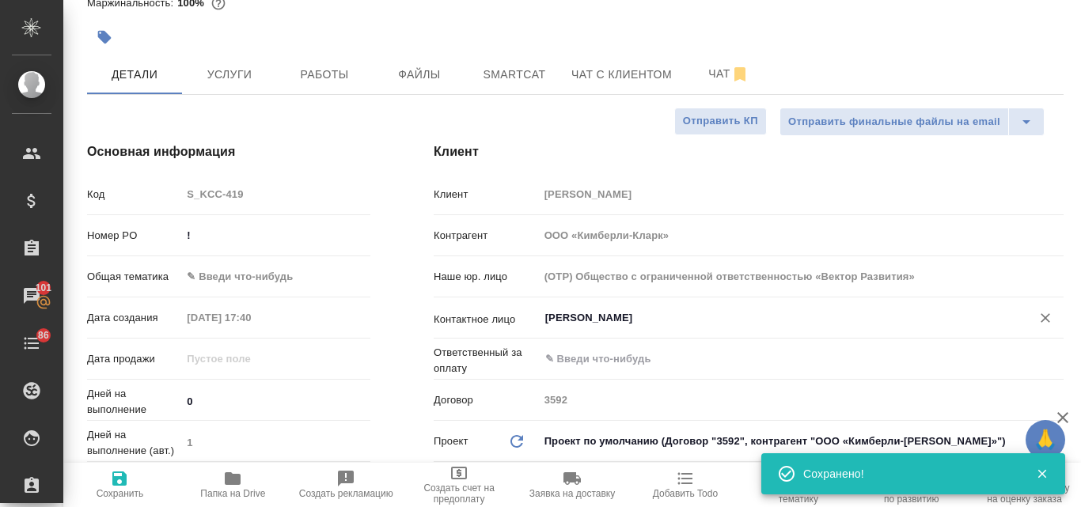
type textarea "x"
click at [611, 319] on input "Ильтузирова Айдана" at bounding box center [774, 318] width 462 height 19
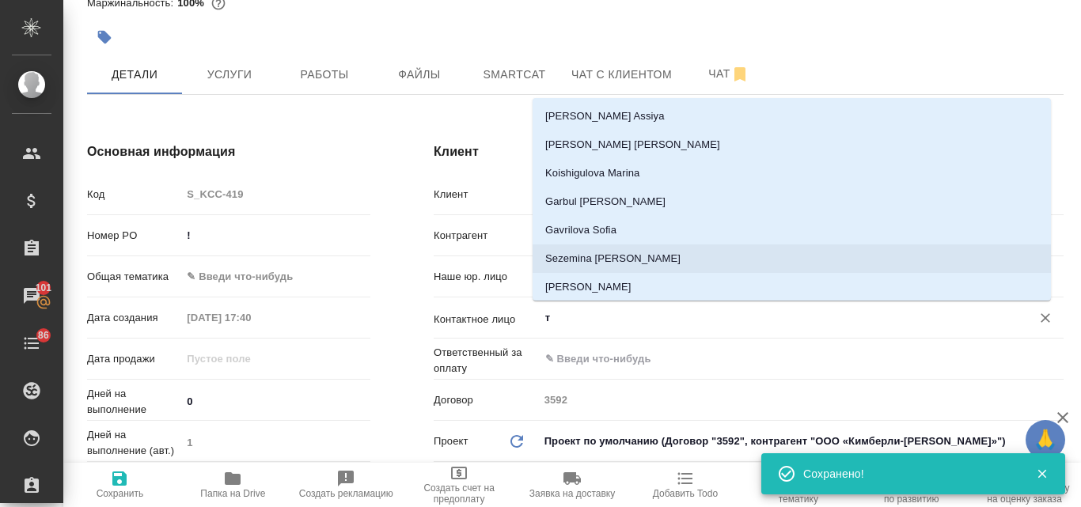
scroll to position [29, 0]
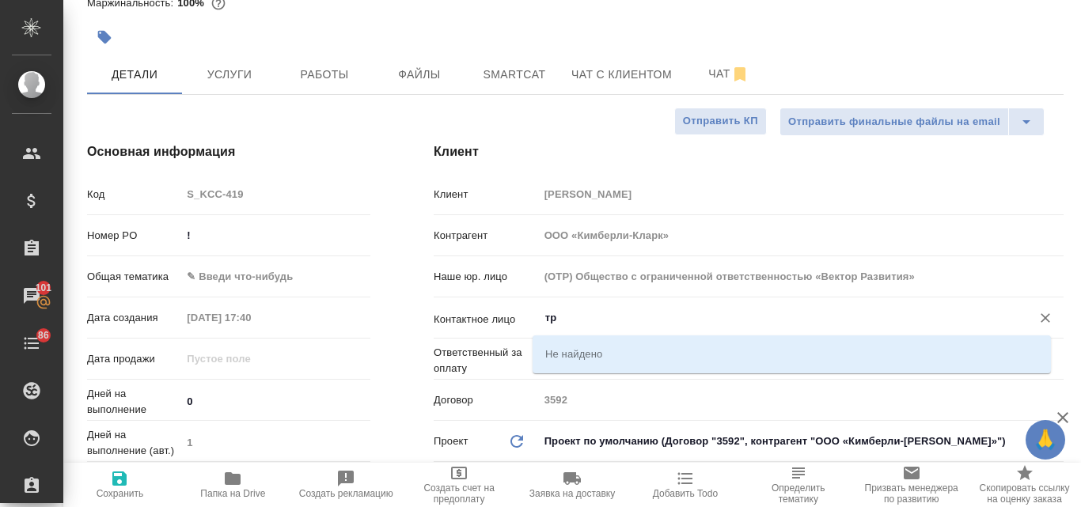
type input "т"
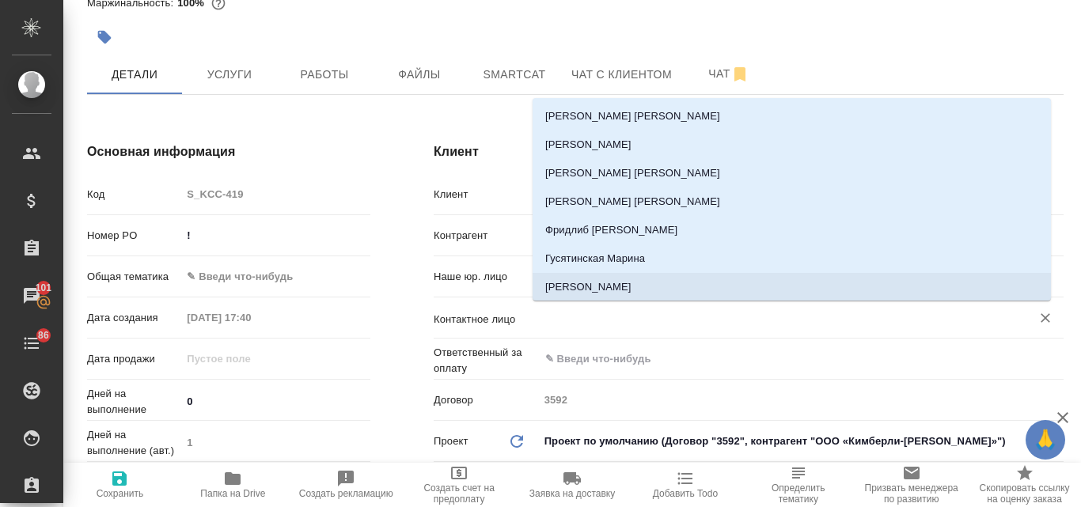
type textarea "x"
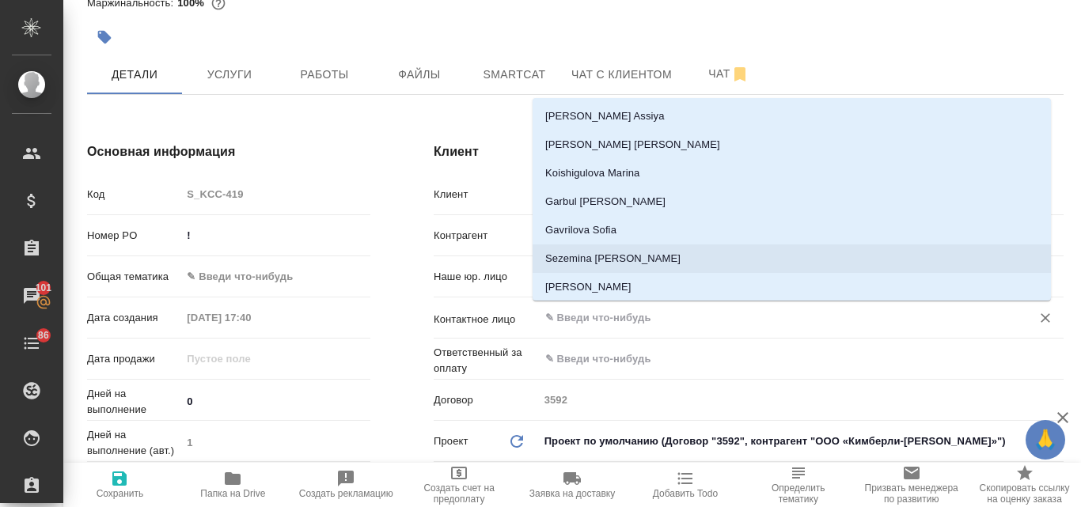
type input "и"
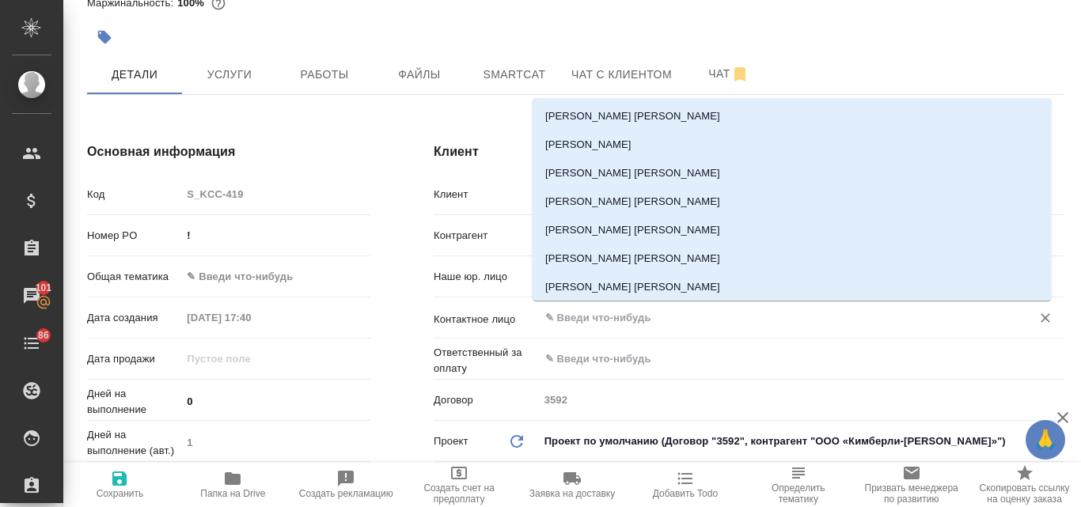
type textarea "x"
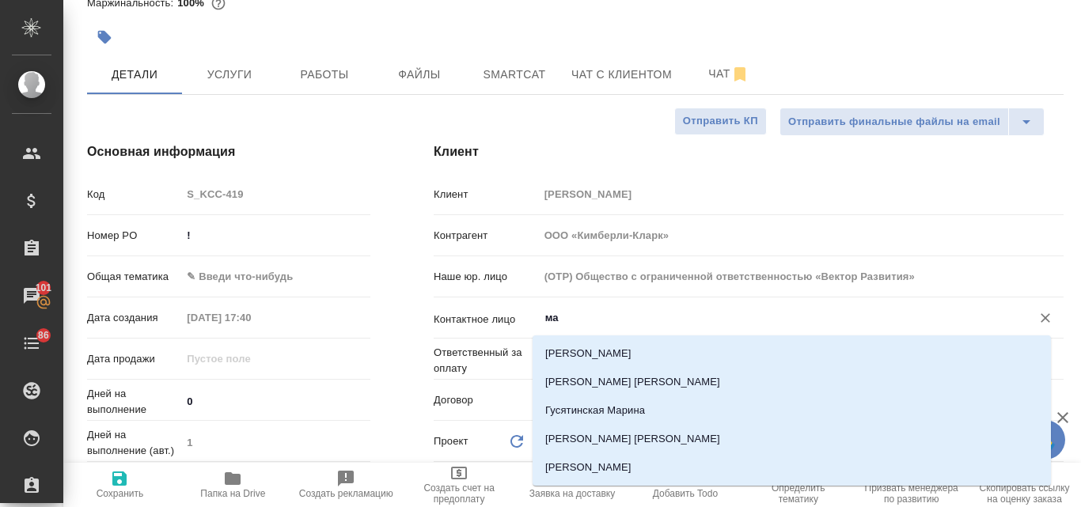
type input "м"
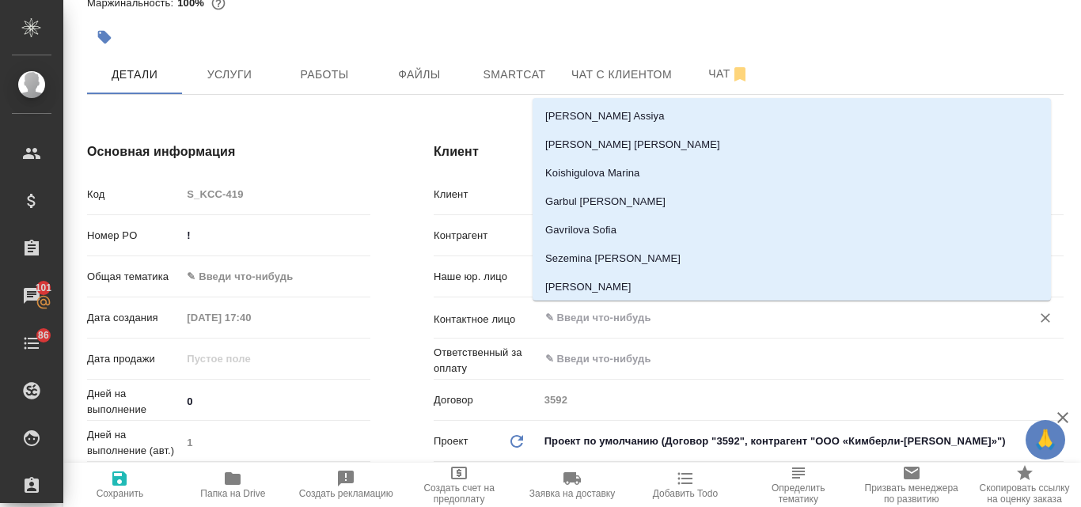
type textarea "x"
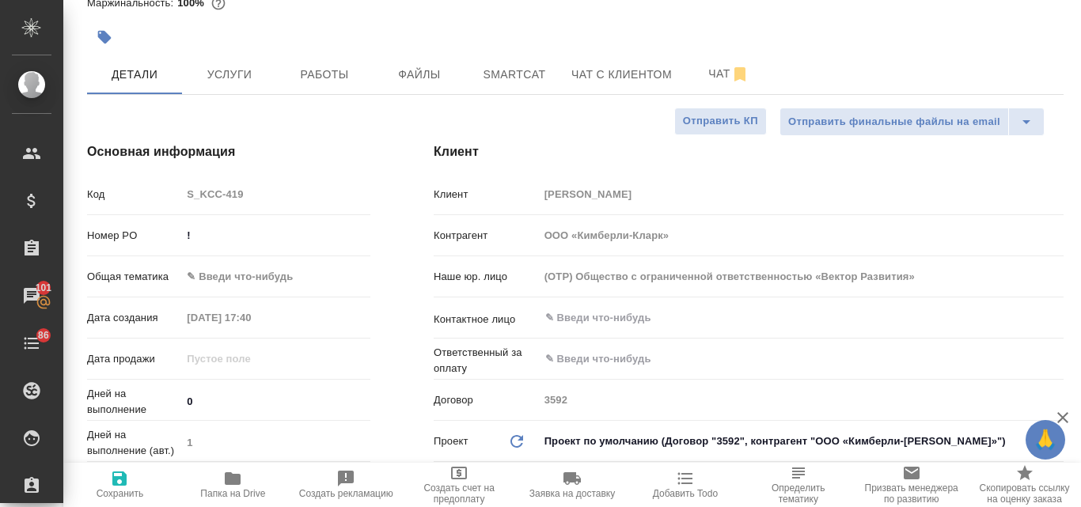
type textarea "x"
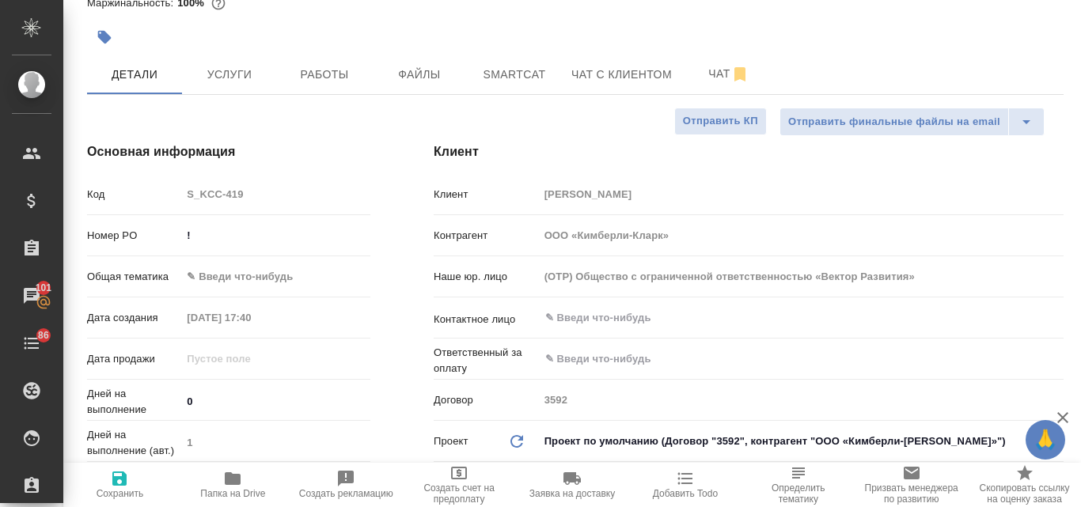
type textarea "x"
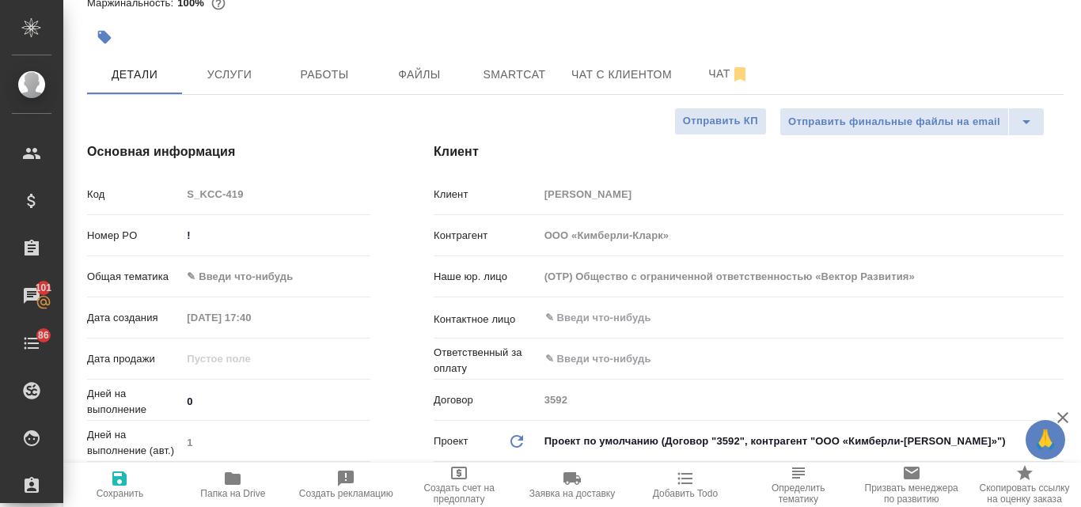
type textarea "x"
click at [715, 78] on span "Чат" at bounding box center [729, 74] width 76 height 20
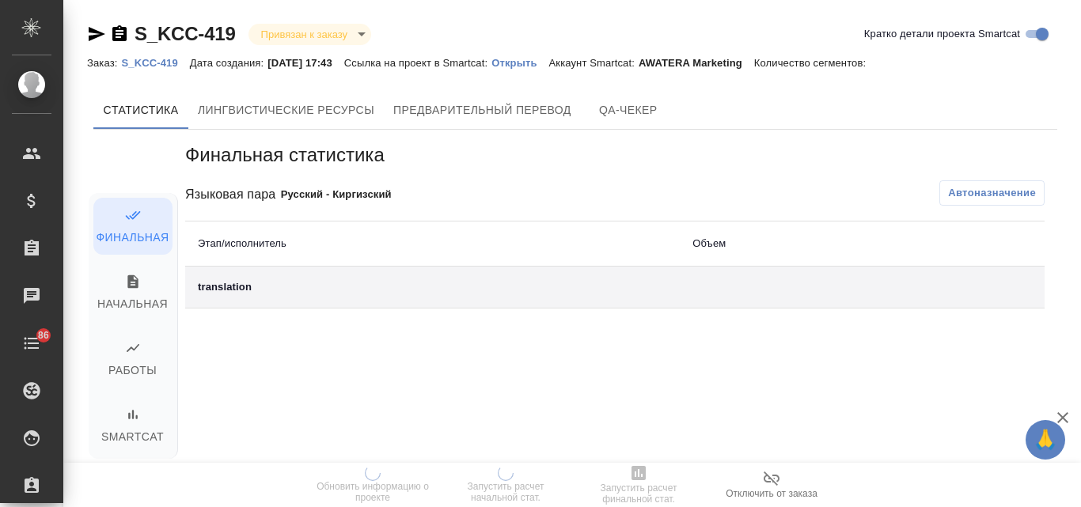
click at [548, 64] on p "Открыть" at bounding box center [519, 63] width 57 height 12
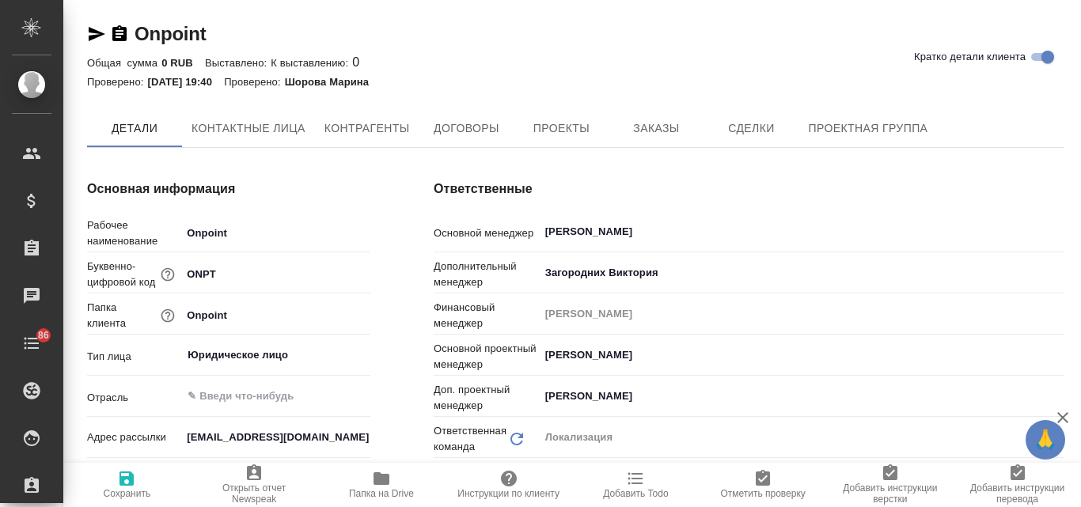
type textarea "x"
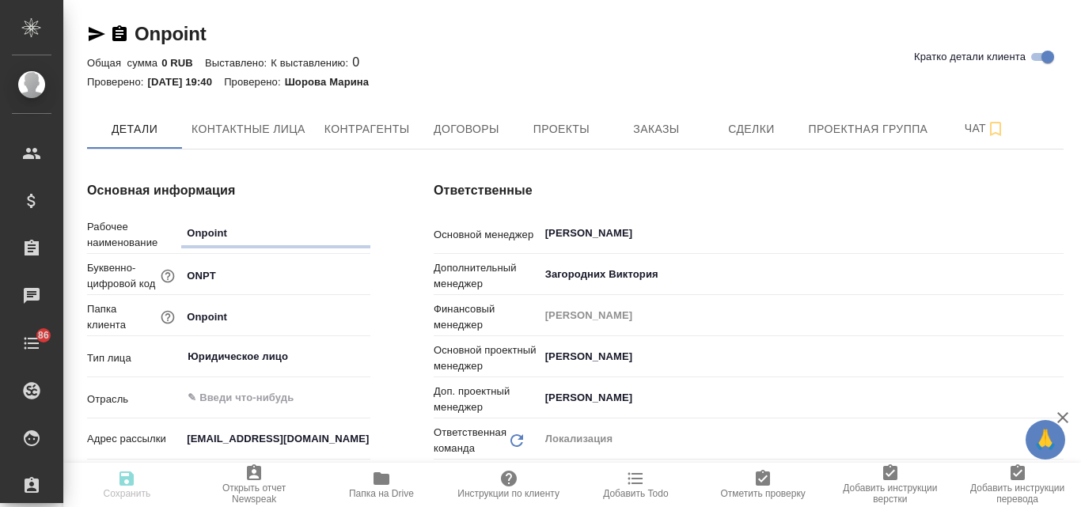
type textarea "x"
click at [656, 137] on span "Заказы" at bounding box center [656, 129] width 76 height 20
type textarea "x"
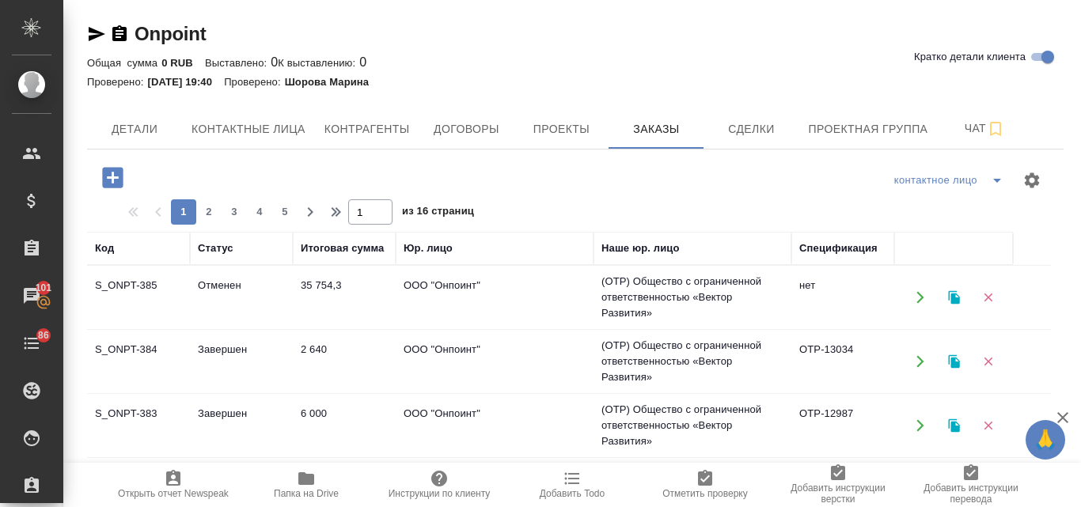
click at [956, 294] on icon "button" at bounding box center [953, 297] width 11 height 13
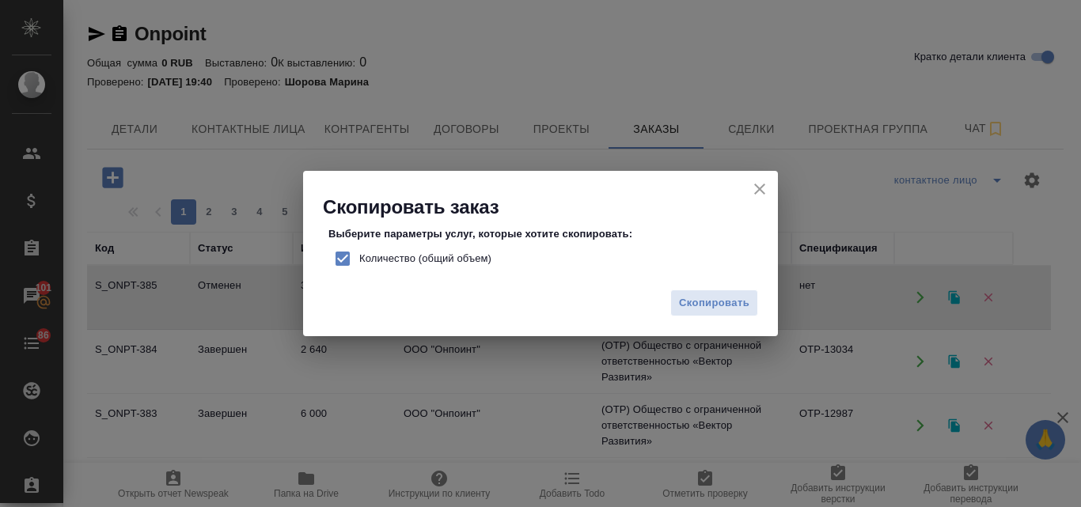
click at [338, 256] on input "Количество (общий объем)" at bounding box center [342, 258] width 33 height 33
checkbox input "false"
click at [685, 293] on button "Скопировать" at bounding box center [714, 304] width 88 height 28
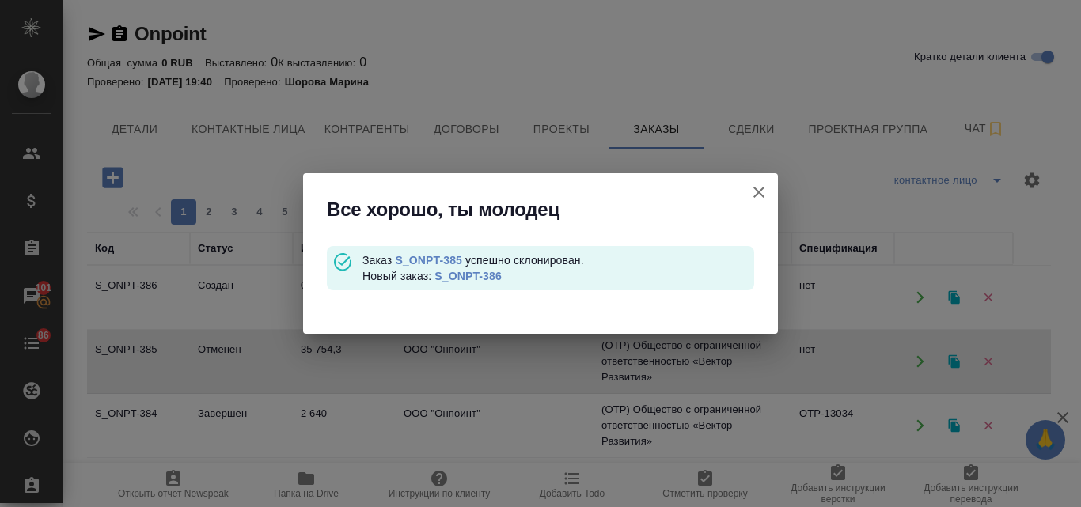
click at [468, 279] on link "S_ONPT-386" at bounding box center [467, 276] width 67 height 13
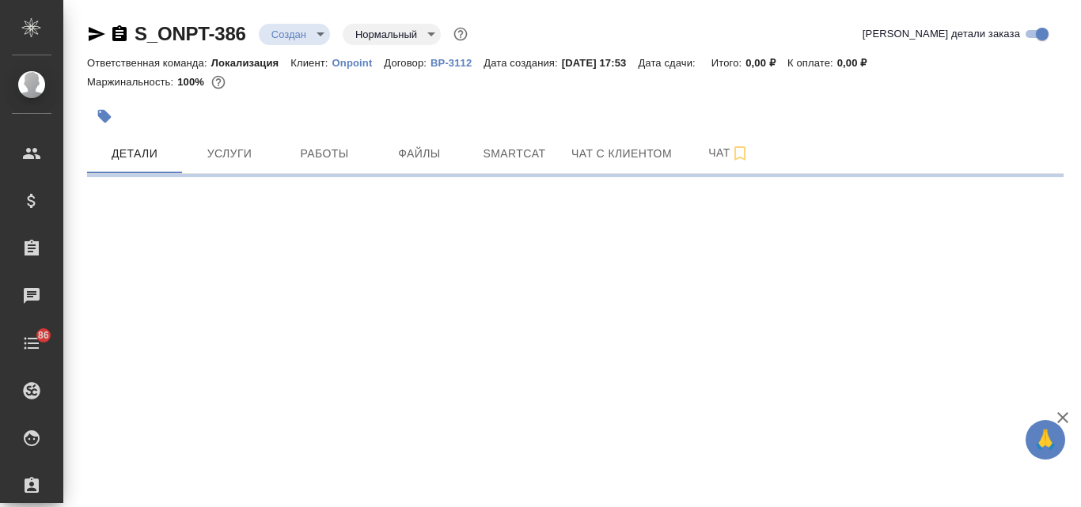
select select "RU"
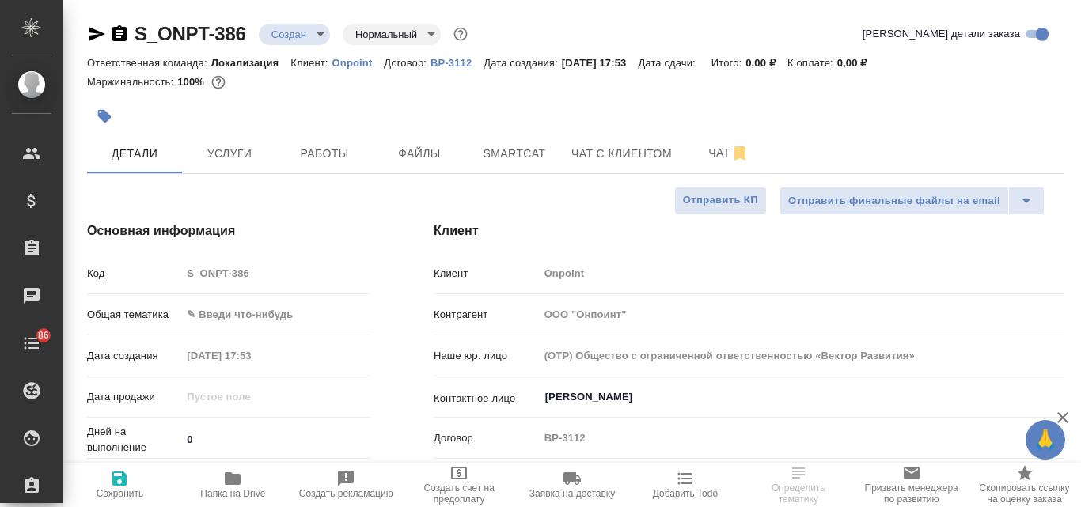
type textarea "x"
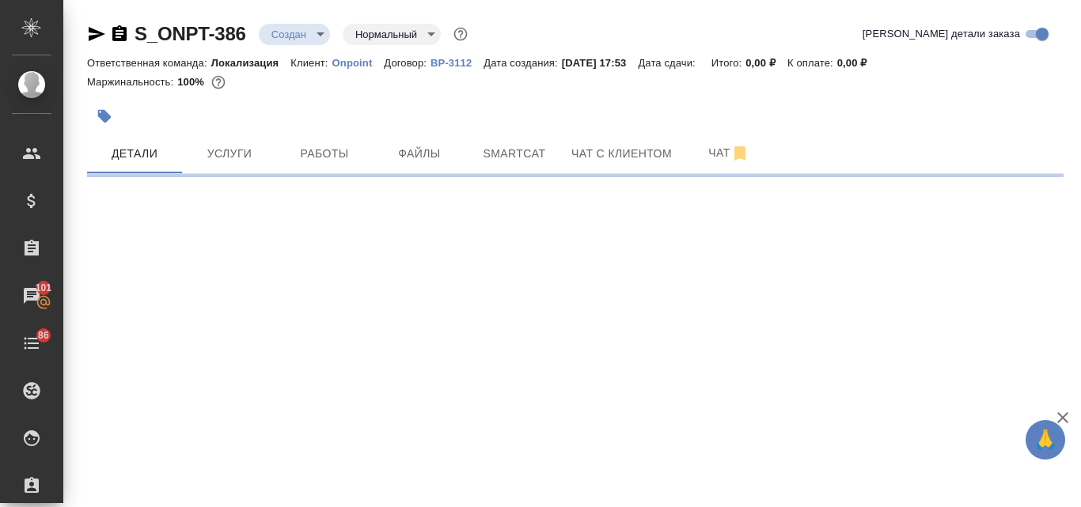
select select "RU"
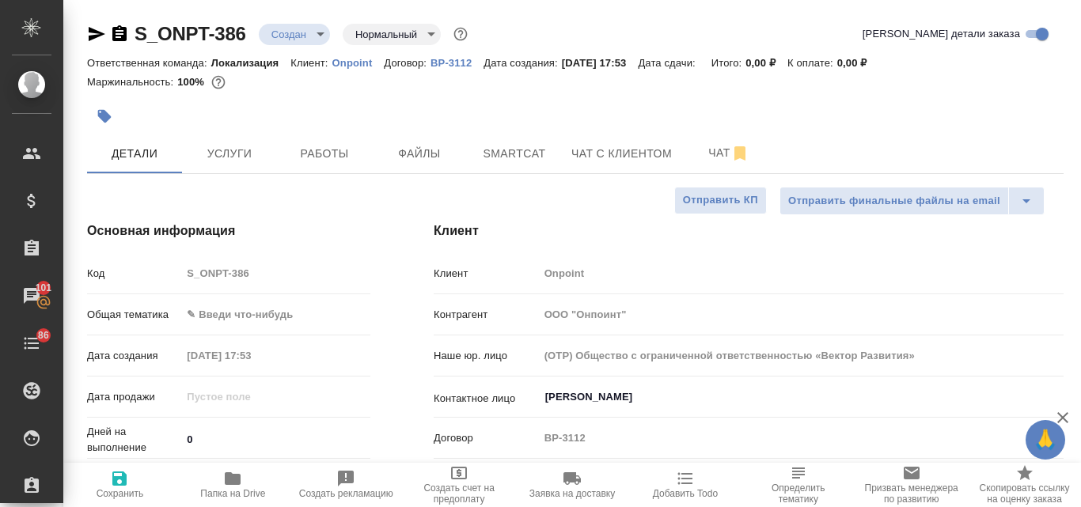
type textarea "x"
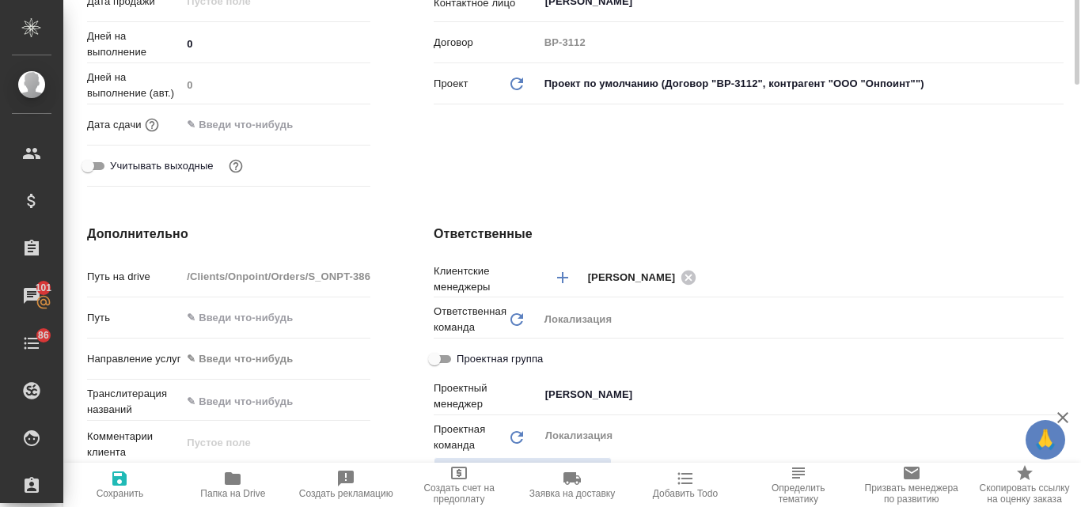
scroll to position [237, 0]
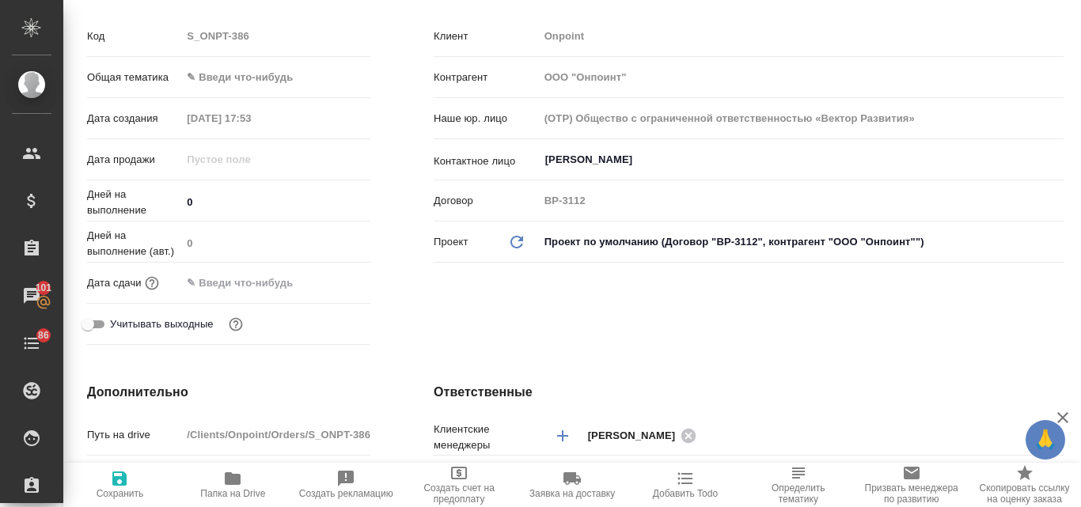
click at [238, 70] on body "🙏 .cls-1 fill:#fff; AWATERA Valyaeva [PERSON_NAME] Спецификации Заказы 101 Чаты…" at bounding box center [540, 253] width 1081 height 507
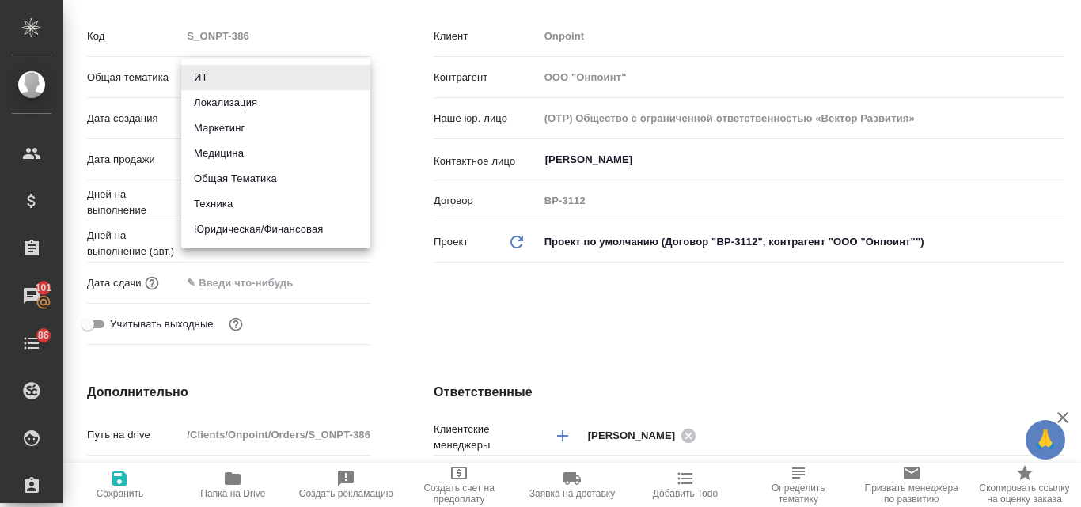
click at [267, 139] on li "Маркетинг" at bounding box center [275, 127] width 189 height 25
type input "marketing"
type textarea "x"
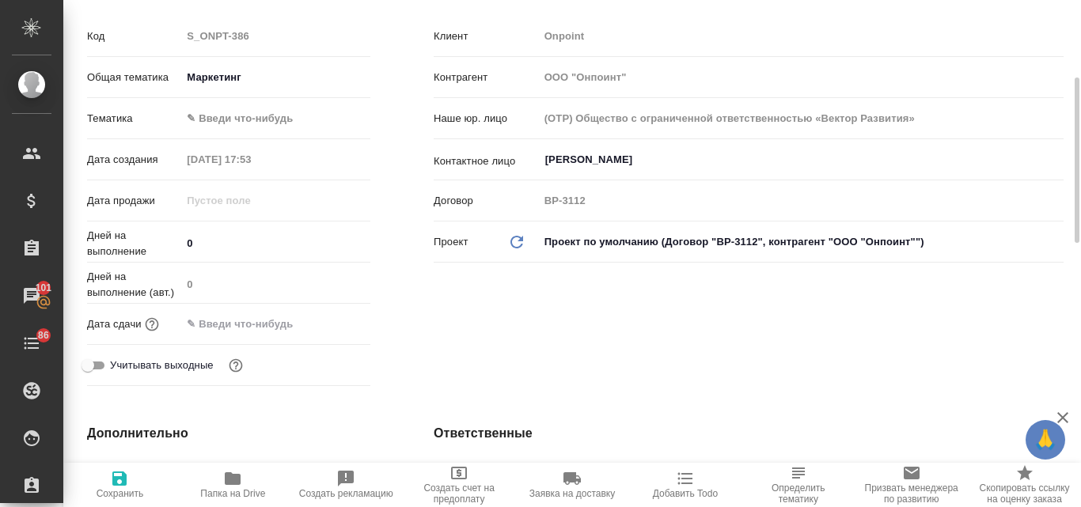
click at [250, 123] on body "🙏 .cls-1 fill:#fff; AWATERA Valyaeva [PERSON_NAME] Спецификации Заказы 101 Чаты…" at bounding box center [540, 253] width 1081 height 507
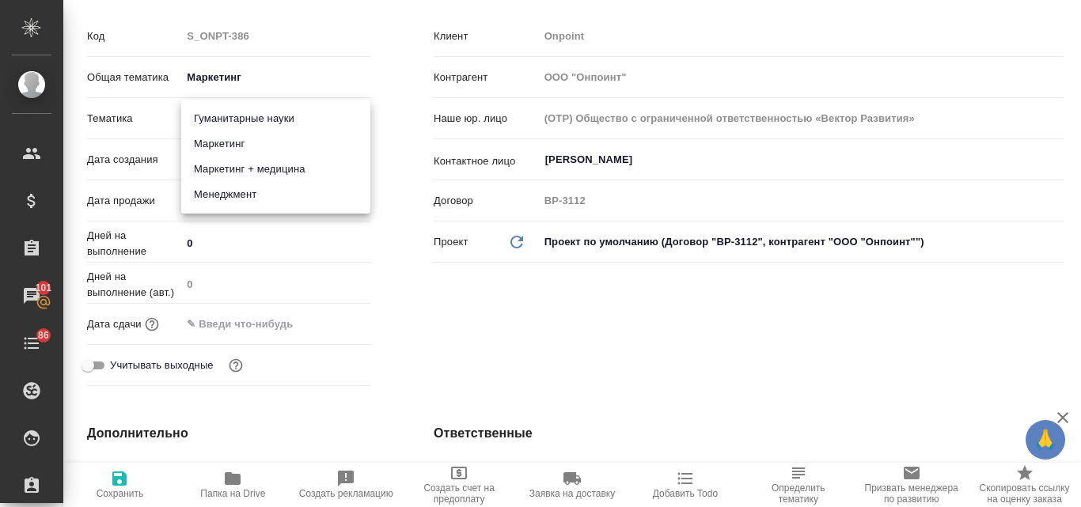
click at [237, 150] on li "Маркетинг" at bounding box center [275, 143] width 189 height 25
type textarea "x"
type input "5a8b8b956a9677013d343d63"
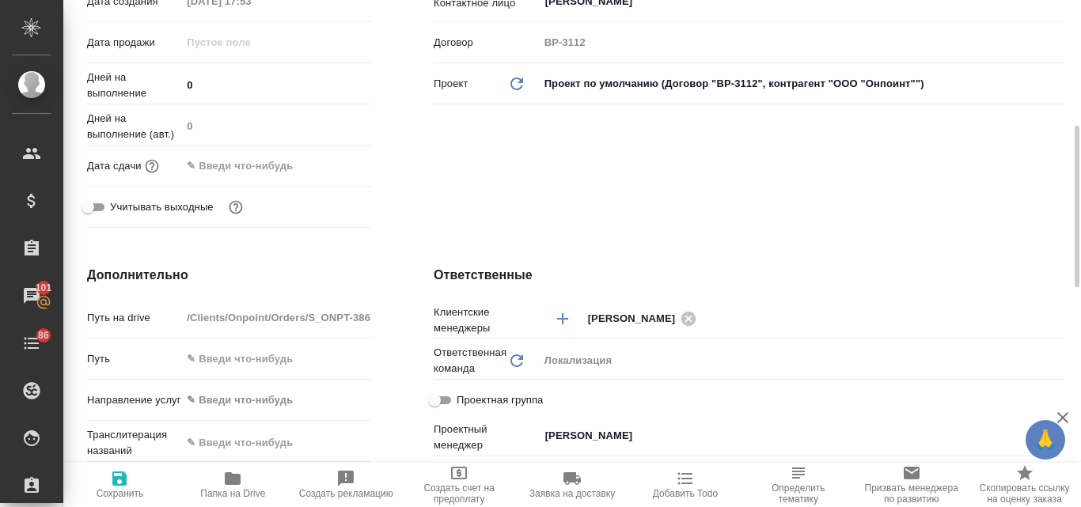
scroll to position [554, 0]
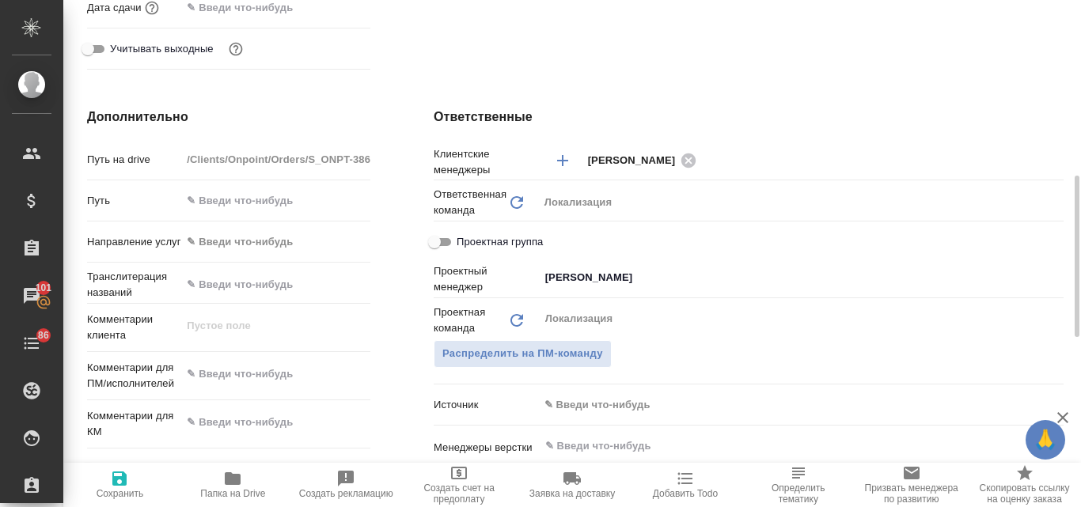
type textarea "x"
click at [248, 374] on textarea at bounding box center [275, 374] width 189 height 27
type textarea "x"
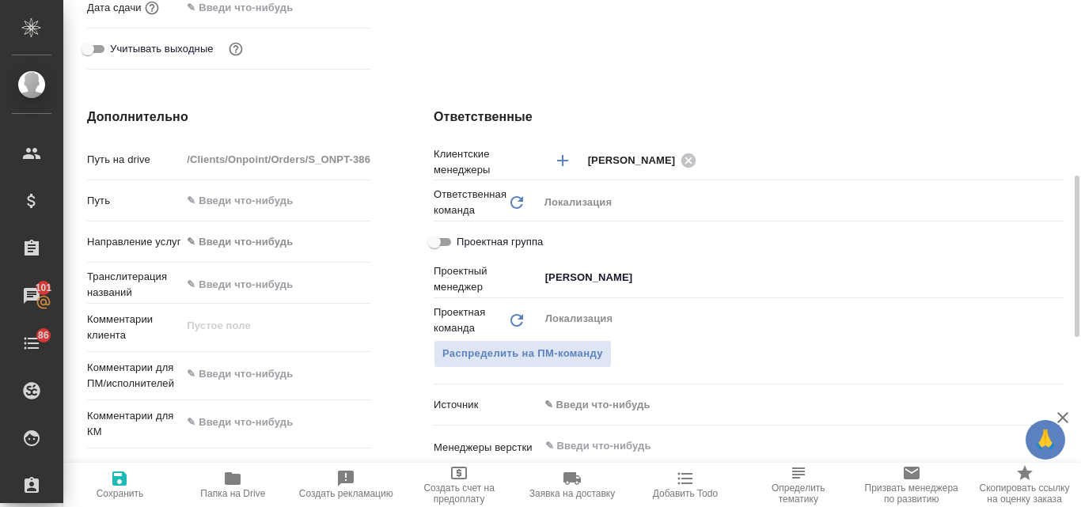
type textarea "x"
paste textarea "Пришлите, пожалуйста, превью аудиодорожек. Пожелания: вдохновляющая, динамичная…"
type textarea "Пришлите, пожалуйста, превью аудиодорожек. Пожелания: вдохновляющая, динамичная…"
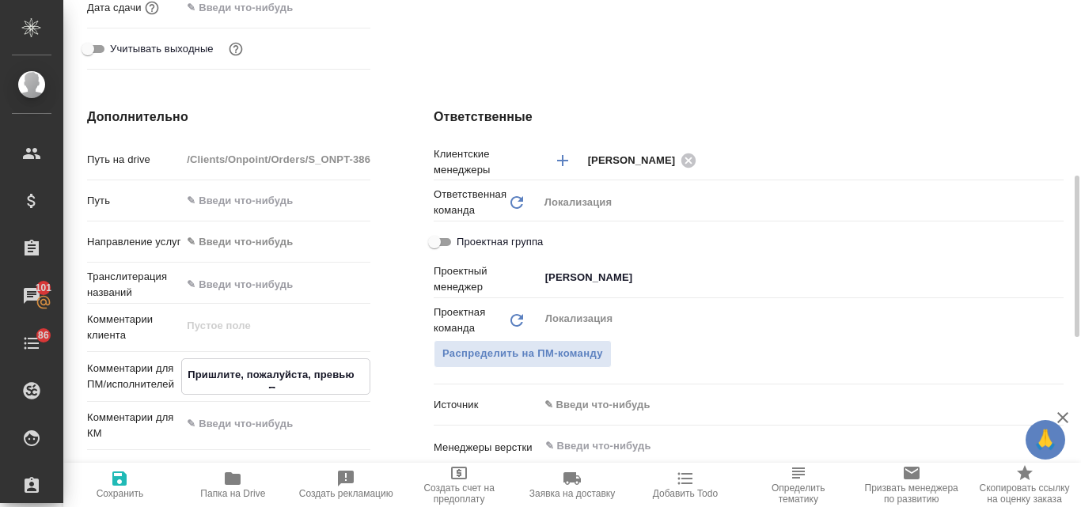
type textarea "x"
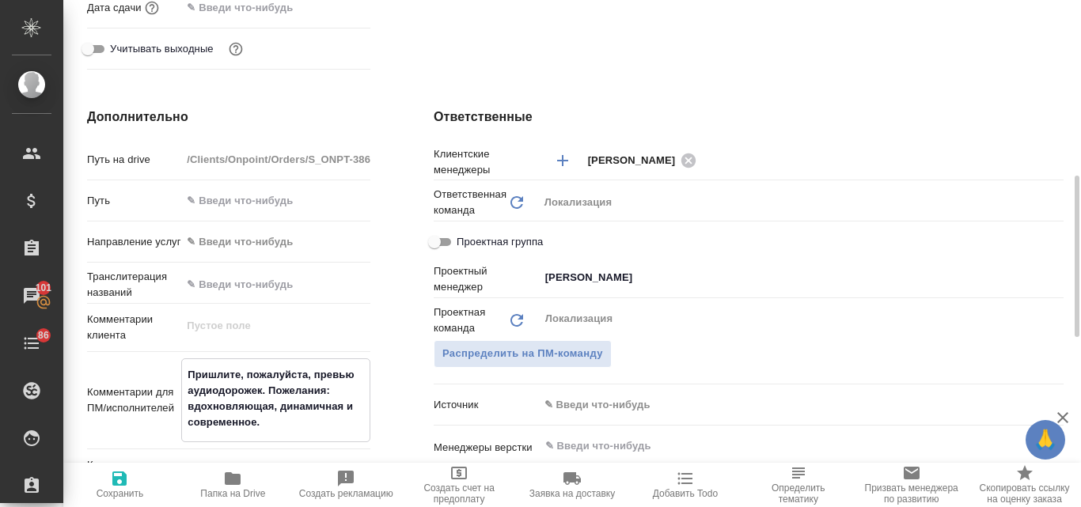
type textarea "x"
type textarea "Пришлите, пожалуйста, превью аудиодорожек. Пожелания: вдохновляющая, динамичная…"
type textarea "x"
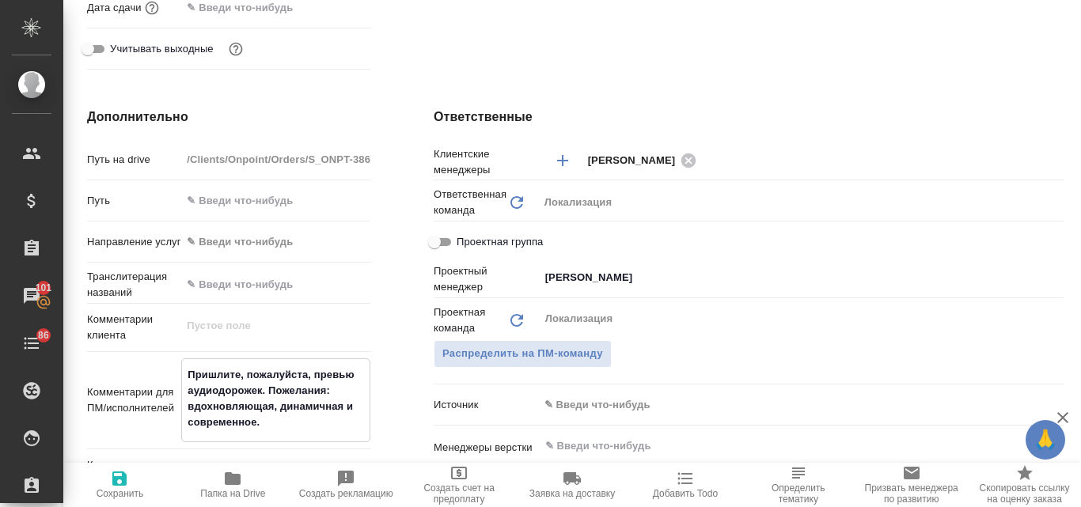
click at [120, 485] on icon "button" at bounding box center [119, 478] width 14 height 14
type textarea "x"
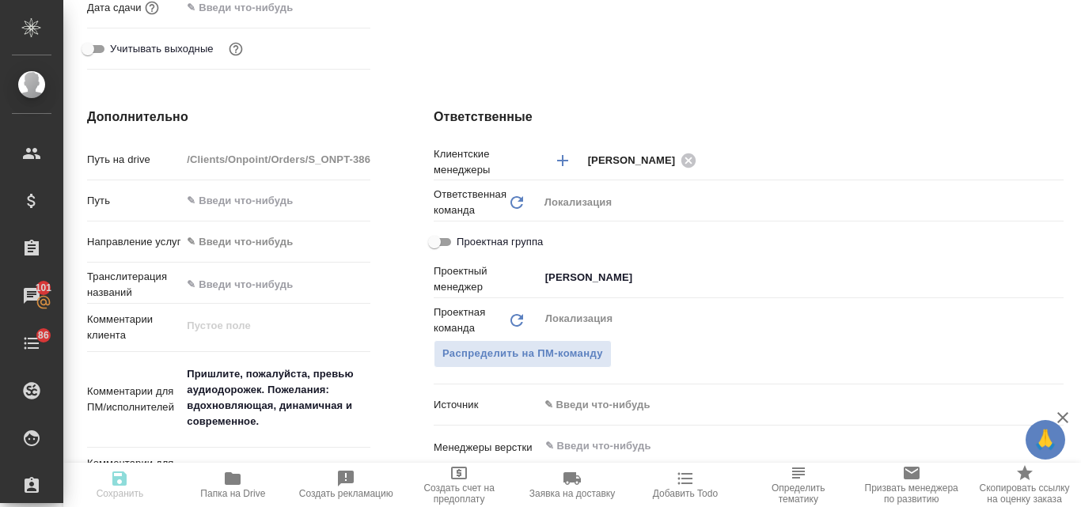
type textarea "x"
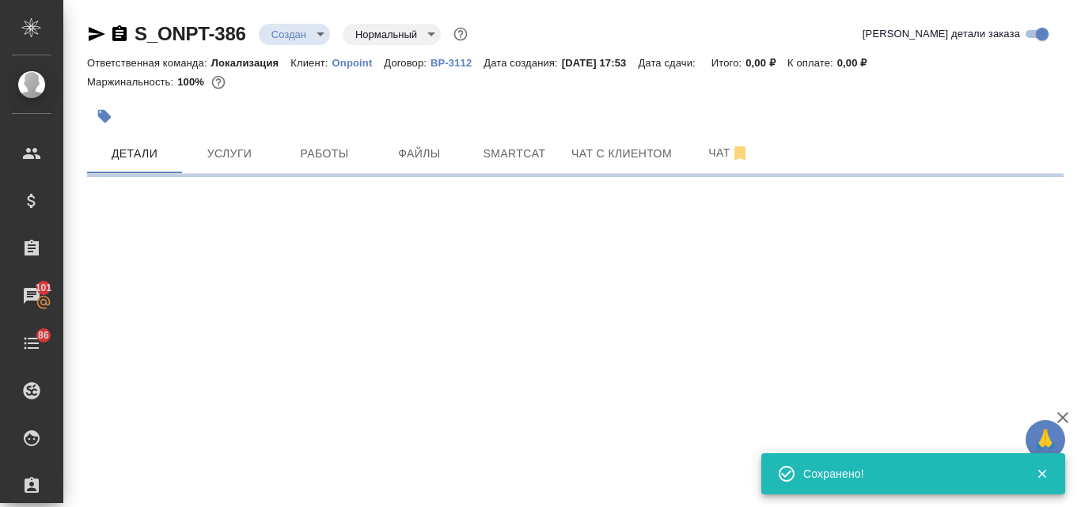
scroll to position [0, 0]
select select "RU"
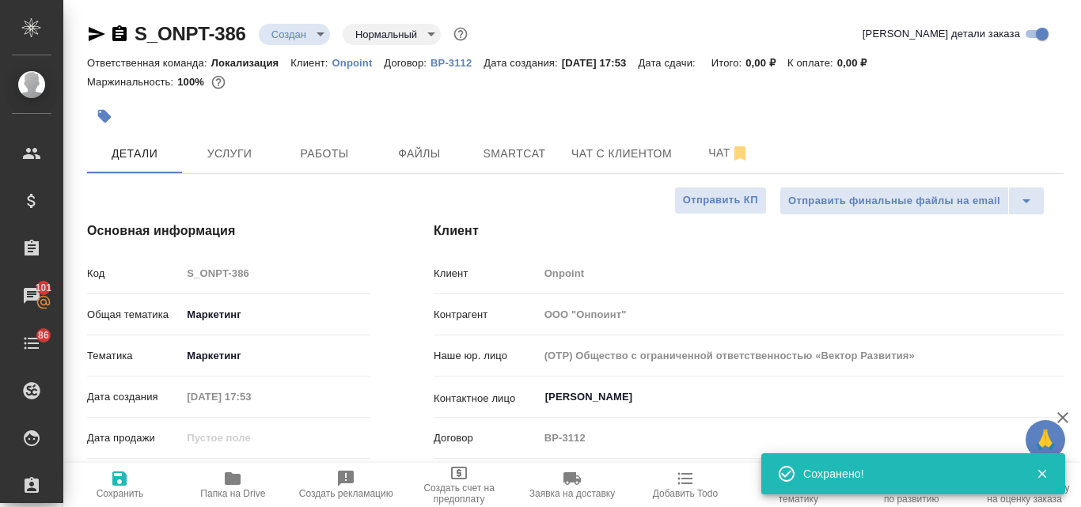
type textarea "x"
click at [250, 167] on button "Услуги" at bounding box center [229, 154] width 95 height 40
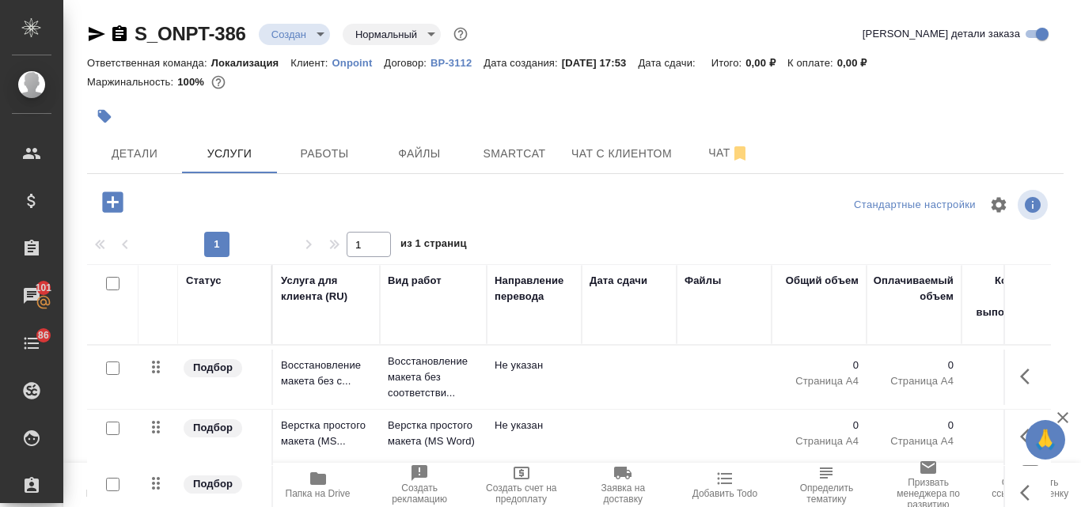
click at [111, 282] on input "checkbox" at bounding box center [112, 283] width 13 height 13
checkbox input "true"
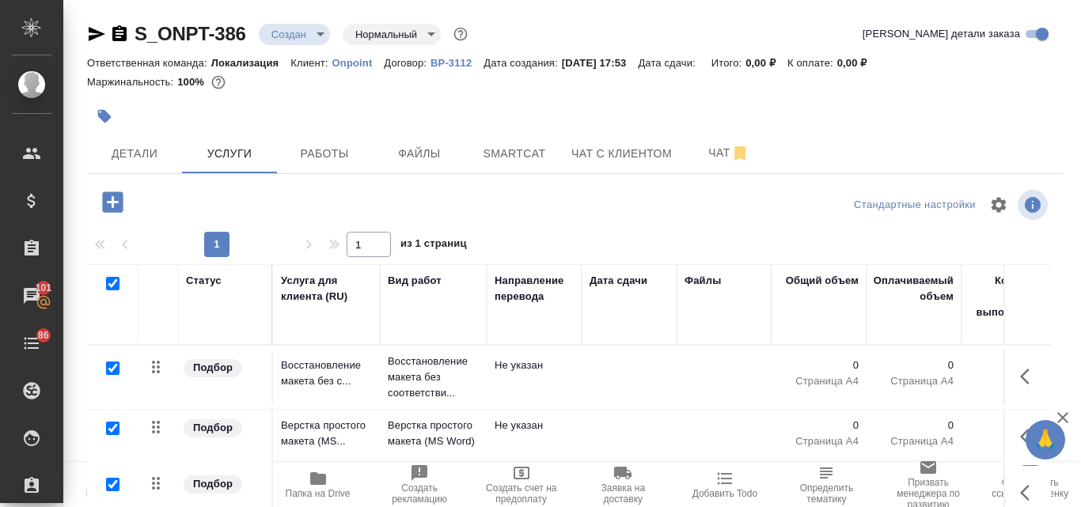
checkbox input "true"
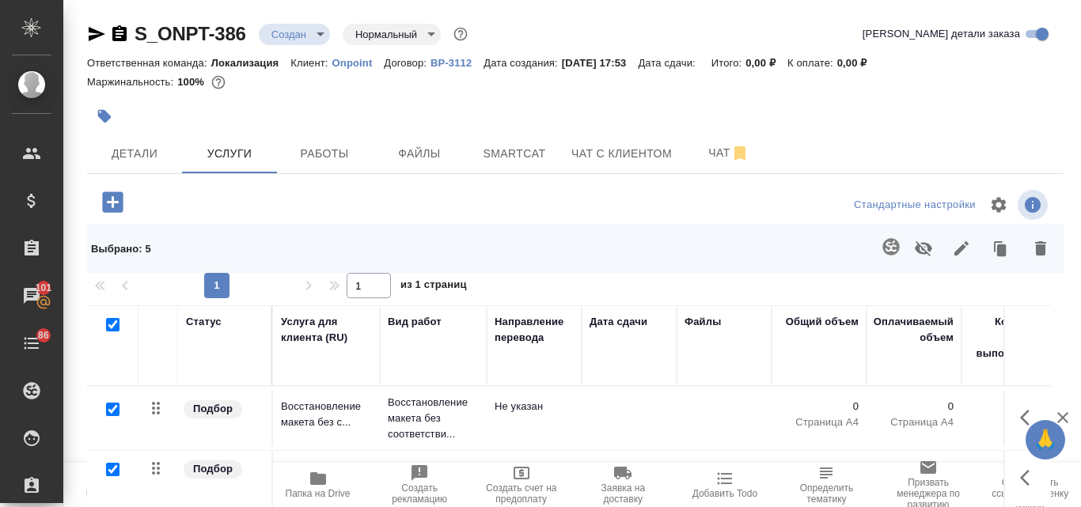
click at [1035, 251] on icon "button" at bounding box center [1040, 248] width 11 height 14
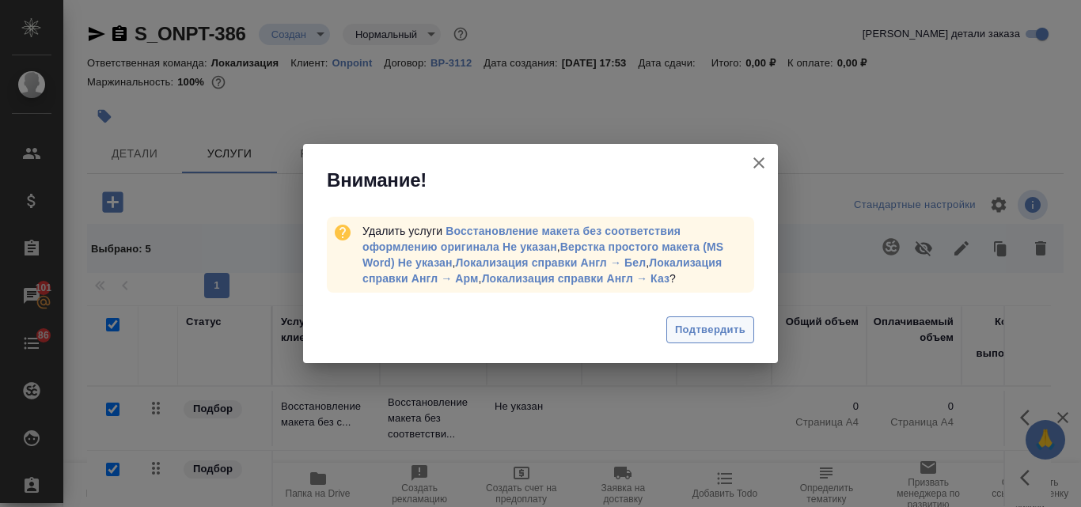
click at [710, 317] on button "Подтвердить" at bounding box center [710, 330] width 88 height 28
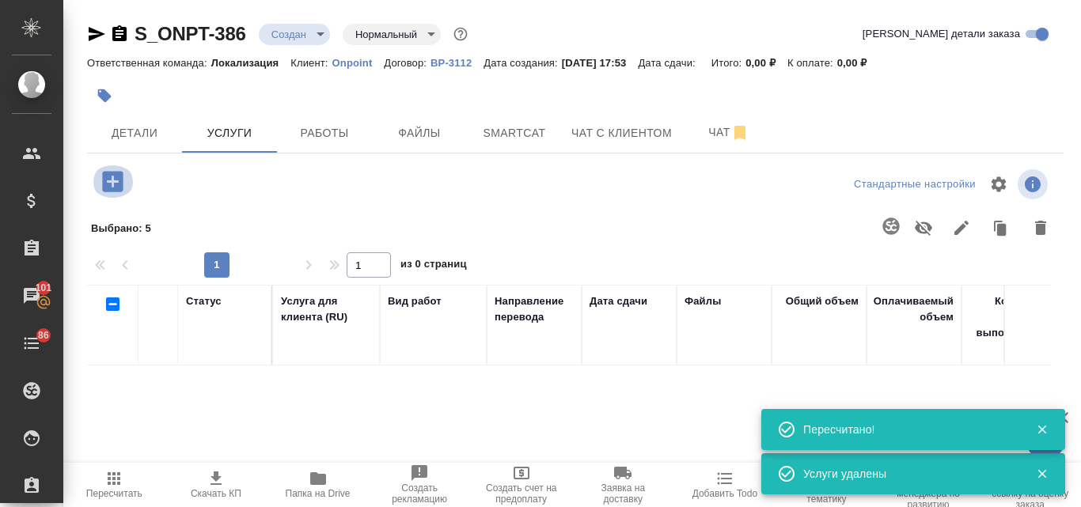
click at [108, 178] on icon "button" at bounding box center [112, 181] width 21 height 21
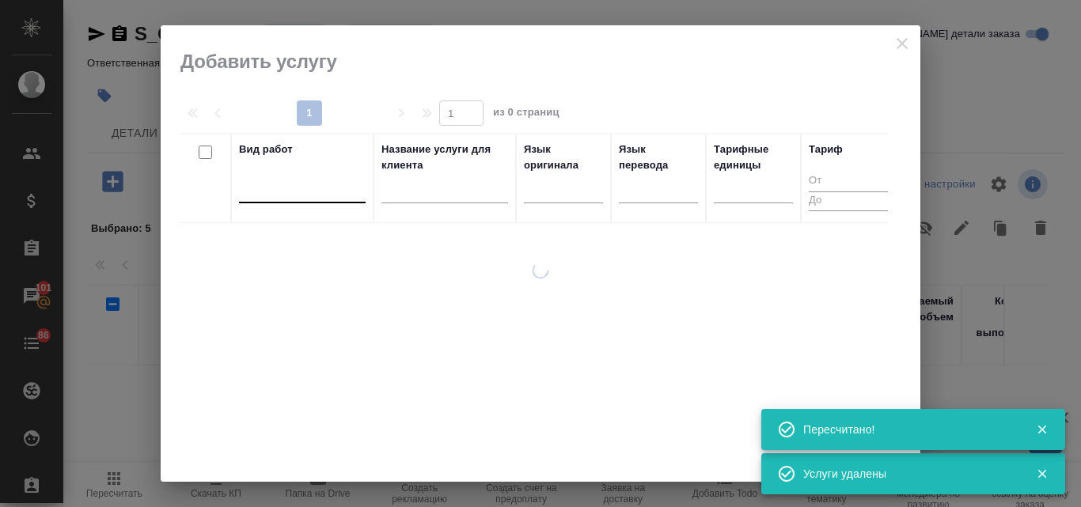
click at [320, 191] on div at bounding box center [302, 187] width 127 height 23
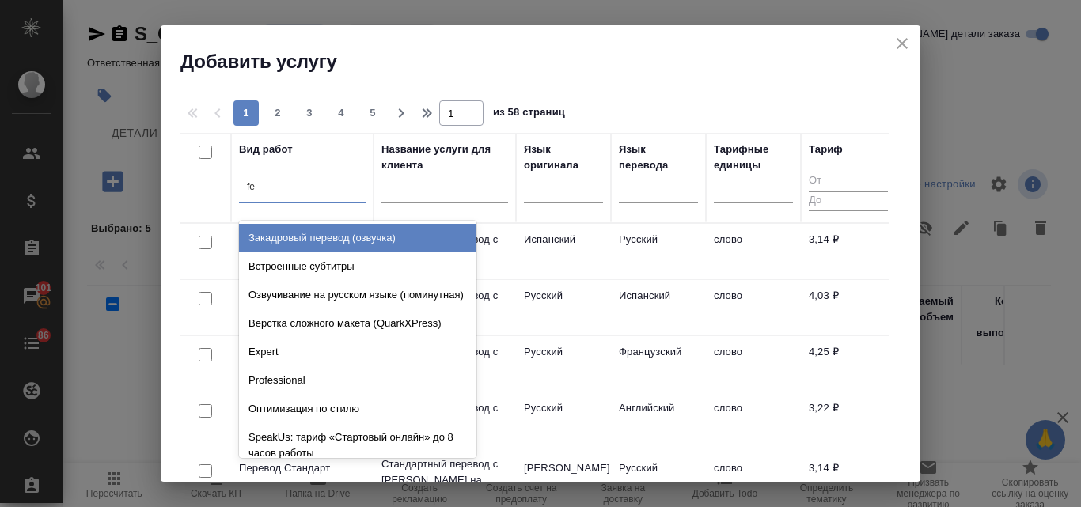
type input "f"
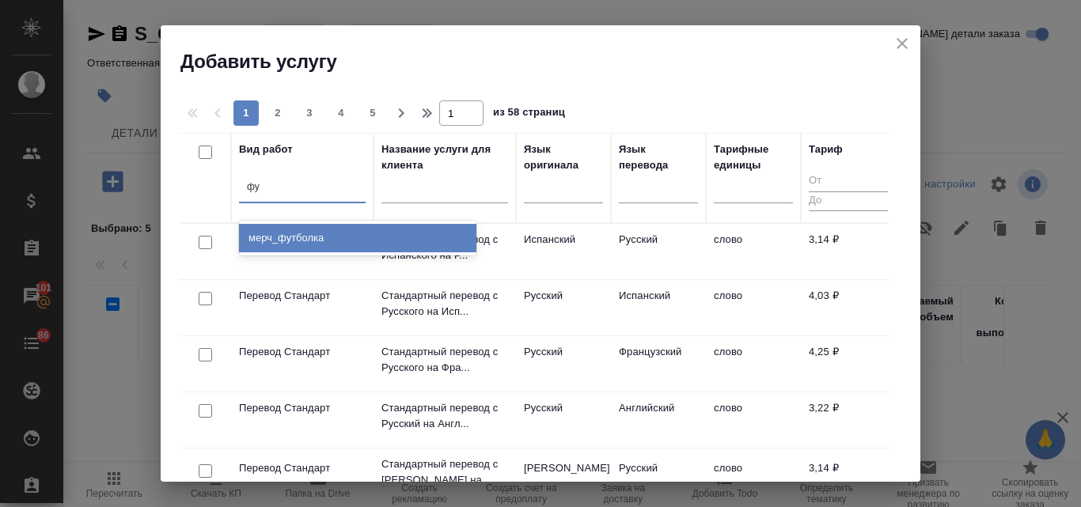
type input "ф"
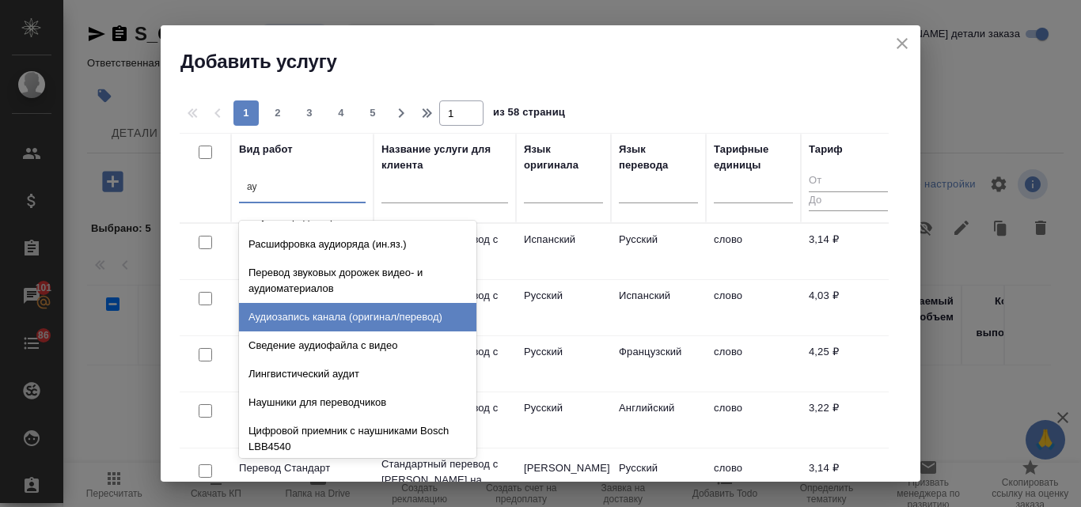
scroll to position [114, 0]
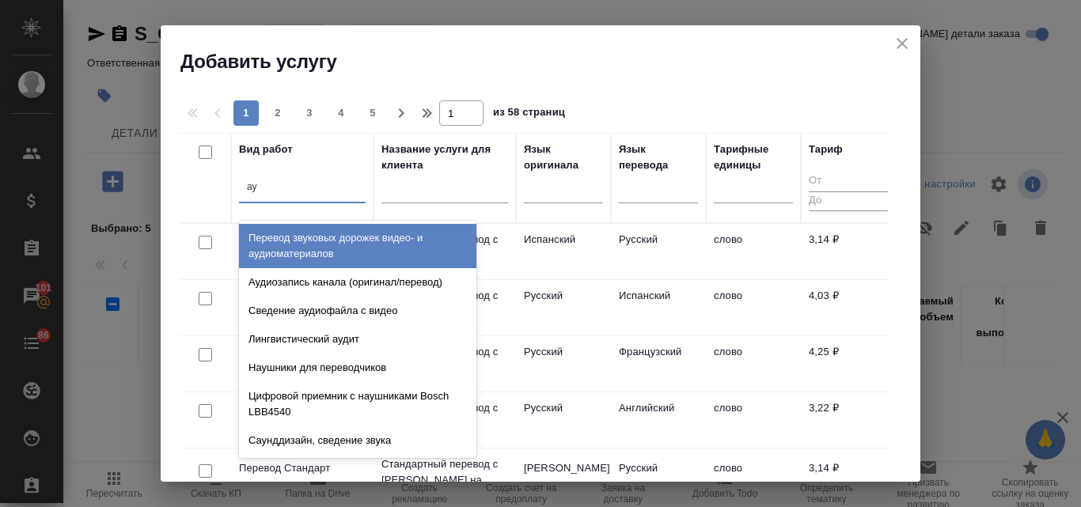
type input "ау"
click at [902, 40] on icon "close" at bounding box center [901, 43] width 19 height 19
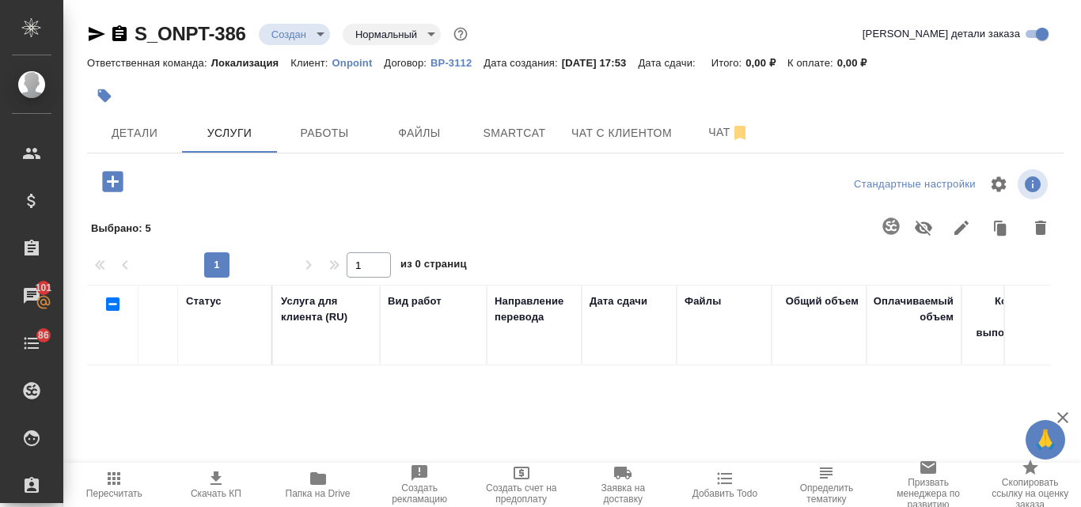
click at [97, 28] on icon "button" at bounding box center [96, 34] width 19 height 19
click at [123, 180] on icon "button" at bounding box center [113, 182] width 28 height 28
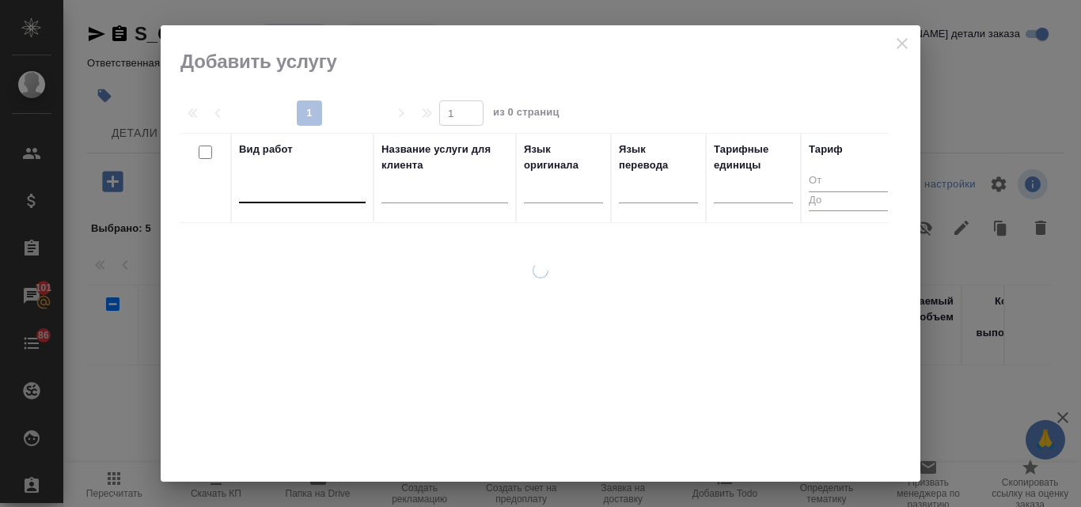
click at [305, 193] on div at bounding box center [302, 187] width 127 height 23
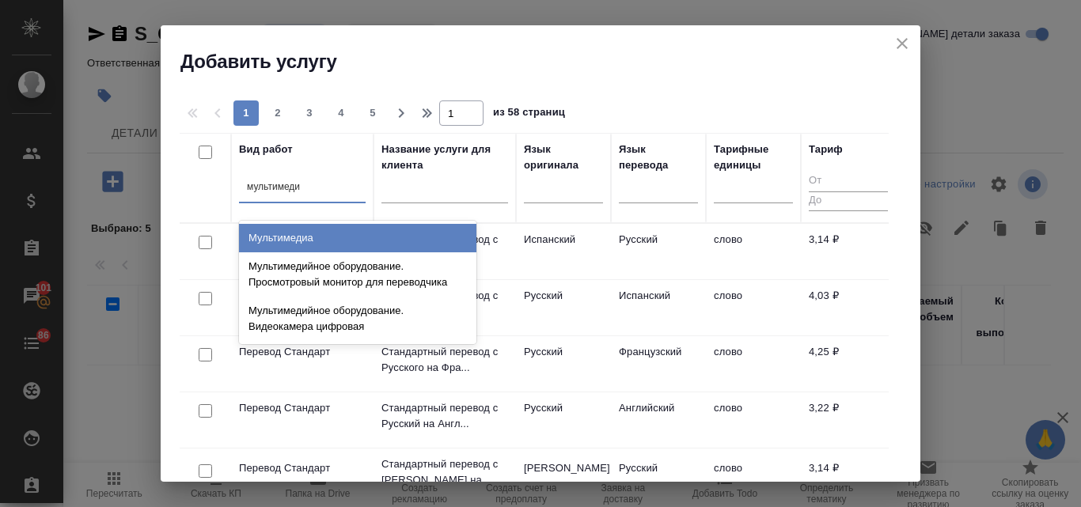
type input "мультимедиа"
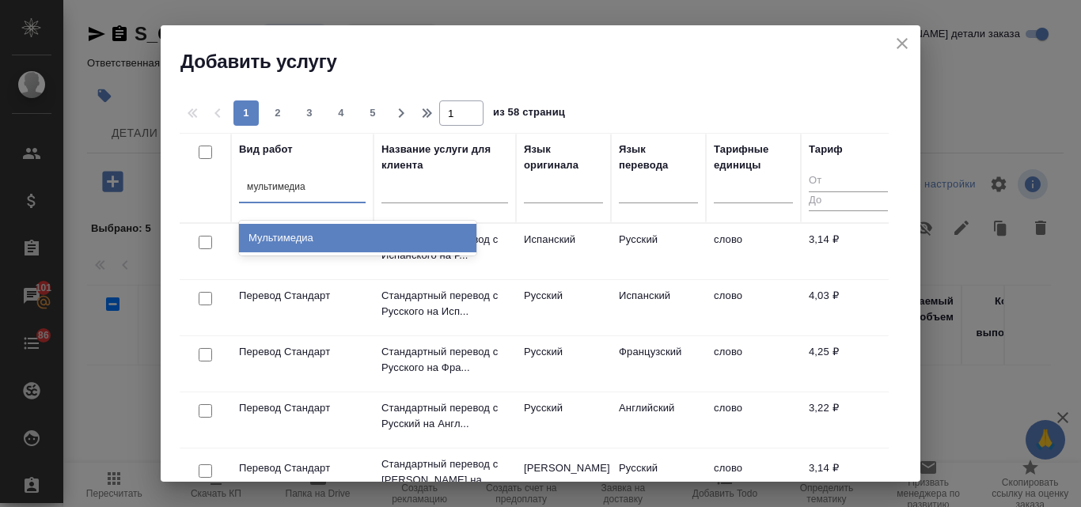
click at [259, 240] on div "Мультимедиа" at bounding box center [357, 238] width 237 height 28
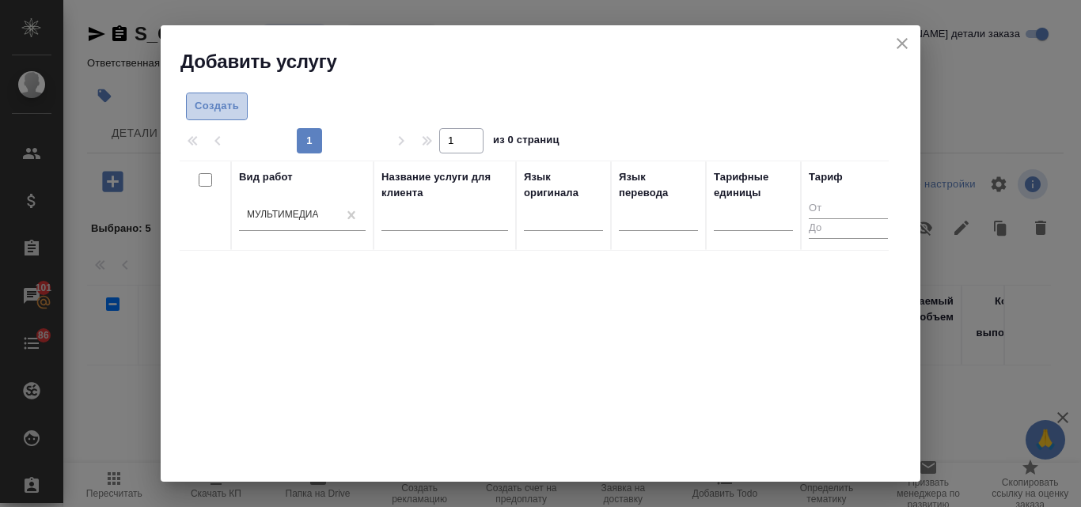
click at [227, 114] on span "Создать" at bounding box center [217, 106] width 44 height 18
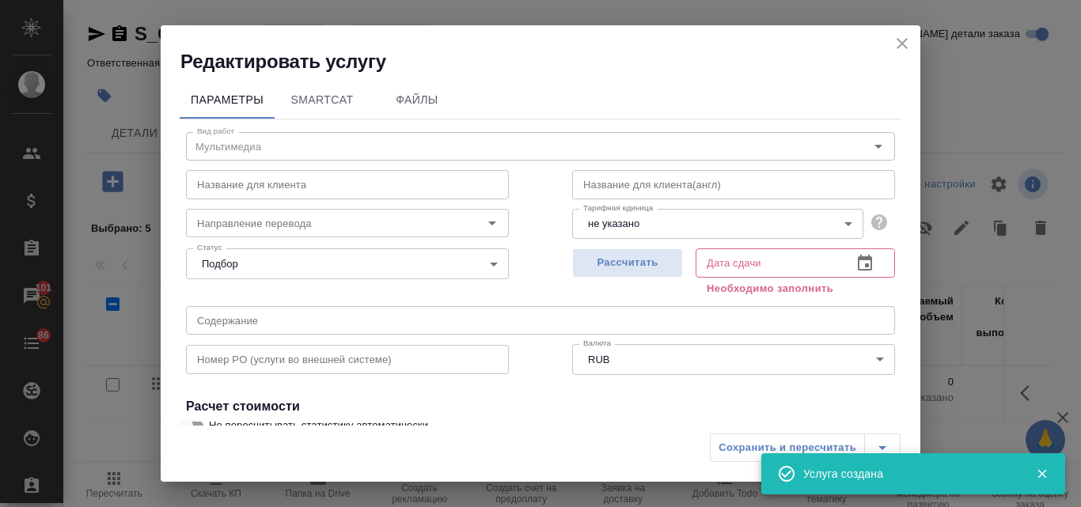
click at [901, 48] on icon "close" at bounding box center [901, 43] width 19 height 19
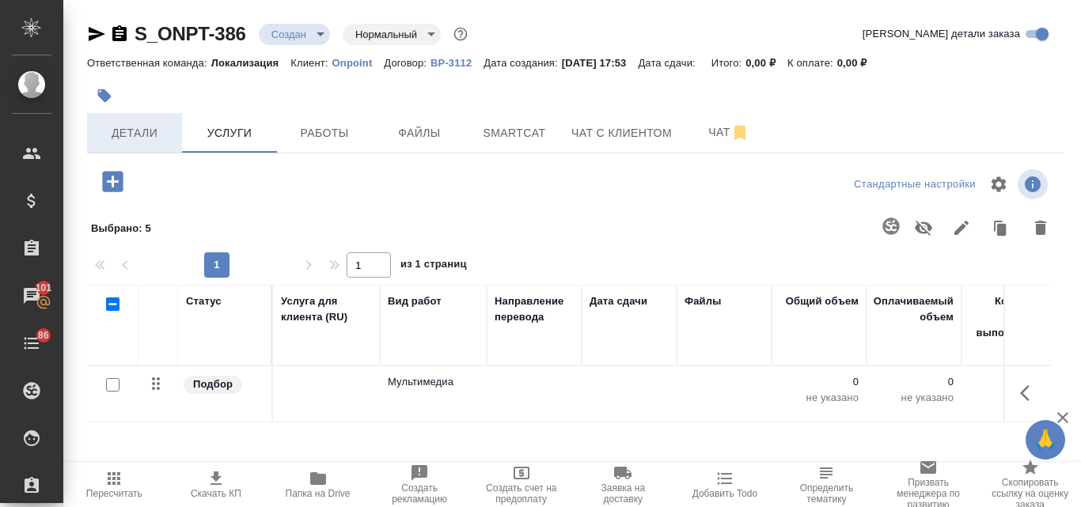
click at [161, 137] on span "Детали" at bounding box center [135, 133] width 76 height 20
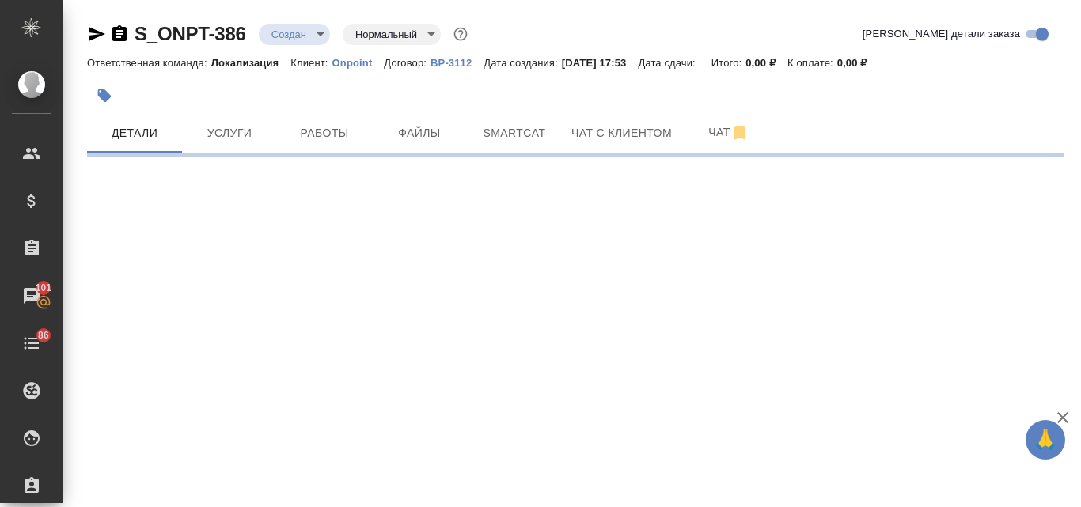
select select "RU"
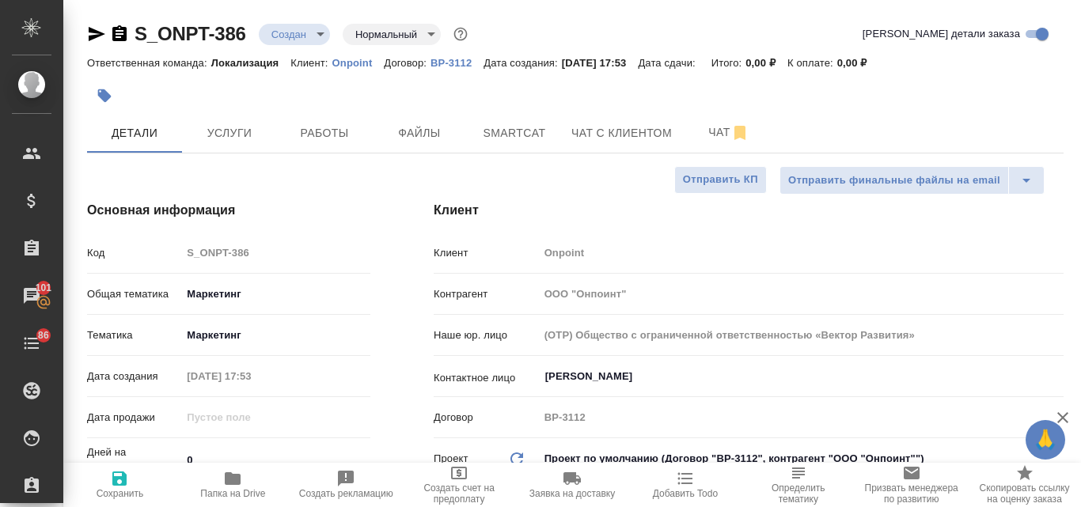
type textarea "x"
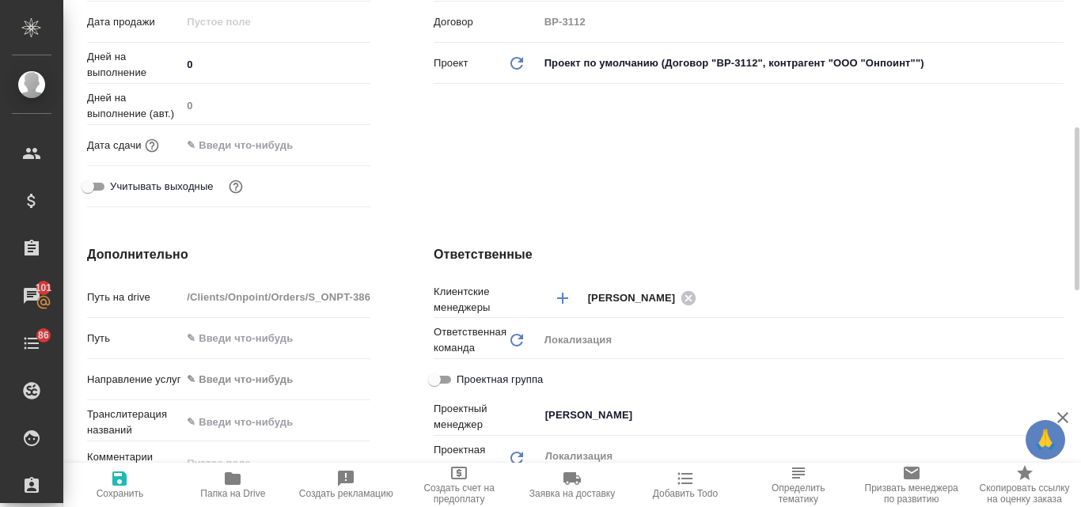
scroll to position [475, 0]
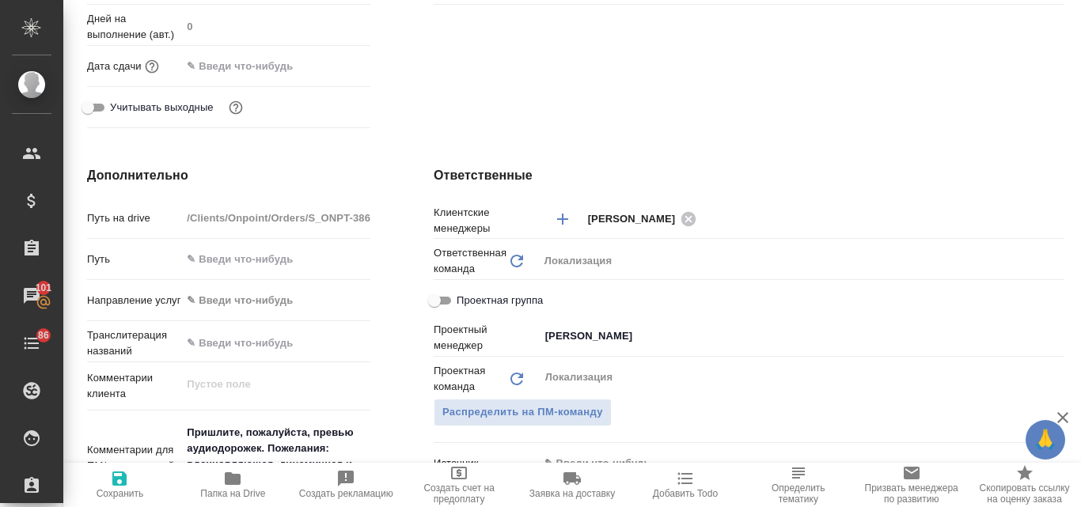
click at [1037, 336] on icon "Очистить" at bounding box center [1045, 336] width 16 height 16
type textarea "x"
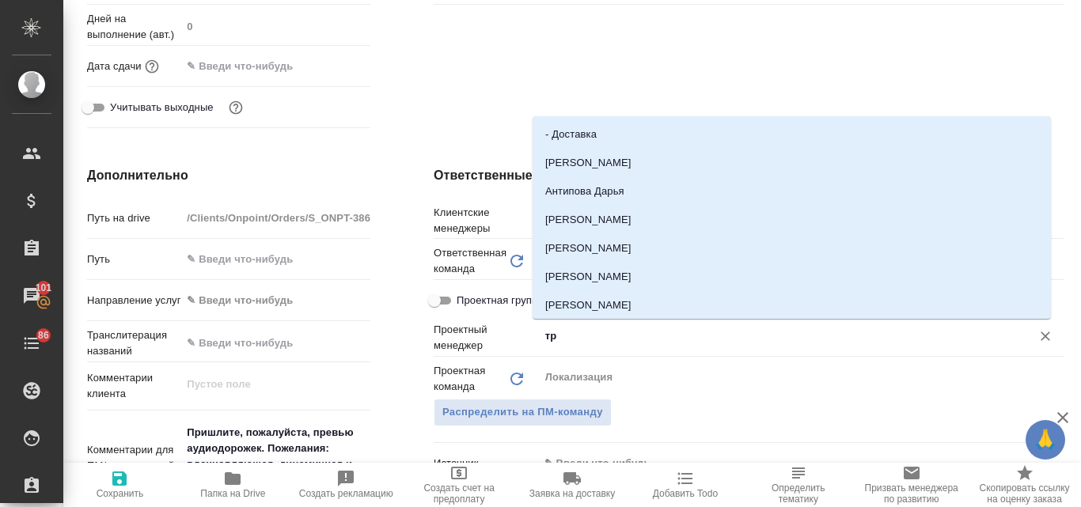
type input "тре"
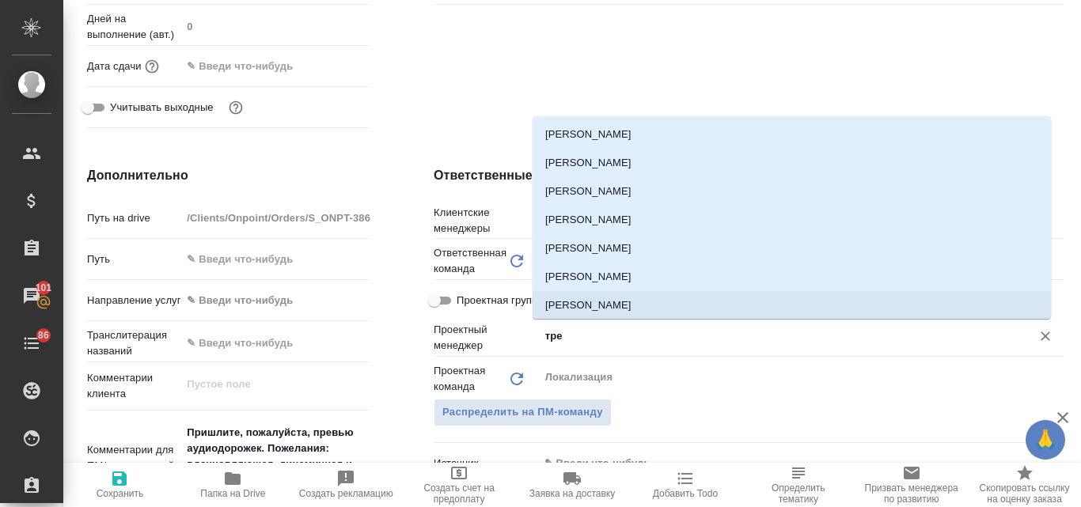
click at [632, 304] on li "Третьякова Ольга" at bounding box center [791, 305] width 518 height 28
type textarea "x"
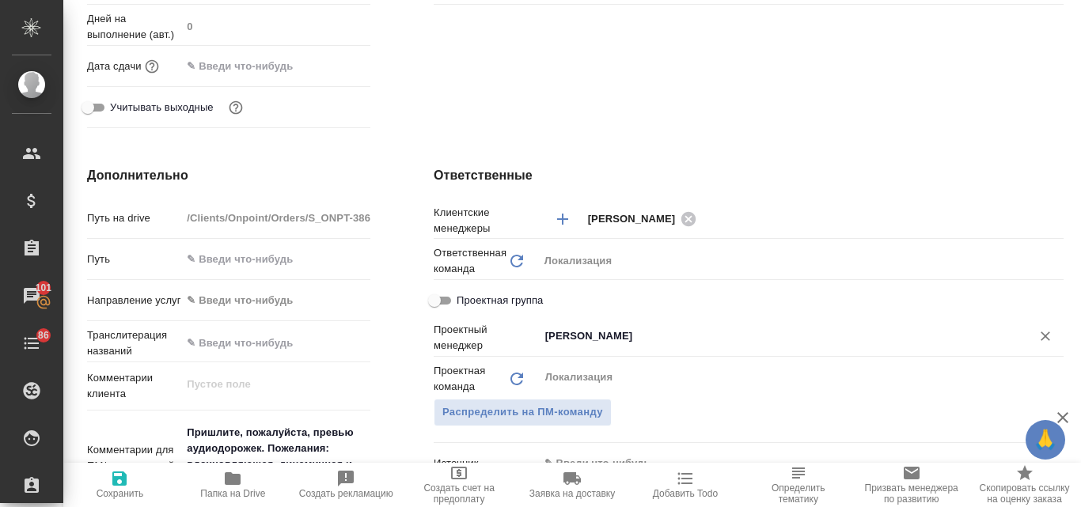
type input "Третьякова Ольга"
click at [122, 490] on span "Сохранить" at bounding box center [120, 493] width 47 height 11
type textarea "x"
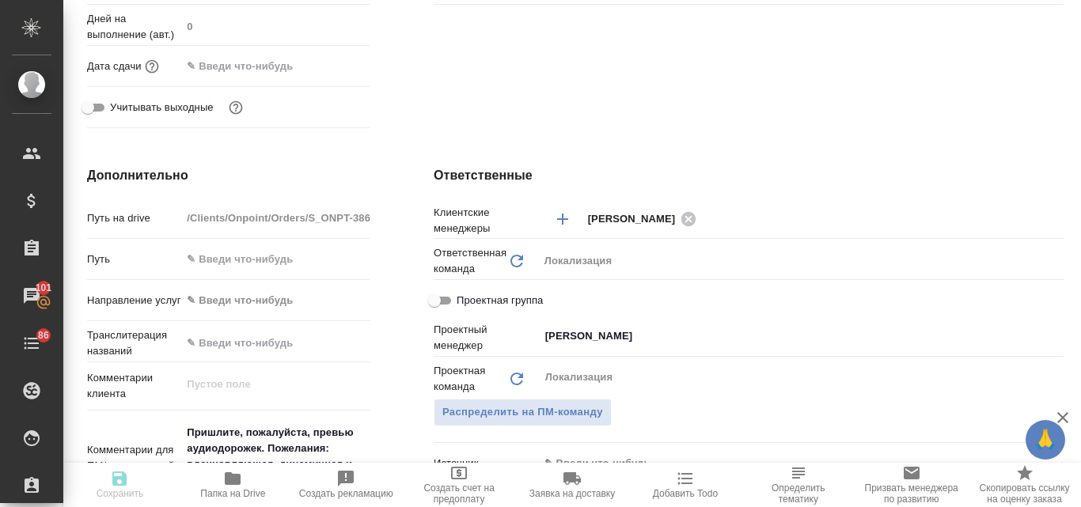
type textarea "x"
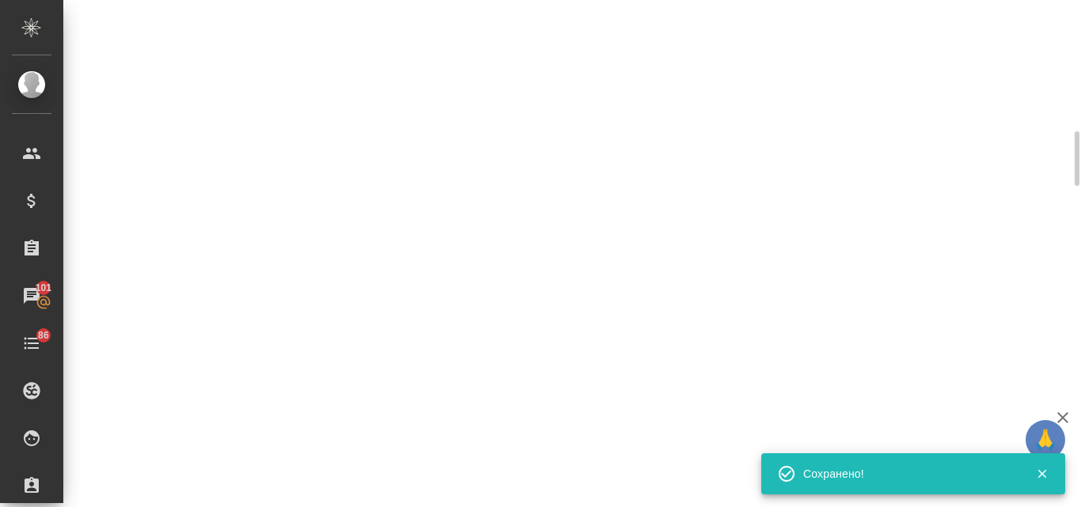
select select "RU"
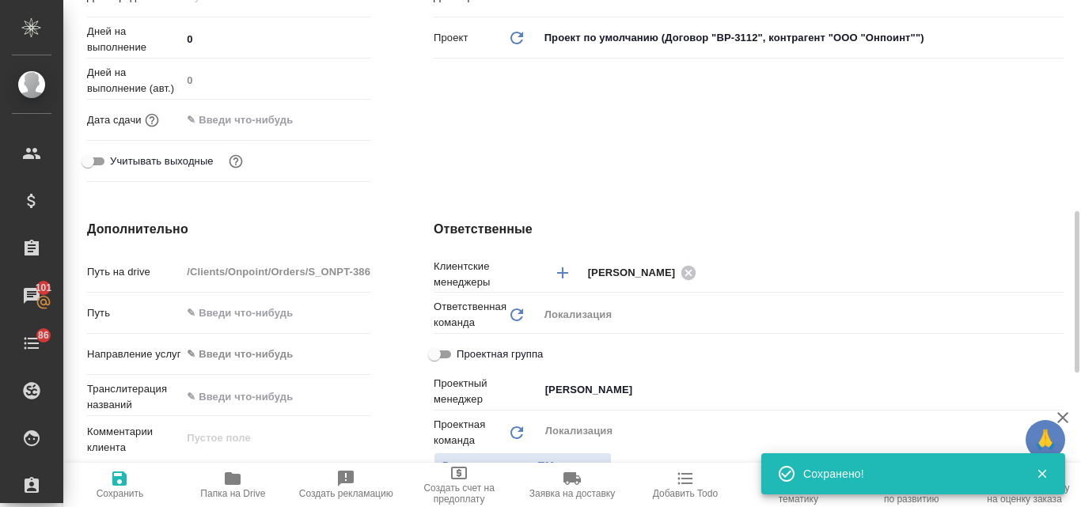
type textarea "x"
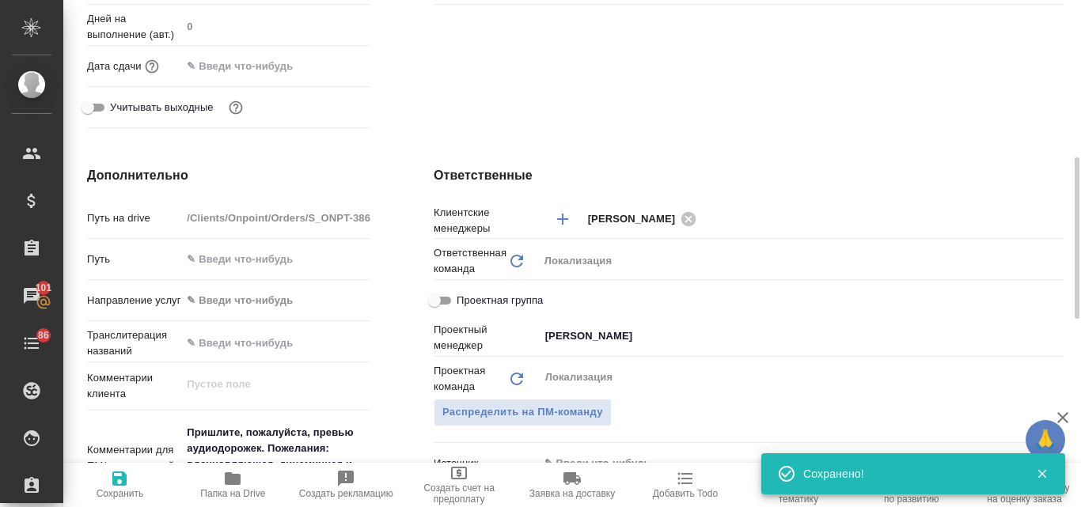
type textarea "x"
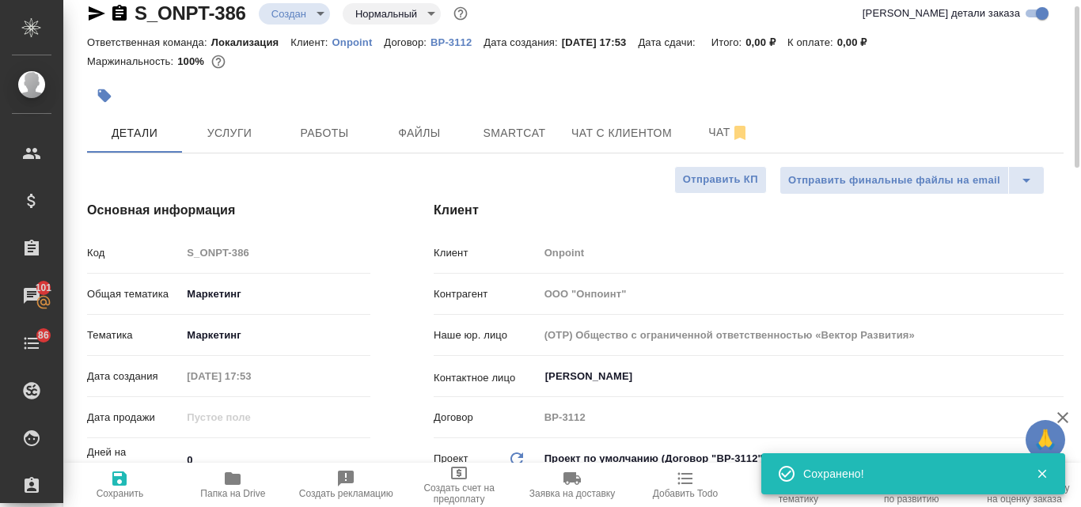
scroll to position [0, 0]
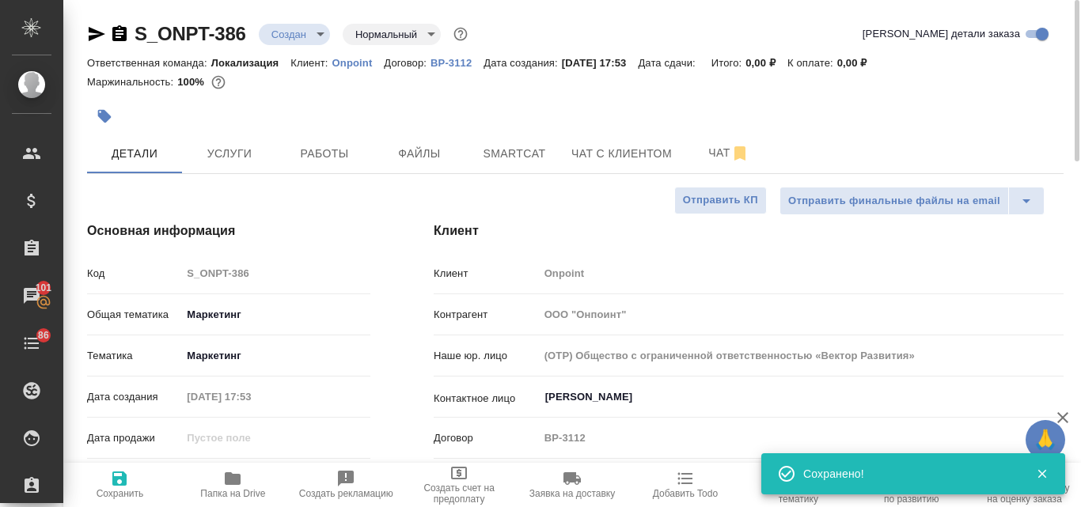
click at [94, 30] on icon "button" at bounding box center [97, 34] width 17 height 14
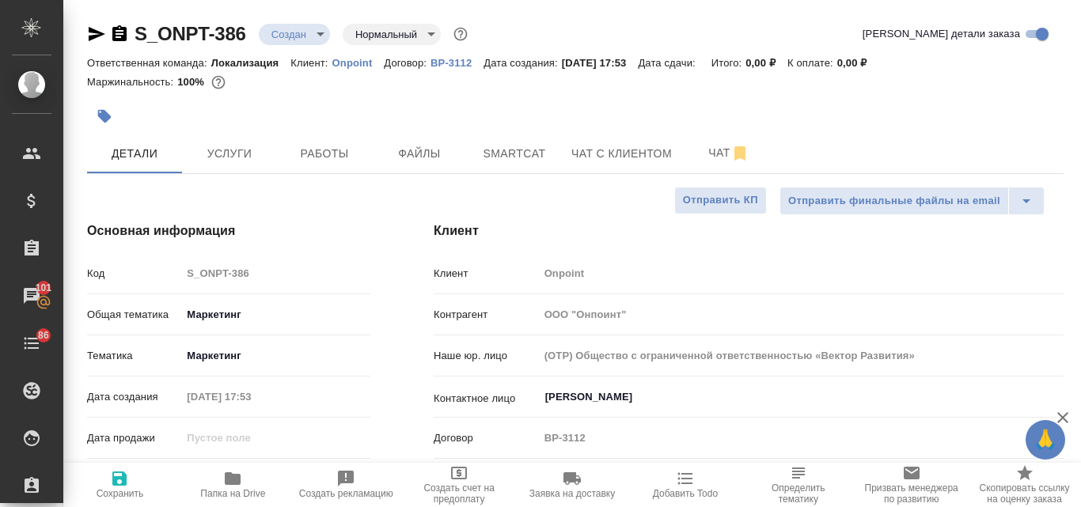
type textarea "x"
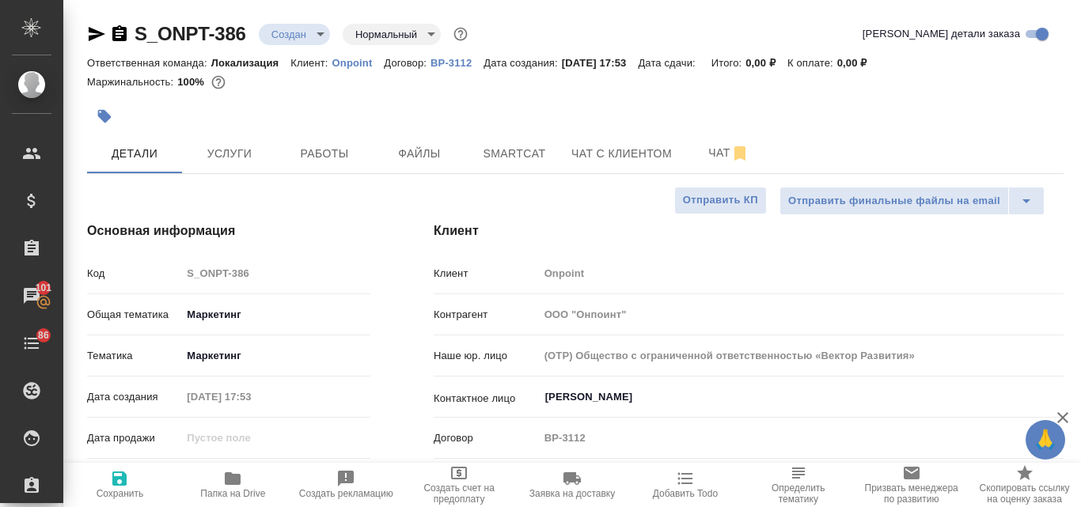
type textarea "x"
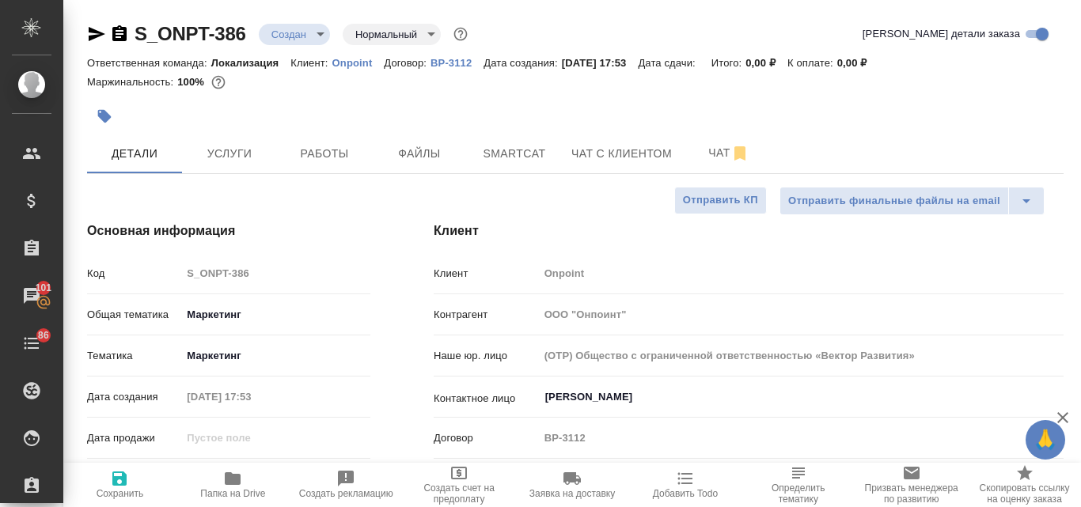
type textarea "x"
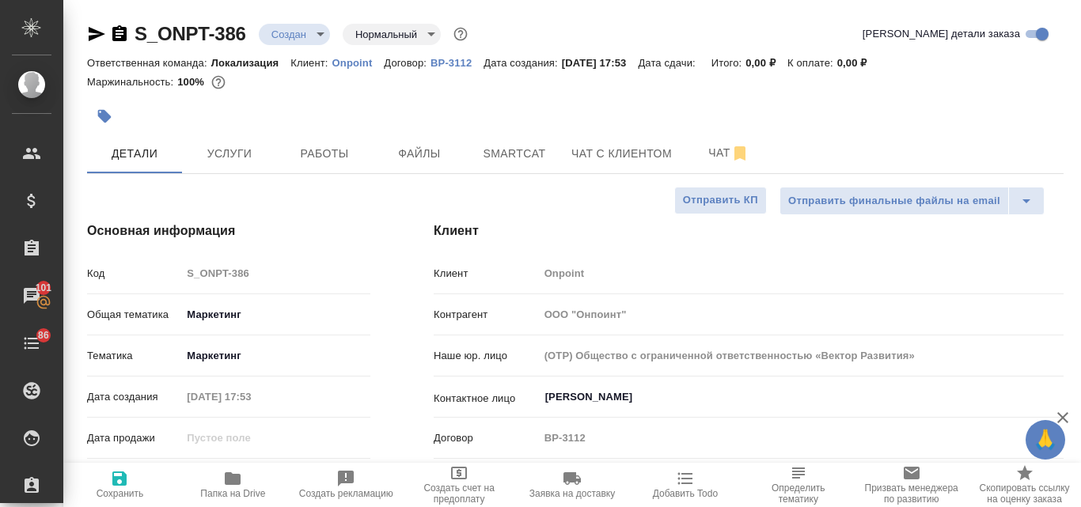
type textarea "x"
click at [209, 138] on button "Услуги" at bounding box center [229, 154] width 95 height 40
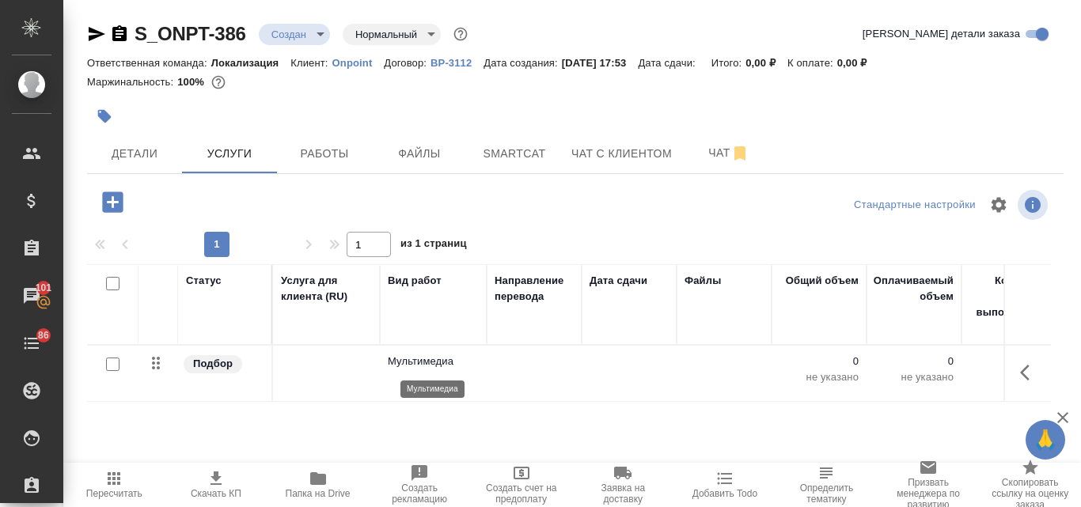
click at [396, 364] on p "Мультимедиа" at bounding box center [433, 362] width 91 height 16
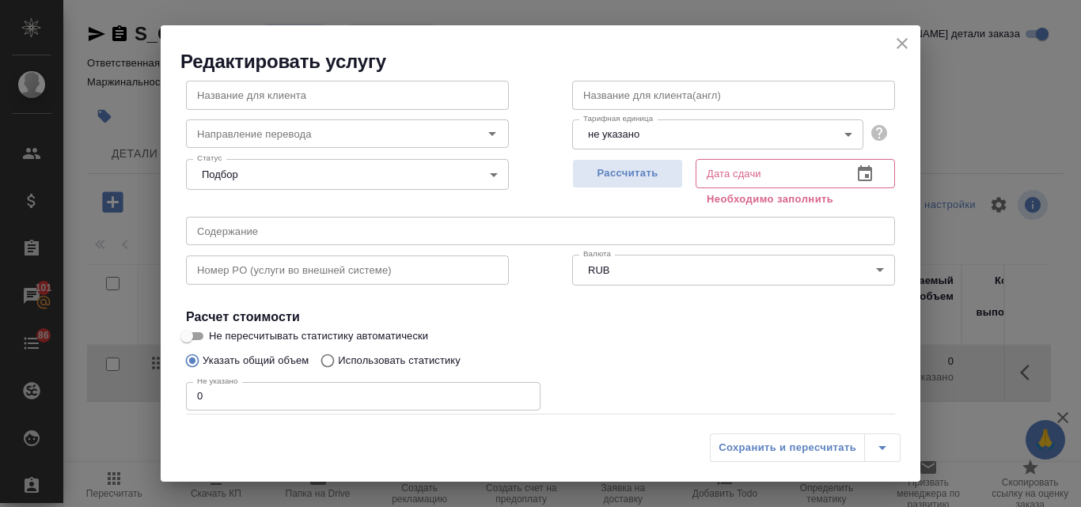
scroll to position [179, 0]
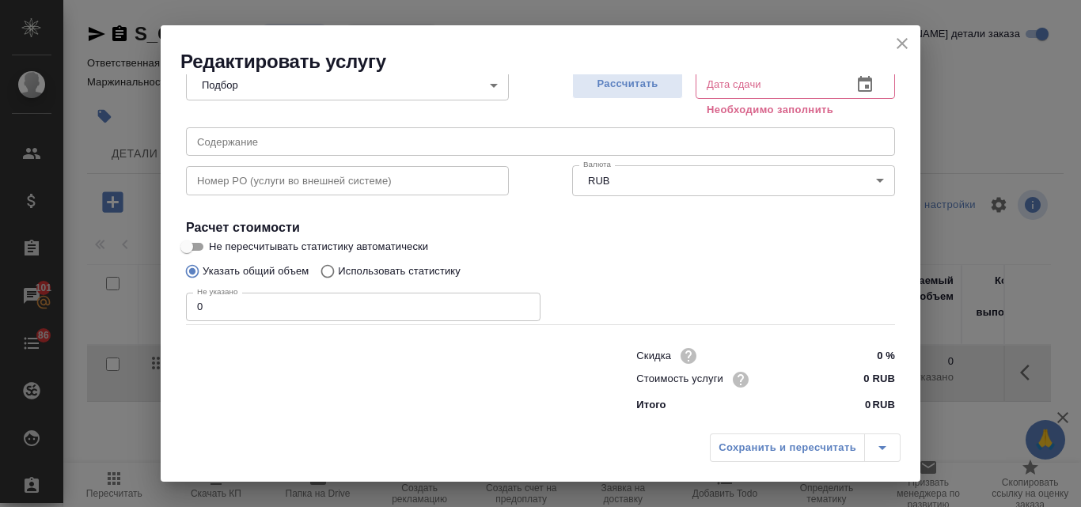
click at [848, 377] on input "0 RUB" at bounding box center [864, 379] width 59 height 23
type input "5000 RUB"
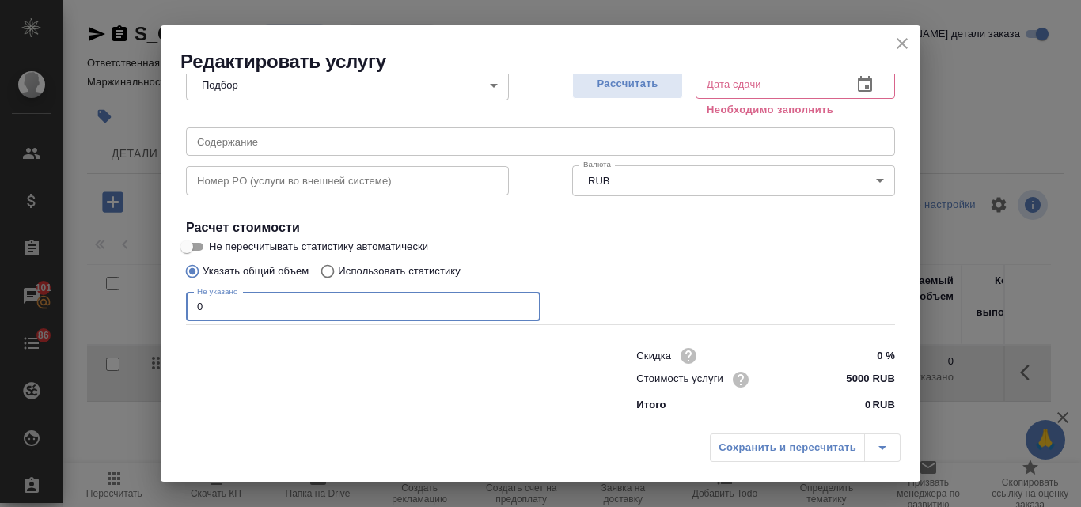
drag, startPoint x: 207, startPoint y: 307, endPoint x: 193, endPoint y: 310, distance: 14.6
click at [193, 310] on input "0" at bounding box center [363, 307] width 354 height 28
type input "1"
click at [621, 87] on span "Рассчитать" at bounding box center [627, 84] width 93 height 18
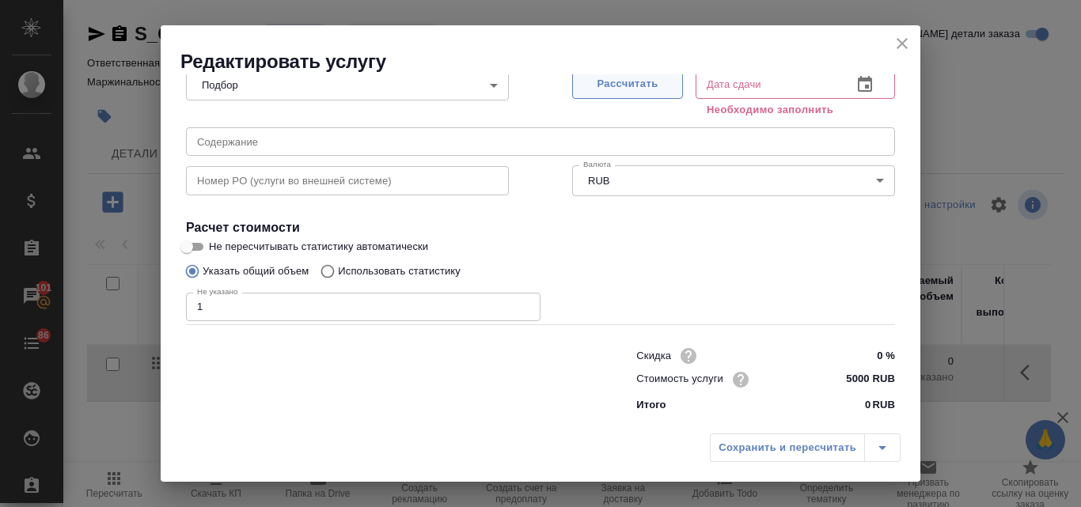
type input "10.10.2025 18:11"
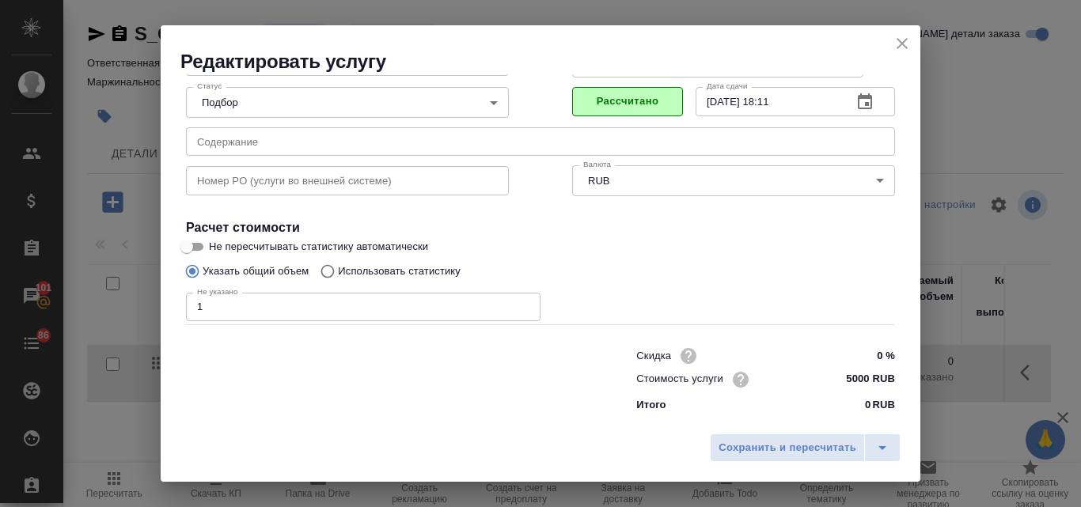
scroll to position [161, 0]
click at [737, 453] on span "Сохранить и пересчитать" at bounding box center [787, 448] width 138 height 18
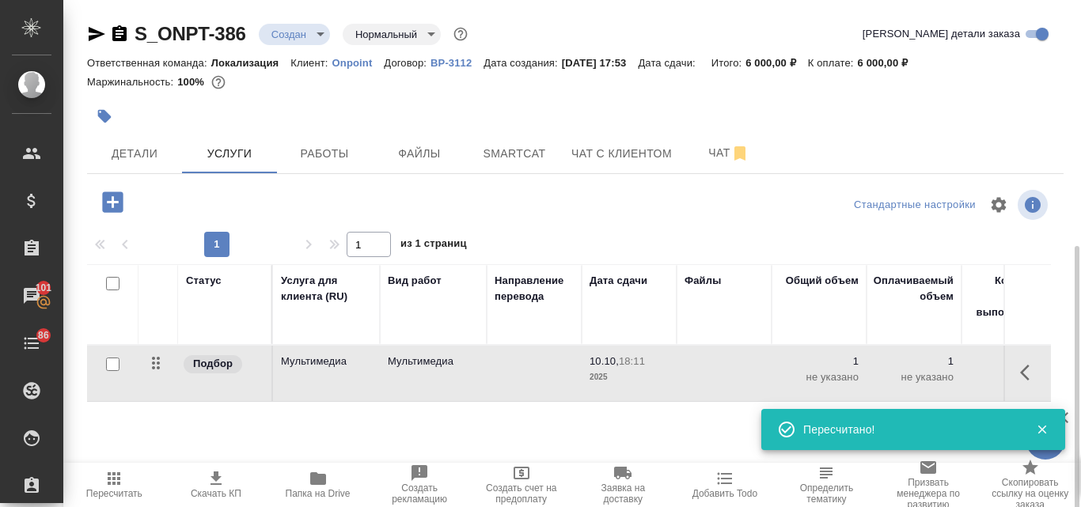
scroll to position [138, 0]
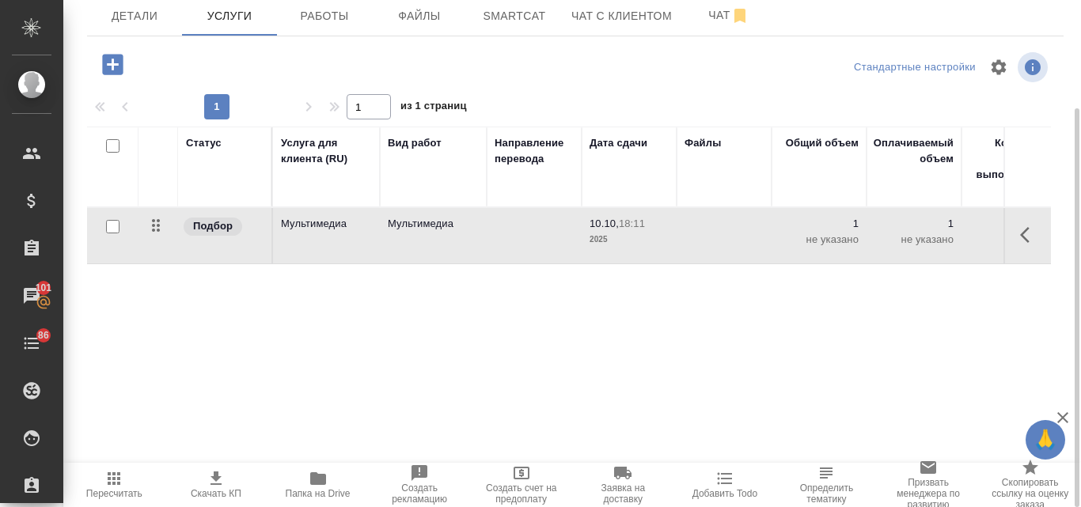
click at [632, 227] on p "18:11" at bounding box center [632, 224] width 26 height 12
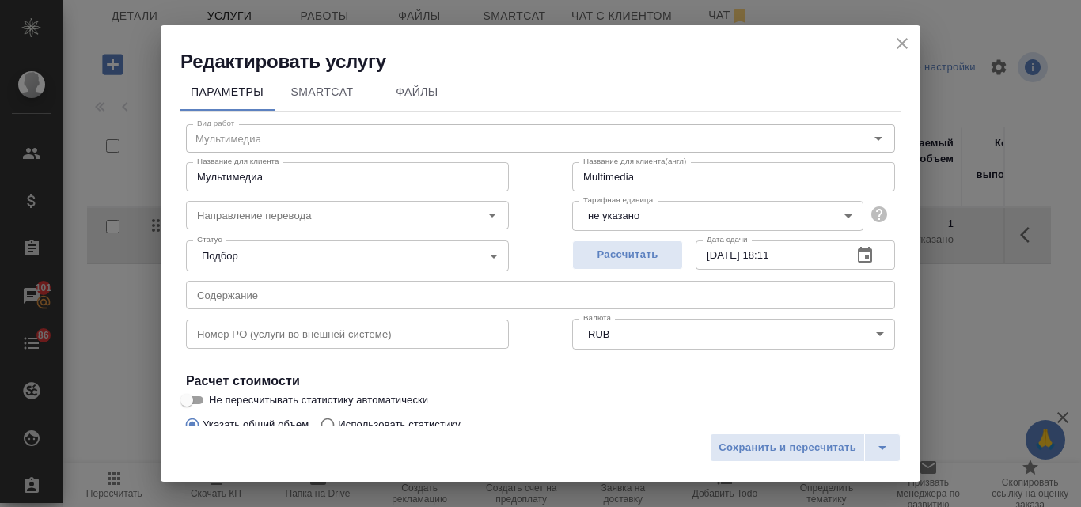
scroll to position [0, 0]
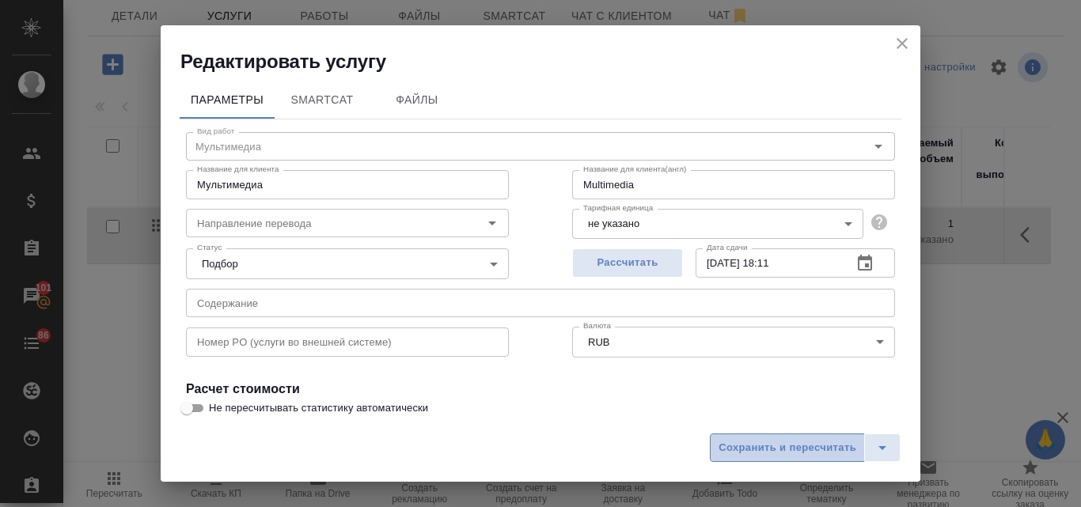
click at [773, 452] on span "Сохранить и пересчитать" at bounding box center [787, 448] width 138 height 18
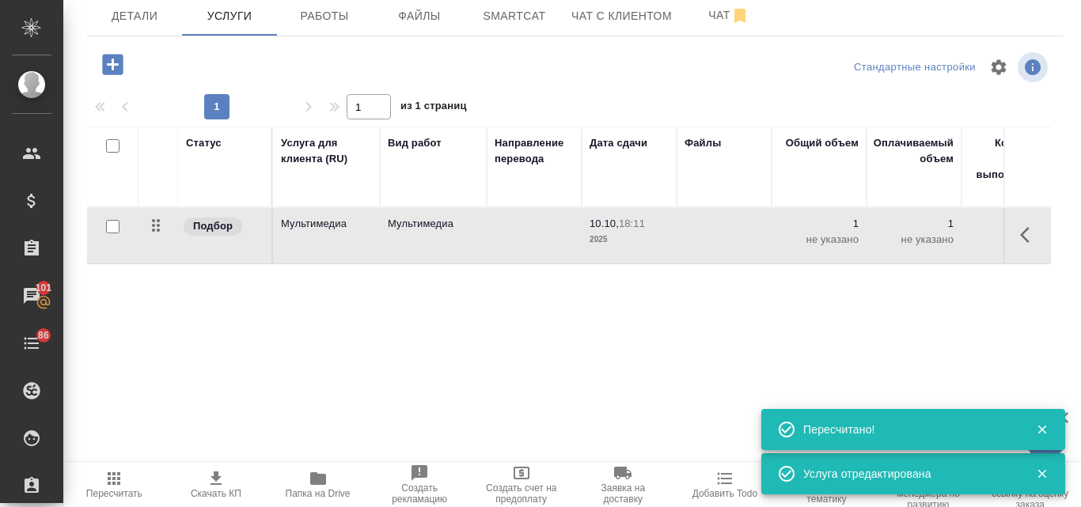
scroll to position [59, 0]
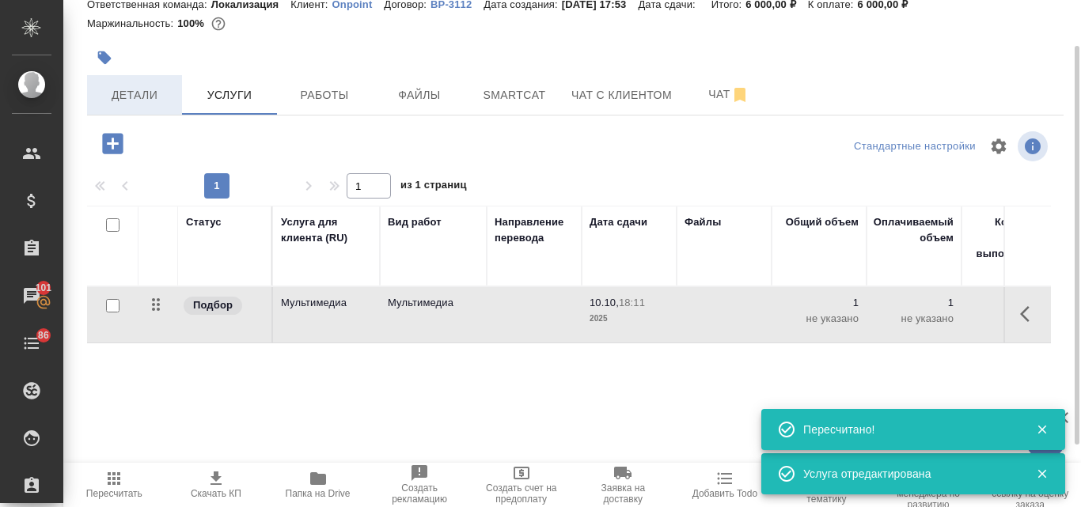
click at [150, 89] on span "Детали" at bounding box center [135, 95] width 76 height 20
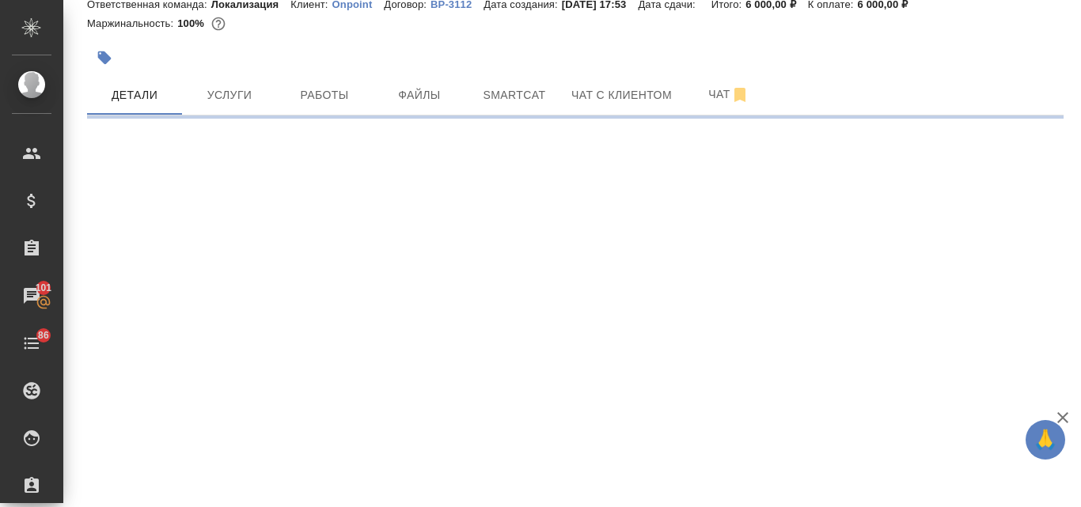
select select "RU"
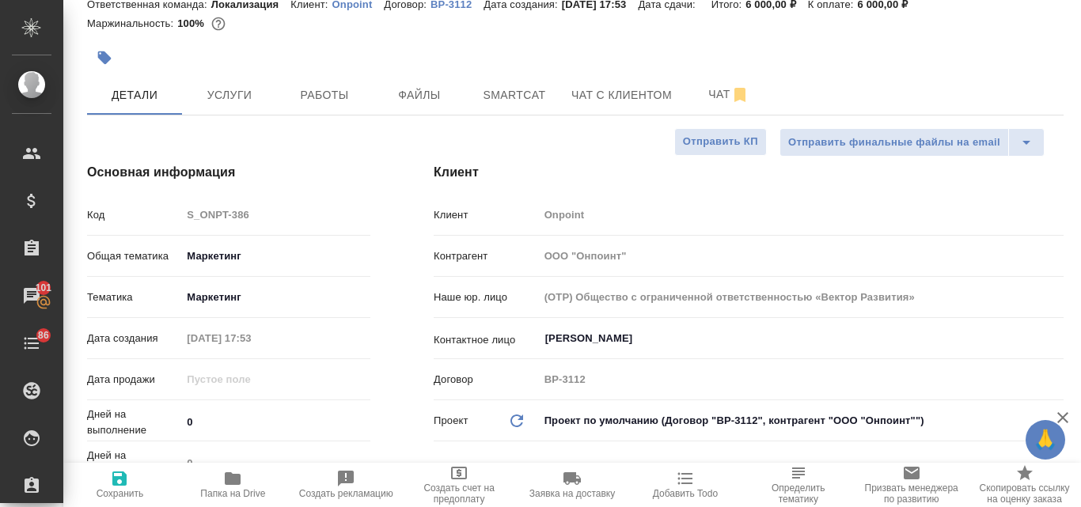
type textarea "x"
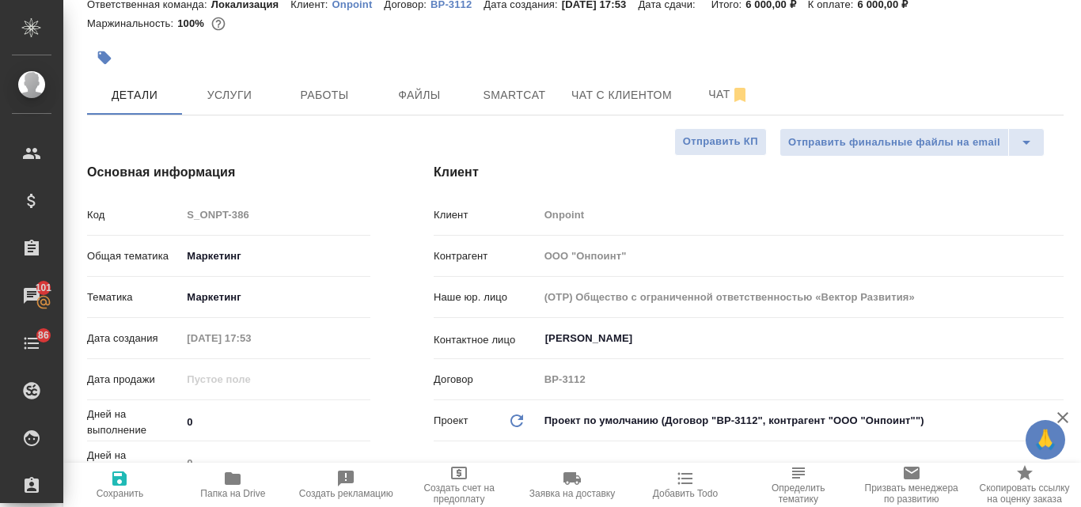
type textarea "x"
click at [580, 333] on input "Спиркина Юлия" at bounding box center [774, 338] width 462 height 19
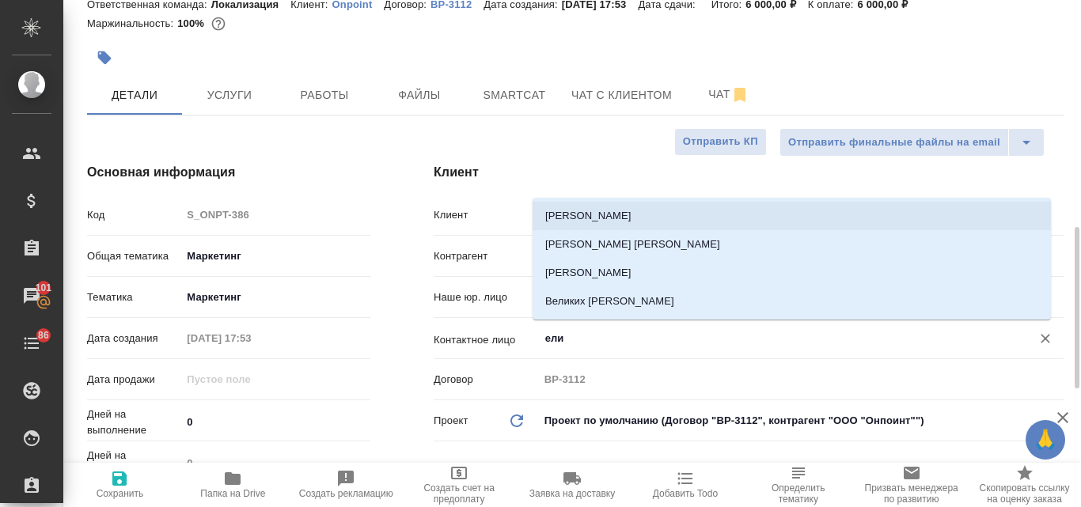
scroll to position [217, 0]
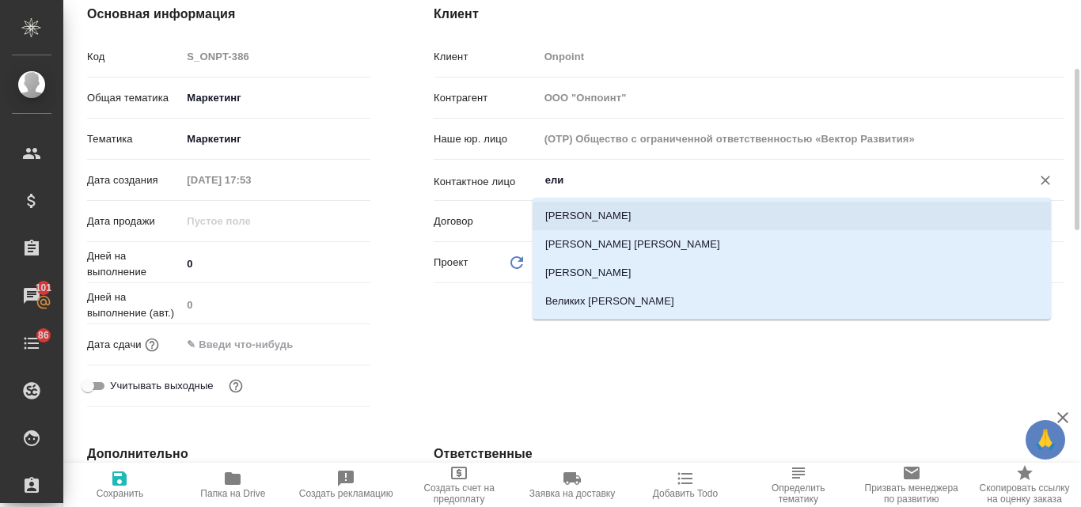
type input "ели"
click at [126, 479] on icon "button" at bounding box center [119, 478] width 14 height 14
type textarea "x"
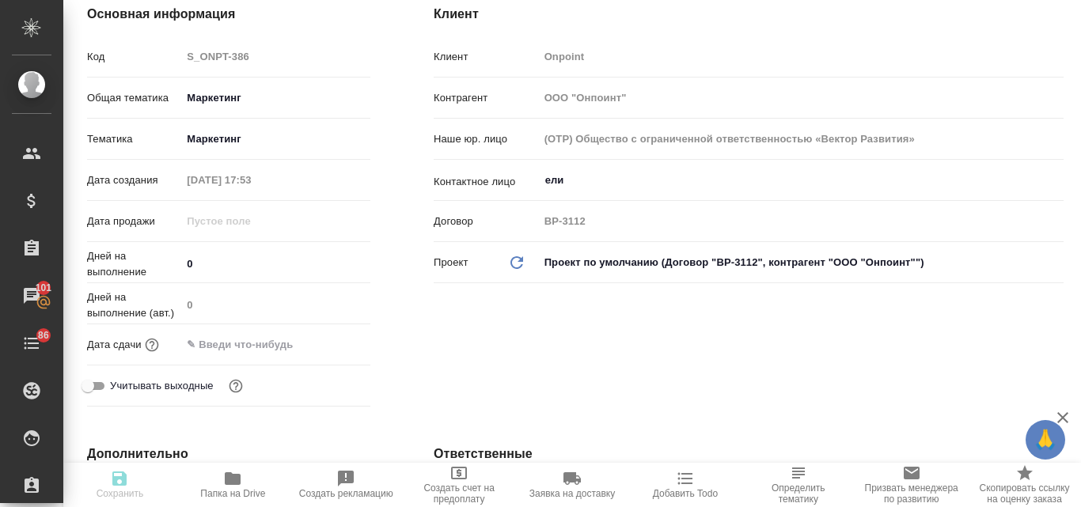
type textarea "x"
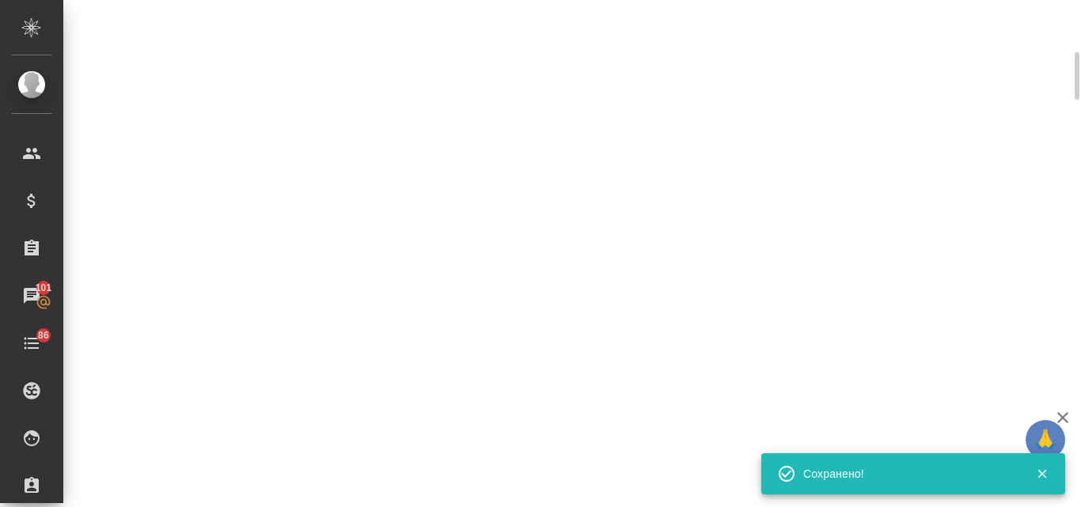
select select "RU"
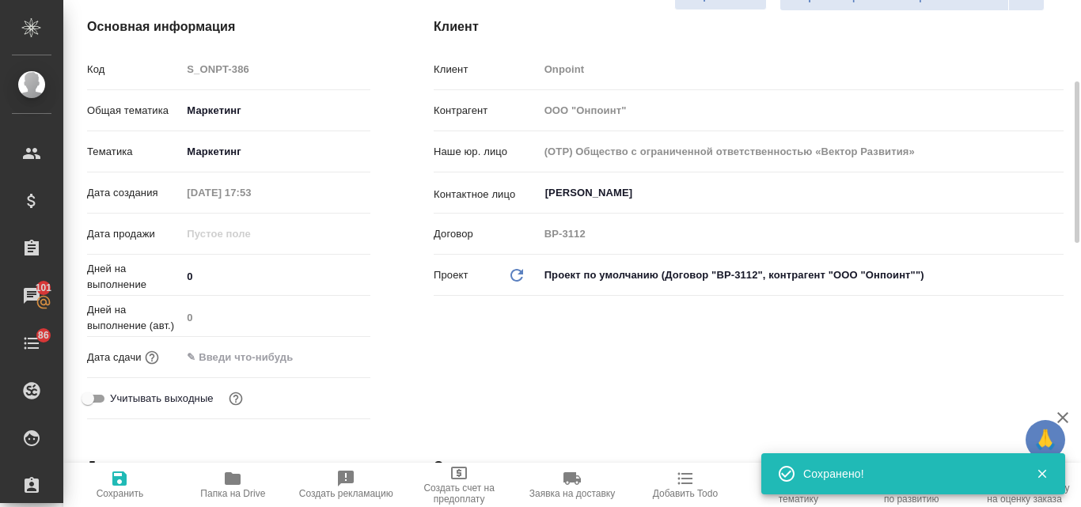
type textarea "x"
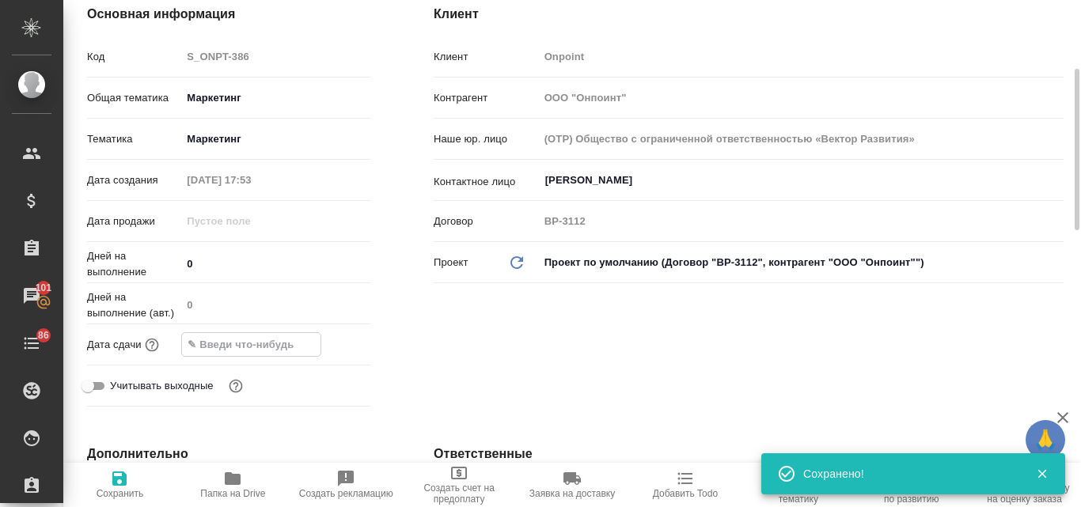
click at [278, 349] on input "text" at bounding box center [251, 344] width 138 height 23
click at [323, 343] on icon "button" at bounding box center [324, 343] width 19 height 19
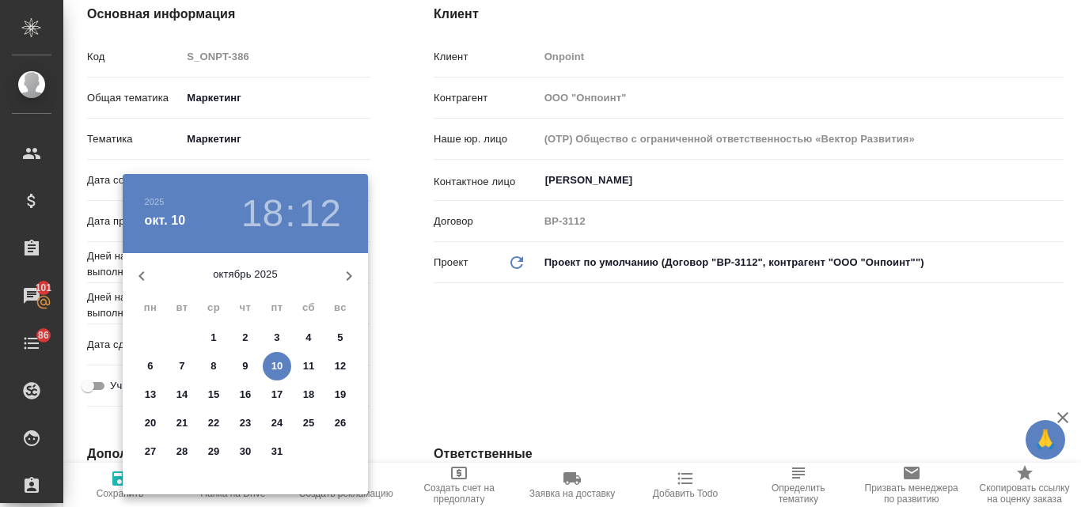
click at [183, 392] on p "14" at bounding box center [182, 395] width 12 height 16
type input "14.10.2025 18:12"
type textarea "x"
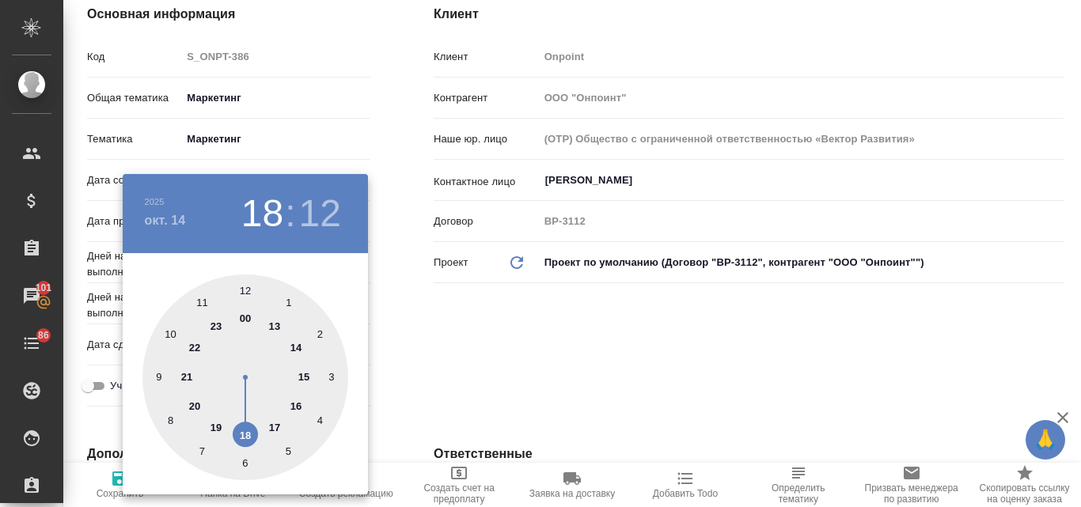
drag, startPoint x: 246, startPoint y: 437, endPoint x: 245, endPoint y: 406, distance: 30.9
click at [246, 438] on div at bounding box center [245, 377] width 206 height 206
type textarea "x"
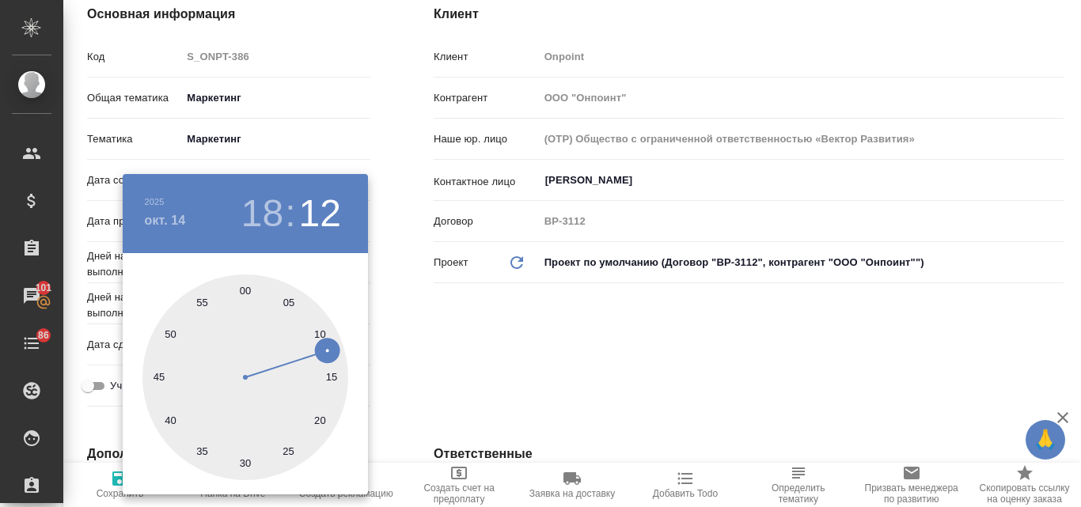
click at [245, 286] on div at bounding box center [245, 377] width 206 height 206
type input "14.10.2025 18:00"
type textarea "x"
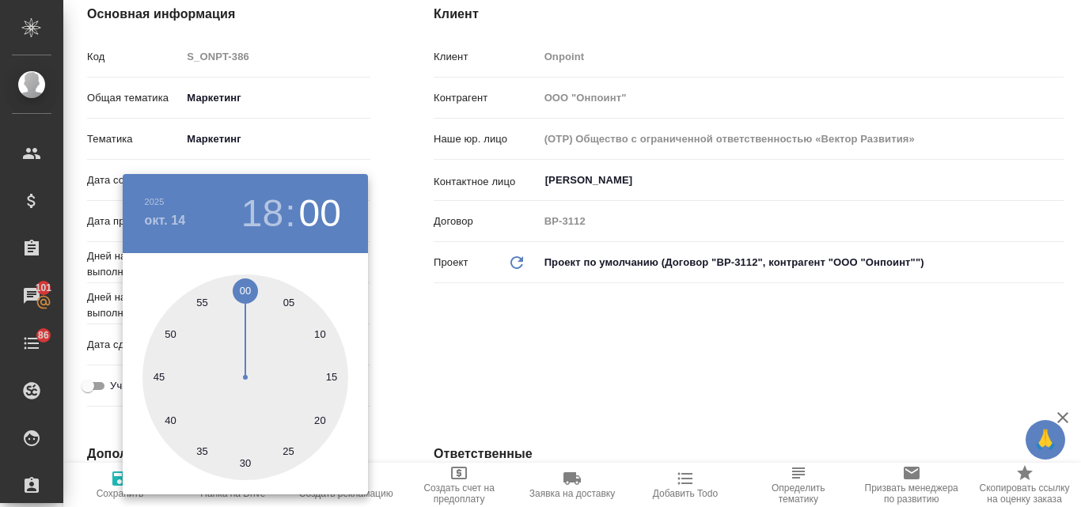
click at [479, 344] on div at bounding box center [540, 253] width 1081 height 507
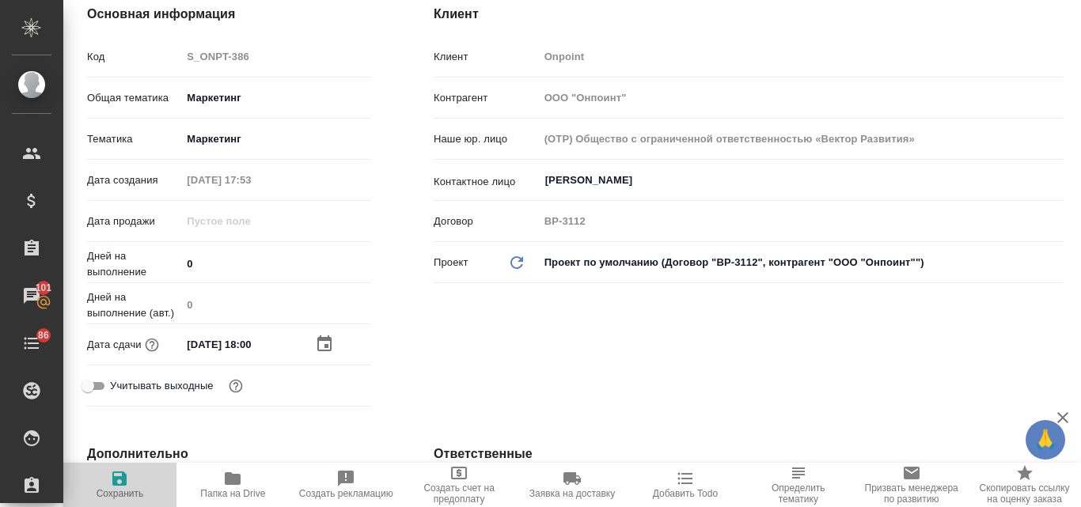
click at [123, 483] on icon "button" at bounding box center [119, 478] width 14 height 14
type textarea "x"
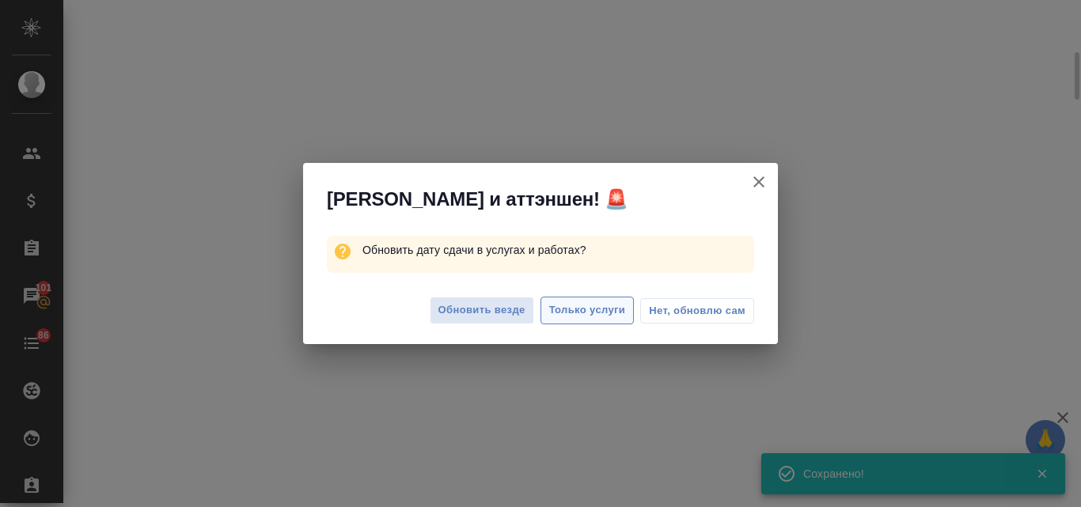
select select "RU"
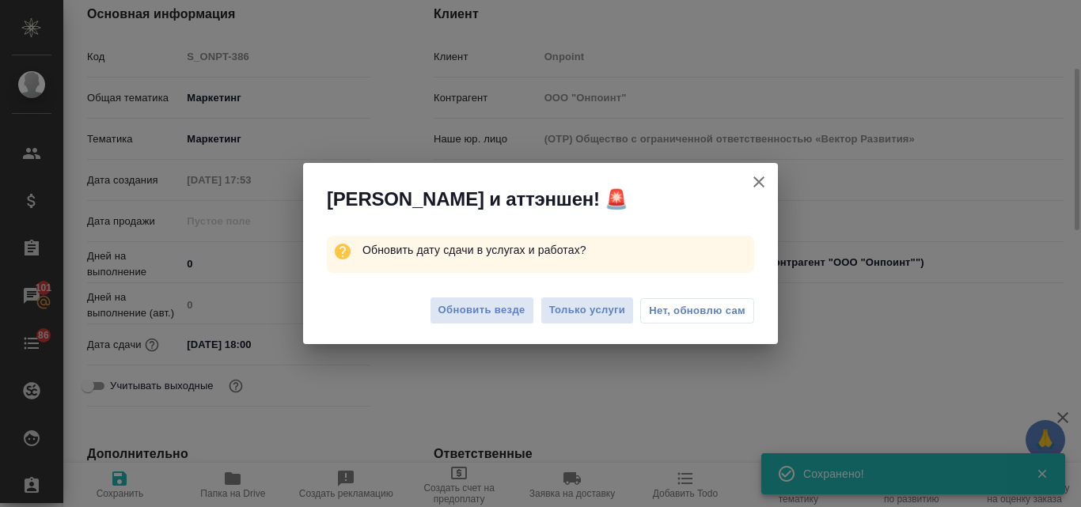
type textarea "x"
click at [468, 308] on span "Обновить везде" at bounding box center [481, 310] width 87 height 18
type textarea "x"
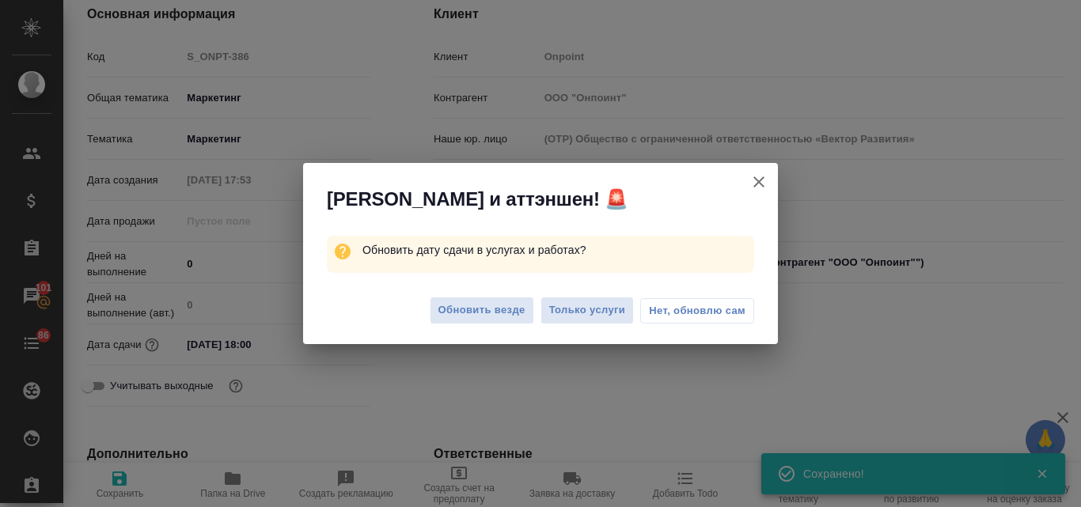
type textarea "x"
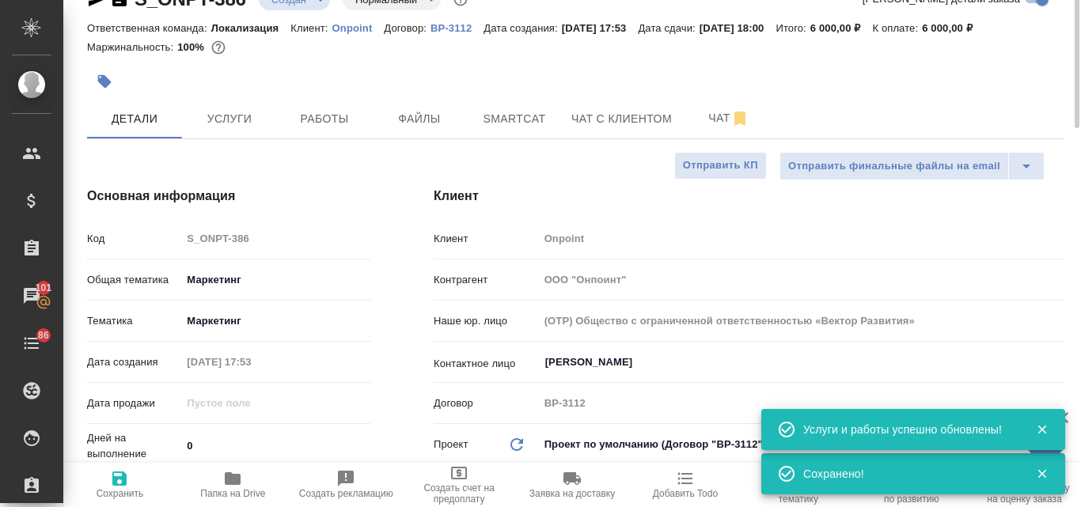
scroll to position [0, 0]
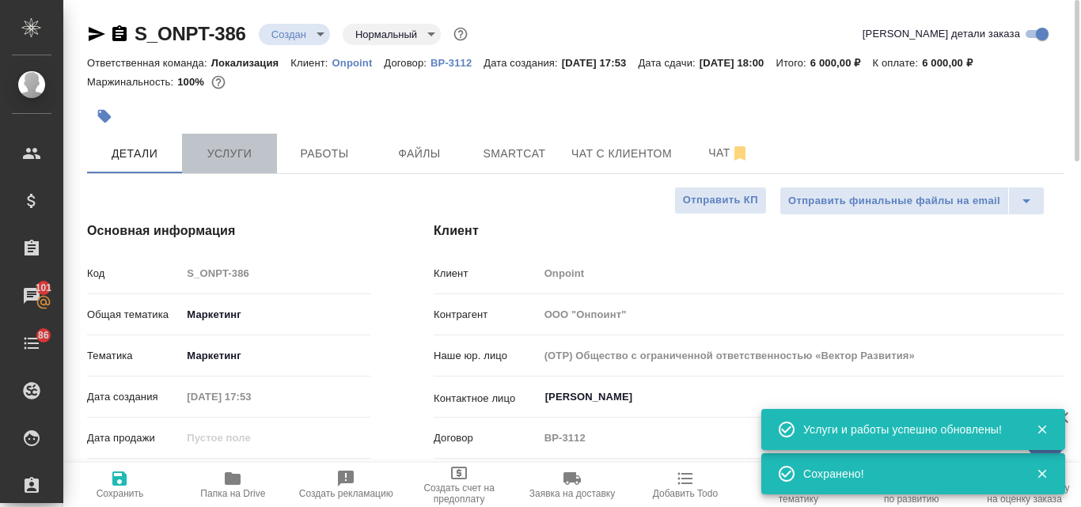
click at [243, 150] on span "Услуги" at bounding box center [229, 154] width 76 height 20
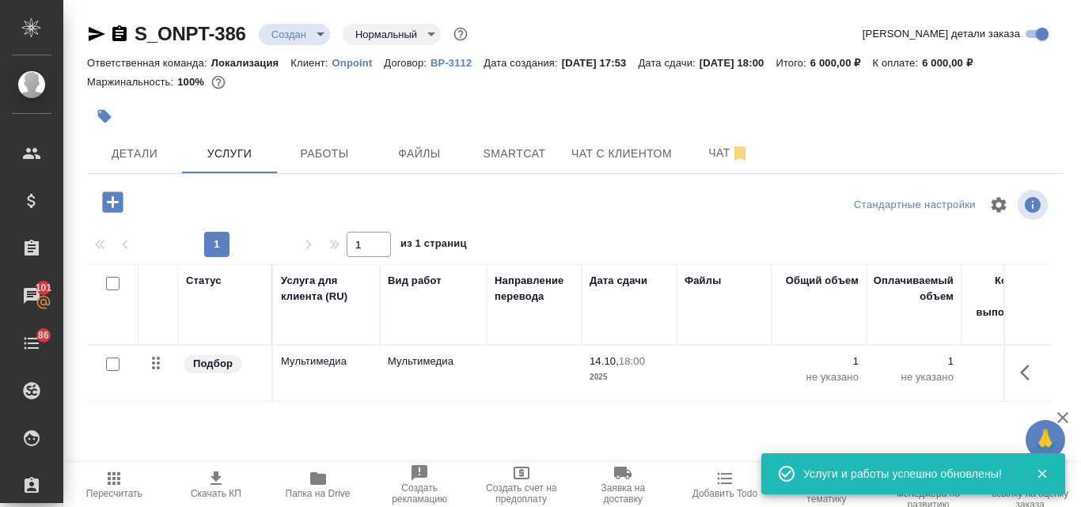
click at [212, 478] on icon "button" at bounding box center [215, 477] width 11 height 13
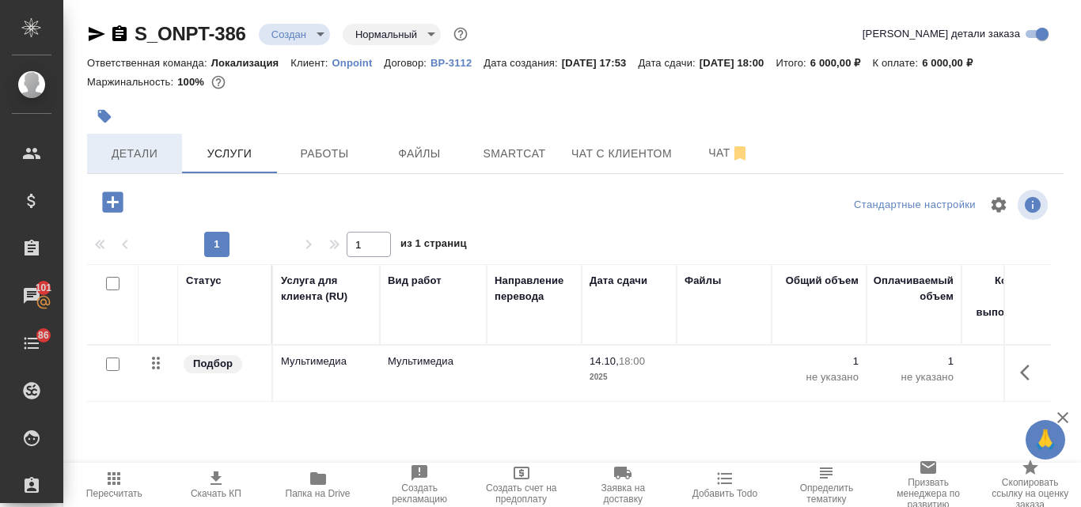
click at [134, 144] on span "Детали" at bounding box center [135, 154] width 76 height 20
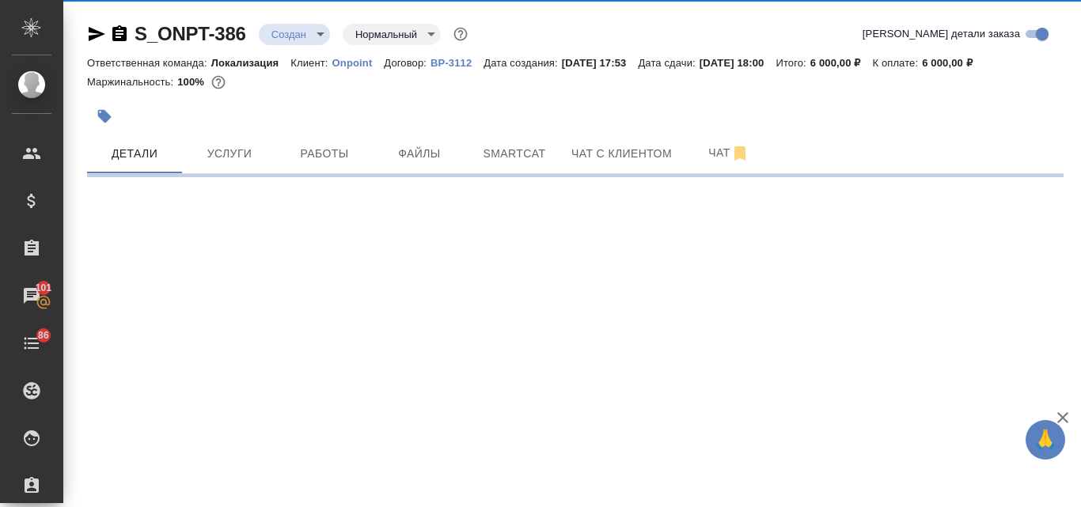
select select "RU"
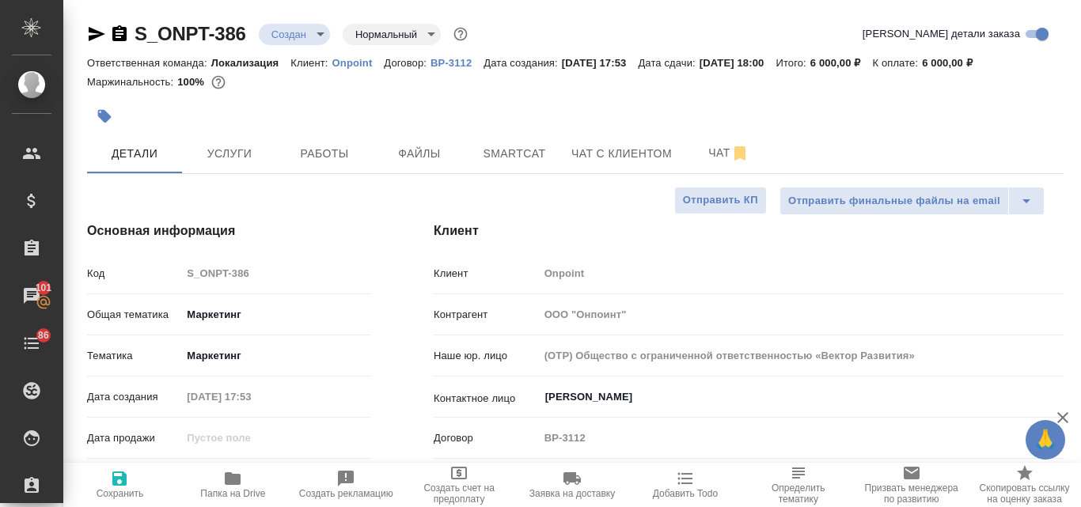
type textarea "x"
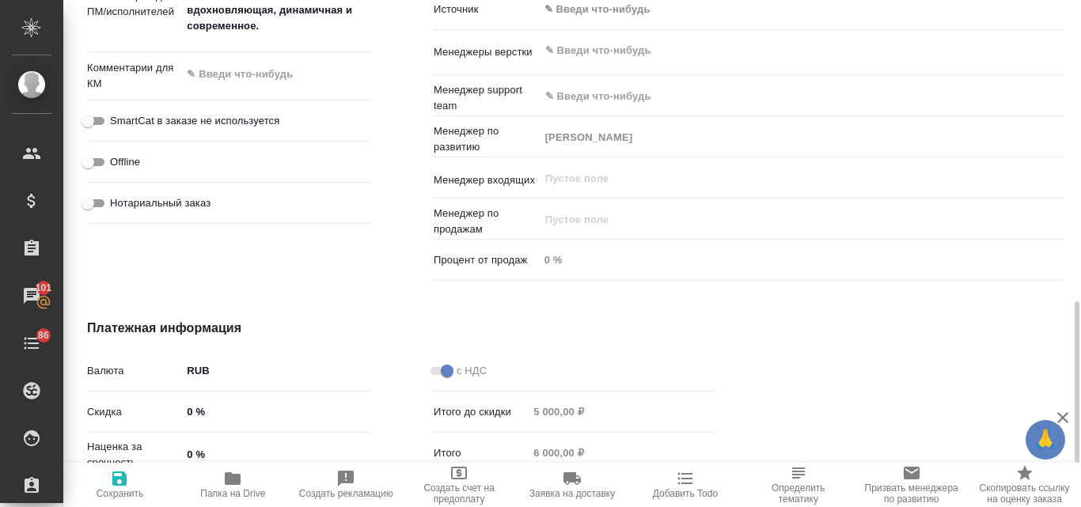
scroll to position [870, 0]
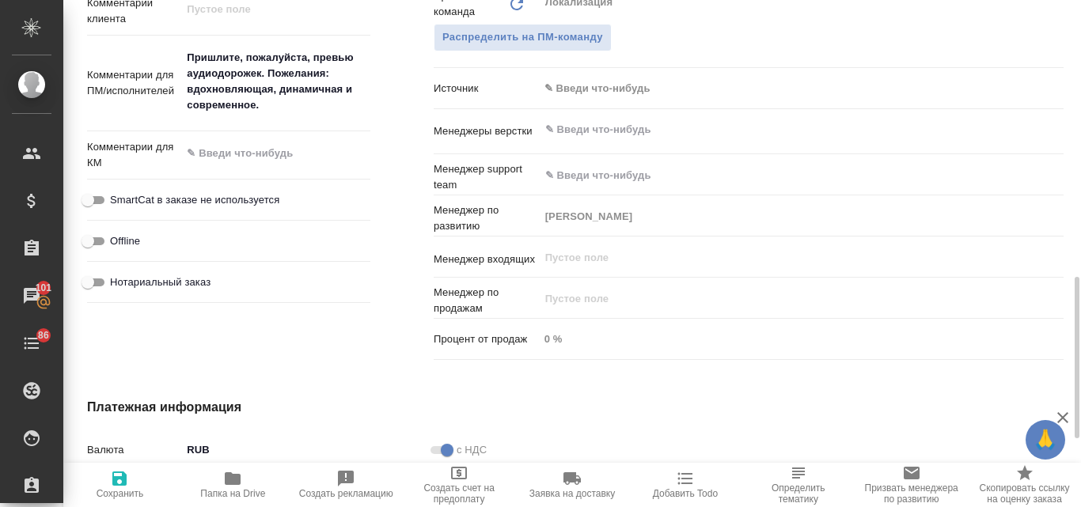
click at [306, 107] on textarea "Пришлите, пожалуйста, превью аудиодорожек. Пожелания: вдохновляющая, динамичная…" at bounding box center [275, 81] width 189 height 74
type textarea "x"
type textarea "Пришлите, пожалуйста, превью аудиодорожек. Пожелания: вдохновляющая, динамичная…"
type textarea "x"
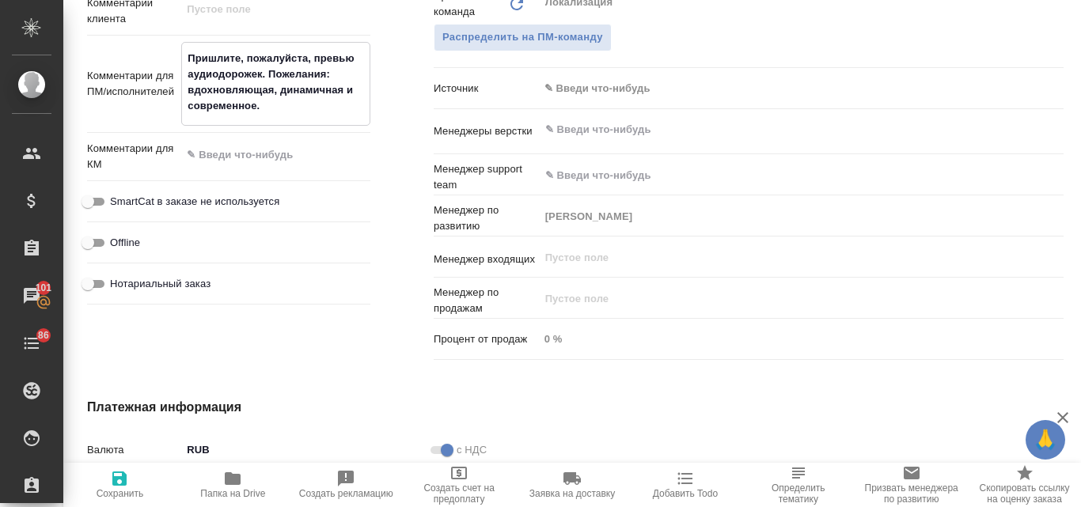
type textarea "x"
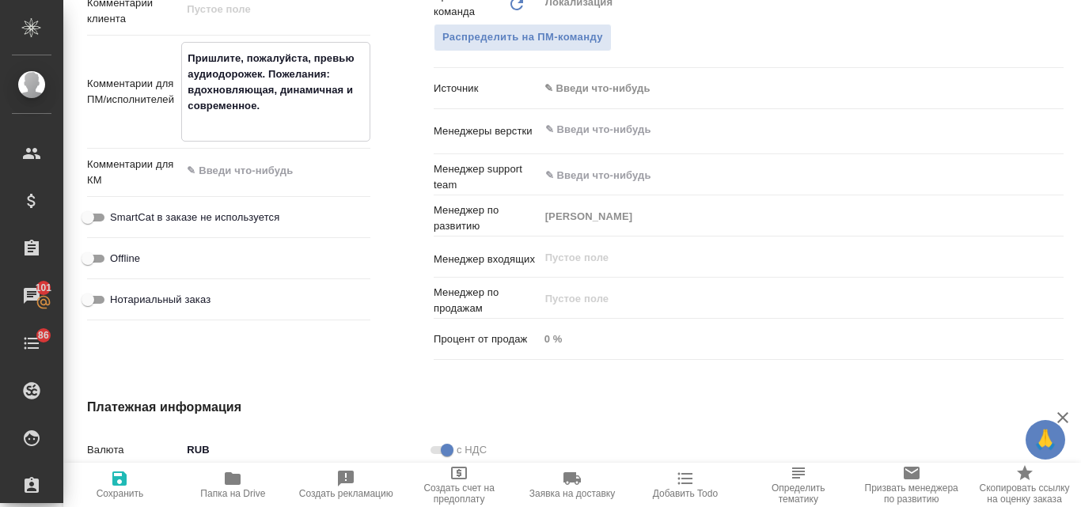
paste textarea "Нужен будет 1 трек, сейчас прошу прислать превью для выбора. Аудиодорожка будет…"
type textarea "Пришлите, пожалуйста, превью аудиодорожек. Пожелания: вдохновляющая, динамичная…"
type textarea "x"
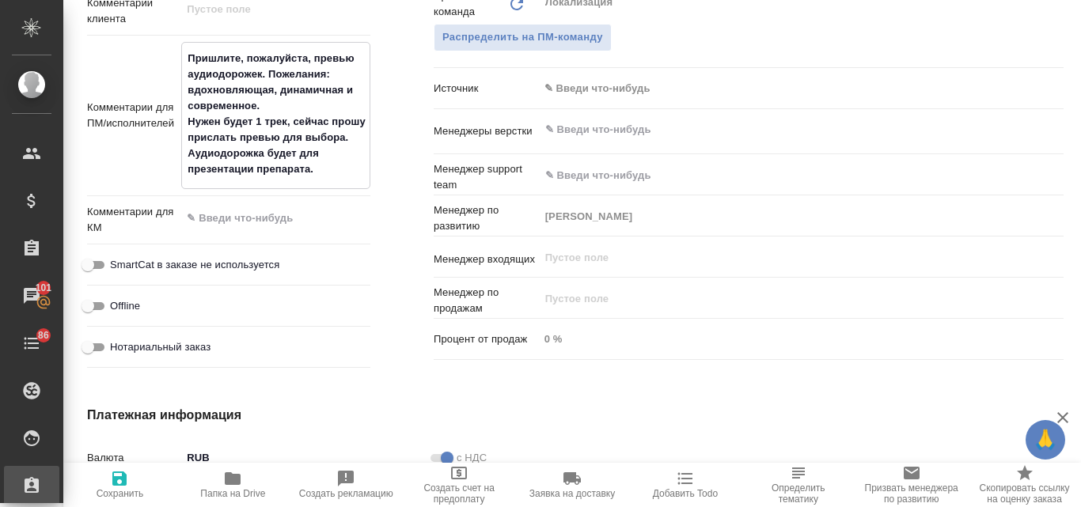
type textarea "x"
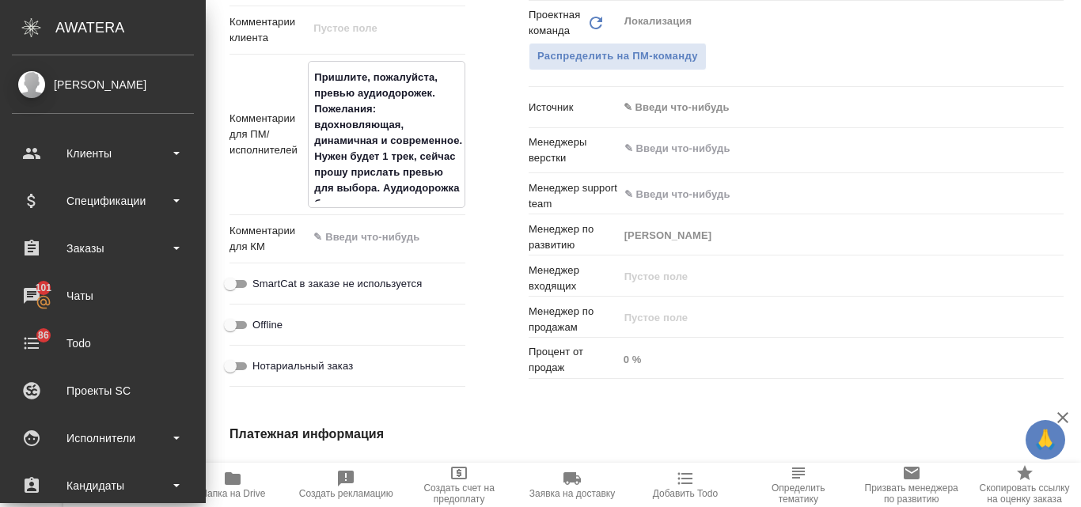
type textarea "x"
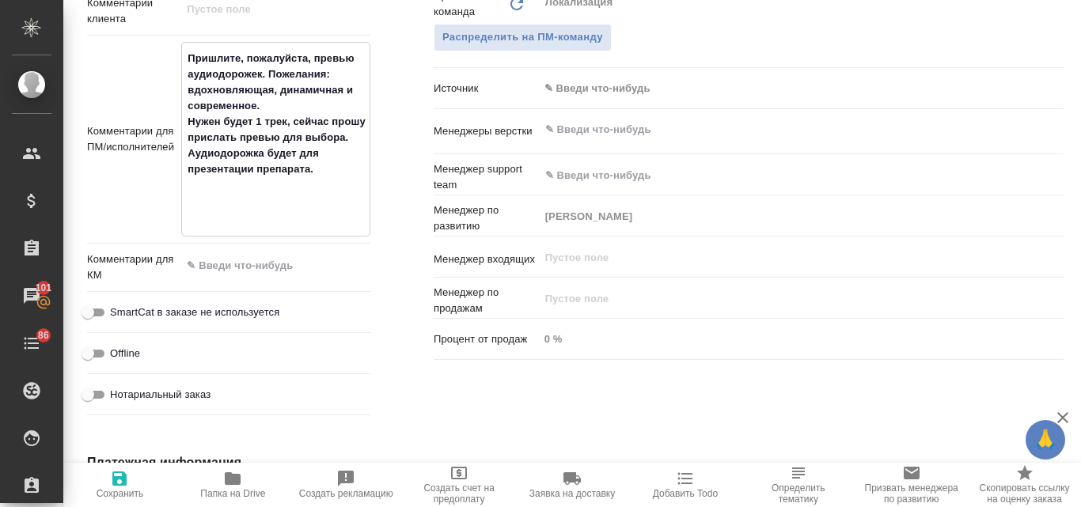
type textarea "Пришлите, пожалуйста, превью аудиодорожек. Пожелания: вдохновляющая, динамичная…"
click at [119, 483] on icon "button" at bounding box center [119, 478] width 19 height 19
type textarea "x"
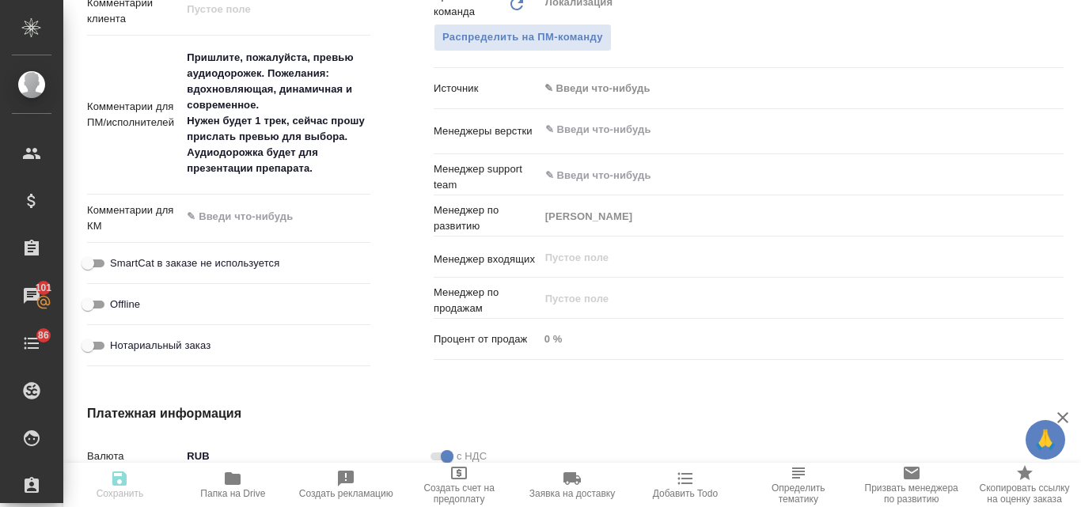
type textarea "x"
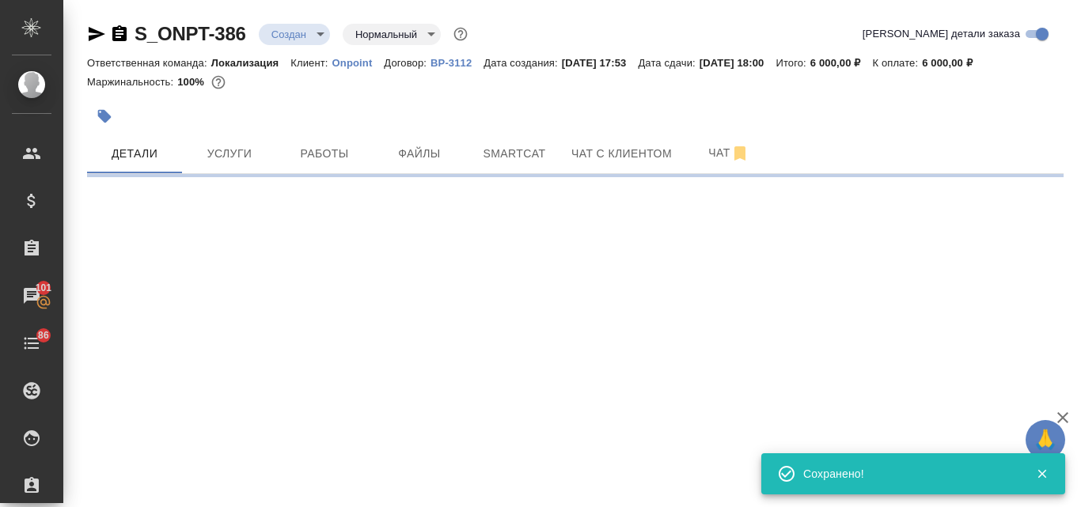
scroll to position [0, 0]
select select "RU"
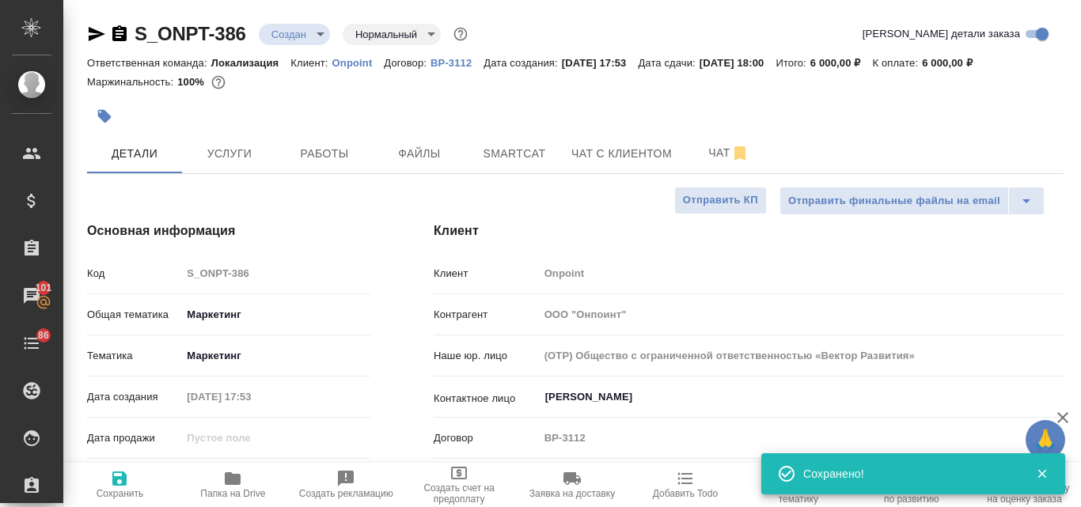
type textarea "x"
click at [320, 37] on body "🙏 .cls-1 fill:#fff; AWATERA Valyaeva Anna Клиенты Спецификации Заказы 101 Чаты …" at bounding box center [540, 253] width 1081 height 507
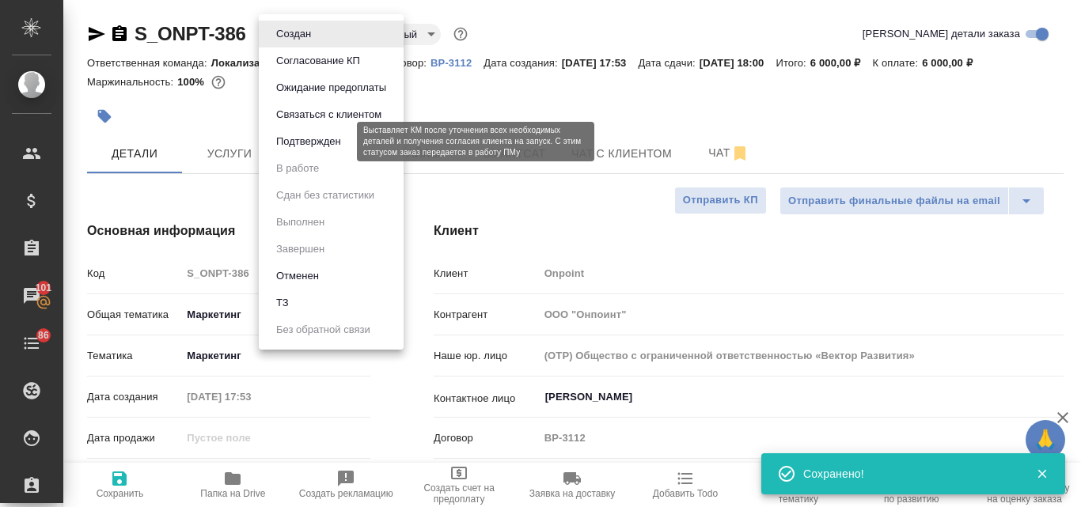
click at [320, 142] on button "Подтвержден" at bounding box center [308, 141] width 74 height 17
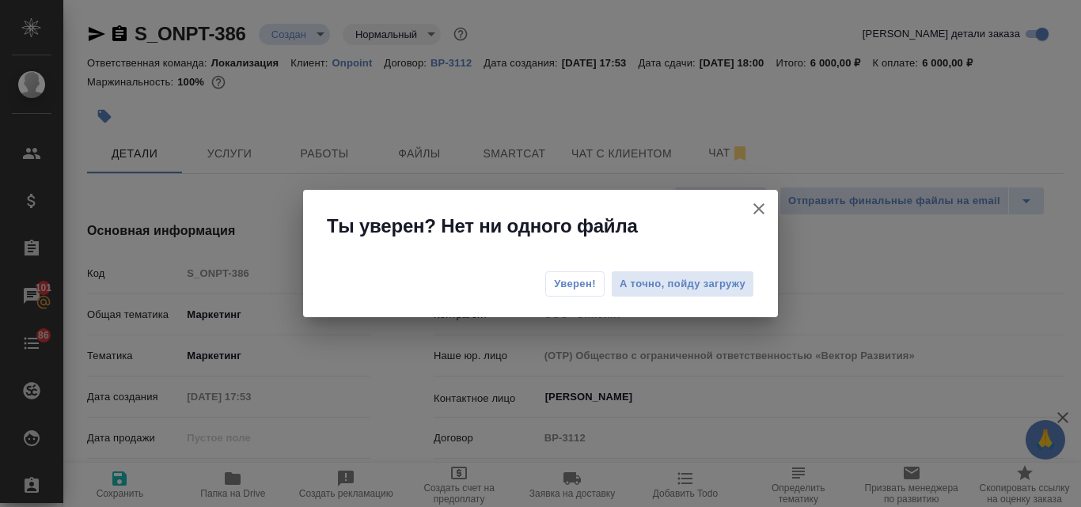
click at [571, 289] on span "Уверен!" at bounding box center [575, 284] width 42 height 16
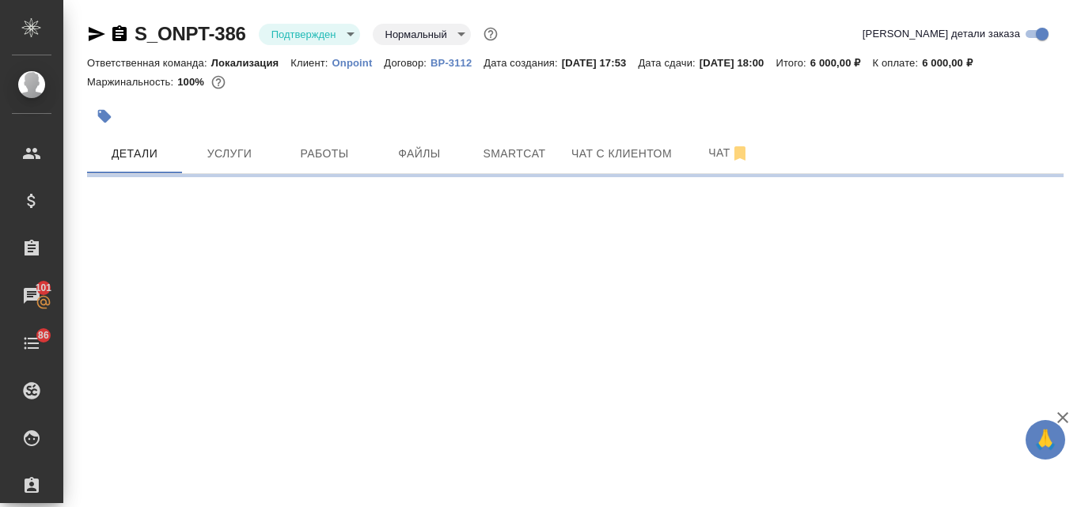
select select "RU"
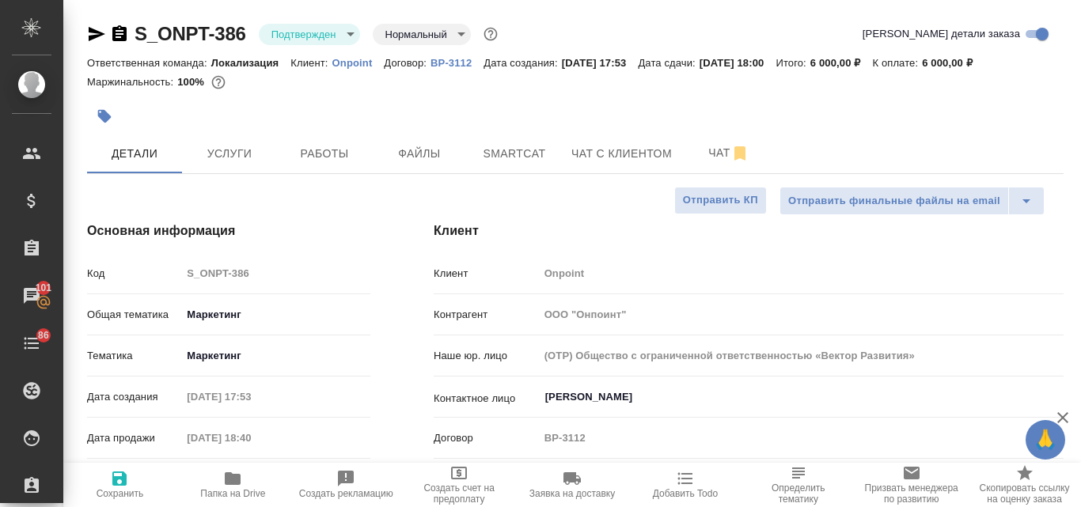
type textarea "x"
click at [99, 34] on icon "button" at bounding box center [96, 34] width 19 height 19
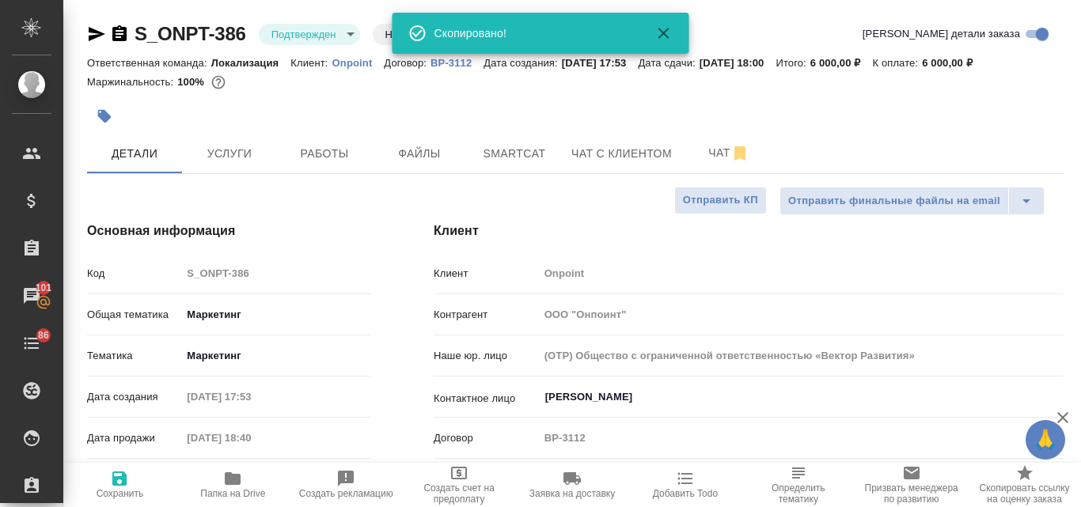
type textarea "x"
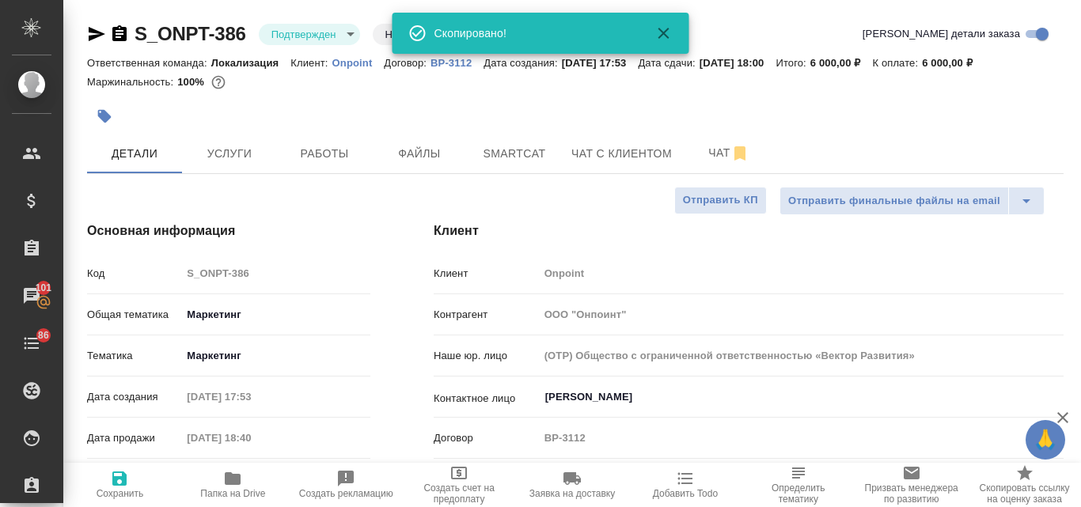
type textarea "x"
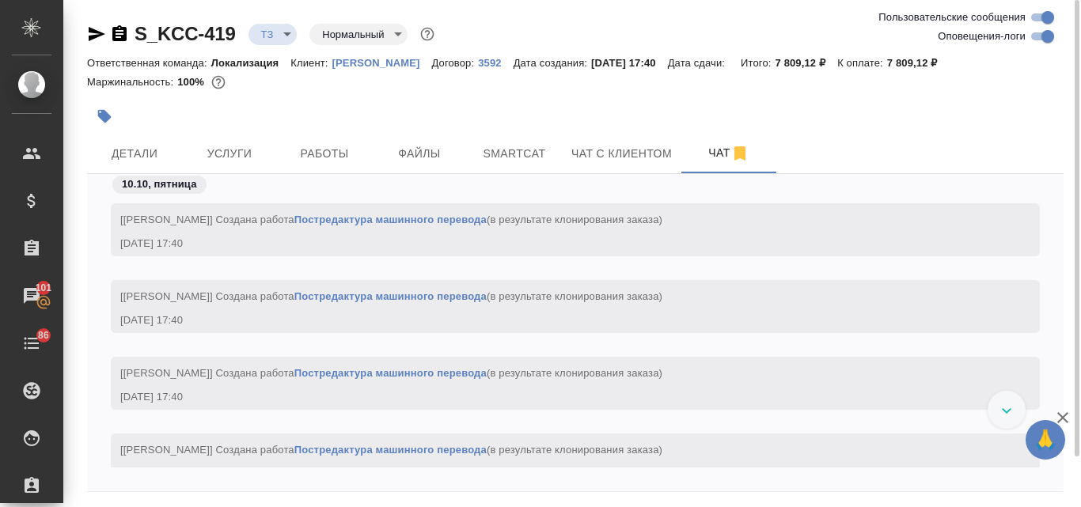
drag, startPoint x: 91, startPoint y: 33, endPoint x: 103, endPoint y: 54, distance: 23.7
click at [90, 33] on icon "button" at bounding box center [96, 34] width 19 height 19
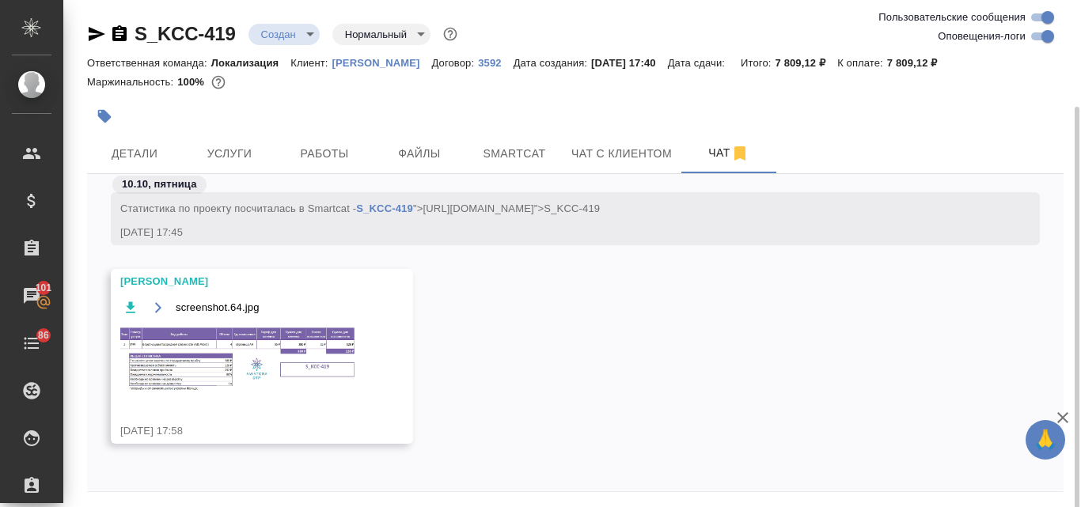
scroll to position [56, 0]
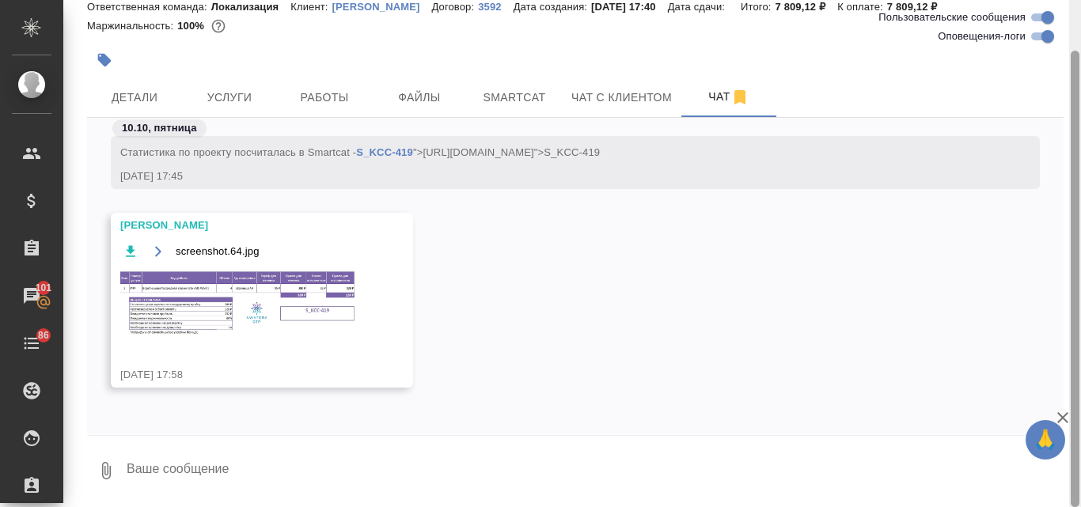
drag, startPoint x: 1076, startPoint y: 286, endPoint x: 1080, endPoint y: 366, distance: 80.8
click at [1080, 366] on div at bounding box center [1075, 253] width 12 height 507
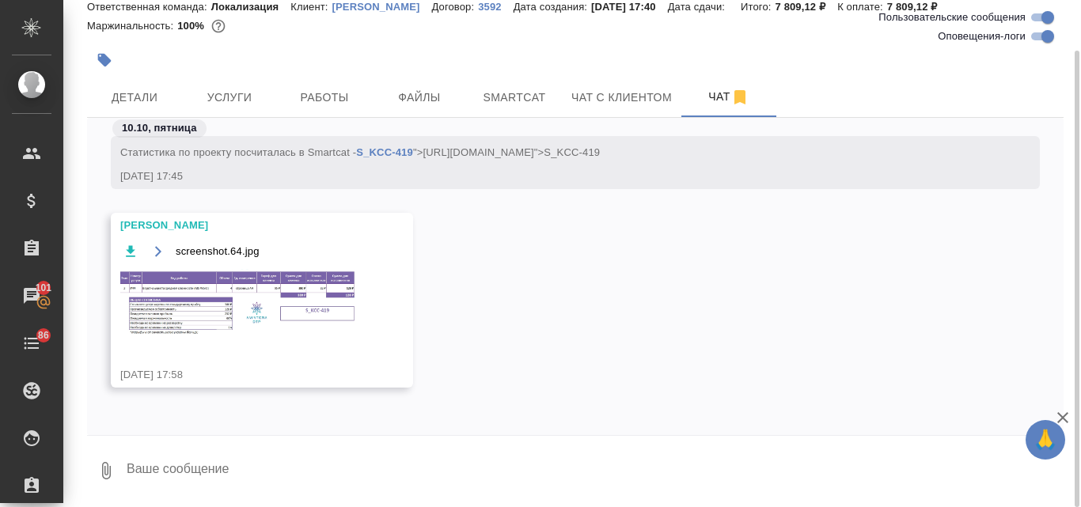
click at [245, 458] on textarea at bounding box center [594, 471] width 938 height 54
type textarea "спасибо!"
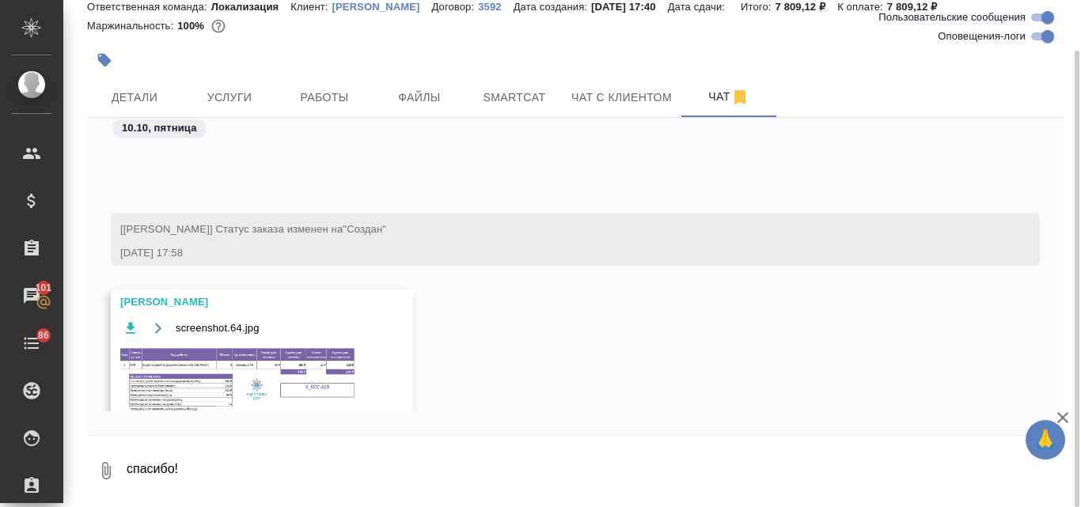
scroll to position [1331, 0]
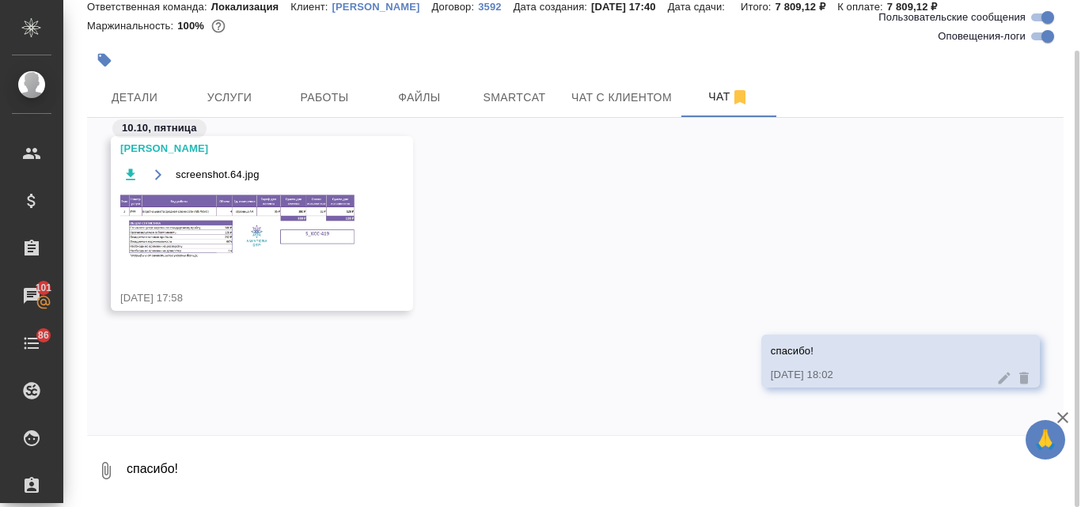
click at [209, 229] on img at bounding box center [238, 227] width 237 height 70
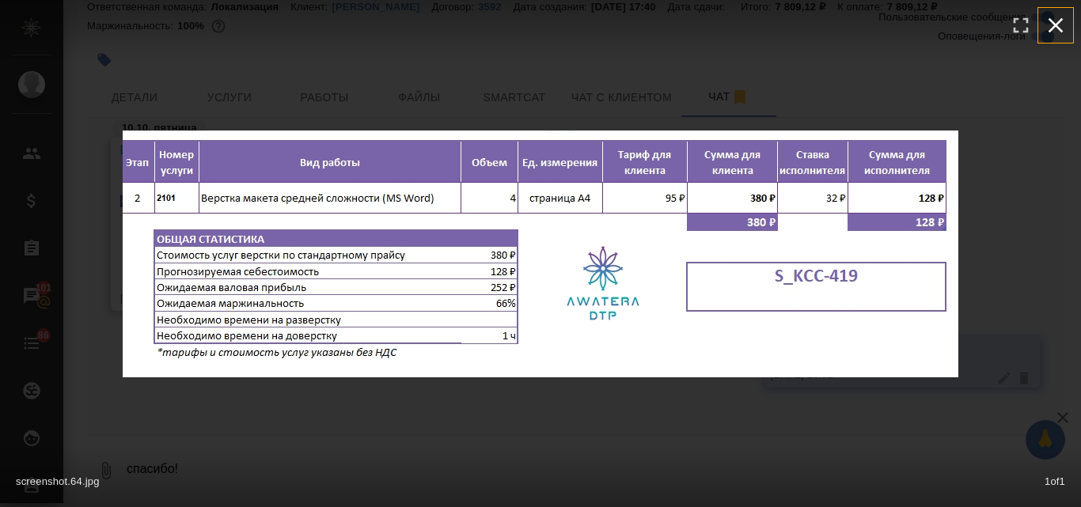
click at [1062, 26] on icon "button" at bounding box center [1055, 25] width 25 height 25
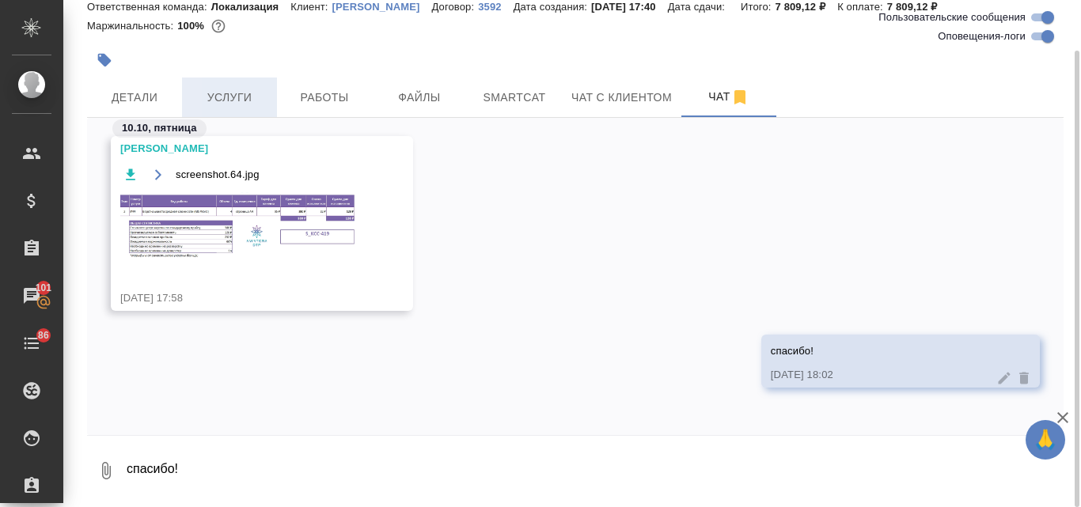
click at [229, 97] on span "Услуги" at bounding box center [229, 98] width 76 height 20
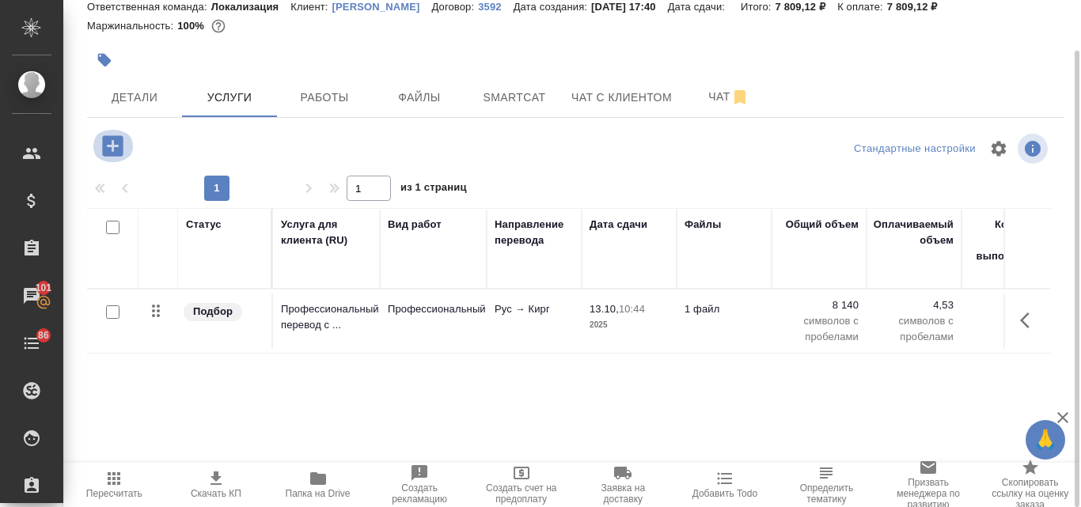
click at [110, 143] on icon "button" at bounding box center [112, 145] width 21 height 21
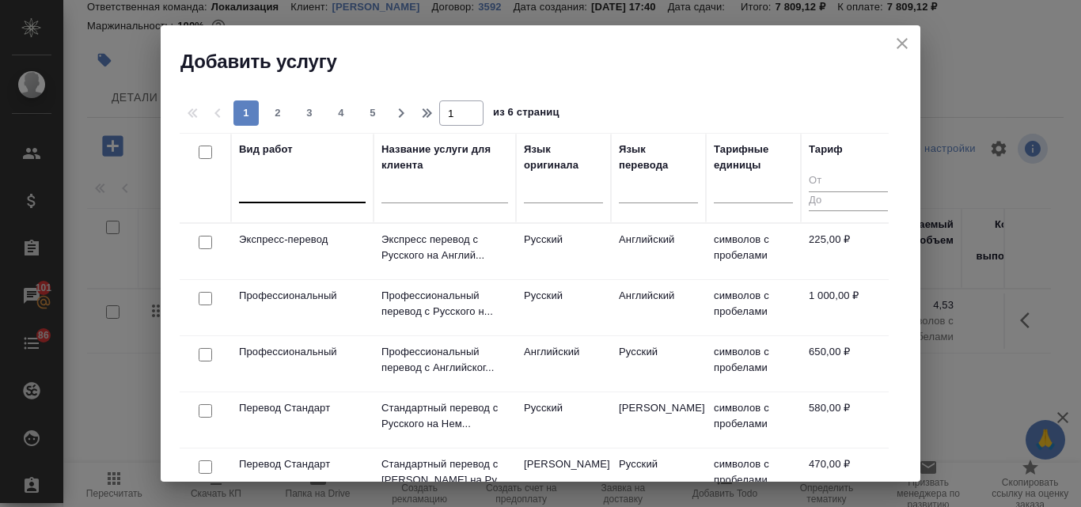
click at [289, 191] on div at bounding box center [302, 187] width 127 height 23
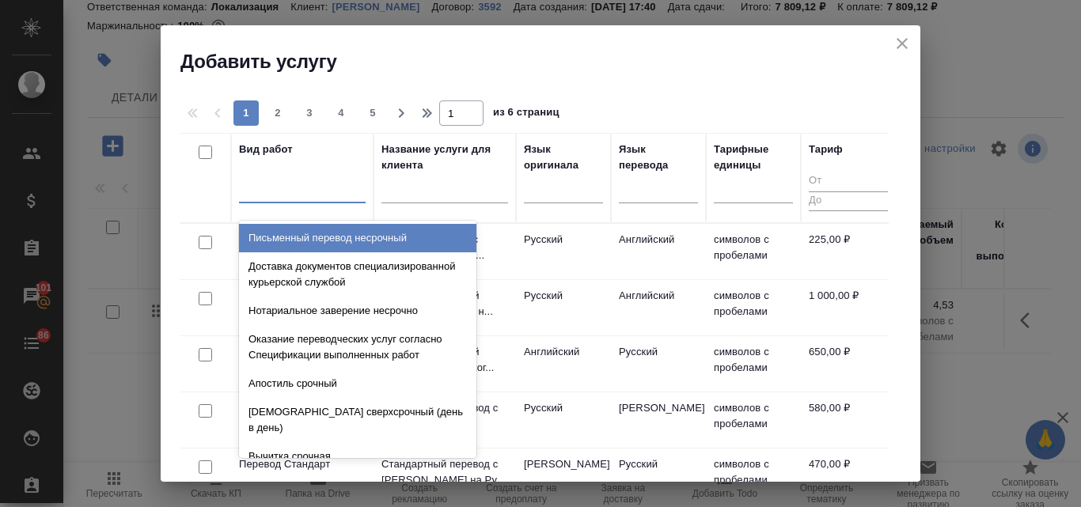
type input "ы"
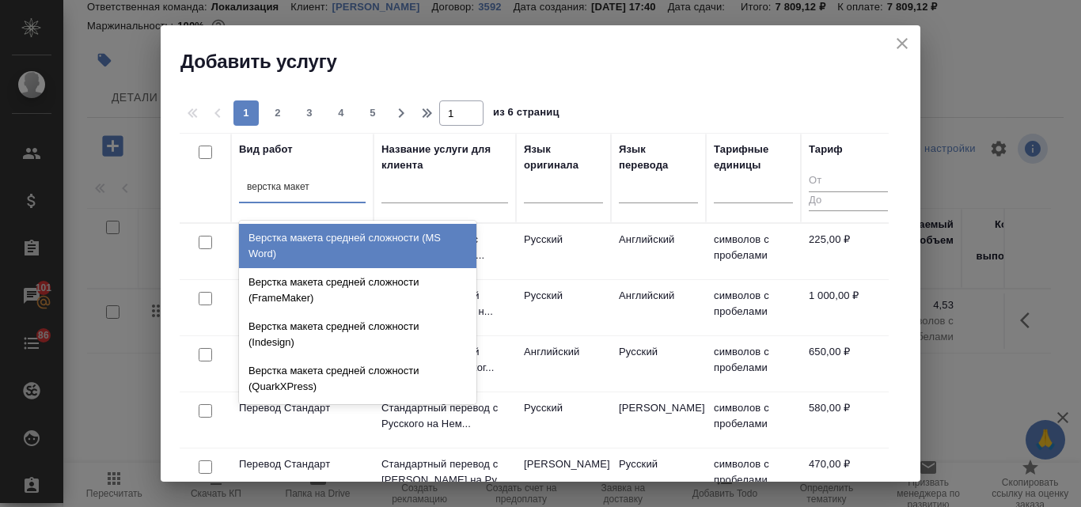
type input "верстка макета"
click at [328, 251] on div "Верстка макета средней сложности (MS Word)" at bounding box center [357, 246] width 237 height 44
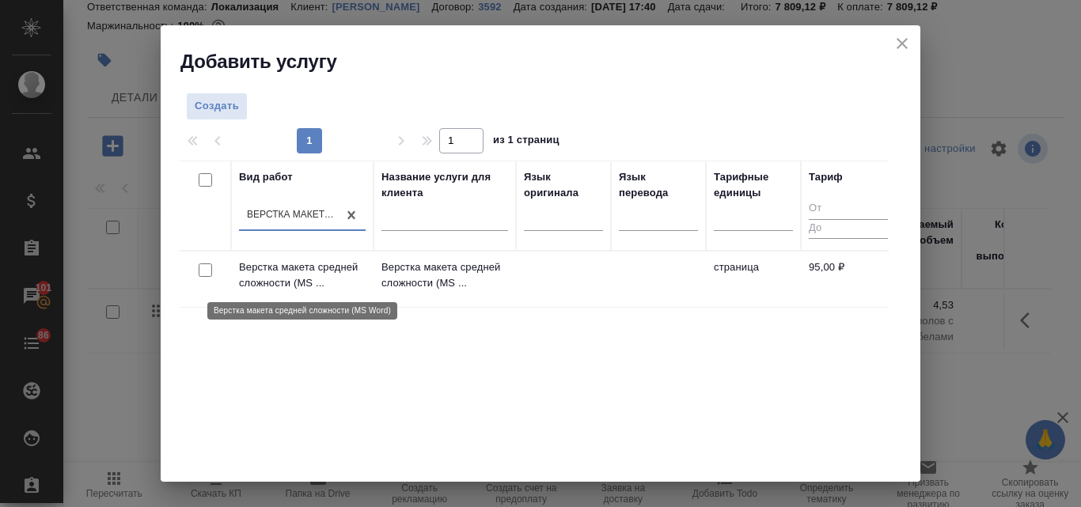
click at [335, 270] on p "Верстка макета средней сложности (MS ..." at bounding box center [302, 275] width 127 height 32
click at [335, 271] on p "Верстка макета средней сложности (MS ..." at bounding box center [302, 275] width 127 height 32
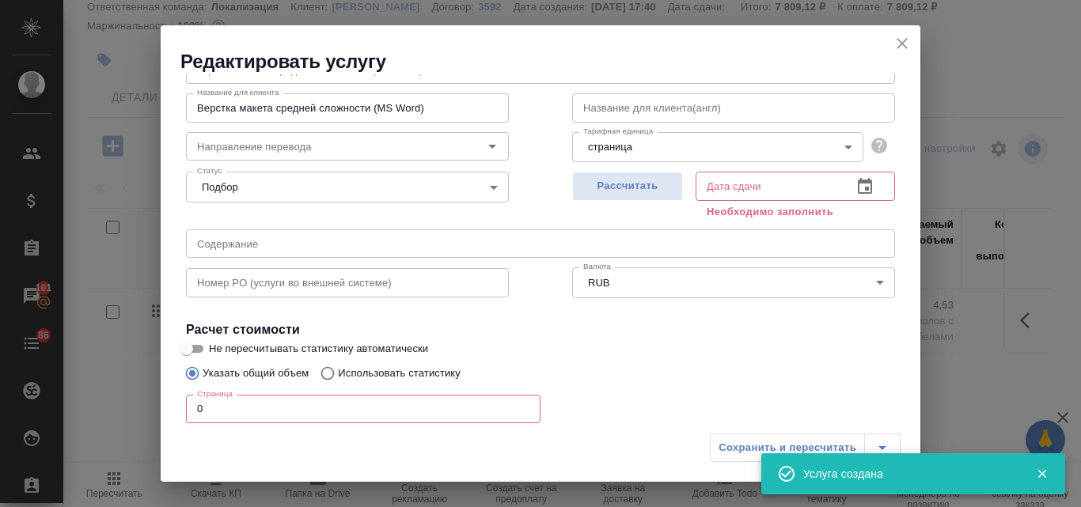
scroll to position [198, 0]
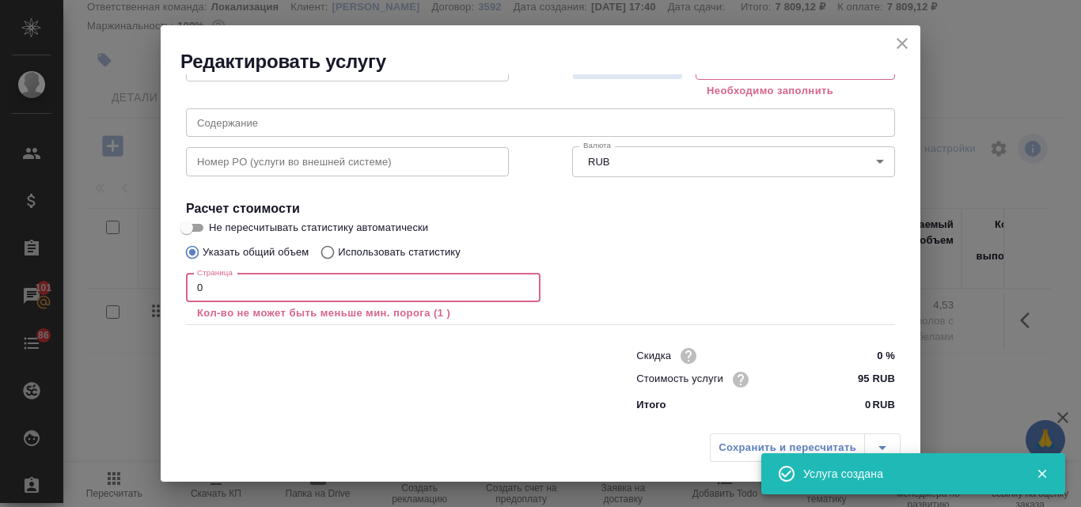
drag, startPoint x: 206, startPoint y: 290, endPoint x: 194, endPoint y: 287, distance: 12.3
click at [194, 287] on input "0" at bounding box center [363, 288] width 354 height 28
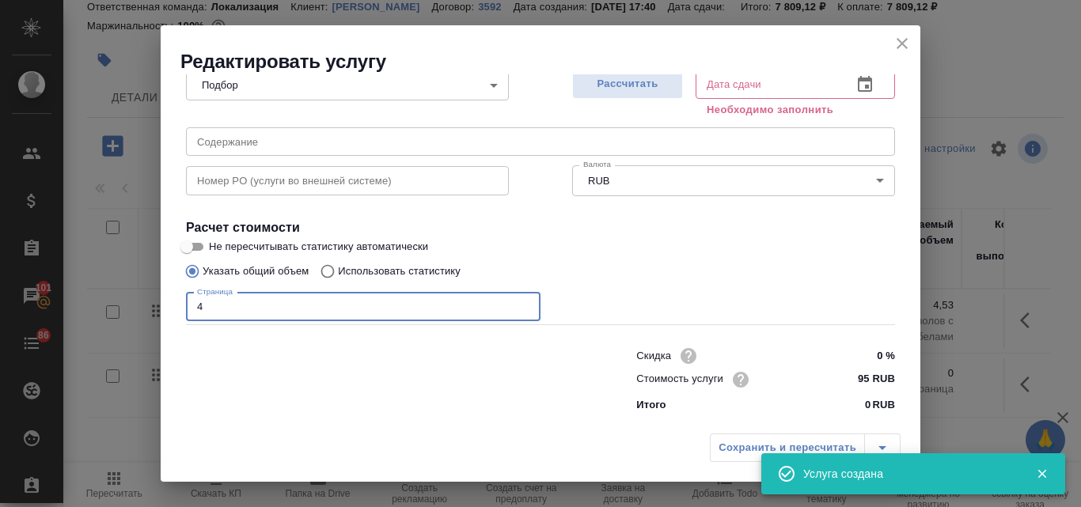
scroll to position [179, 0]
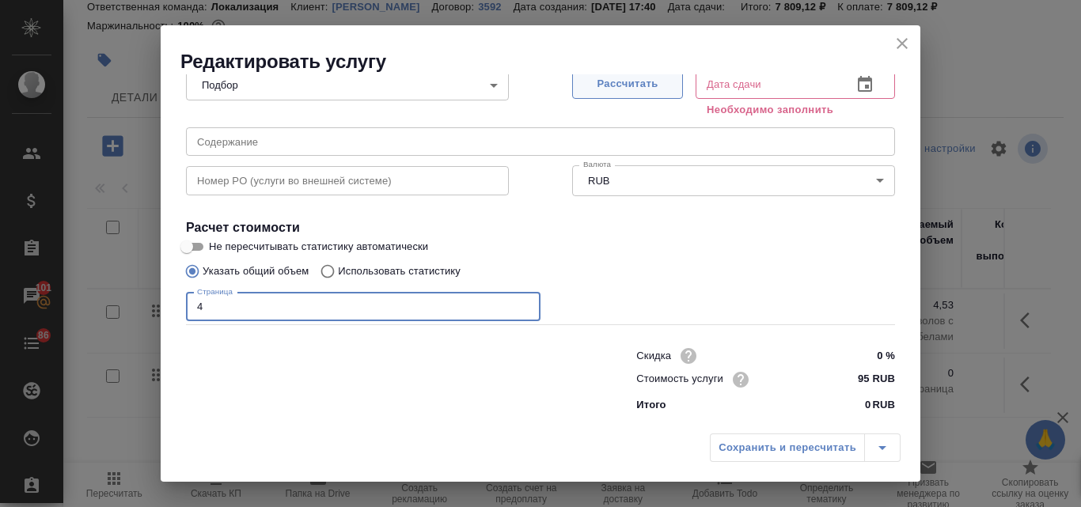
type input "4"
click at [624, 86] on span "Рассчитать" at bounding box center [627, 84] width 93 height 18
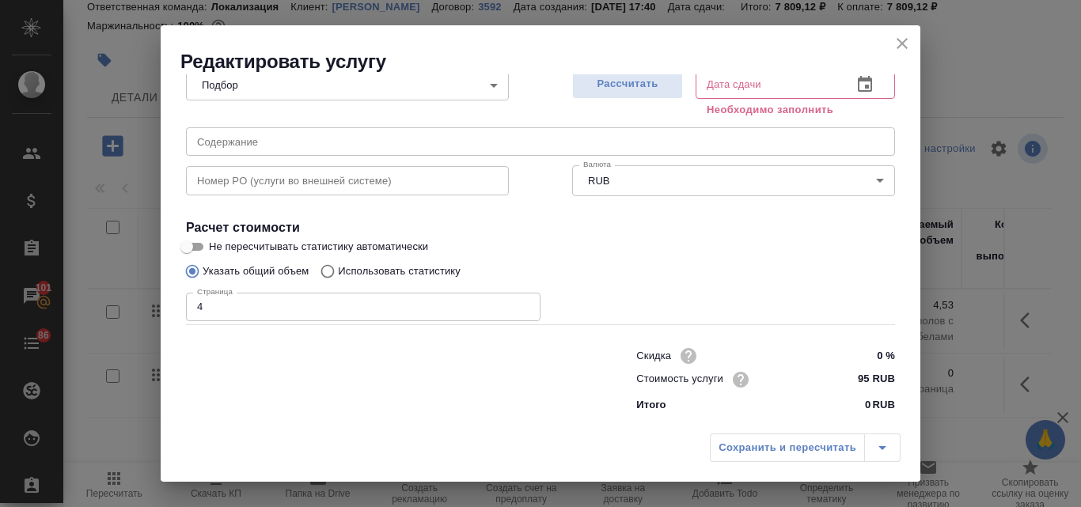
type input "[DATE] 10:20"
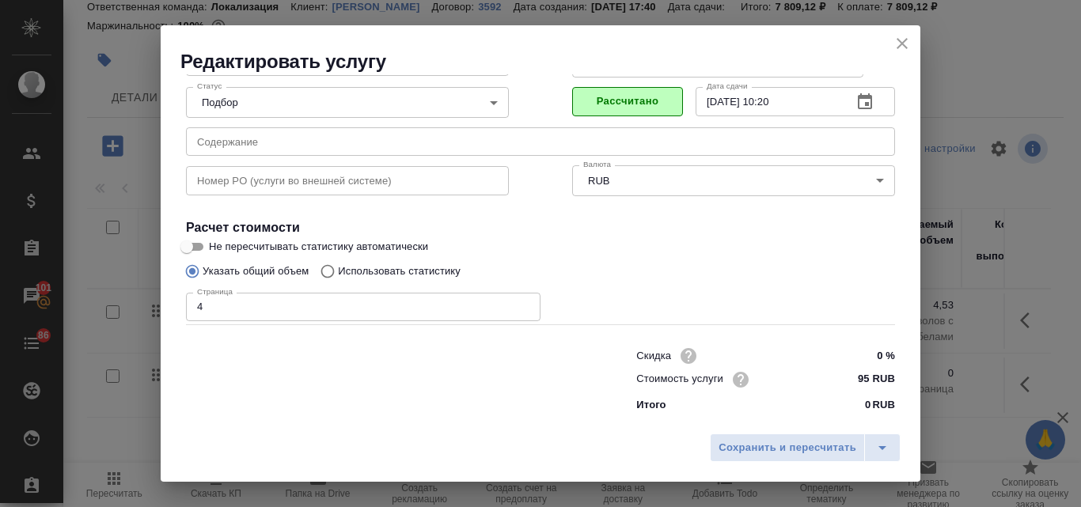
scroll to position [161, 0]
click at [762, 447] on span "Сохранить и пересчитать" at bounding box center [787, 448] width 138 height 18
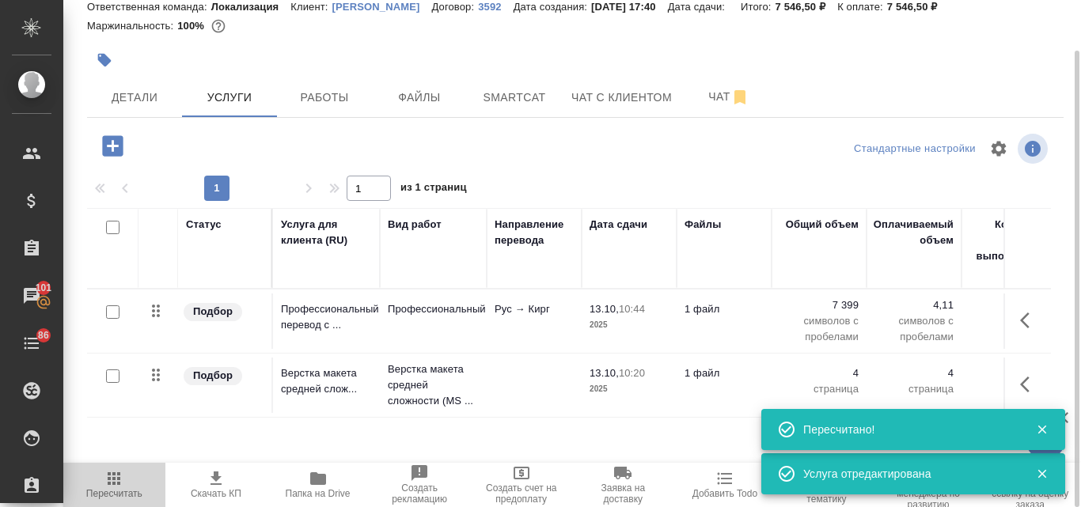
click at [119, 492] on span "Пересчитать" at bounding box center [114, 493] width 56 height 11
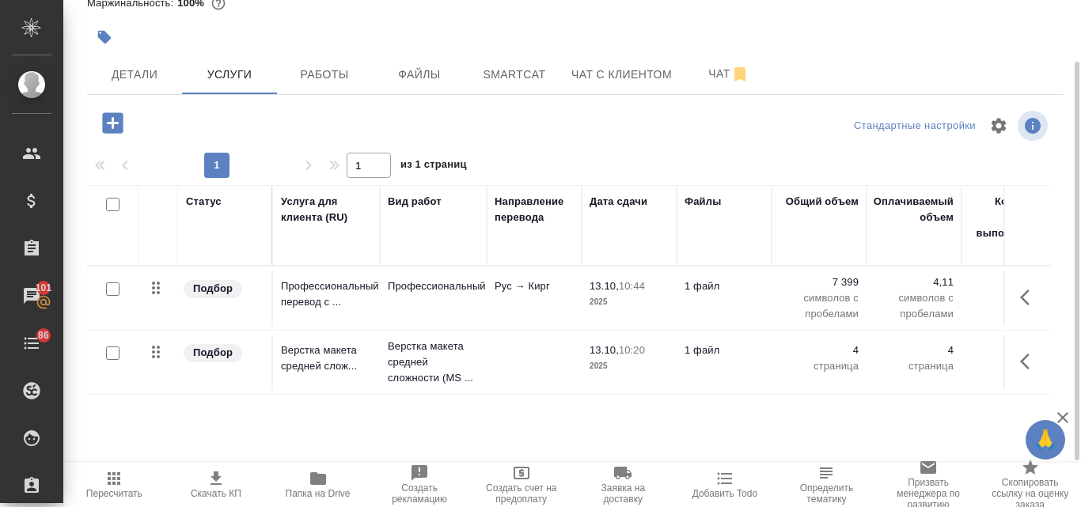
scroll to position [0, 0]
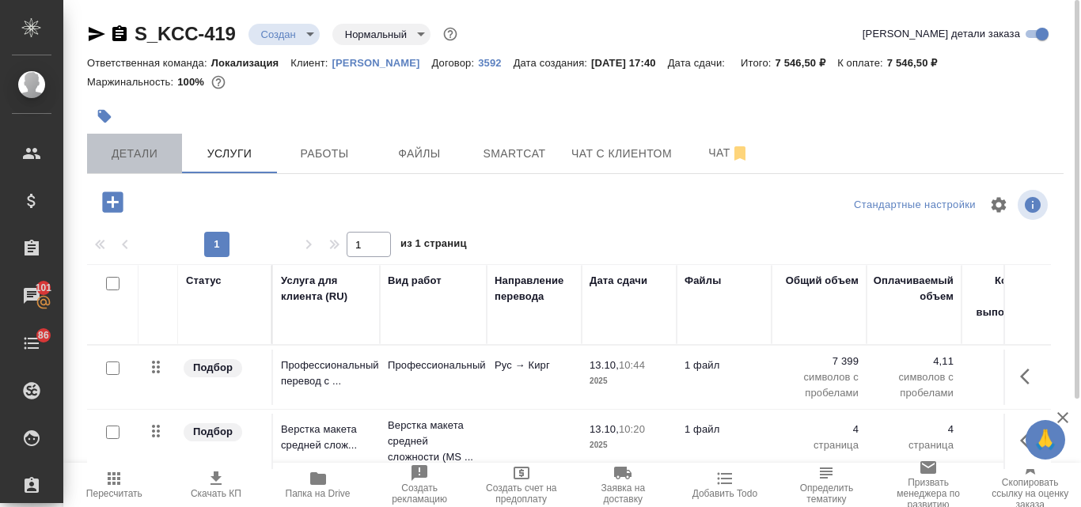
click at [128, 150] on span "Детали" at bounding box center [135, 154] width 76 height 20
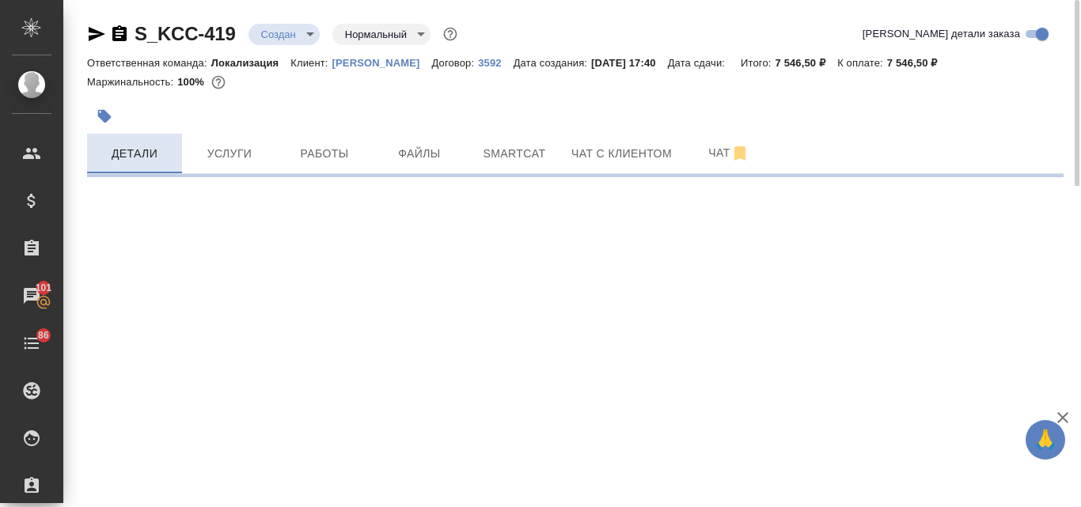
select select "RU"
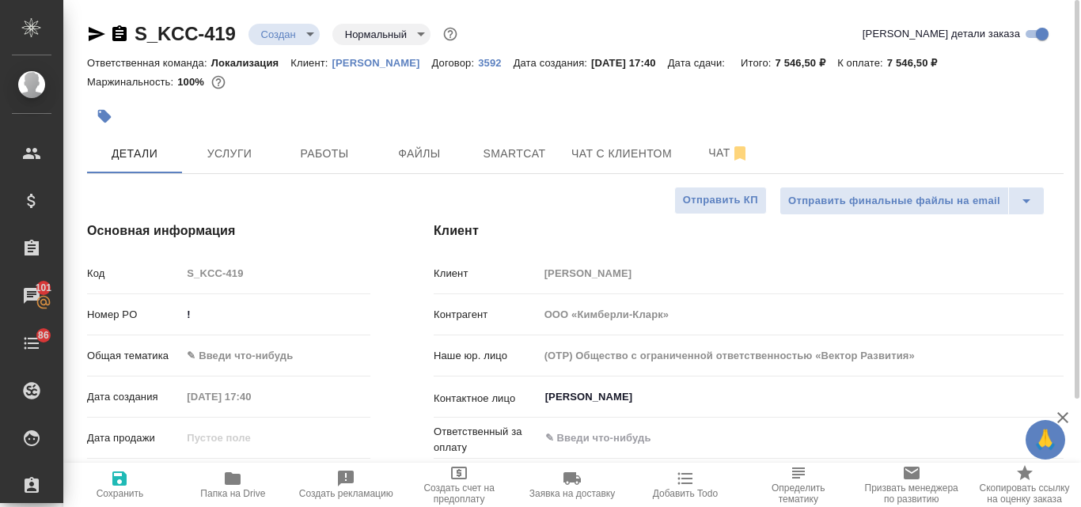
type textarea "x"
type input "[PERSON_NAME]"
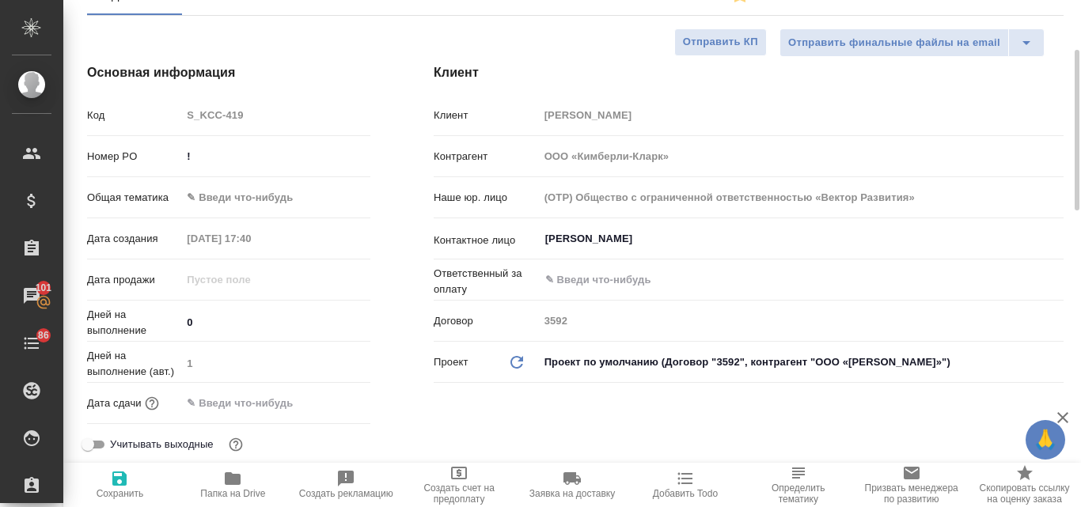
scroll to position [237, 0]
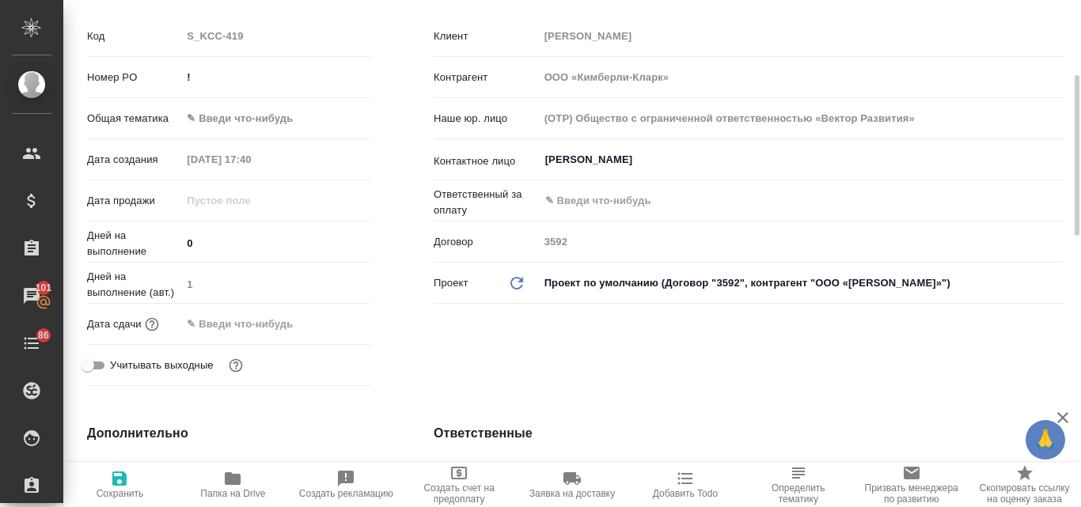
click at [120, 486] on icon "button" at bounding box center [119, 478] width 19 height 19
type textarea "x"
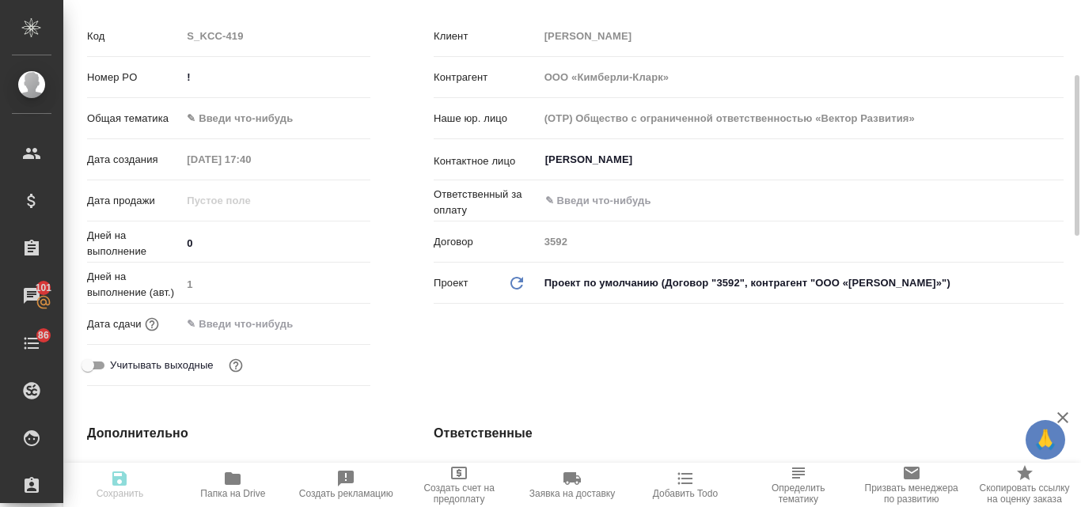
type textarea "x"
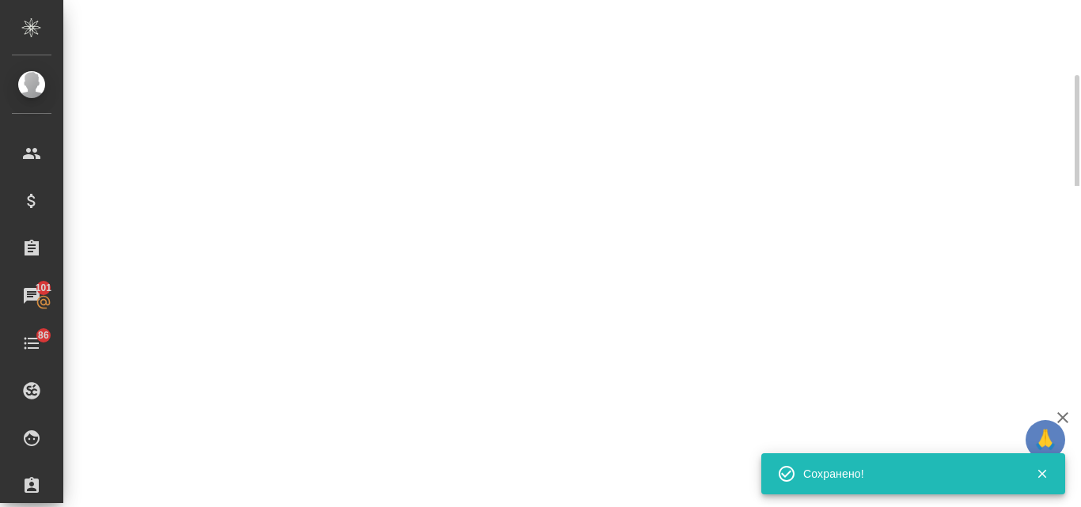
select select "RU"
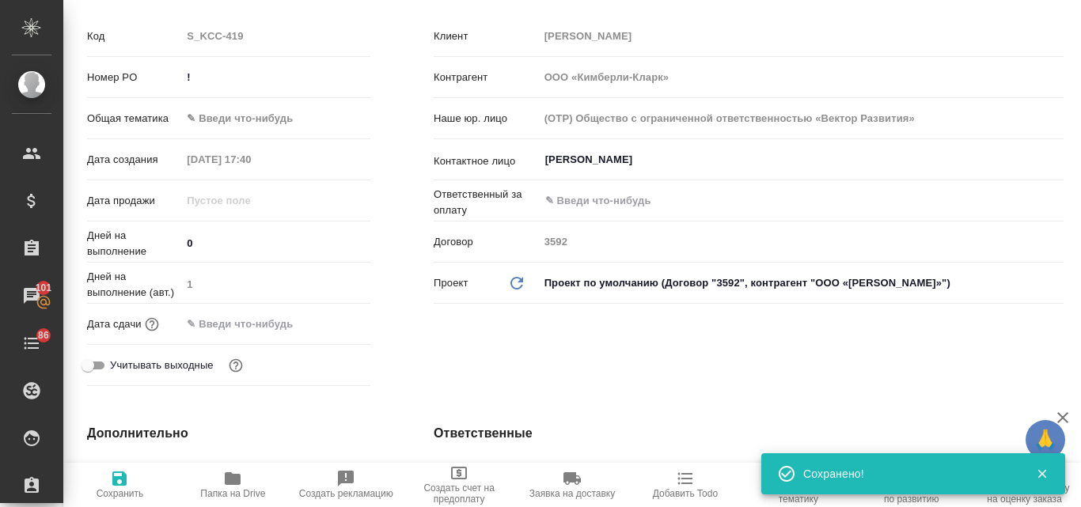
type textarea "x"
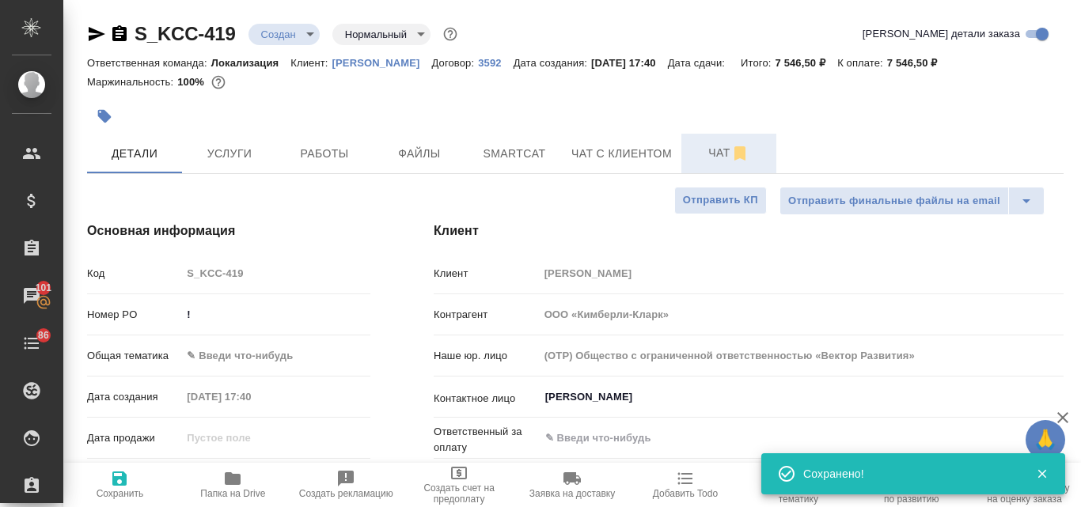
click at [719, 156] on span "Чат" at bounding box center [729, 153] width 76 height 20
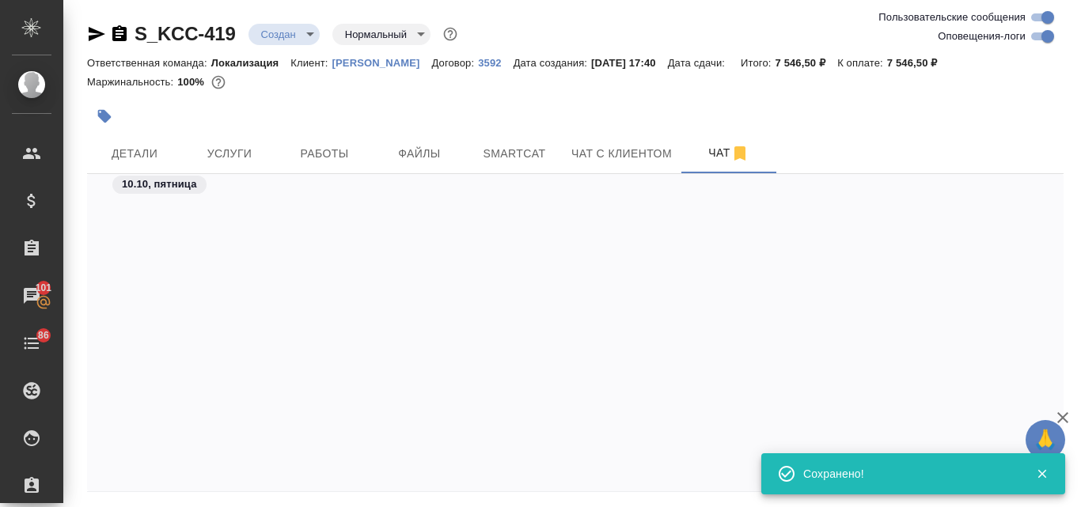
scroll to position [1315, 0]
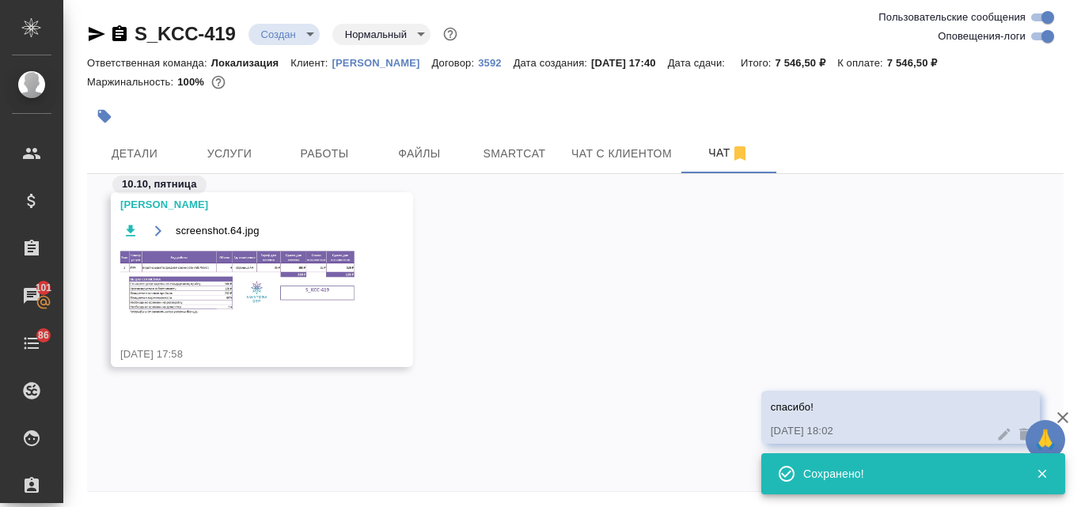
click at [168, 281] on img at bounding box center [238, 283] width 237 height 70
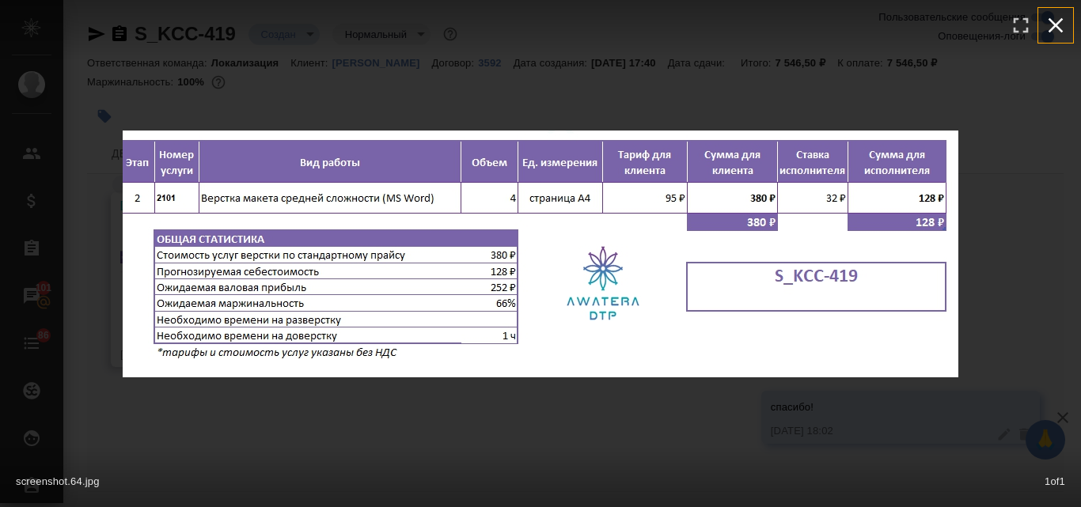
click at [1061, 31] on icon "button" at bounding box center [1055, 25] width 15 height 15
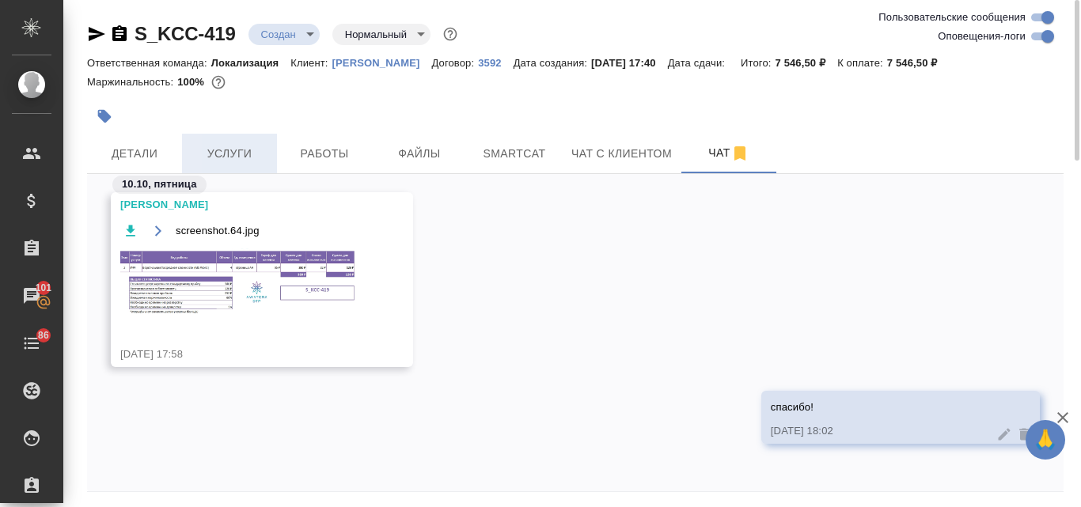
click at [247, 151] on span "Услуги" at bounding box center [229, 154] width 76 height 20
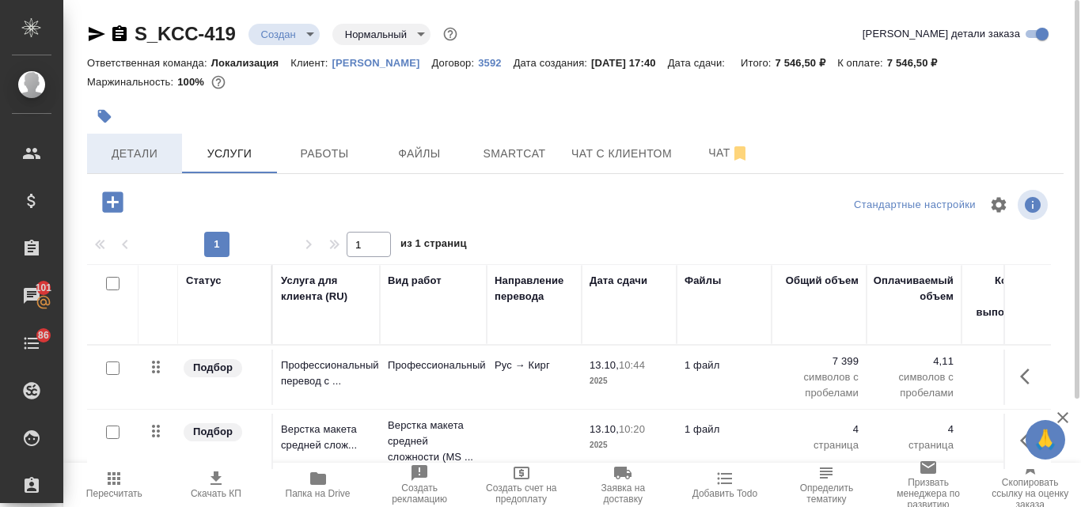
click at [127, 148] on span "Детали" at bounding box center [135, 154] width 76 height 20
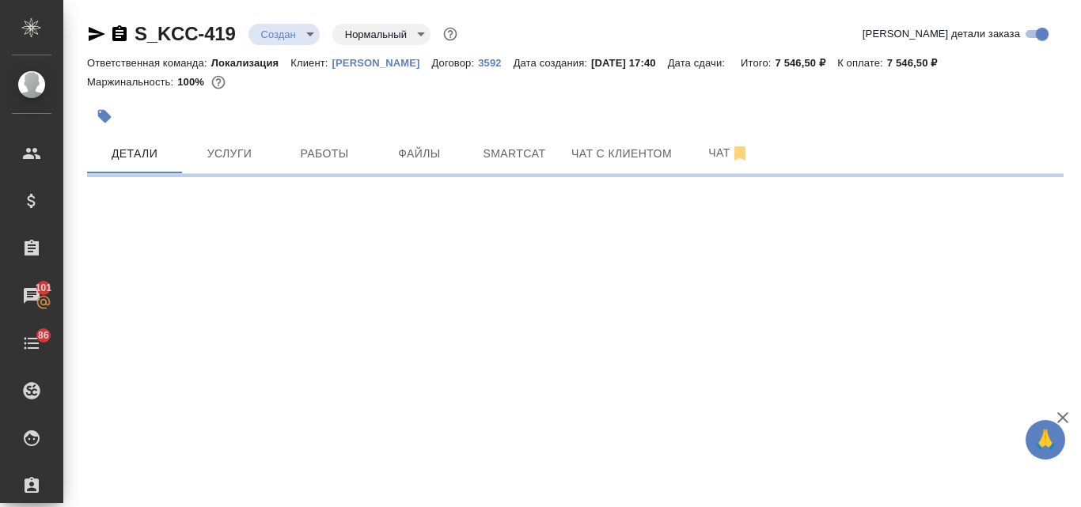
select select "RU"
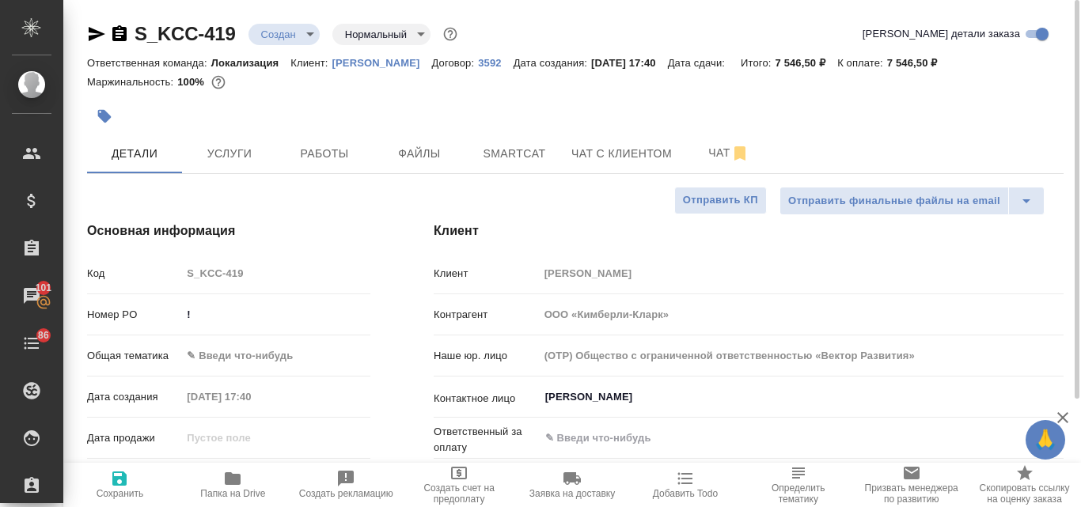
type textarea "x"
click at [577, 396] on input "Ильтузирова Айдана" at bounding box center [774, 397] width 462 height 19
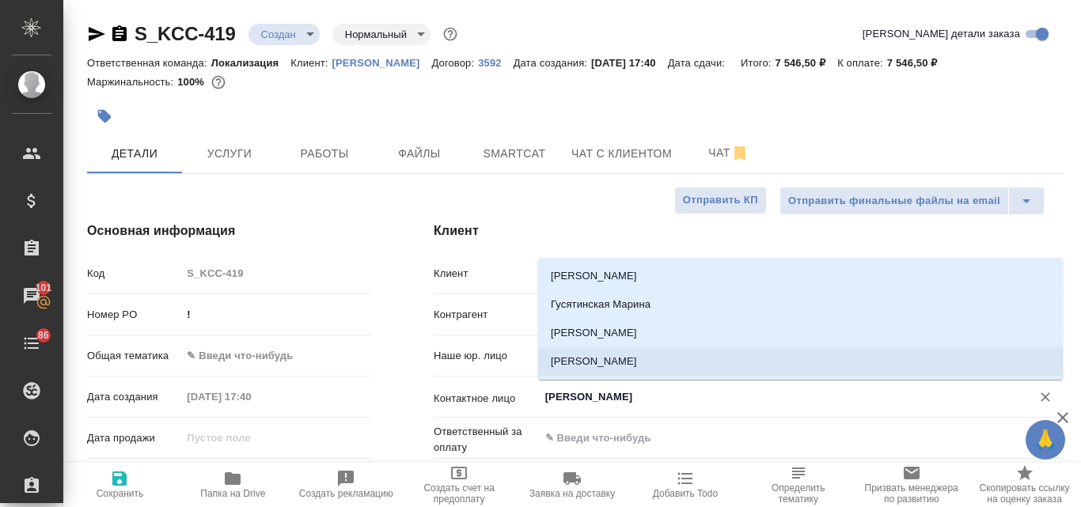
click at [570, 358] on li "Третьякова Мария" at bounding box center [800, 361] width 524 height 28
type input "Третьякова Мария"
type textarea "x"
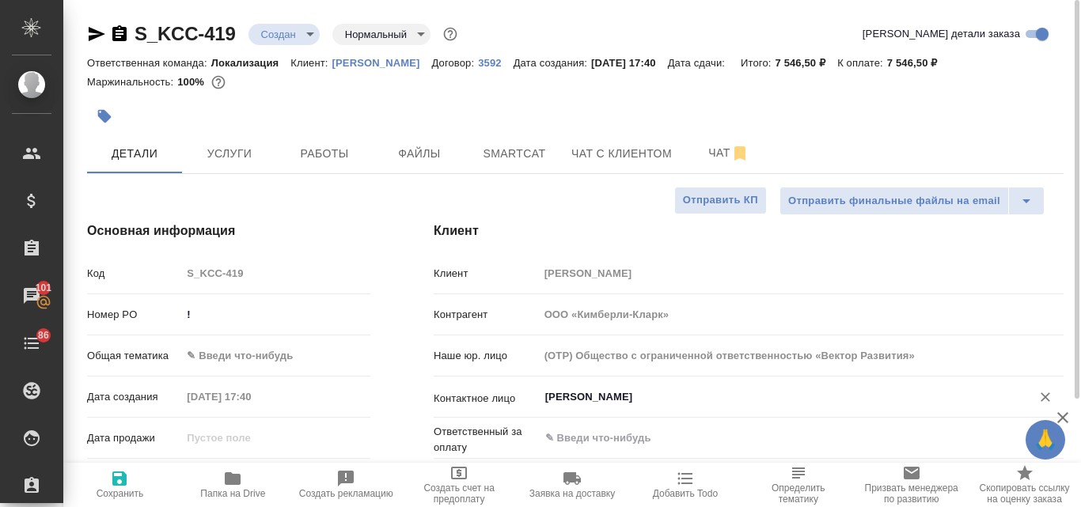
type input "Третьякова Мария"
click at [123, 482] on icon "button" at bounding box center [119, 478] width 14 height 14
type textarea "x"
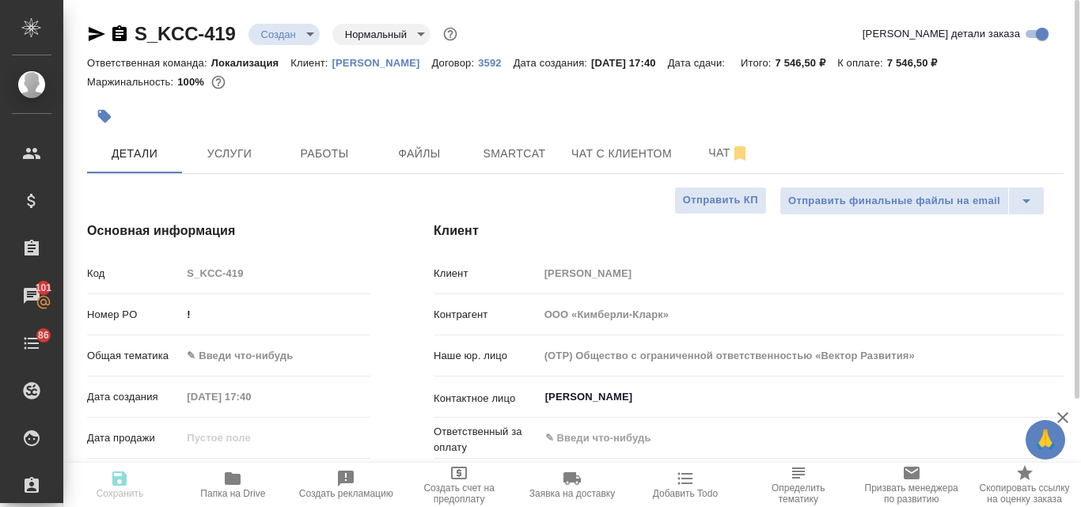
type textarea "x"
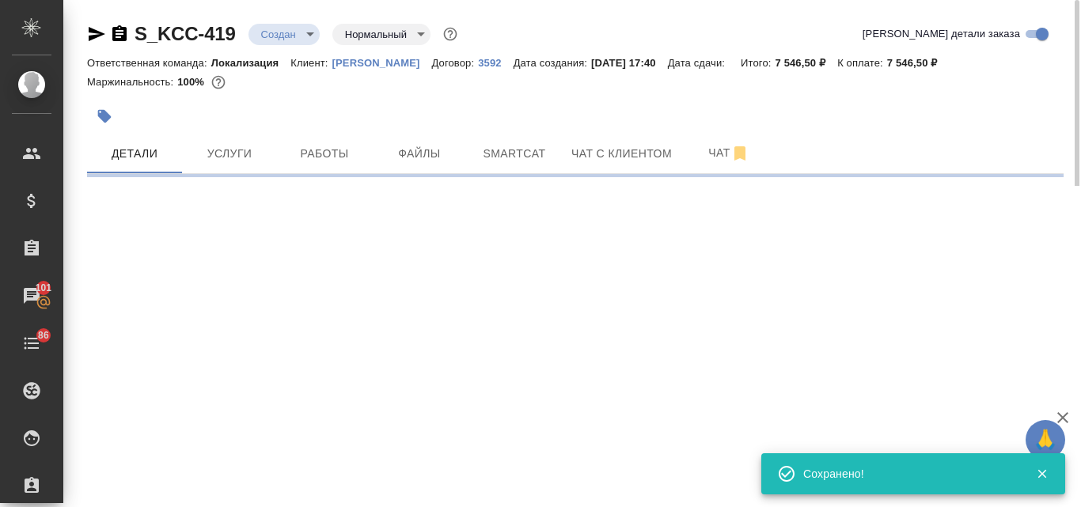
type input "holyTrinity"
select select "RU"
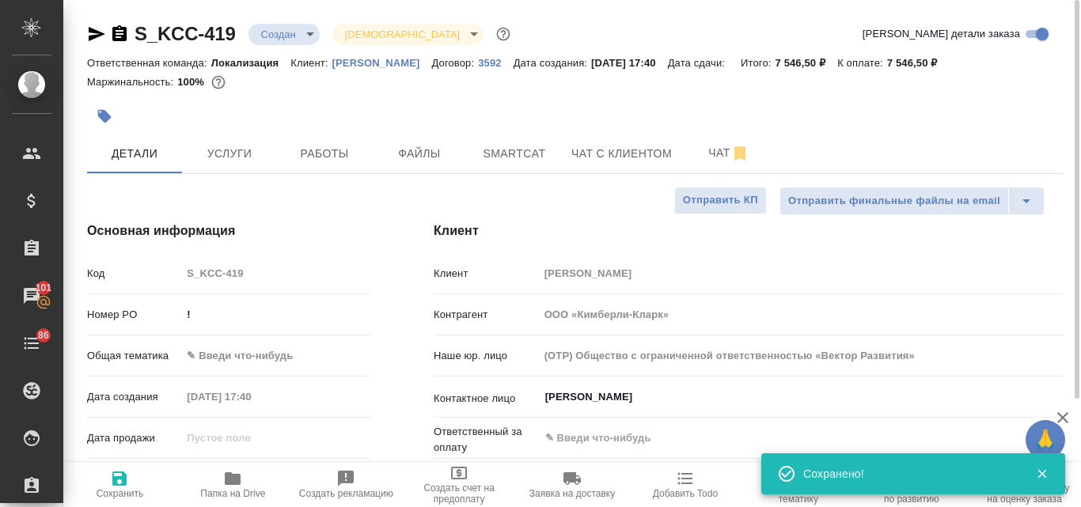
type textarea "x"
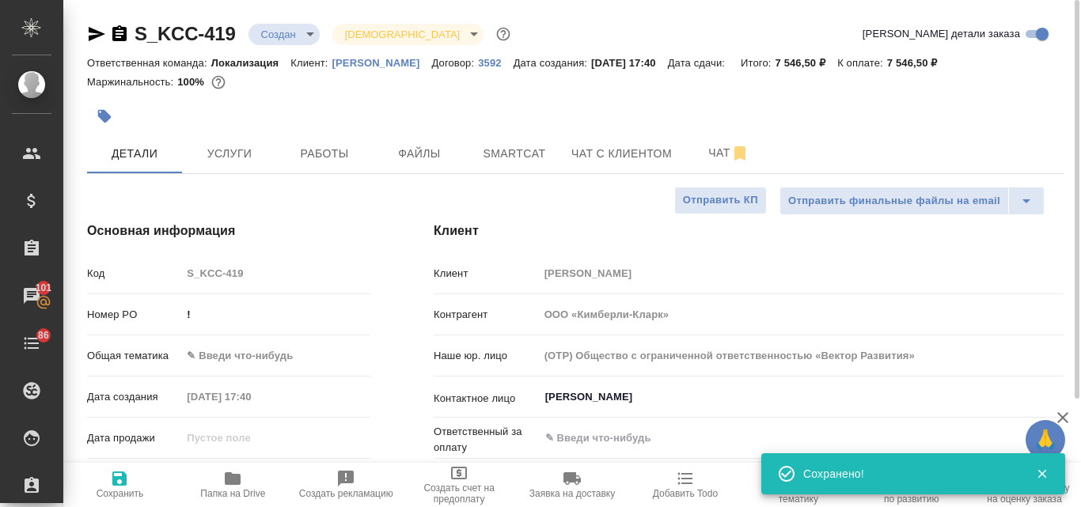
type textarea "x"
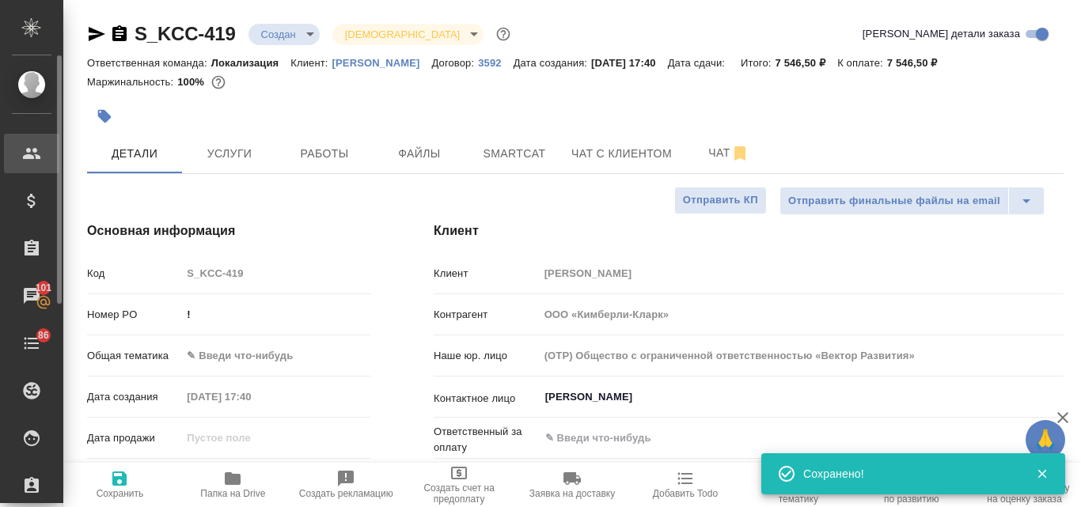
type textarea "x"
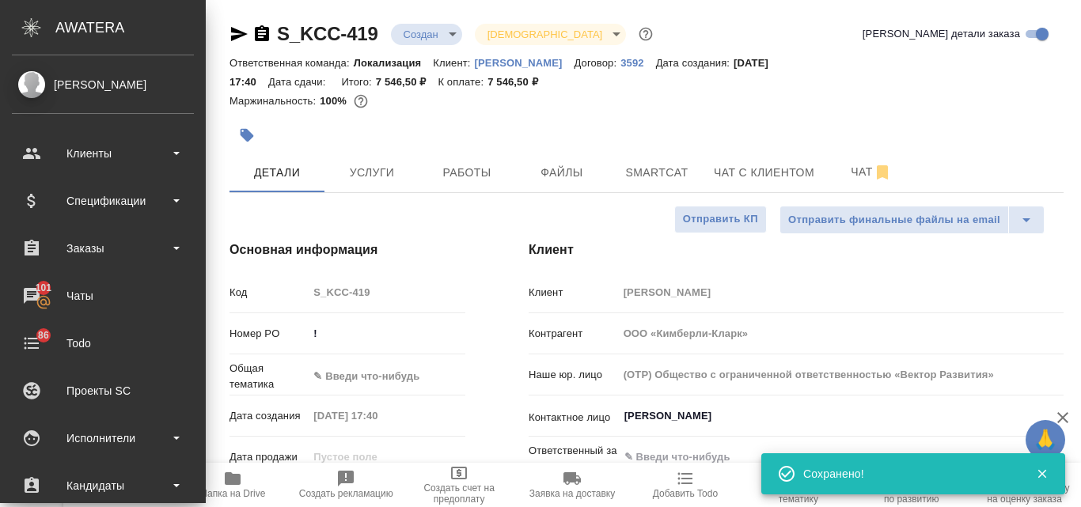
type textarea "x"
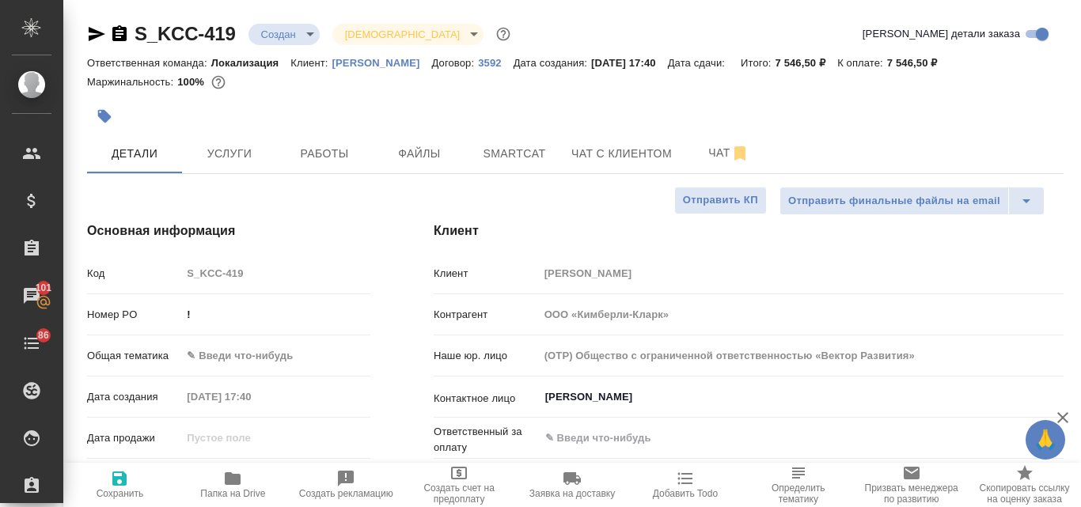
type textarea "x"
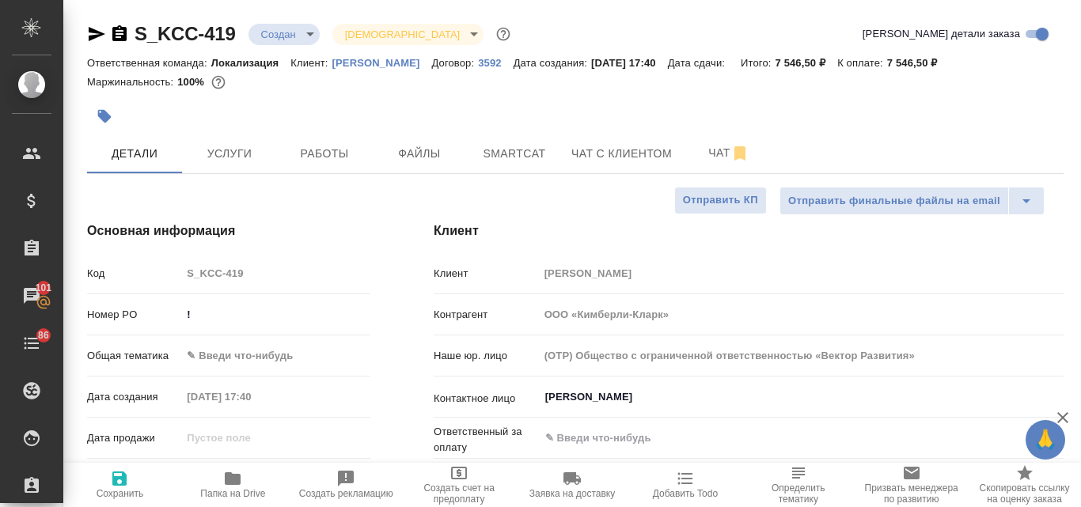
type textarea "x"
click at [218, 153] on span "Услуги" at bounding box center [229, 154] width 76 height 20
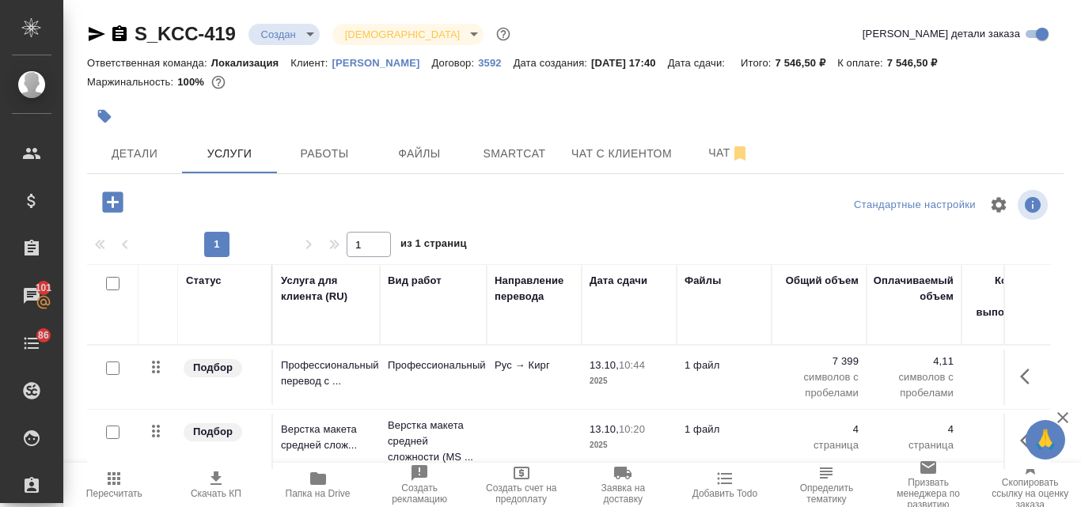
click at [219, 474] on icon "button" at bounding box center [215, 478] width 19 height 19
click at [159, 157] on span "Детали" at bounding box center [135, 154] width 76 height 20
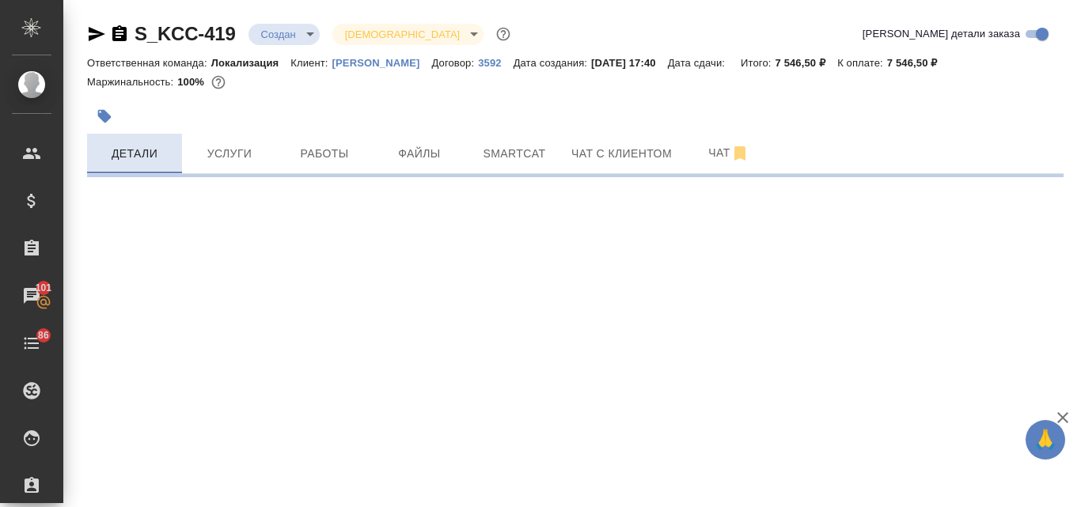
select select "RU"
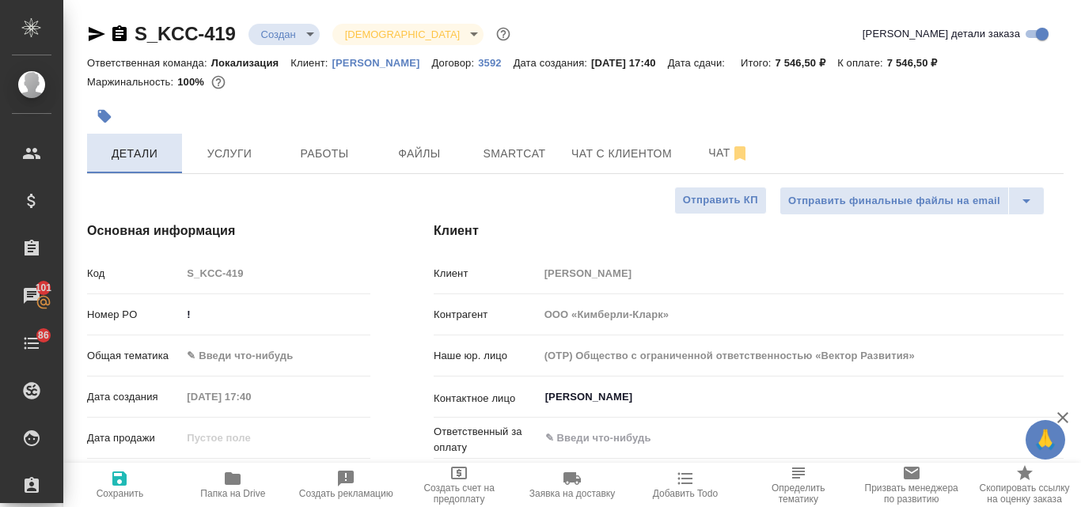
type textarea "x"
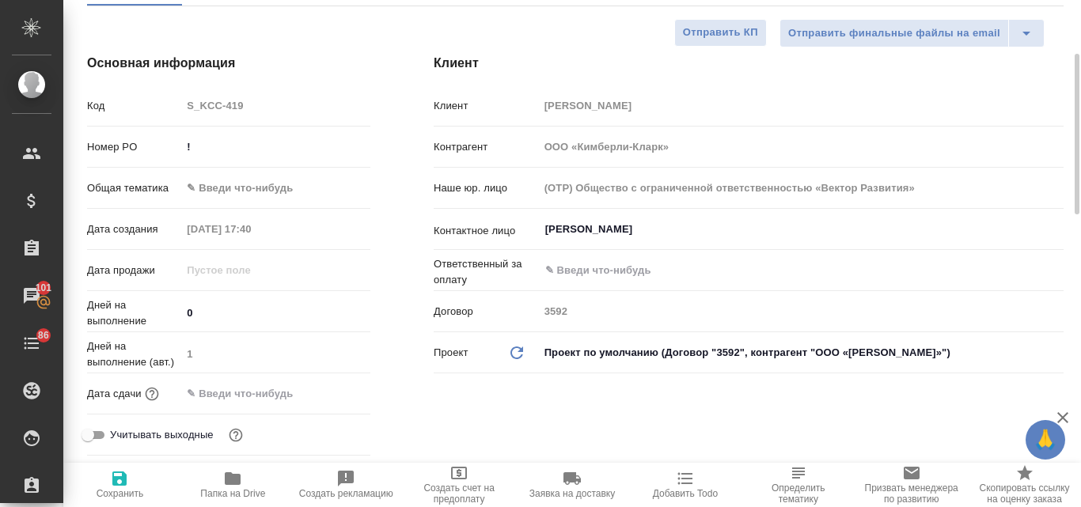
scroll to position [172, 0]
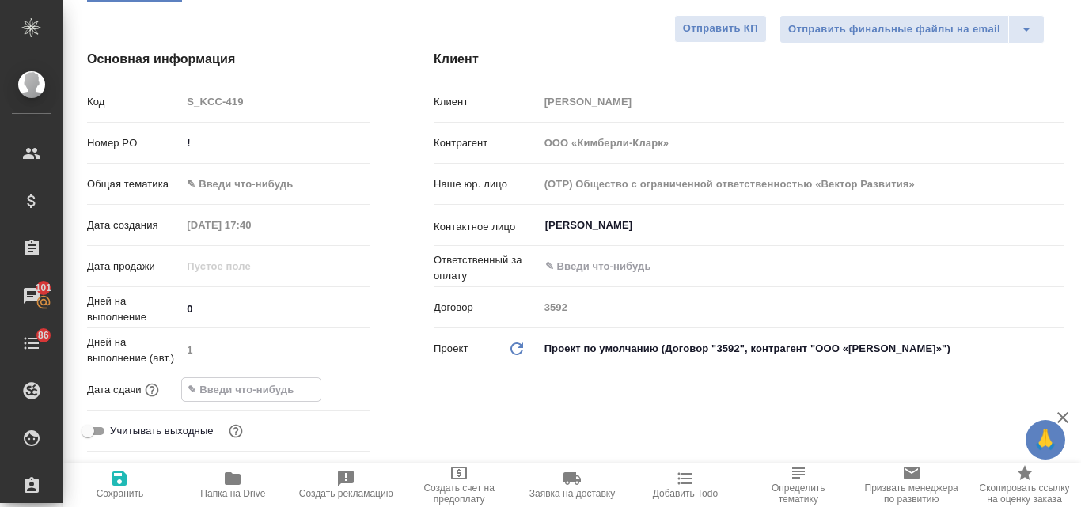
click at [254, 393] on input "text" at bounding box center [251, 389] width 138 height 23
click at [321, 388] on icon "button" at bounding box center [324, 389] width 19 height 19
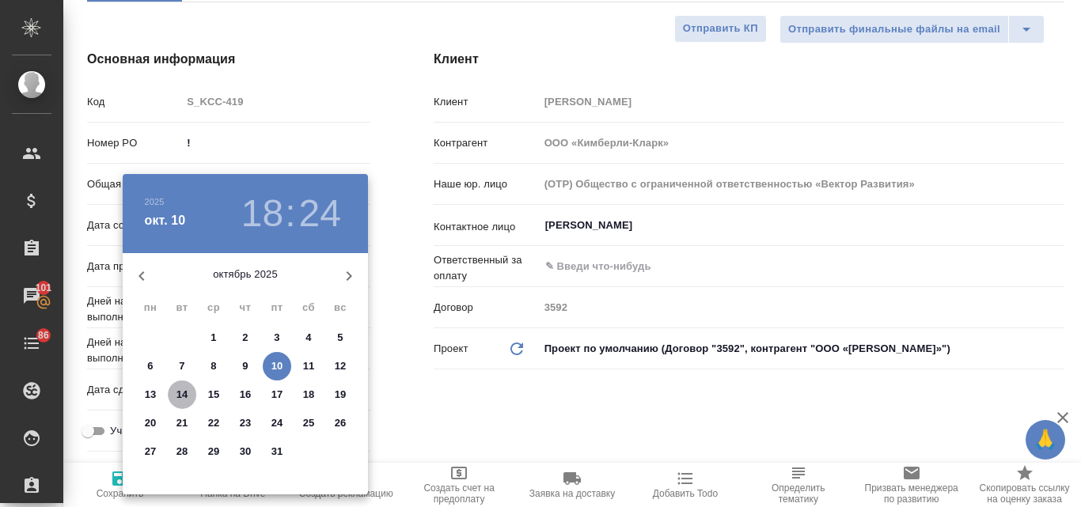
click at [184, 392] on p "14" at bounding box center [182, 395] width 12 height 16
type input "14.10.2025 18:24"
type textarea "x"
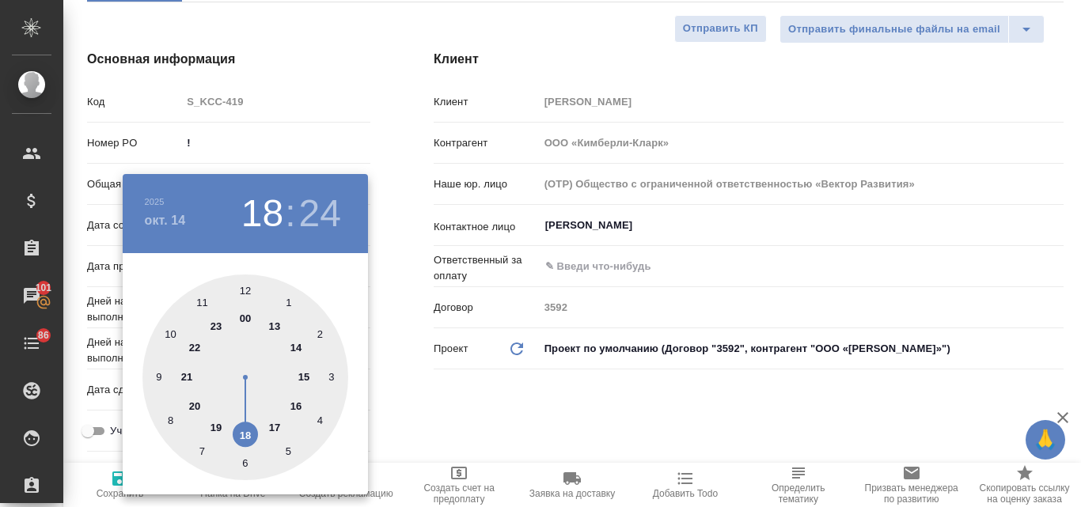
click at [272, 429] on div at bounding box center [245, 377] width 206 height 206
type input "14.10.2025 17:24"
type textarea "x"
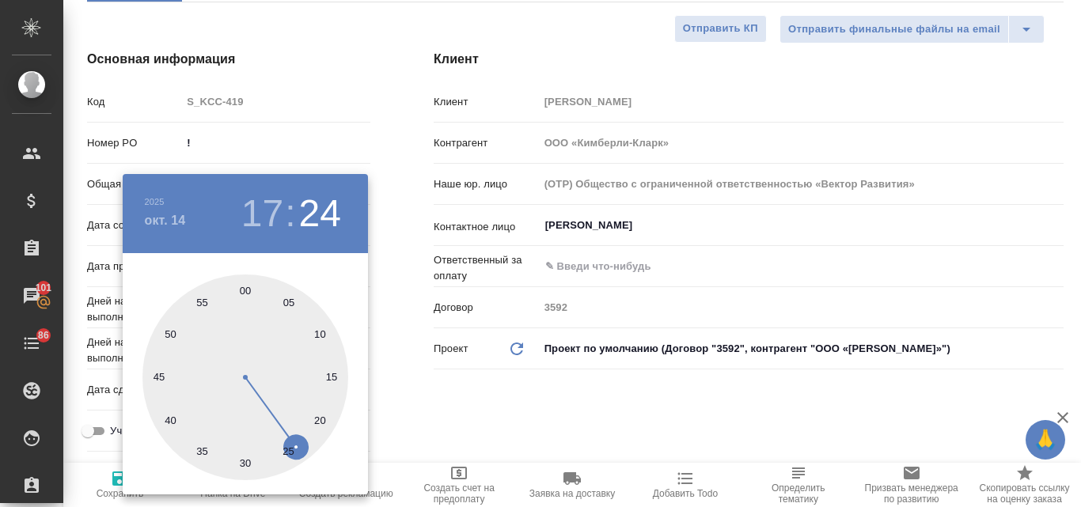
click at [245, 292] on div at bounding box center [245, 377] width 206 height 206
type input "14.10.2025 17:00"
type textarea "x"
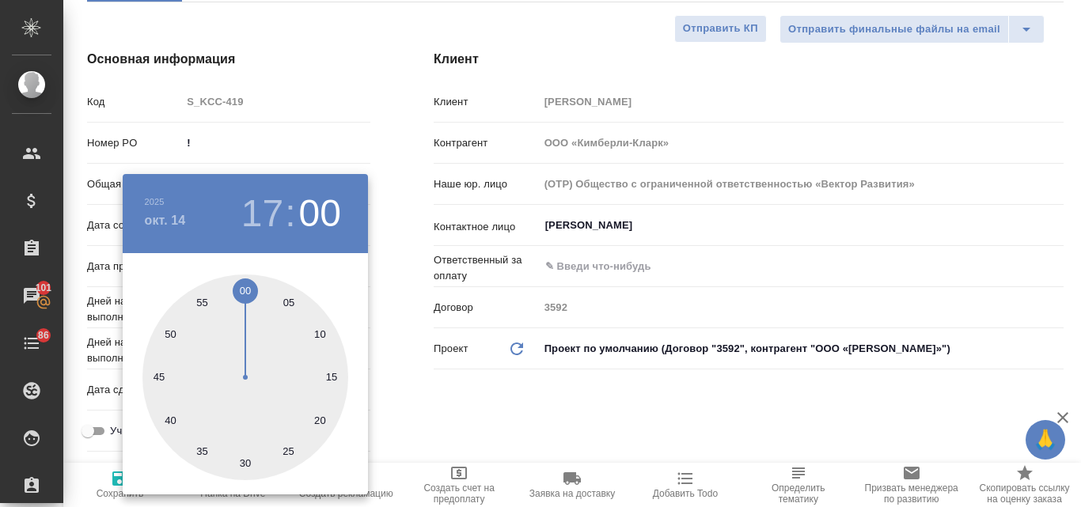
click at [460, 401] on div at bounding box center [540, 253] width 1081 height 507
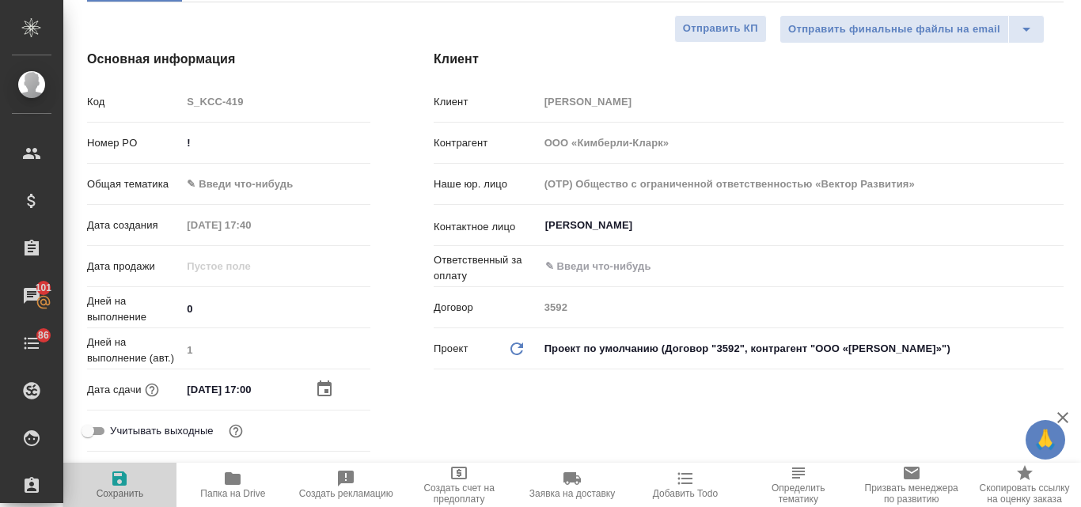
click at [120, 476] on icon "button" at bounding box center [119, 478] width 14 height 14
type textarea "x"
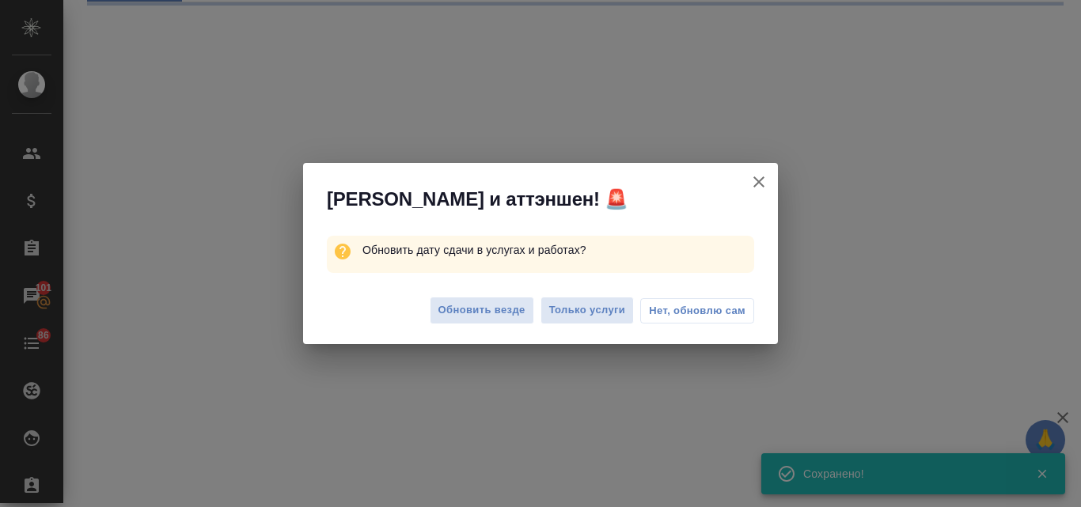
select select "RU"
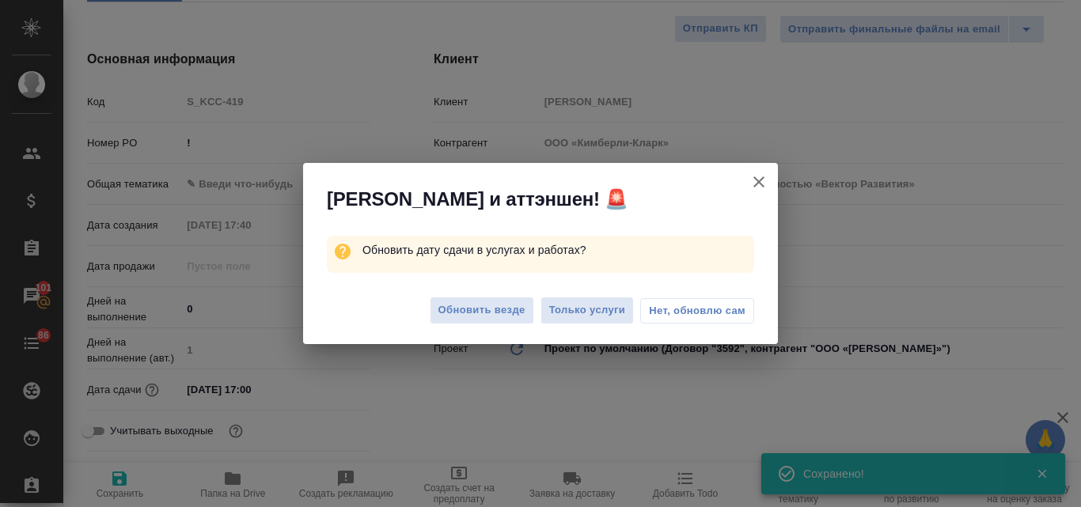
type textarea "x"
click at [502, 301] on button "Обновить везде" at bounding box center [482, 311] width 104 height 28
type textarea "x"
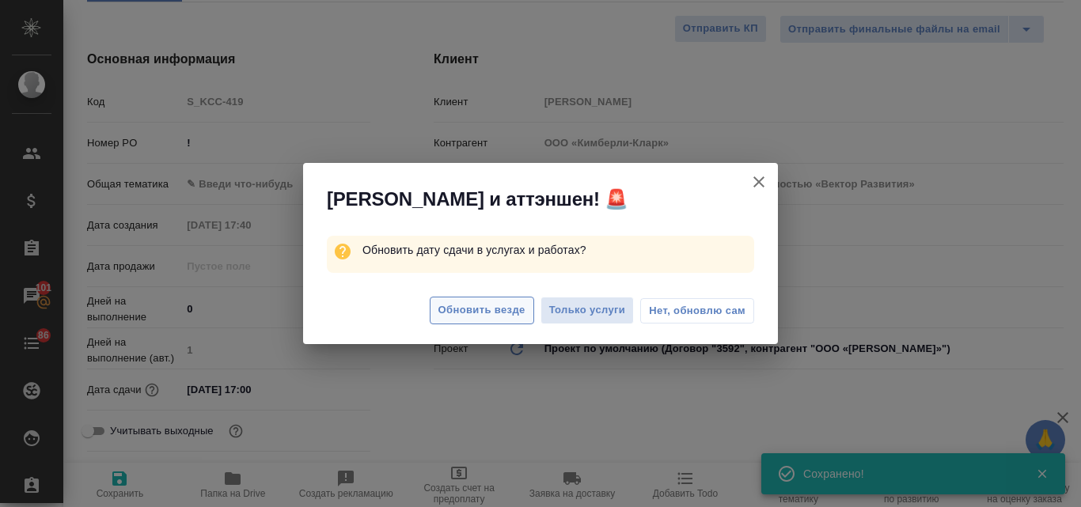
type textarea "x"
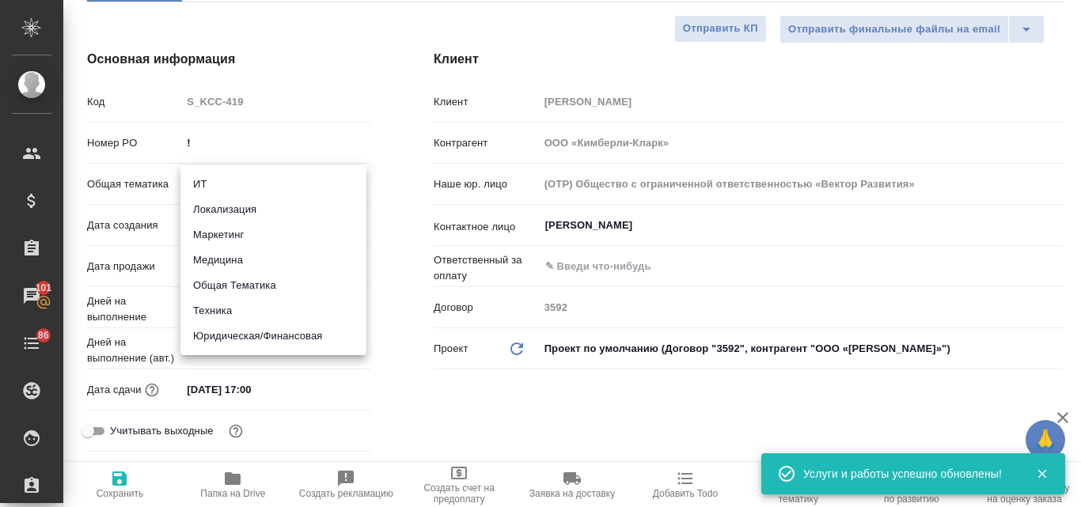
click at [237, 176] on body "🙏 .cls-1 fill:#fff; AWATERA Valyaeva Anna Клиенты Спецификации Заказы 101 Чаты …" at bounding box center [540, 253] width 1081 height 507
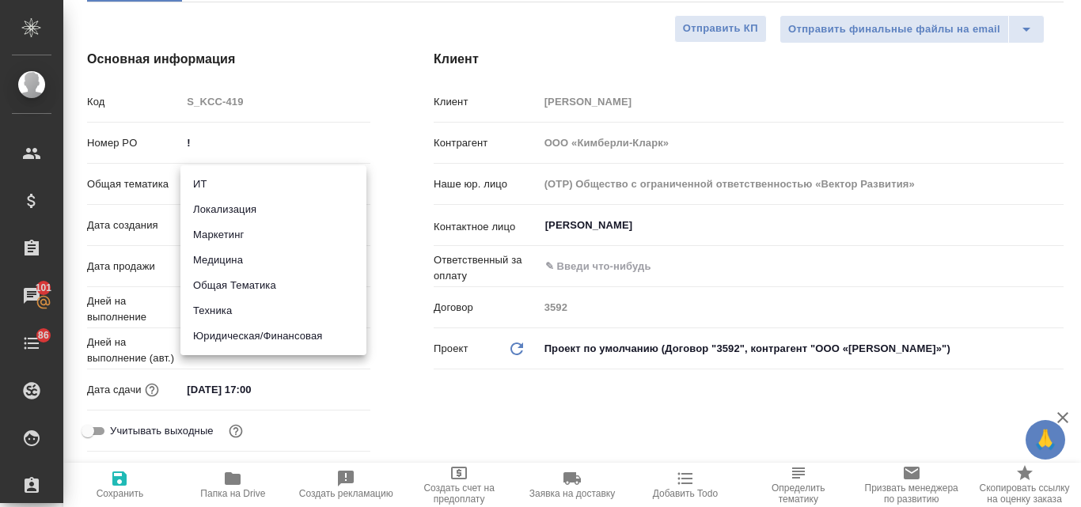
click at [224, 324] on li "Юридическая/Финансовая" at bounding box center [273, 336] width 186 height 25
type input "yr-fn"
type textarea "x"
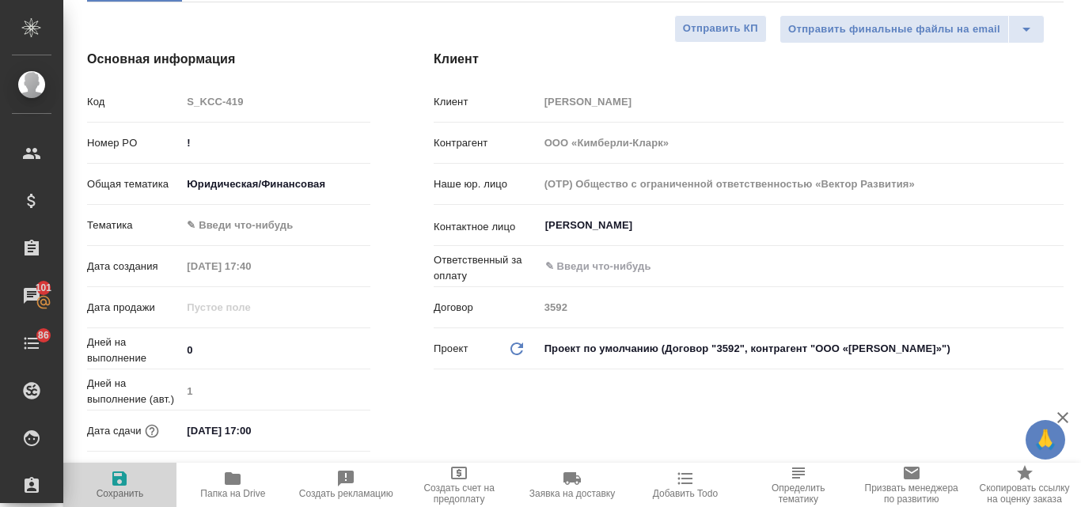
click at [127, 486] on icon "button" at bounding box center [119, 478] width 19 height 19
type textarea "x"
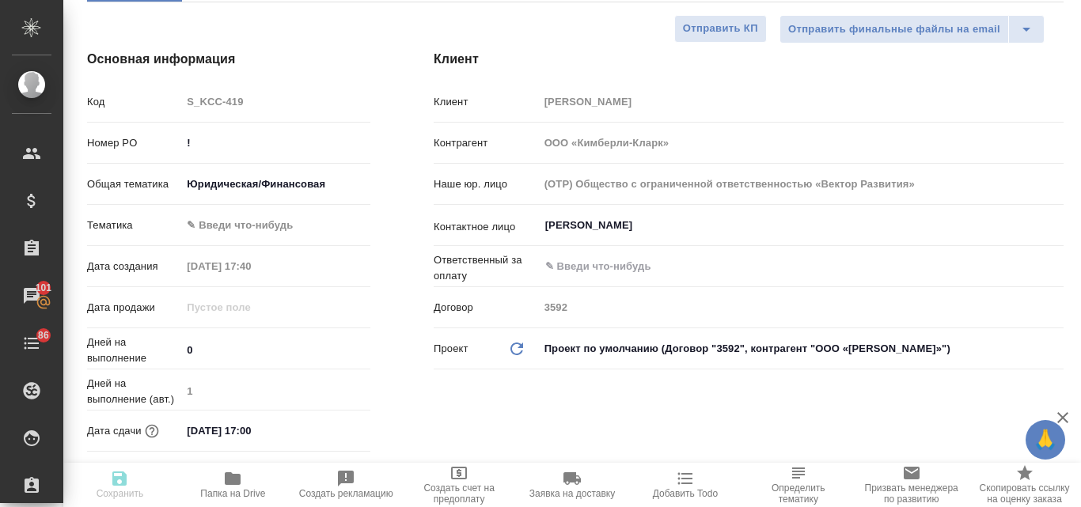
type textarea "x"
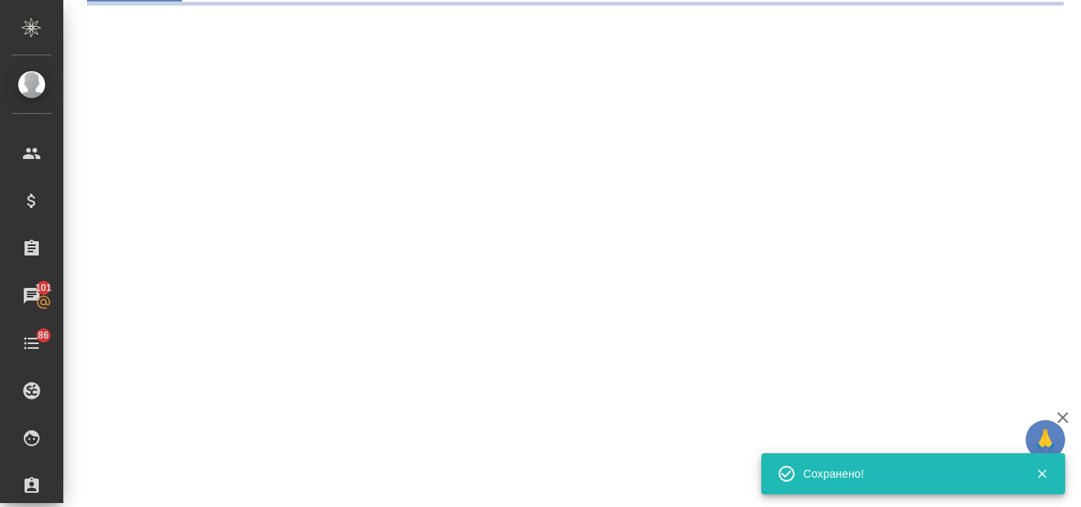
select select "RU"
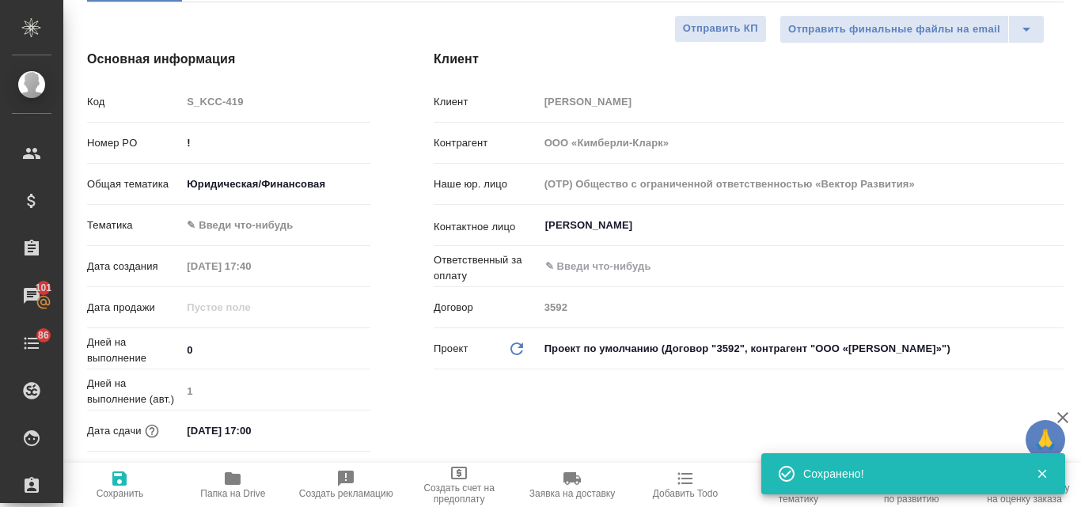
type textarea "x"
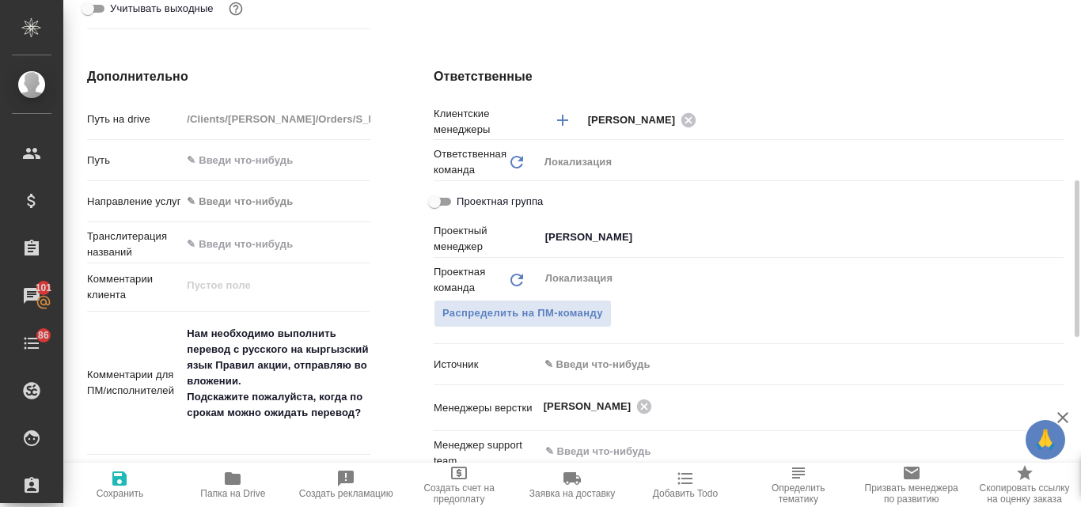
scroll to position [637, 0]
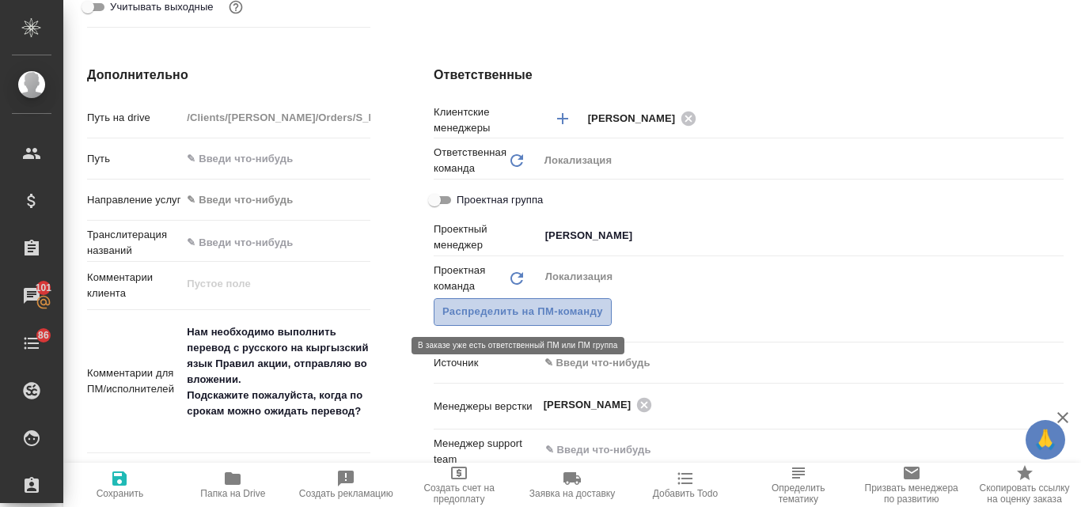
click at [515, 314] on span "Распределить на ПМ-команду" at bounding box center [522, 312] width 161 height 18
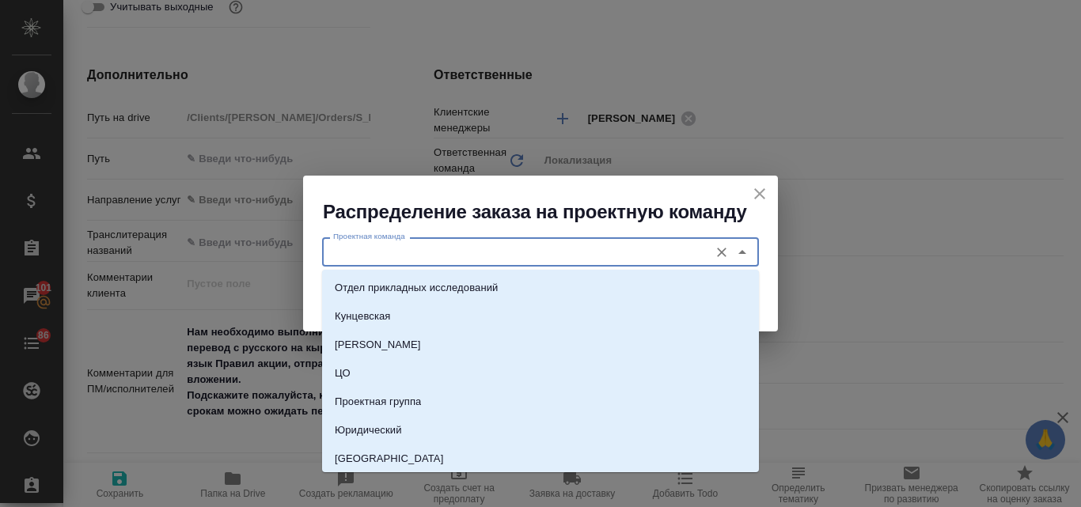
click at [418, 248] on input "Проектная команда" at bounding box center [514, 251] width 374 height 19
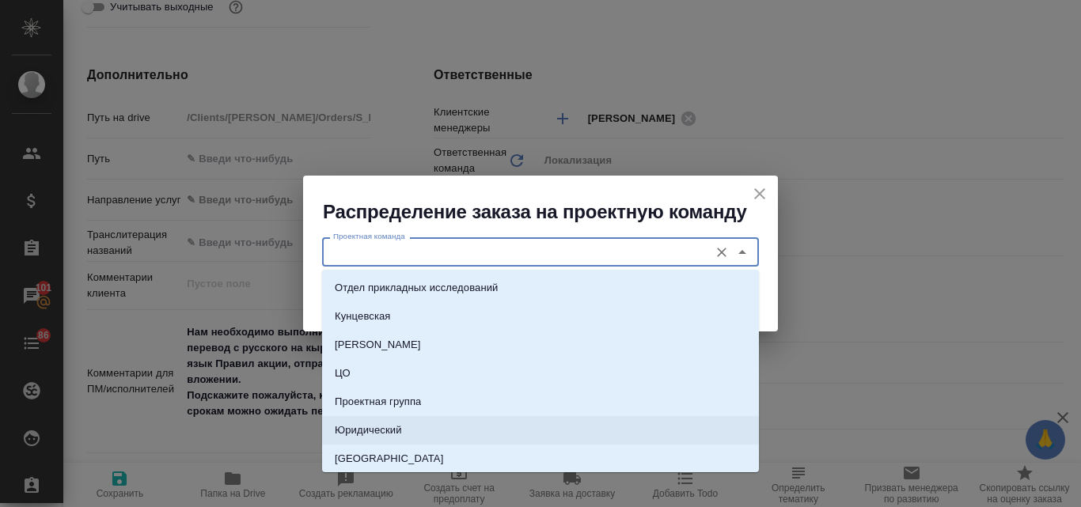
click at [380, 423] on p "Юридический" at bounding box center [368, 430] width 67 height 16
type input "Юридический"
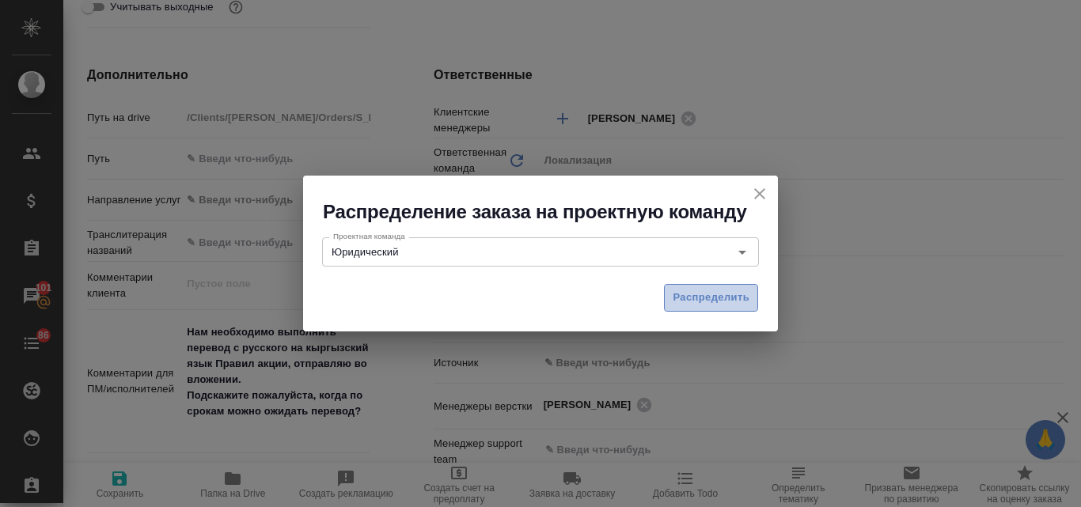
click at [701, 303] on span "Распределить" at bounding box center [710, 298] width 77 height 18
type textarea "x"
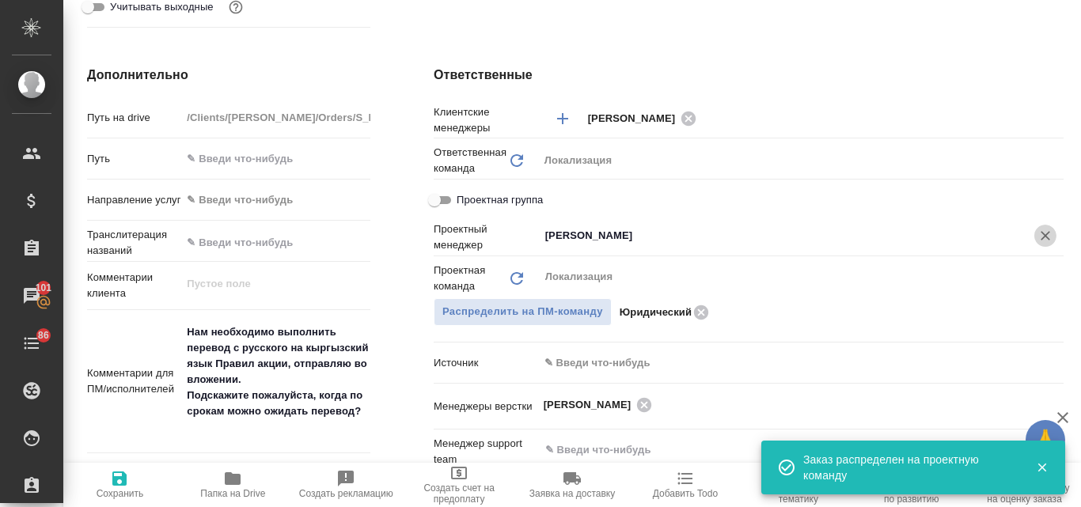
click at [1037, 235] on icon "Очистить" at bounding box center [1045, 236] width 16 height 16
type textarea "x"
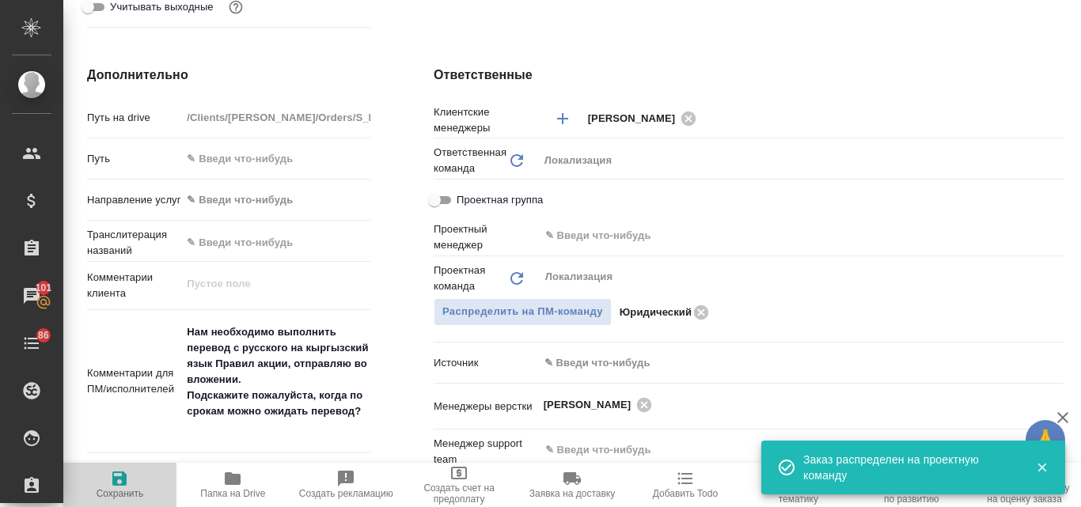
click at [111, 483] on icon "button" at bounding box center [119, 478] width 19 height 19
type textarea "x"
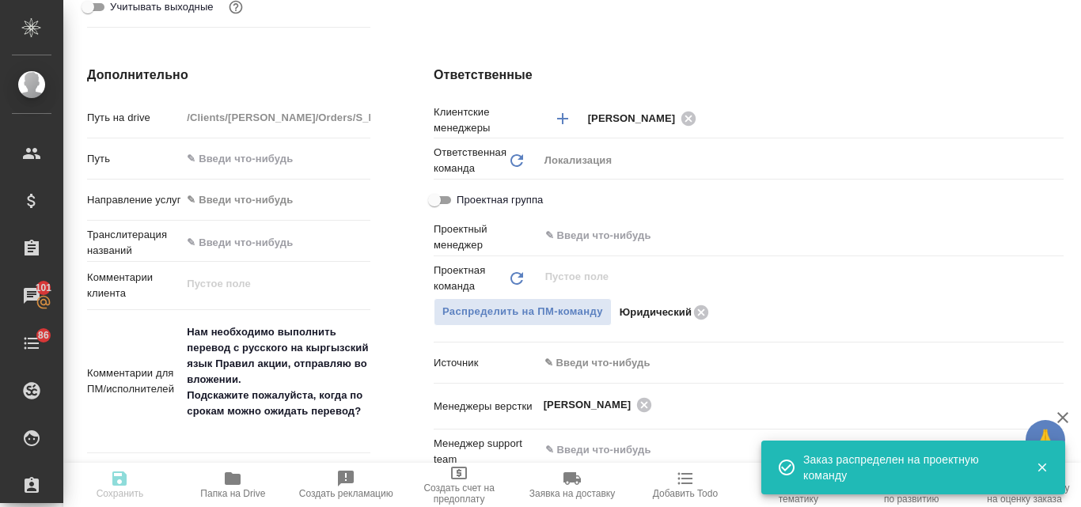
type textarea "x"
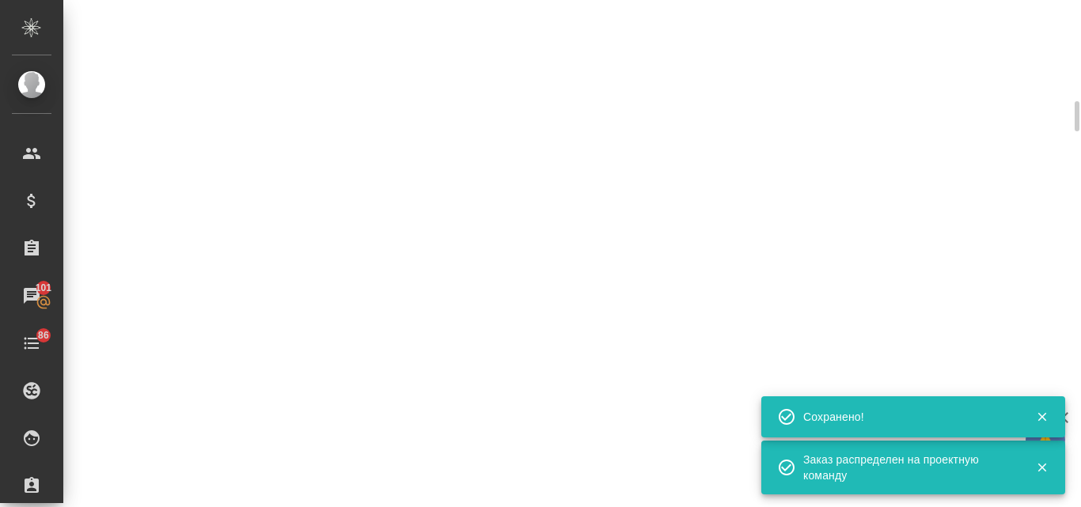
select select "RU"
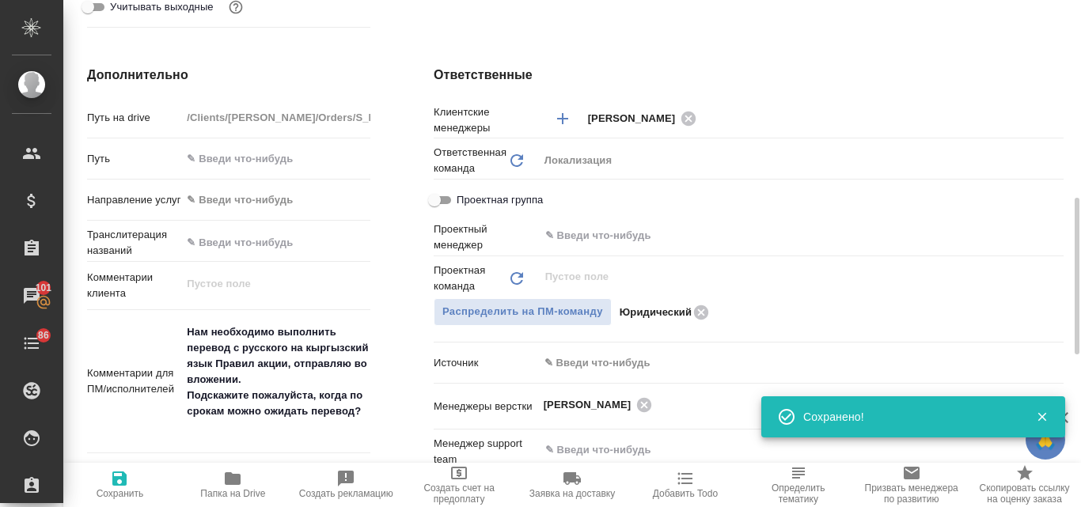
type textarea "x"
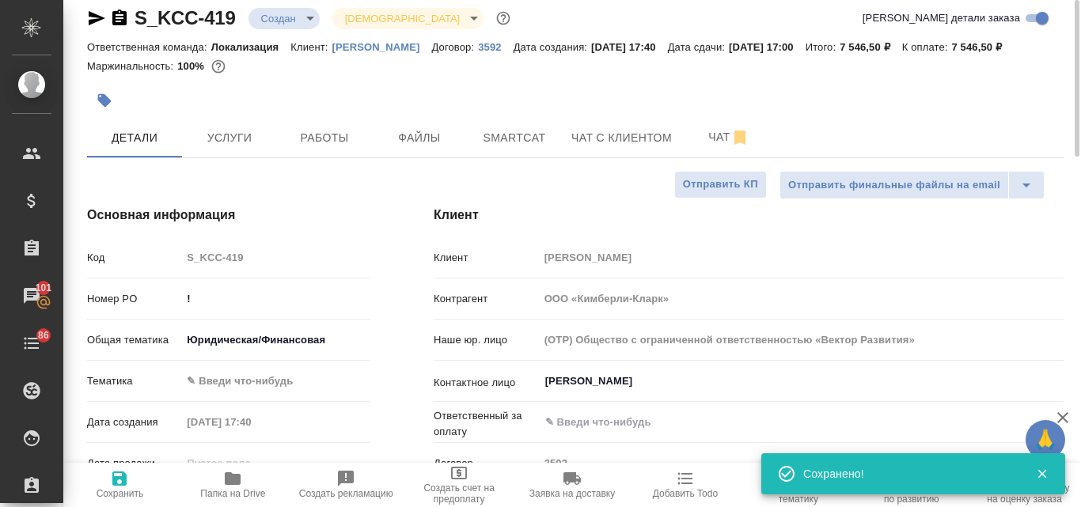
scroll to position [13, 0]
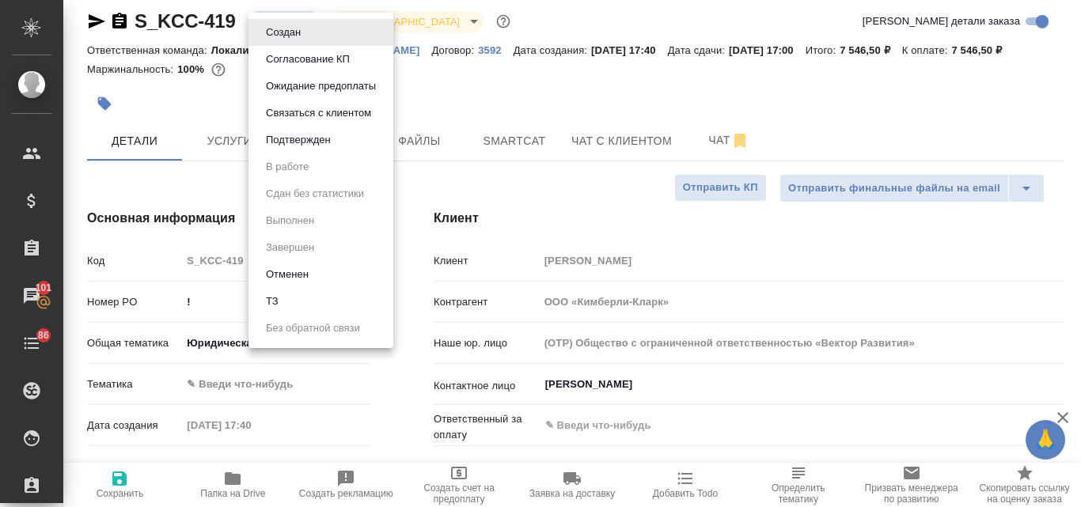
click at [309, 19] on body "🙏 .cls-1 fill:#fff; AWATERA Valyaeva Anna Клиенты Спецификации Заказы 101 Чаты …" at bounding box center [540, 253] width 1081 height 507
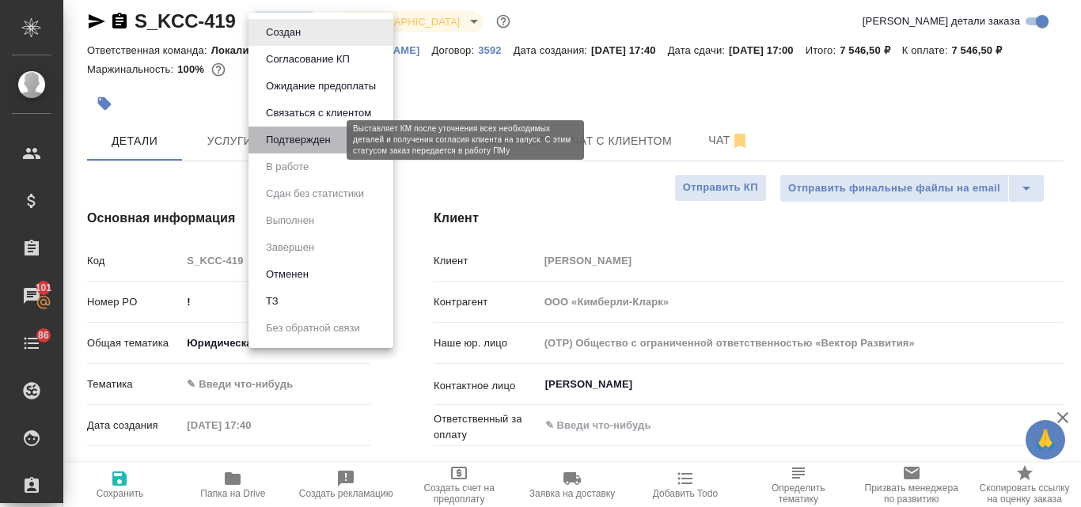
click at [301, 145] on button "Подтвержден" at bounding box center [298, 139] width 74 height 17
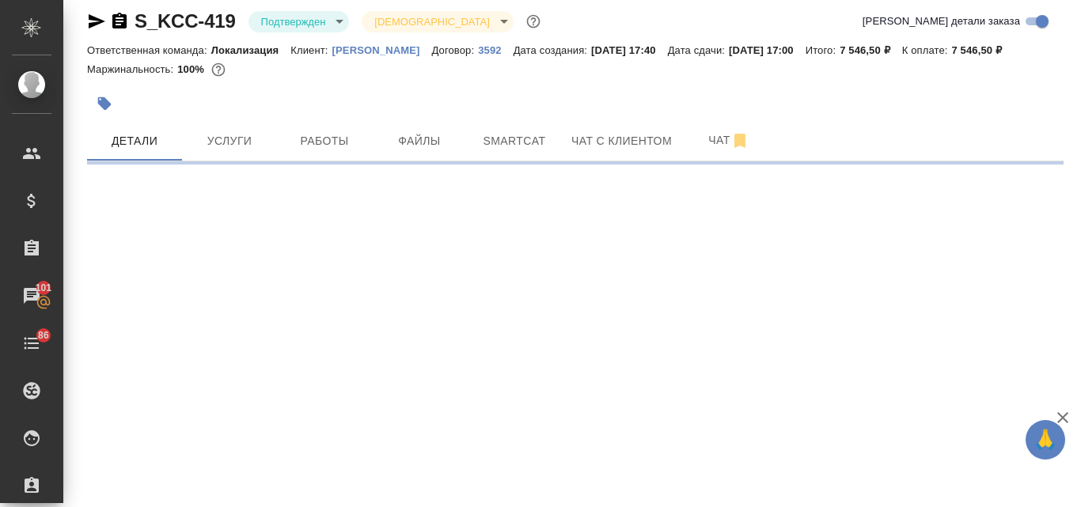
select select "RU"
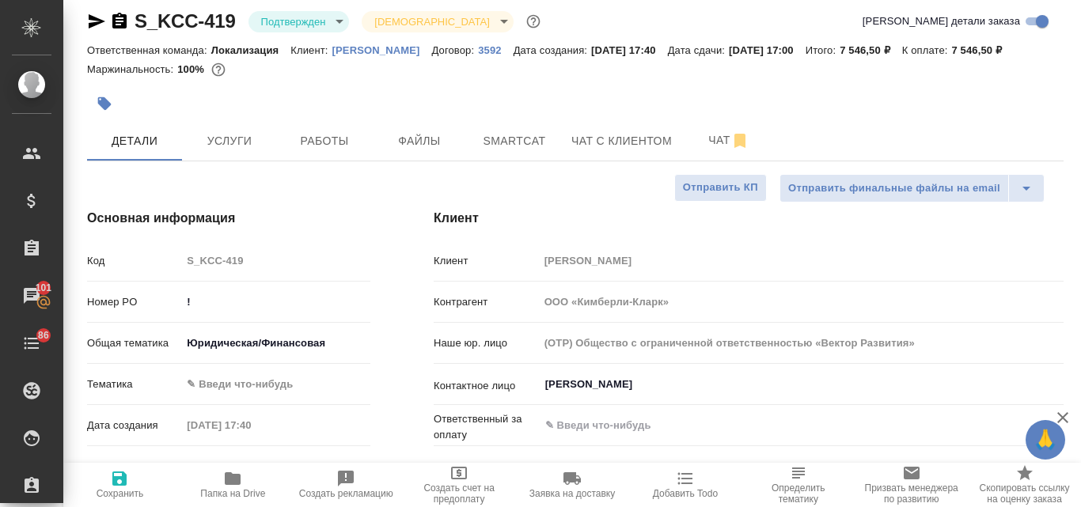
type textarea "x"
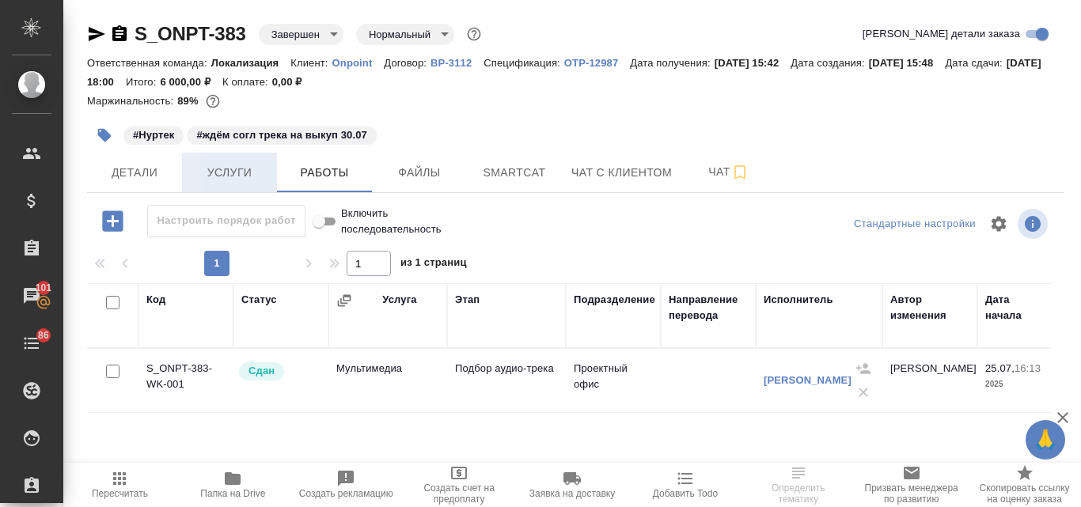
click at [233, 184] on button "Услуги" at bounding box center [229, 173] width 95 height 40
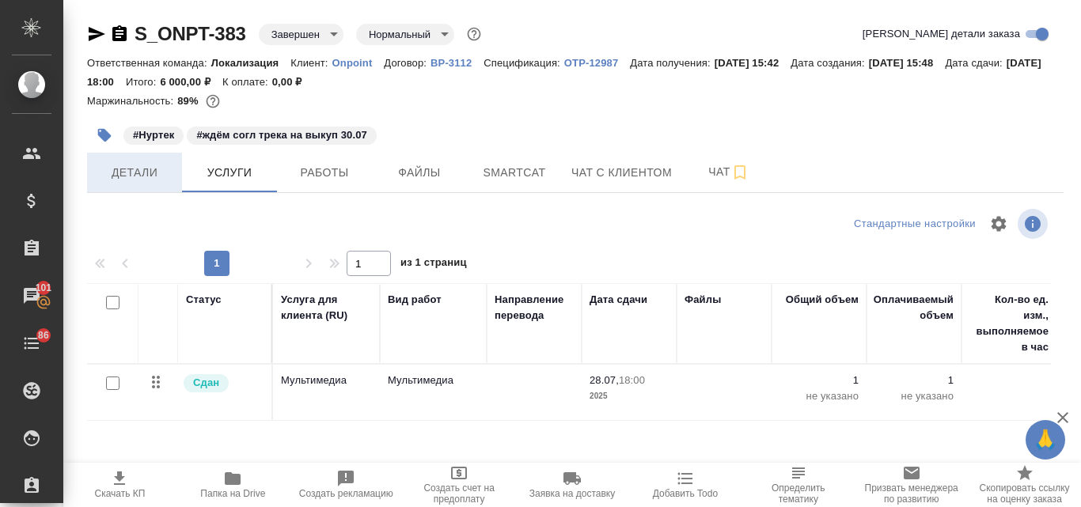
click at [157, 173] on span "Детали" at bounding box center [135, 173] width 76 height 20
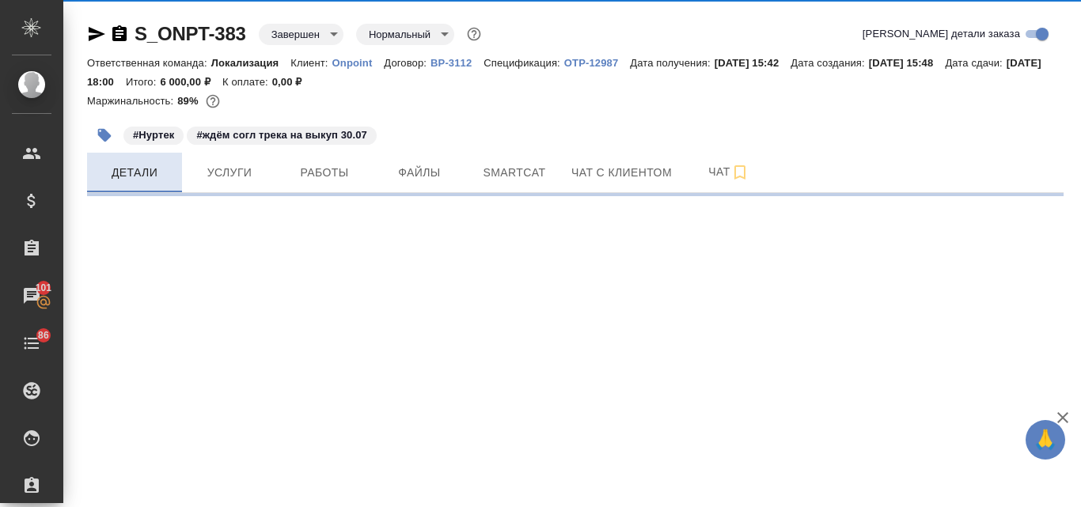
select select "RU"
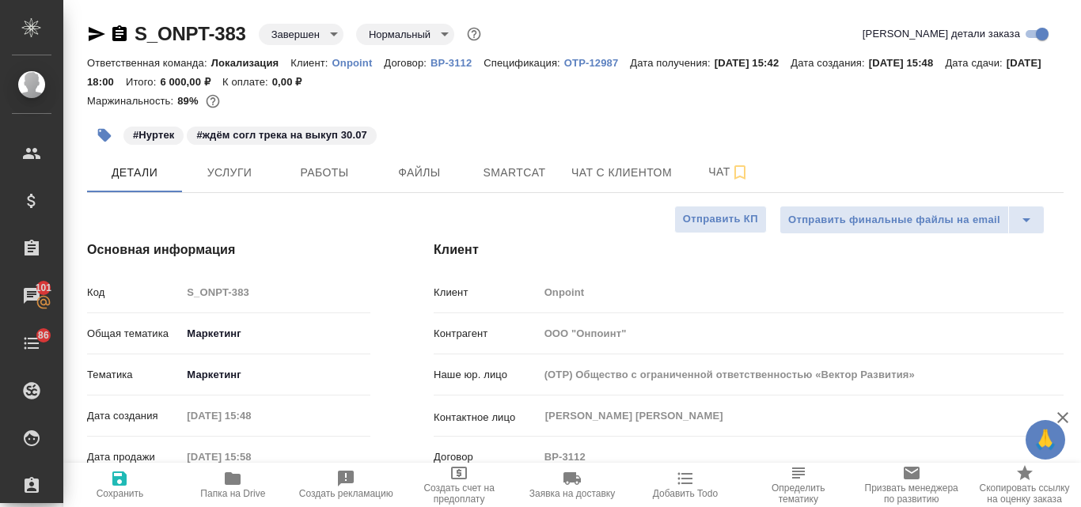
type textarea "x"
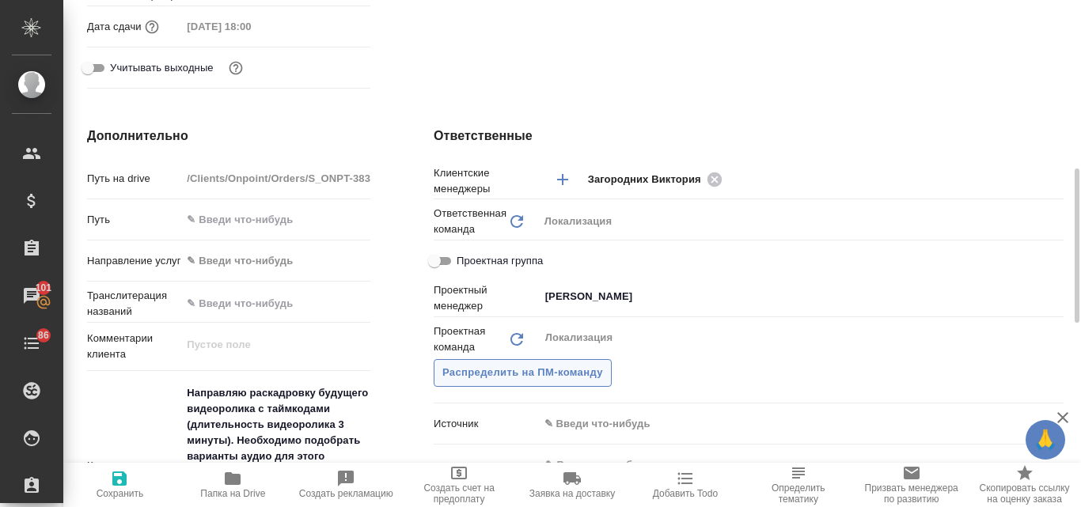
scroll to position [475, 0]
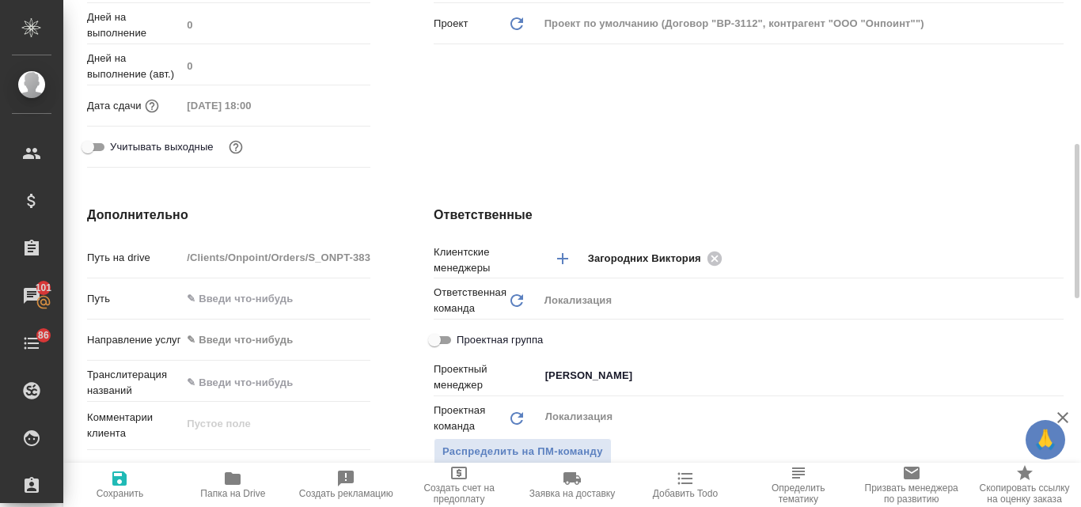
type textarea "x"
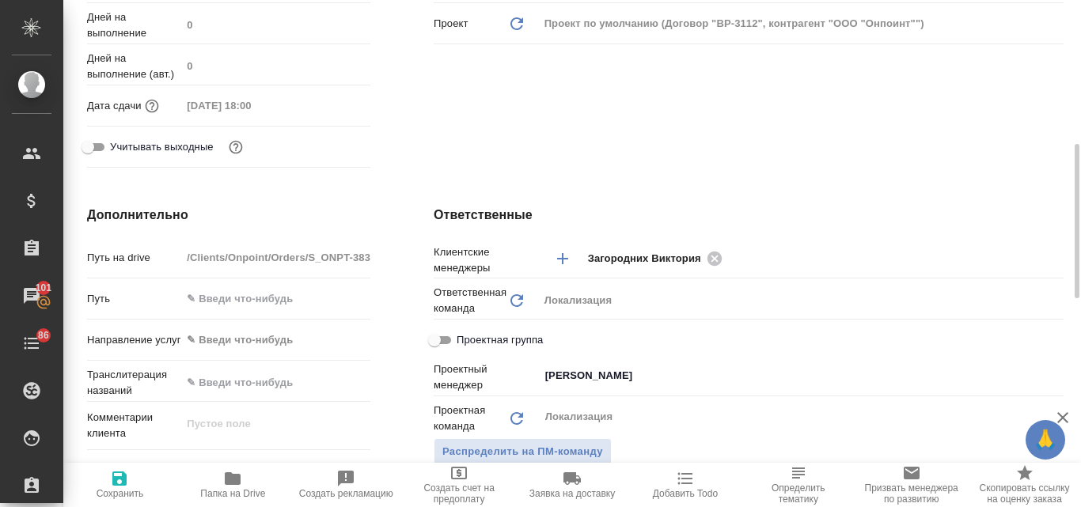
type textarea "x"
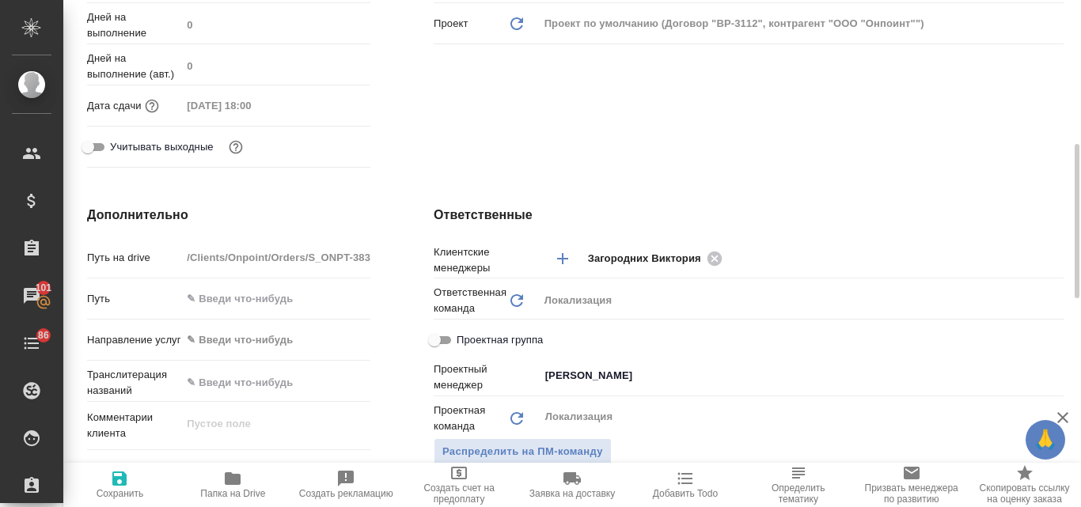
type textarea "x"
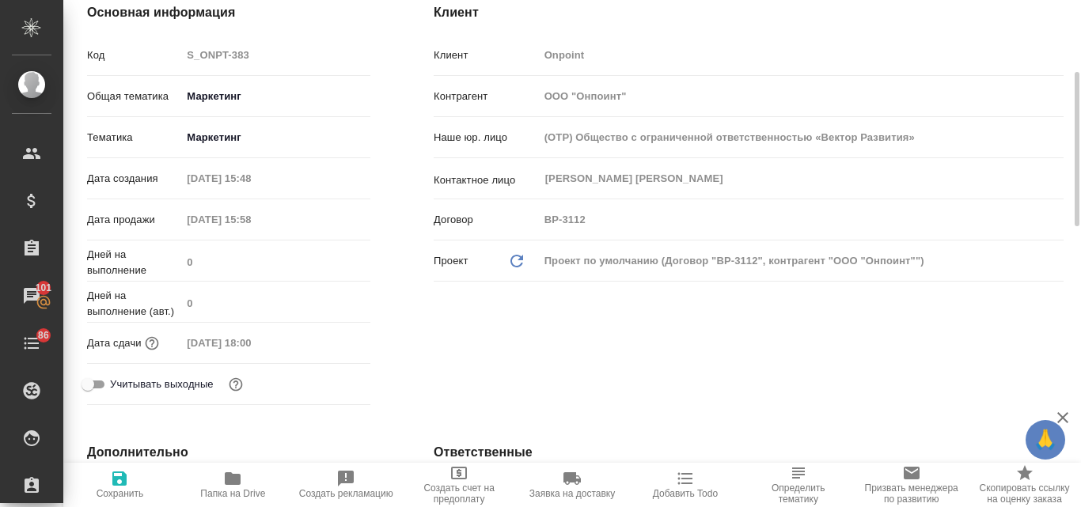
scroll to position [0, 0]
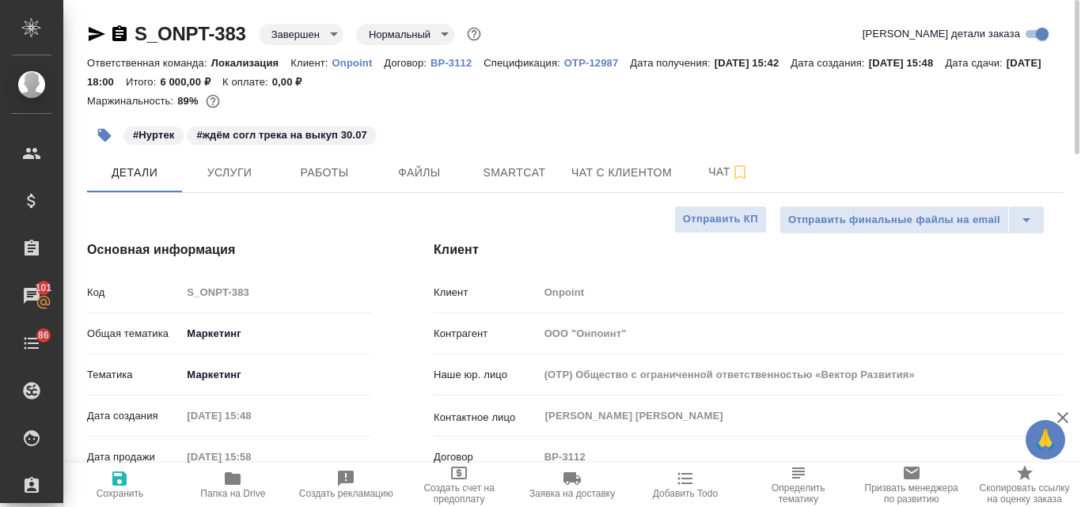
type textarea "x"
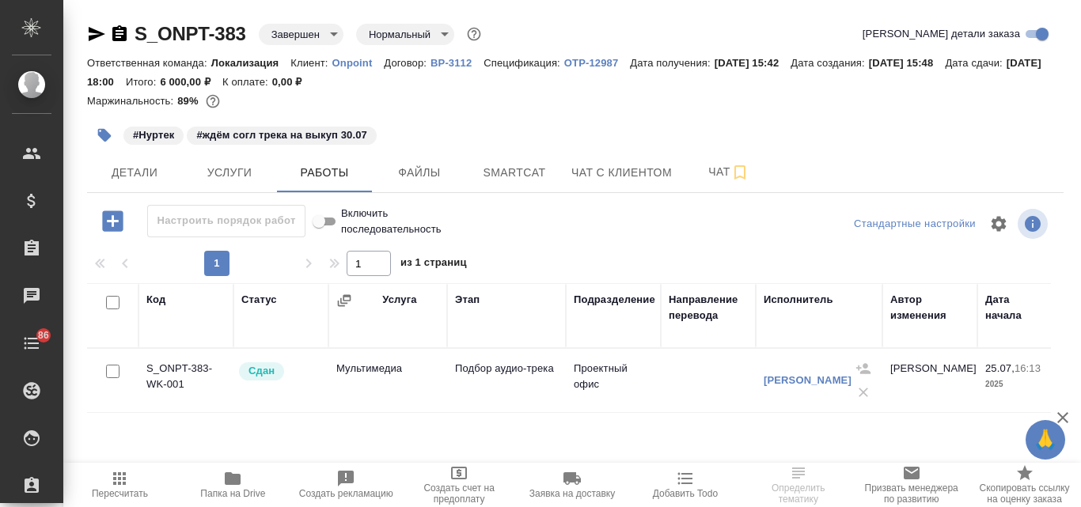
click at [343, 361] on td "Мультимедиа" at bounding box center [387, 380] width 119 height 55
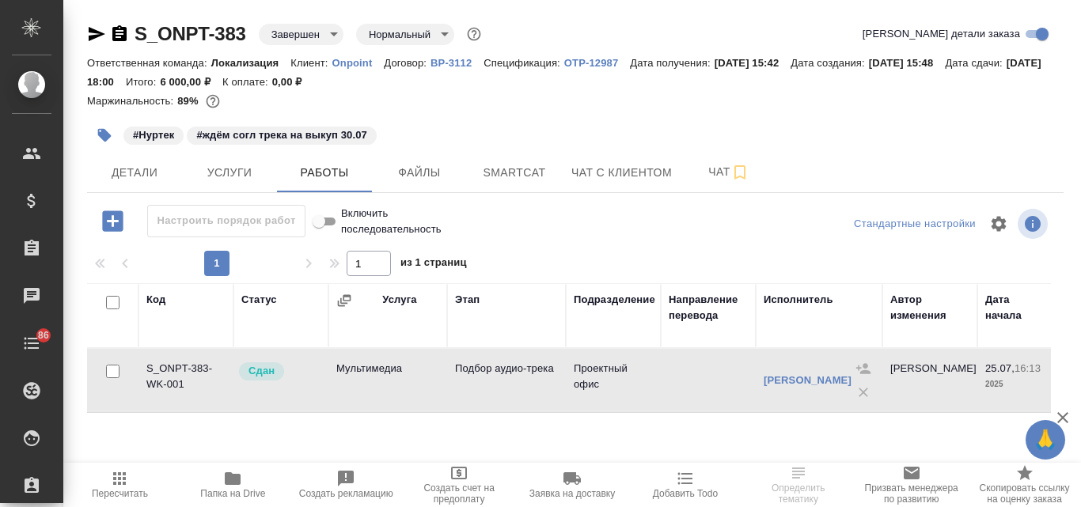
click at [343, 361] on td "Мультимедиа" at bounding box center [387, 380] width 119 height 55
click at [208, 177] on span "Услуги" at bounding box center [229, 173] width 76 height 20
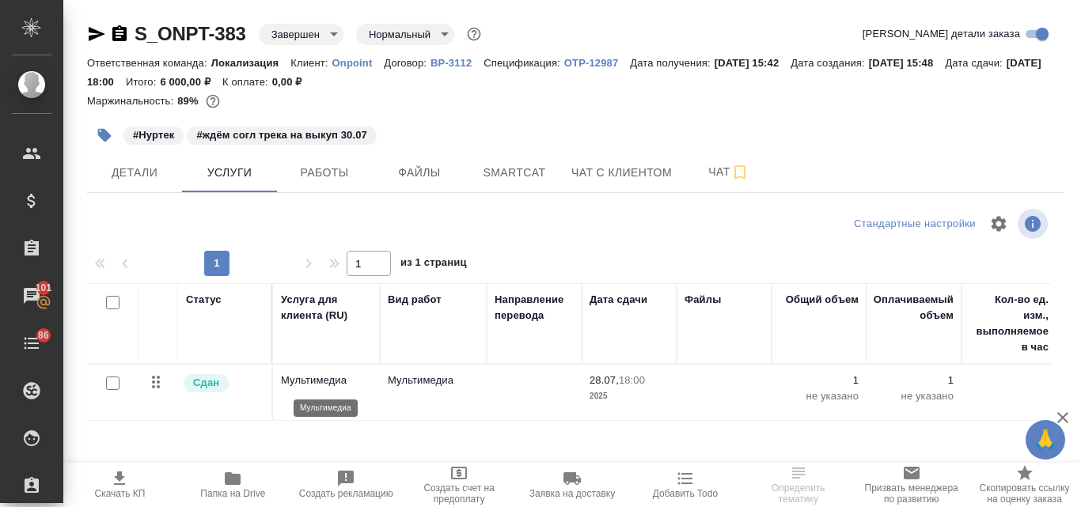
click at [307, 384] on p "Мультимедиа" at bounding box center [326, 381] width 91 height 16
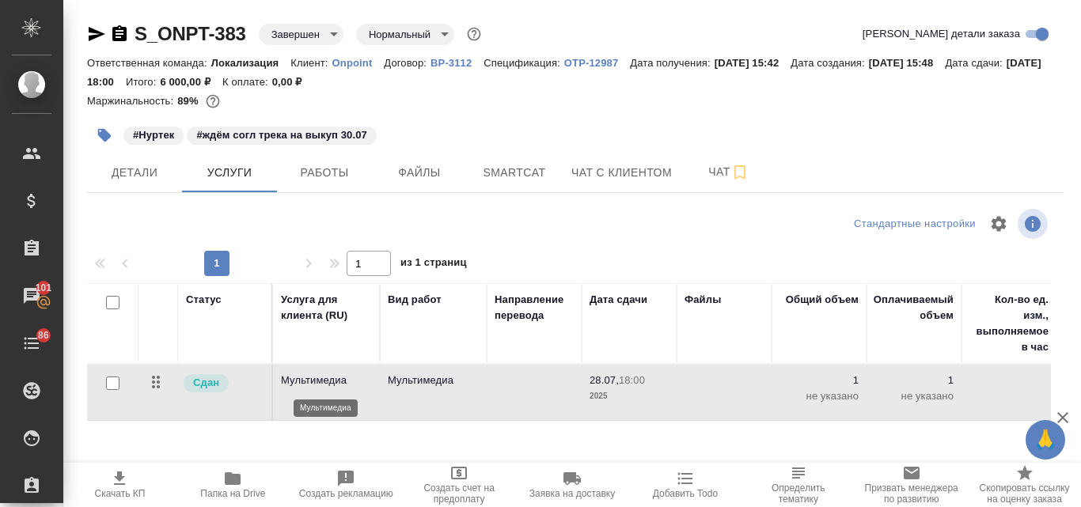
click at [307, 384] on p "Мультимедиа" at bounding box center [326, 381] width 91 height 16
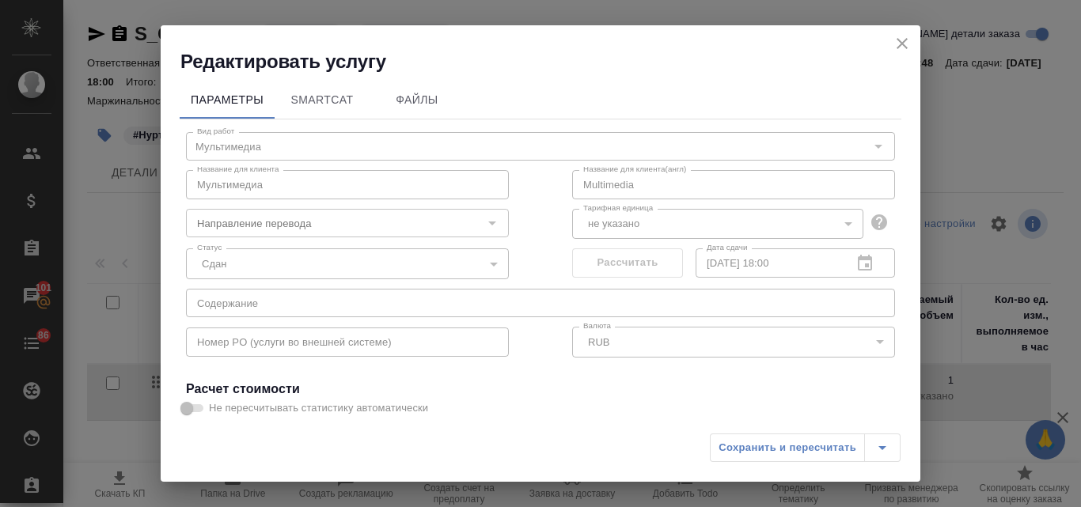
click at [894, 47] on icon "close" at bounding box center [901, 43] width 19 height 19
